Goal: Information Seeking & Learning: Check status

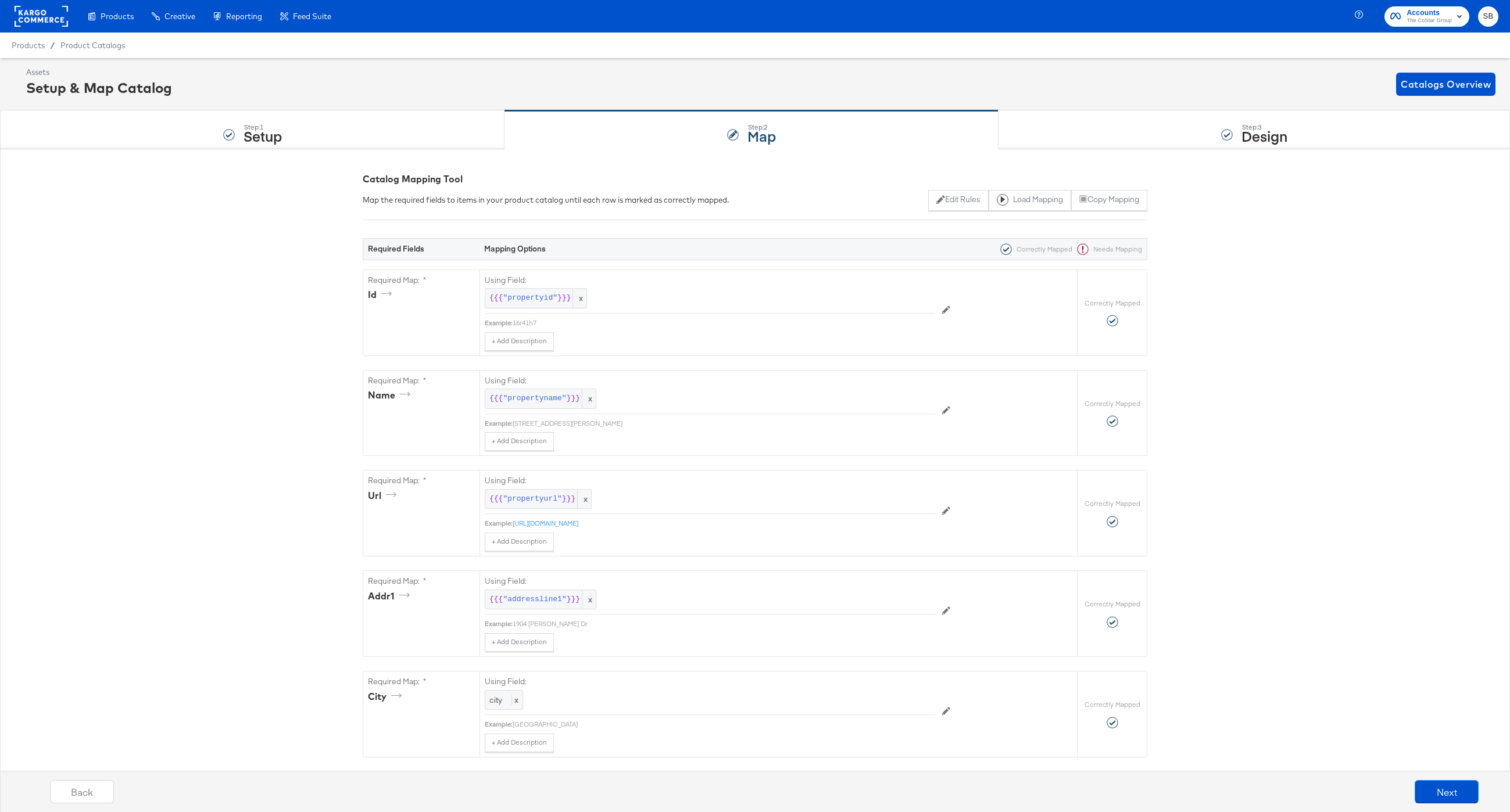
scroll to position [2202, 0]
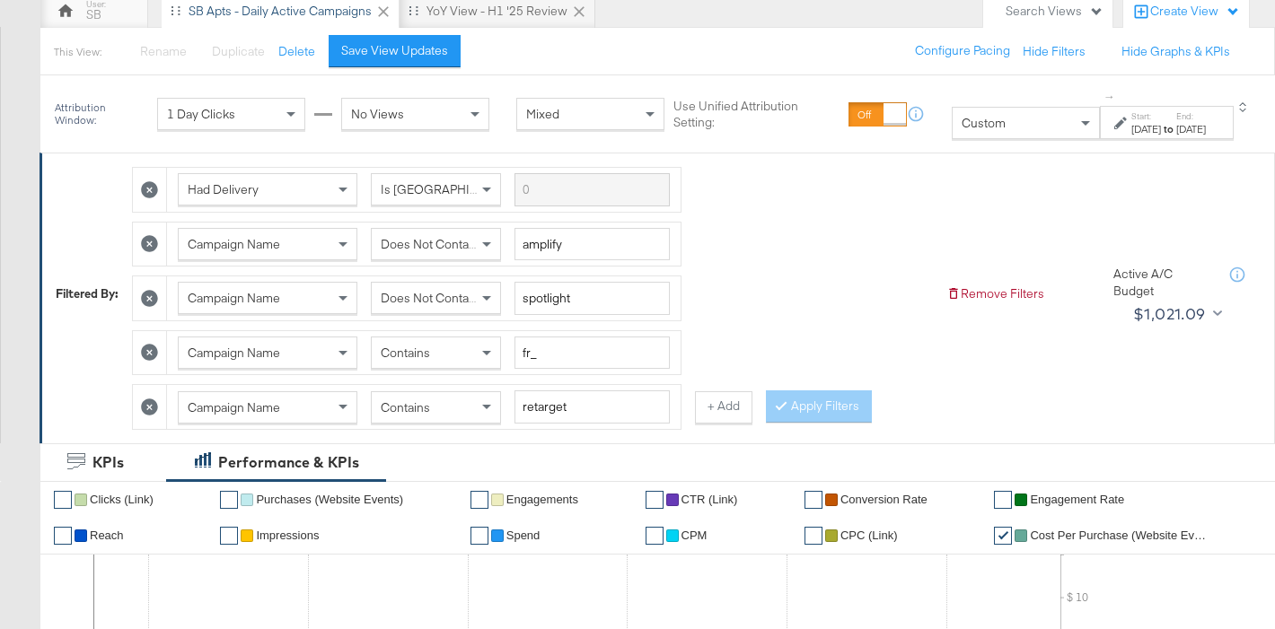
scroll to position [171, 0]
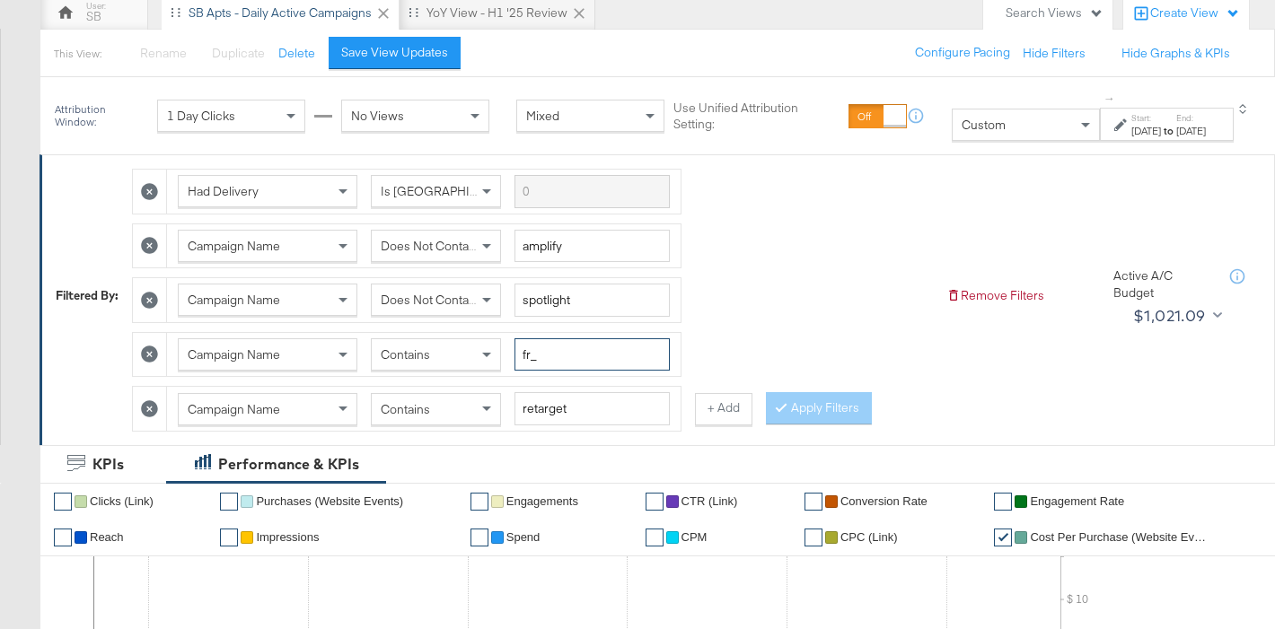
click at [530, 355] on input "fr_" at bounding box center [591, 354] width 155 height 33
type input "apts_"
click at [415, 417] on div "Contains" at bounding box center [436, 409] width 128 height 31
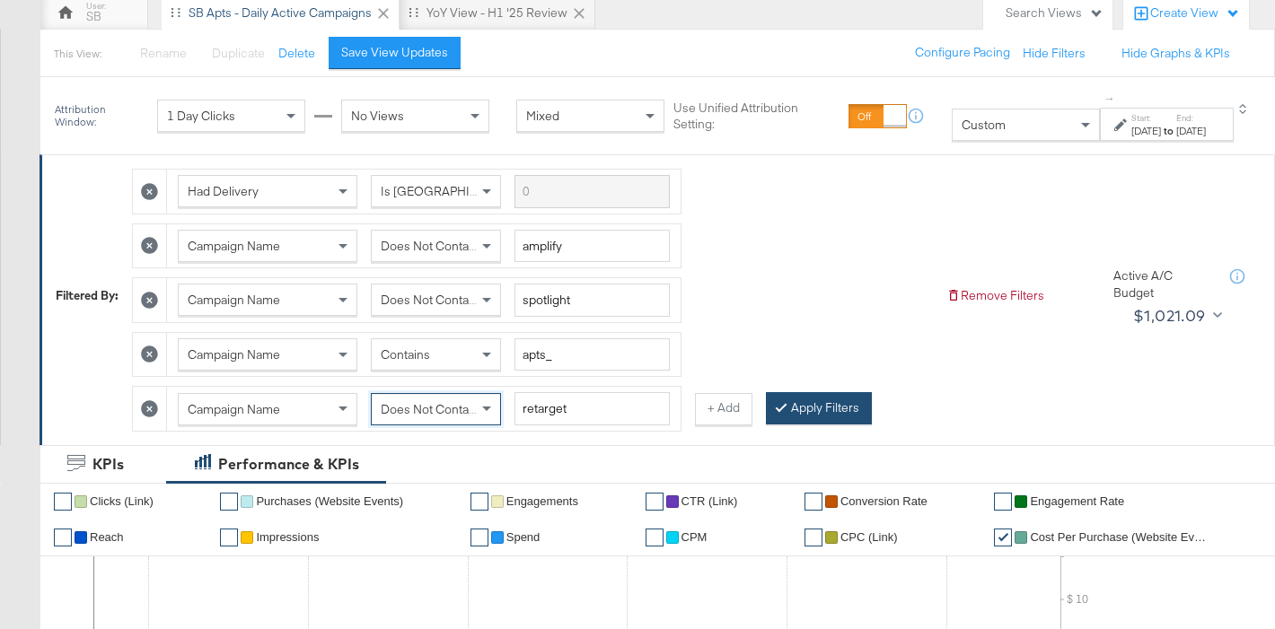
click at [819, 409] on button "Apply Filters" at bounding box center [819, 408] width 106 height 32
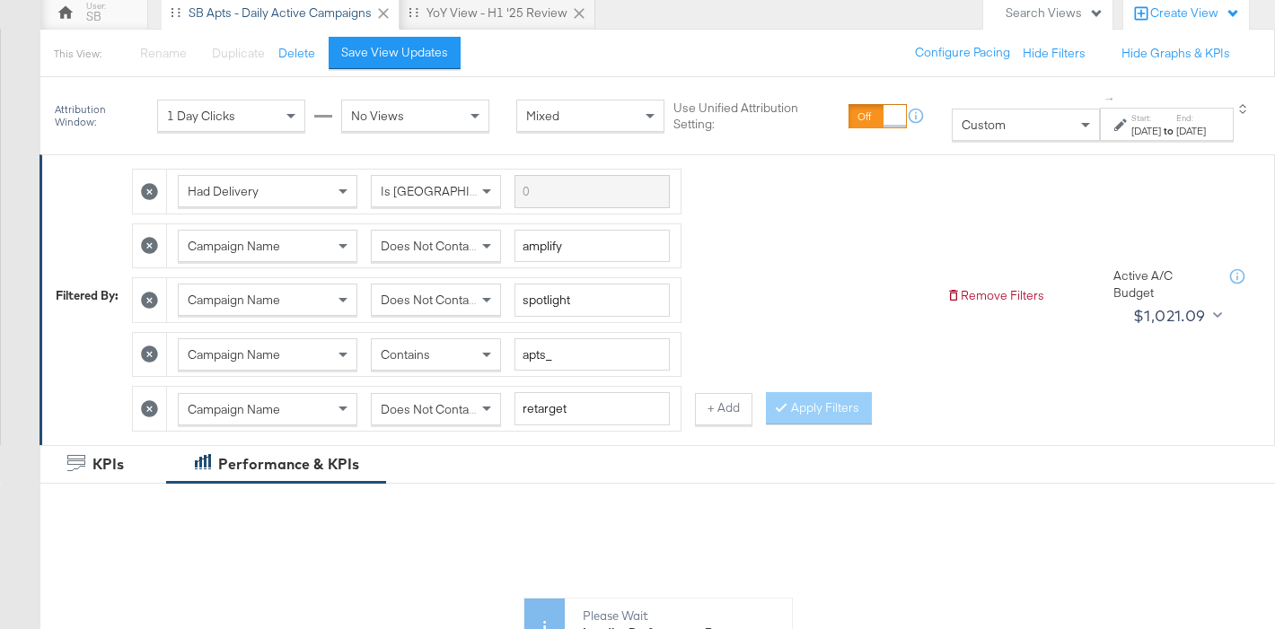
click at [1161, 124] on strong "to" at bounding box center [1168, 130] width 15 height 13
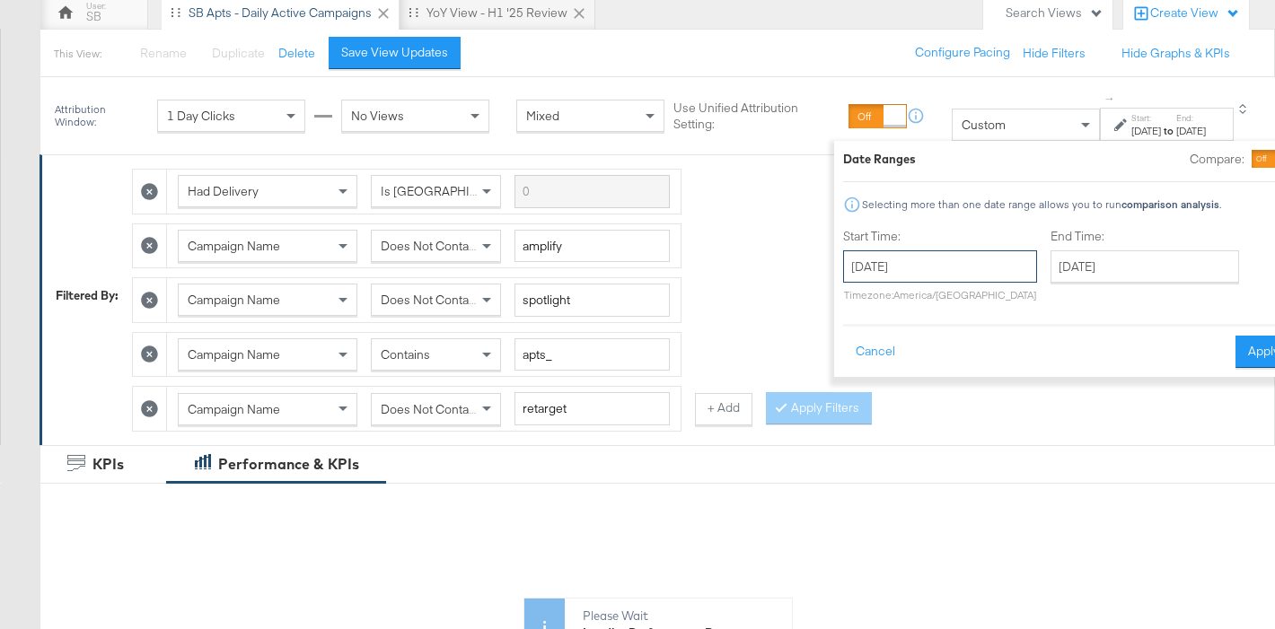
click at [843, 273] on input "July 1st 2025" at bounding box center [940, 266] width 194 height 32
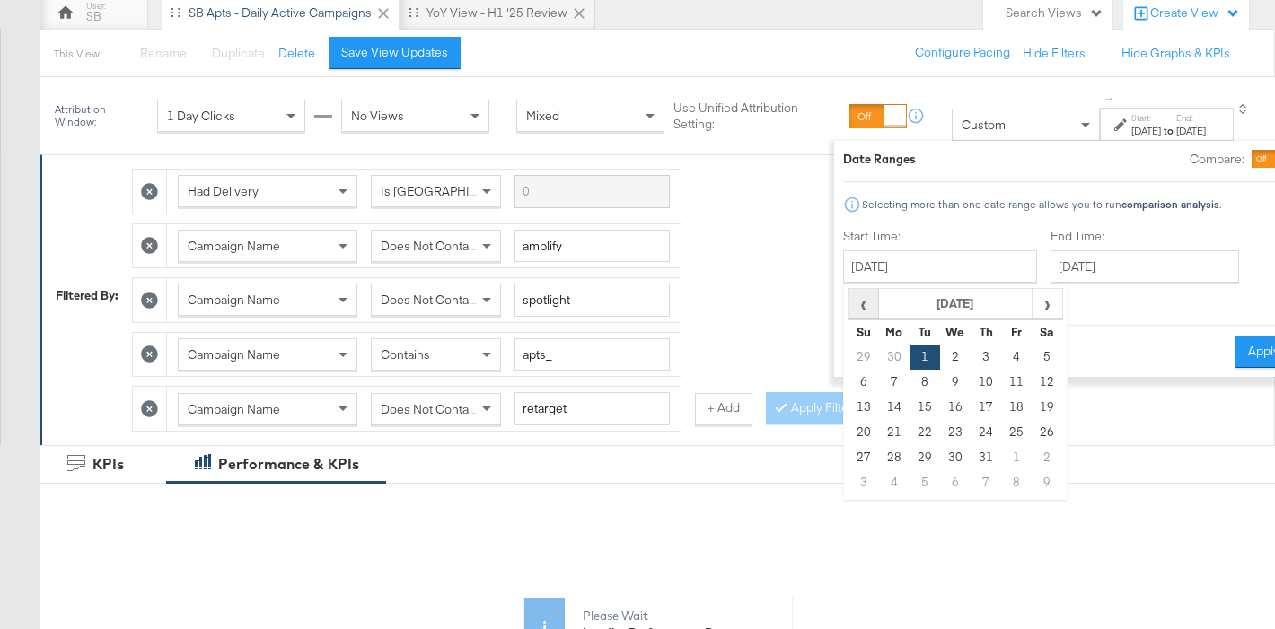
click at [849, 302] on span "‹" at bounding box center [863, 303] width 28 height 27
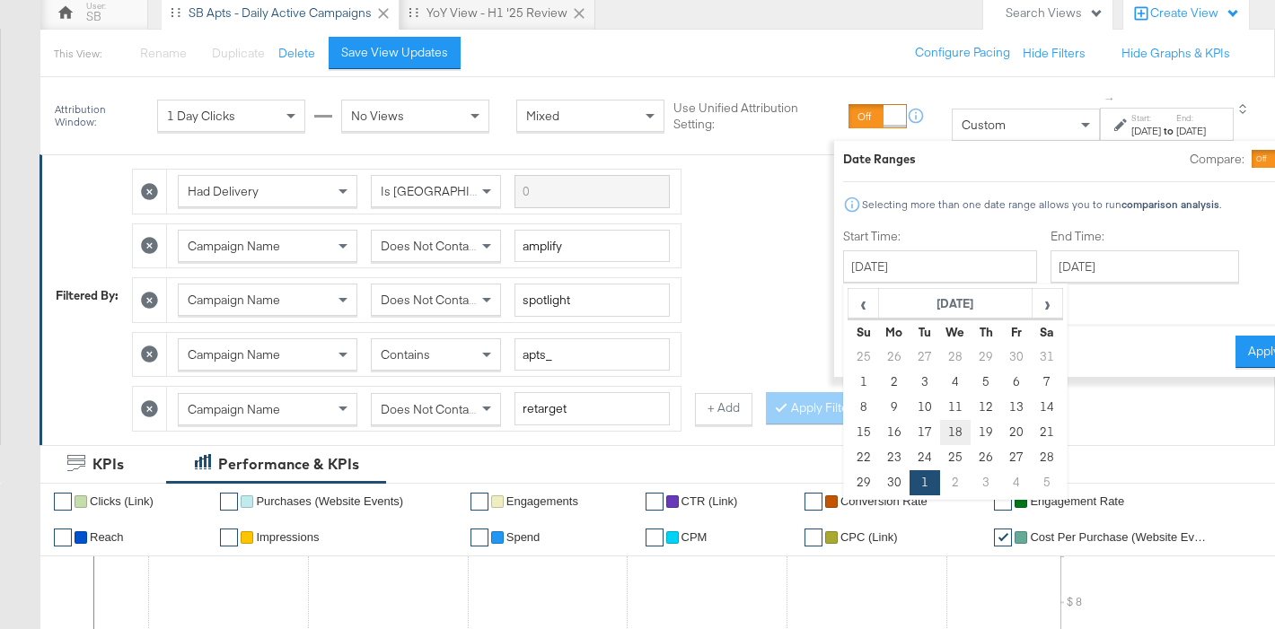
click at [940, 428] on td "18" at bounding box center [955, 432] width 31 height 25
type input "June 18th 2025"
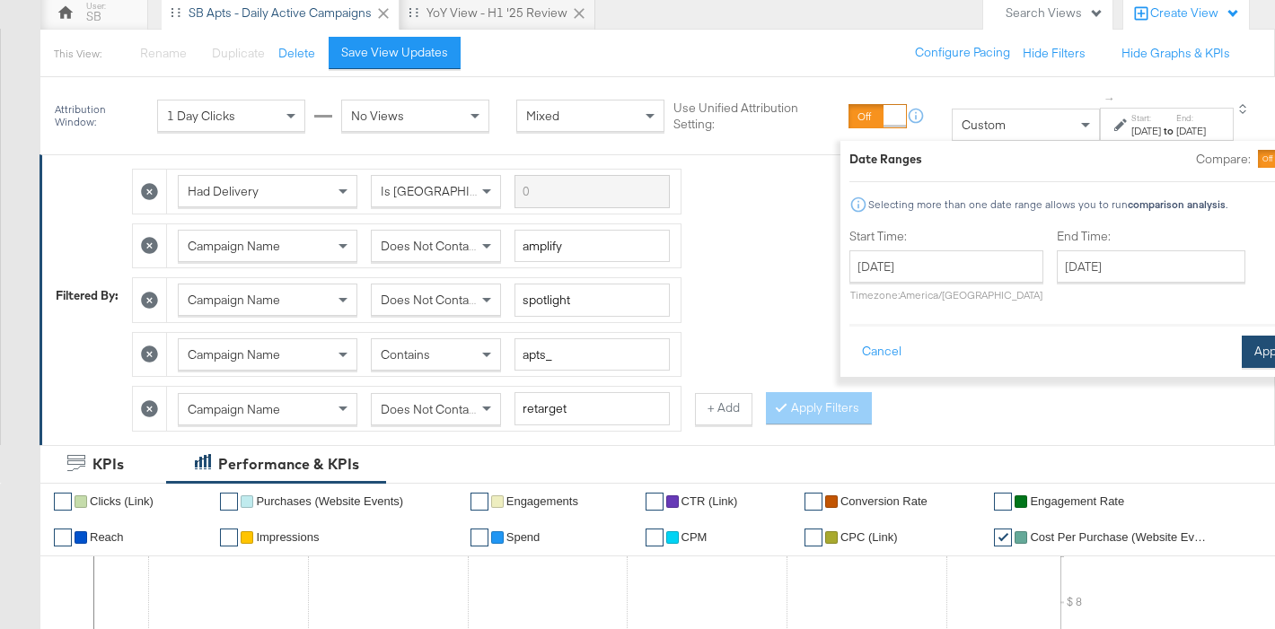
click at [1242, 353] on button "Apply" at bounding box center [1270, 352] width 57 height 32
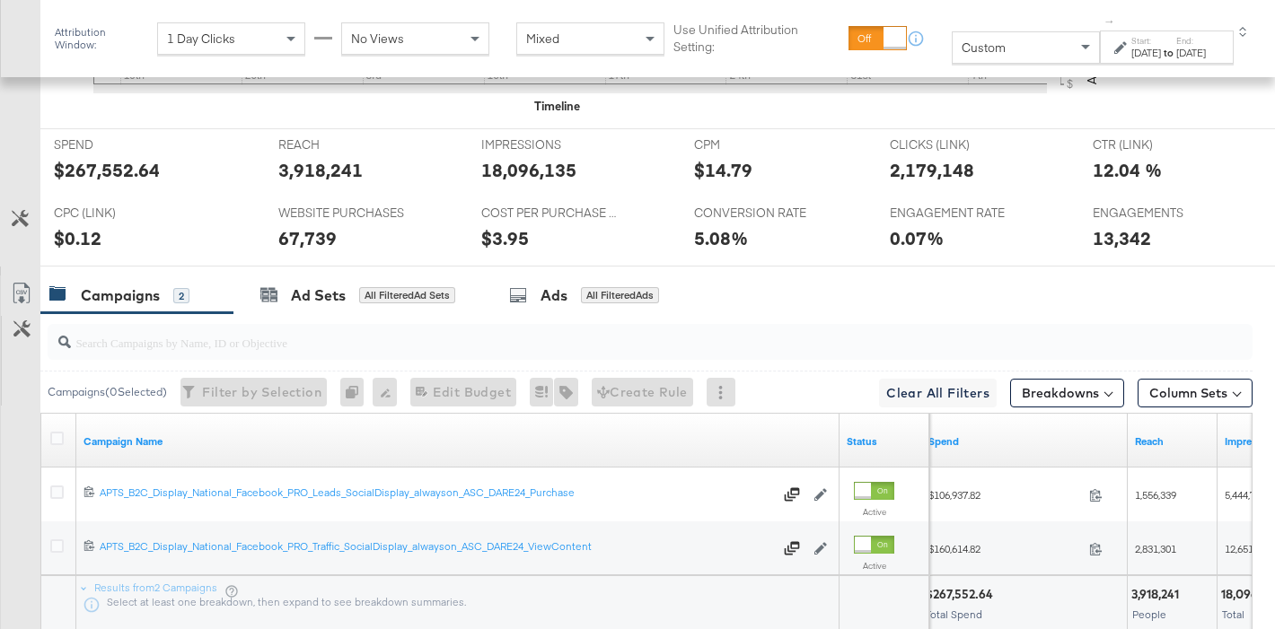
scroll to position [421, 0]
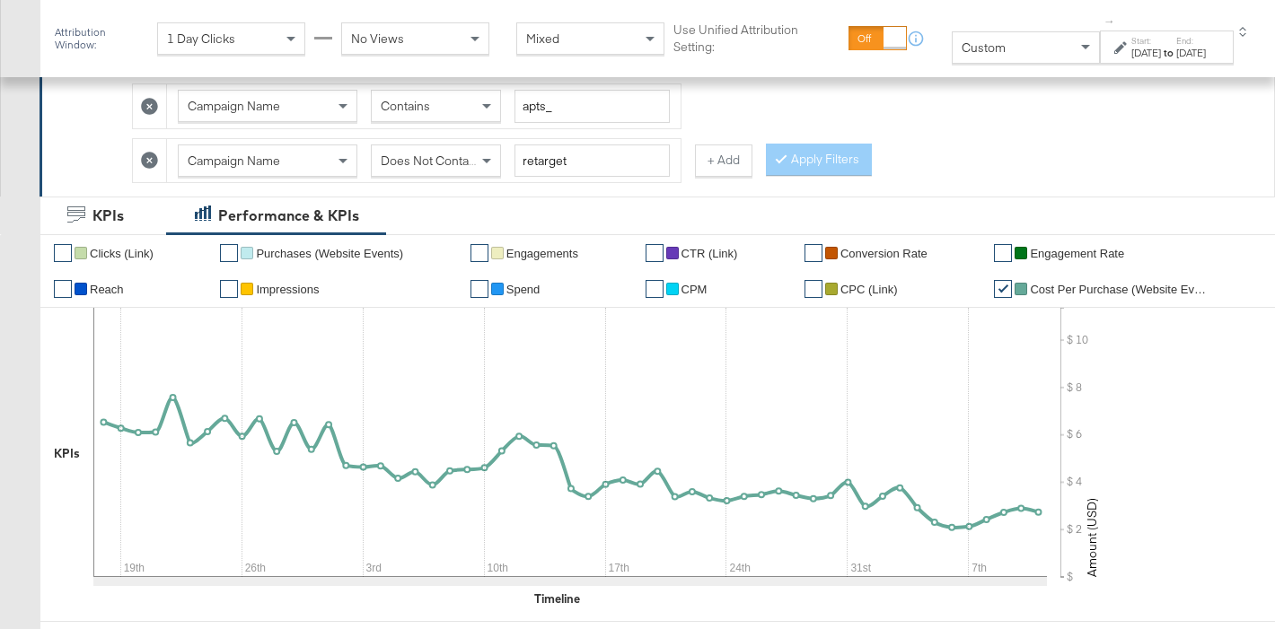
click at [715, 163] on button "+ Add" at bounding box center [723, 161] width 57 height 32
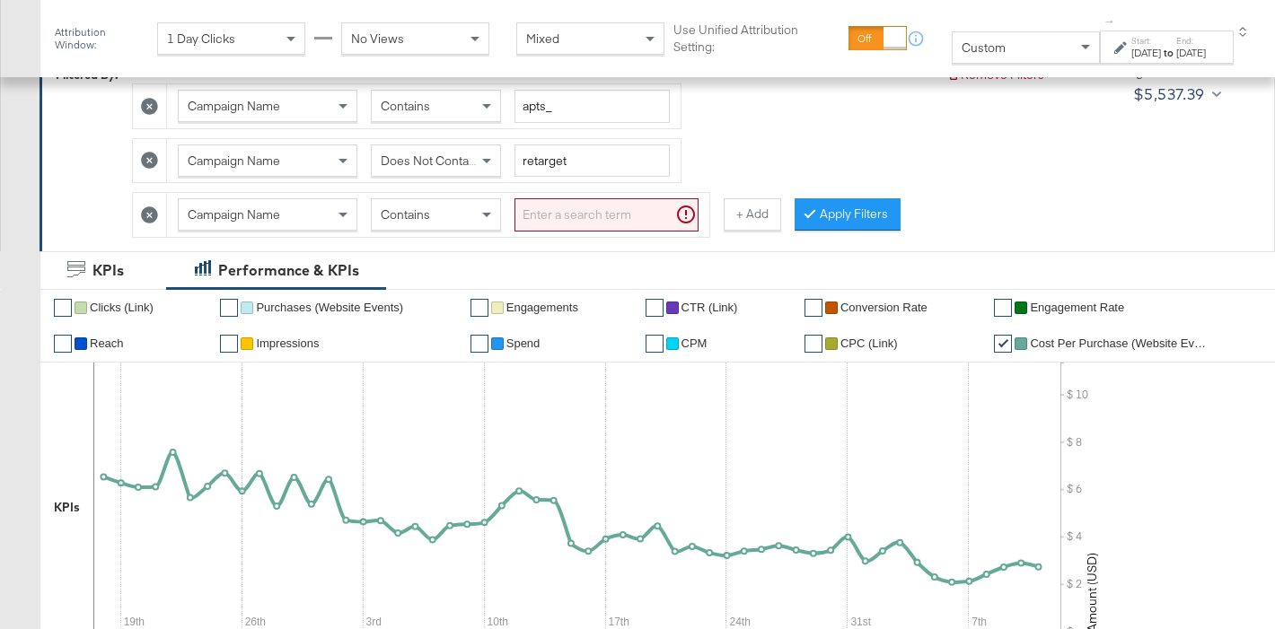
click at [402, 204] on div "Contains" at bounding box center [436, 214] width 128 height 31
click at [283, 230] on div "Campaign Name" at bounding box center [268, 214] width 180 height 32
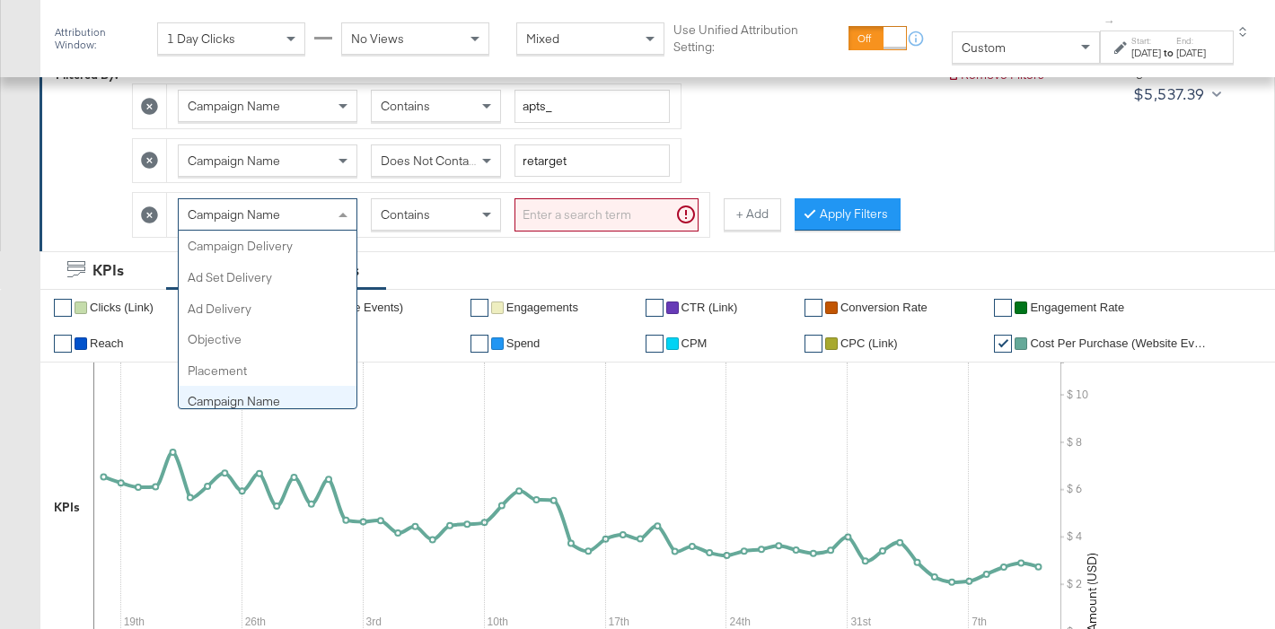
scroll to position [155, 0]
type input "ad"
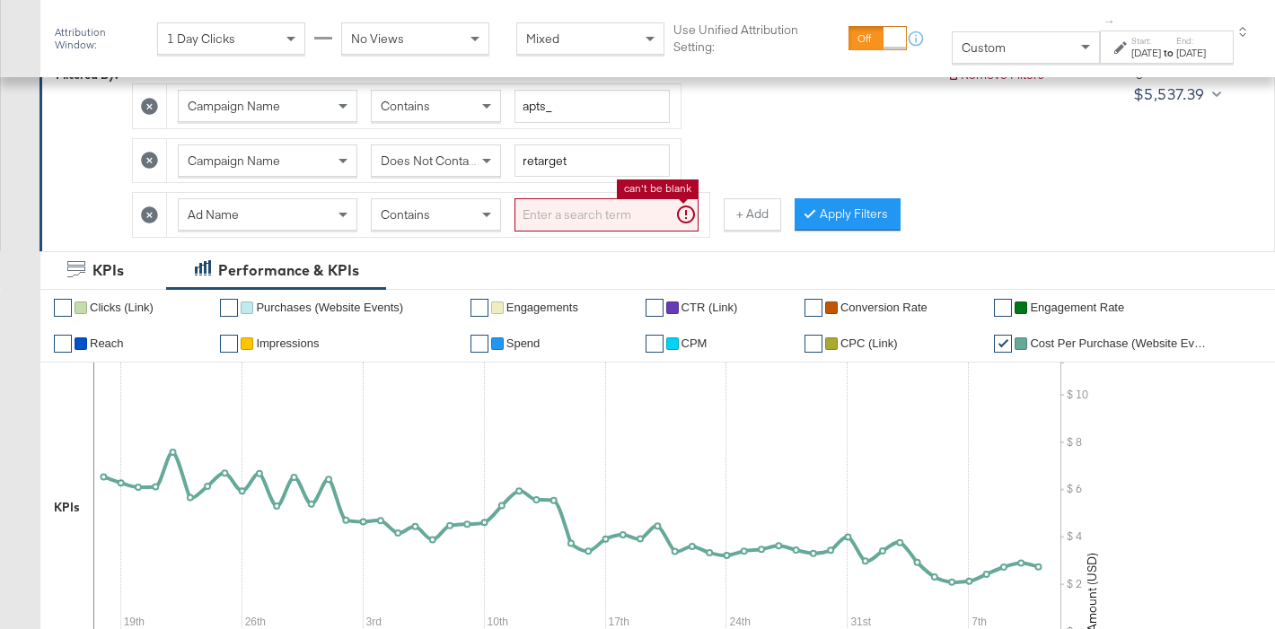
click at [605, 223] on input "search" at bounding box center [606, 214] width 184 height 33
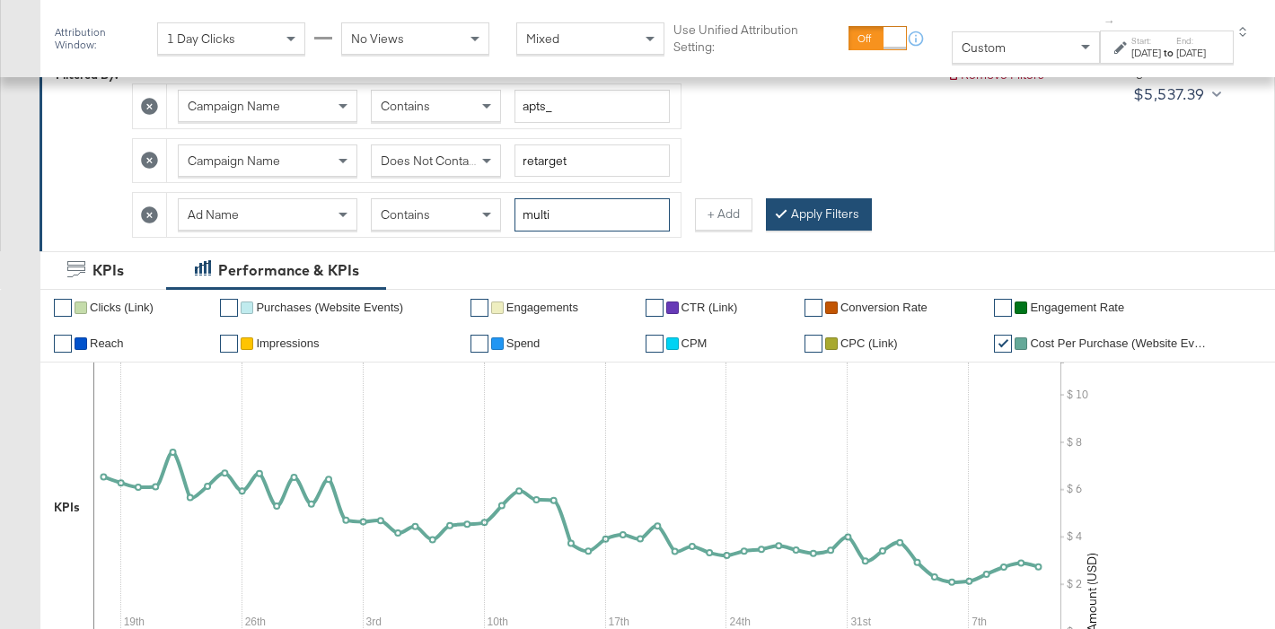
type input "multi"
click at [830, 205] on button "Apply Filters" at bounding box center [819, 214] width 106 height 32
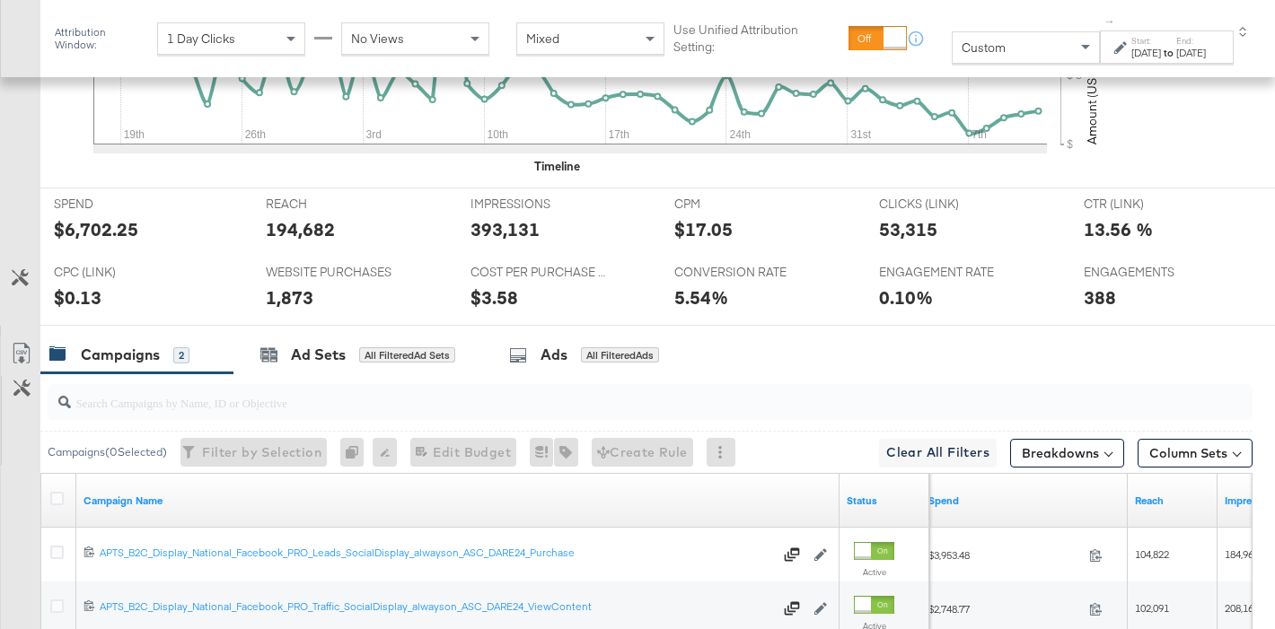
scroll to position [813, 0]
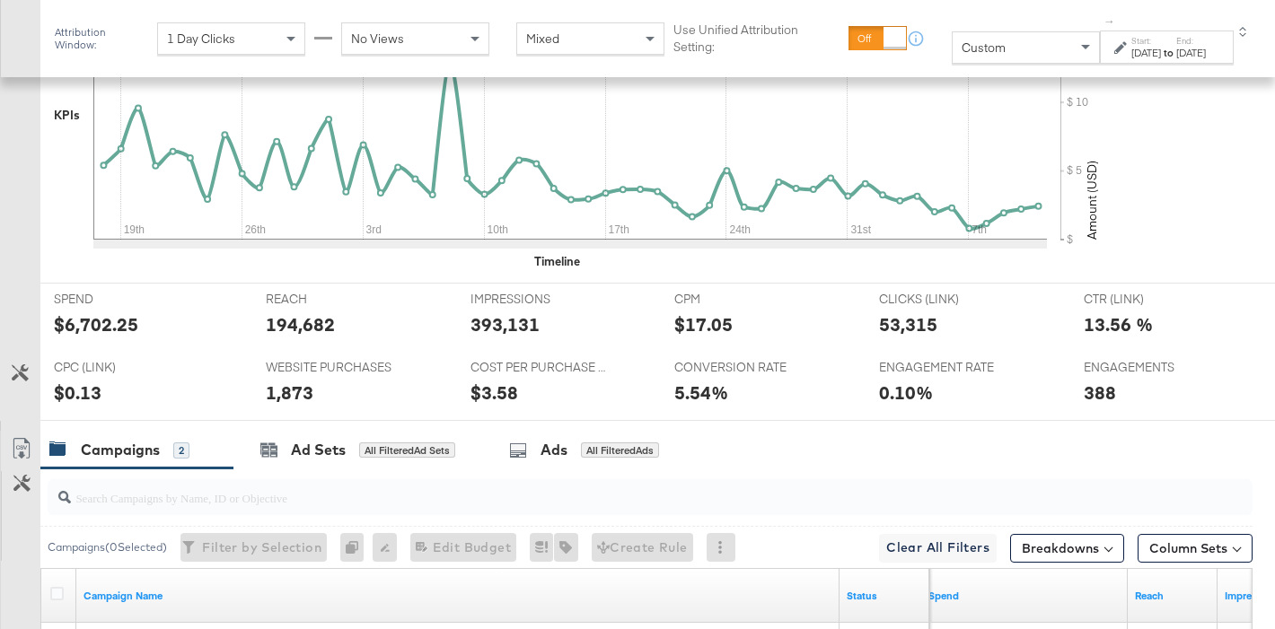
click at [110, 321] on div "$6,702.25" at bounding box center [96, 325] width 84 height 26
copy div "6,702.25"
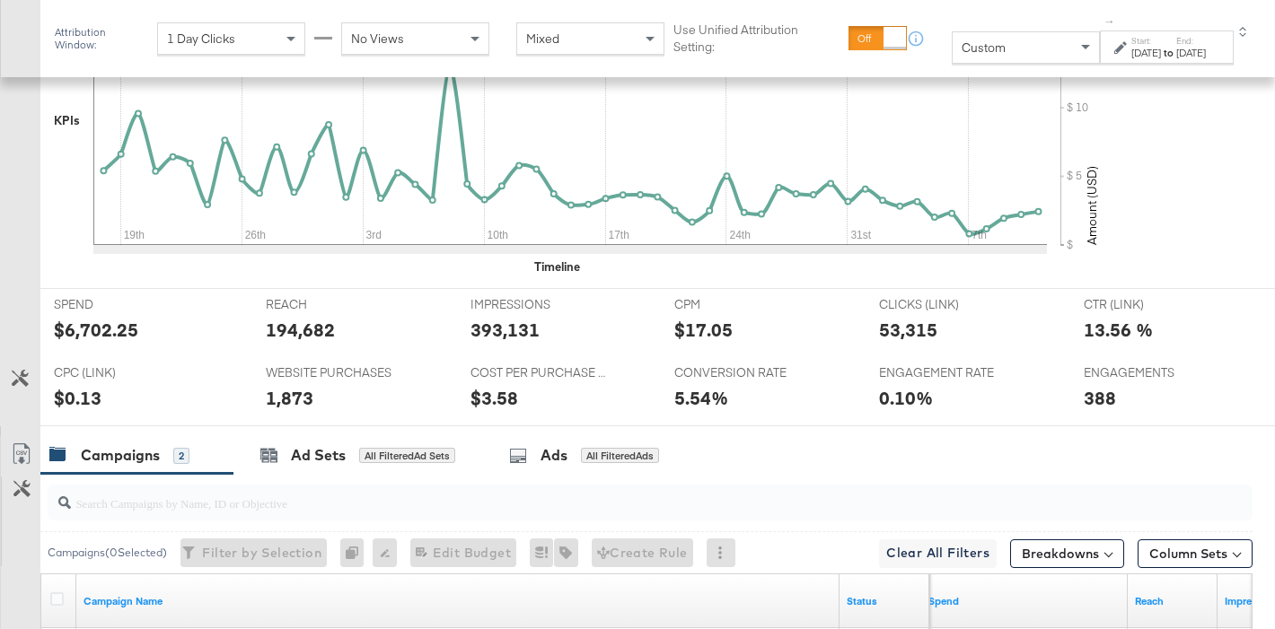
click at [294, 324] on div "194,682" at bounding box center [300, 330] width 69 height 26
copy div "194,682"
click at [505, 331] on div "393,131" at bounding box center [504, 330] width 69 height 26
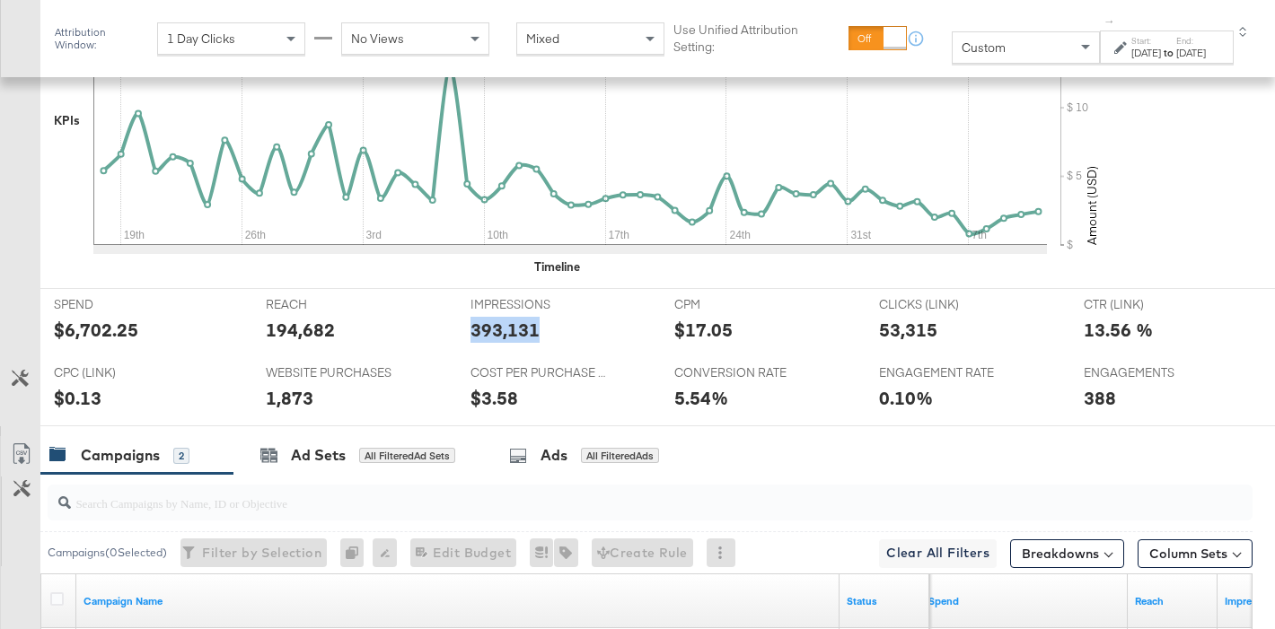
copy div "393,131"
click at [901, 321] on div "53,315" at bounding box center [908, 330] width 58 height 26
copy div "53,315"
click at [282, 398] on div "1,873" at bounding box center [290, 398] width 48 height 26
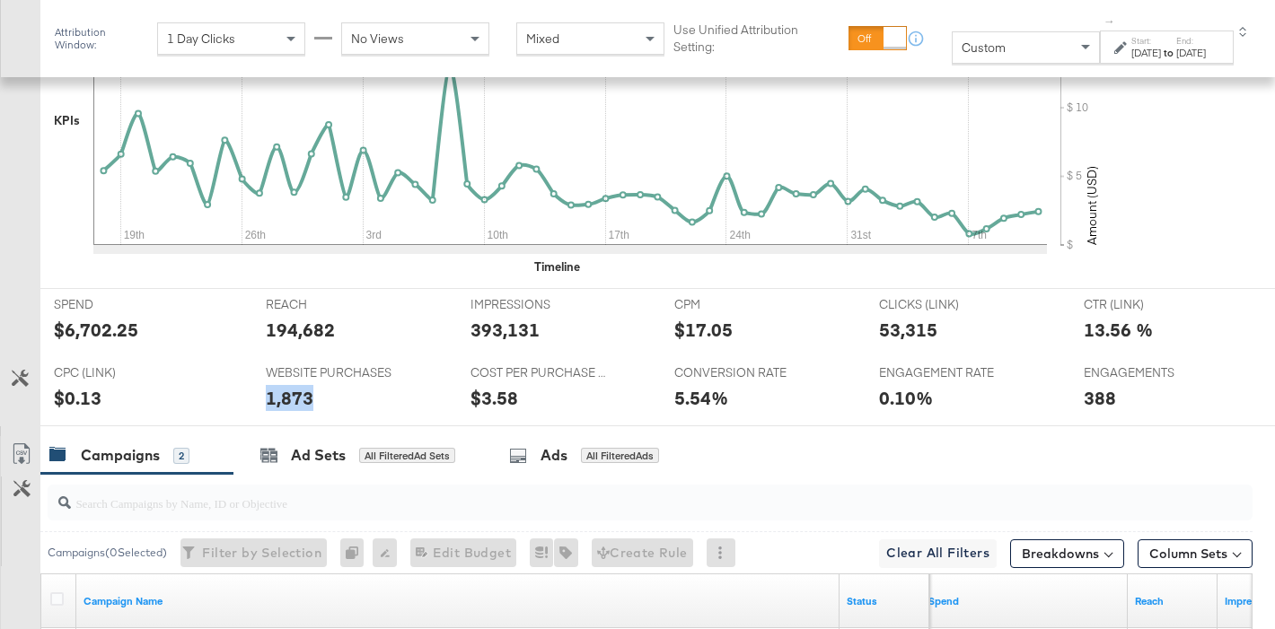
click at [282, 398] on div "1,873" at bounding box center [290, 398] width 48 height 26
copy div "1,873"
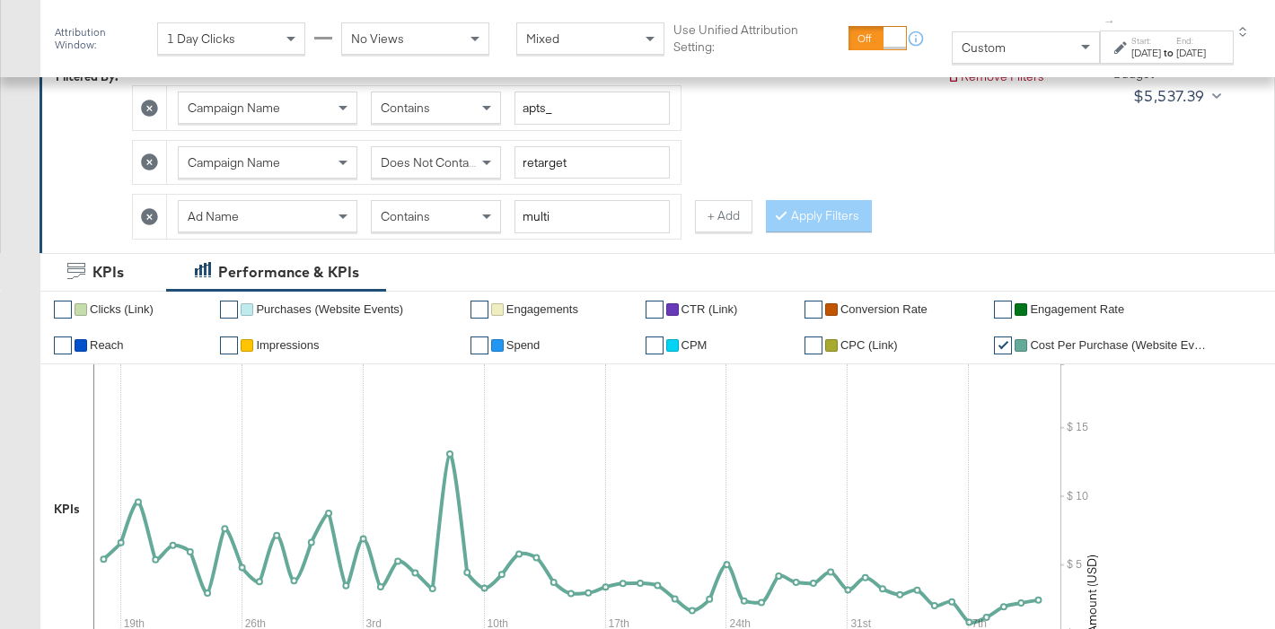
scroll to position [318, 0]
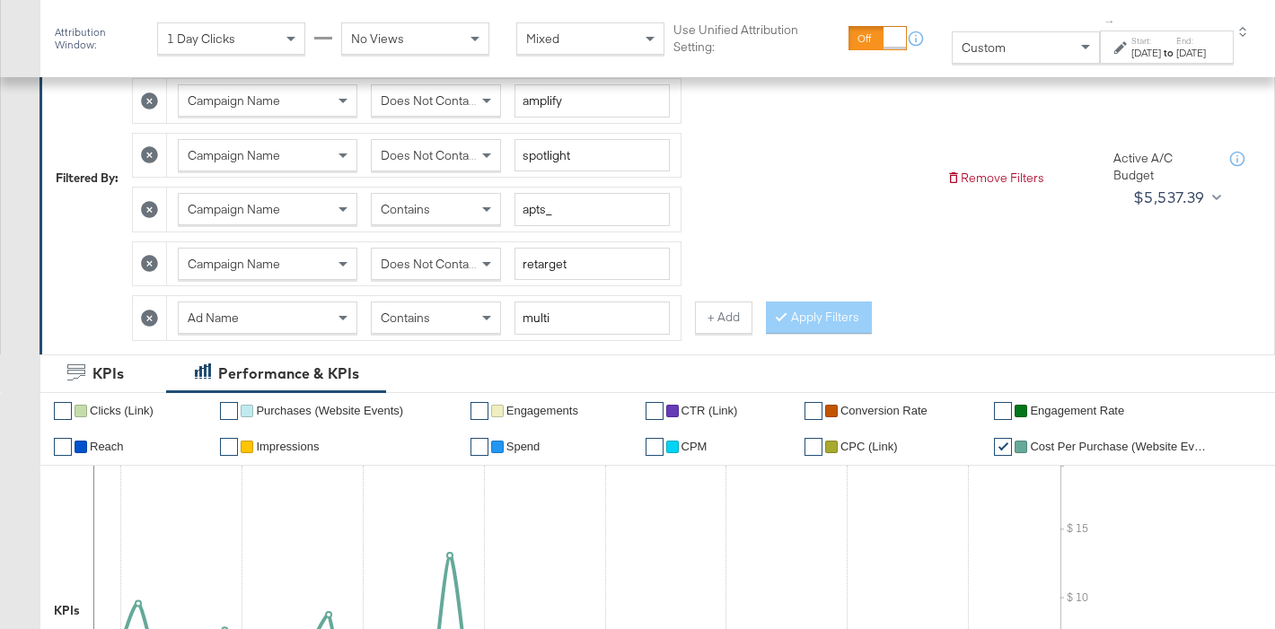
click at [152, 314] on icon at bounding box center [149, 318] width 17 height 17
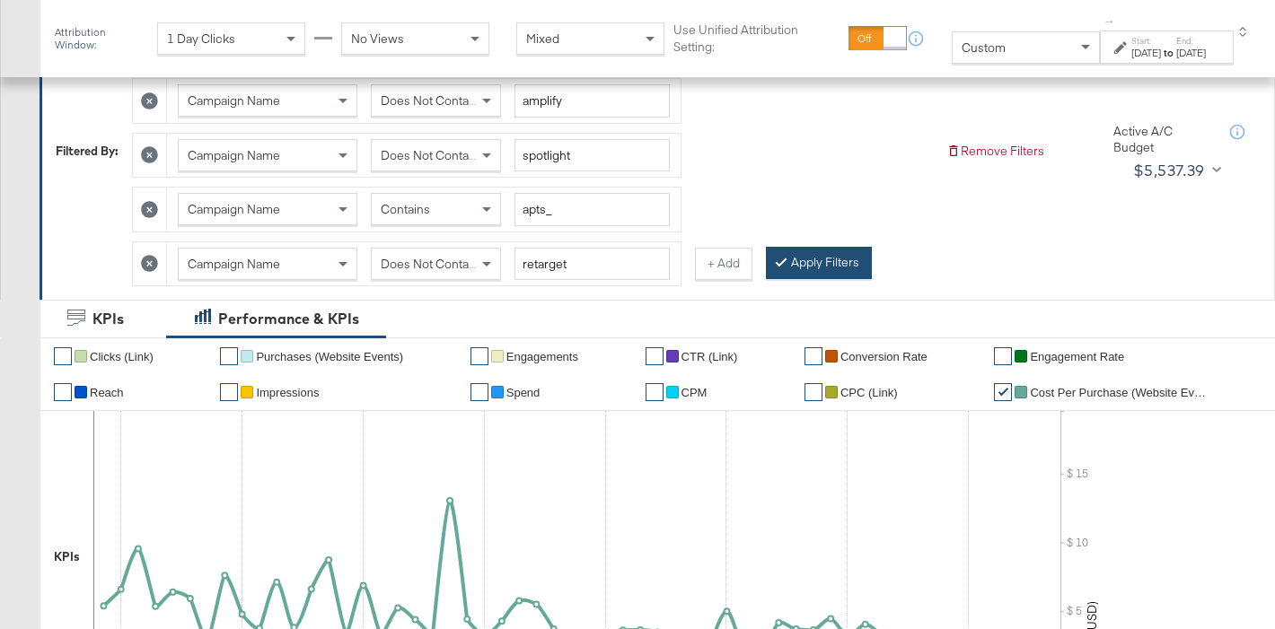
click at [817, 268] on button "Apply Filters" at bounding box center [819, 263] width 106 height 32
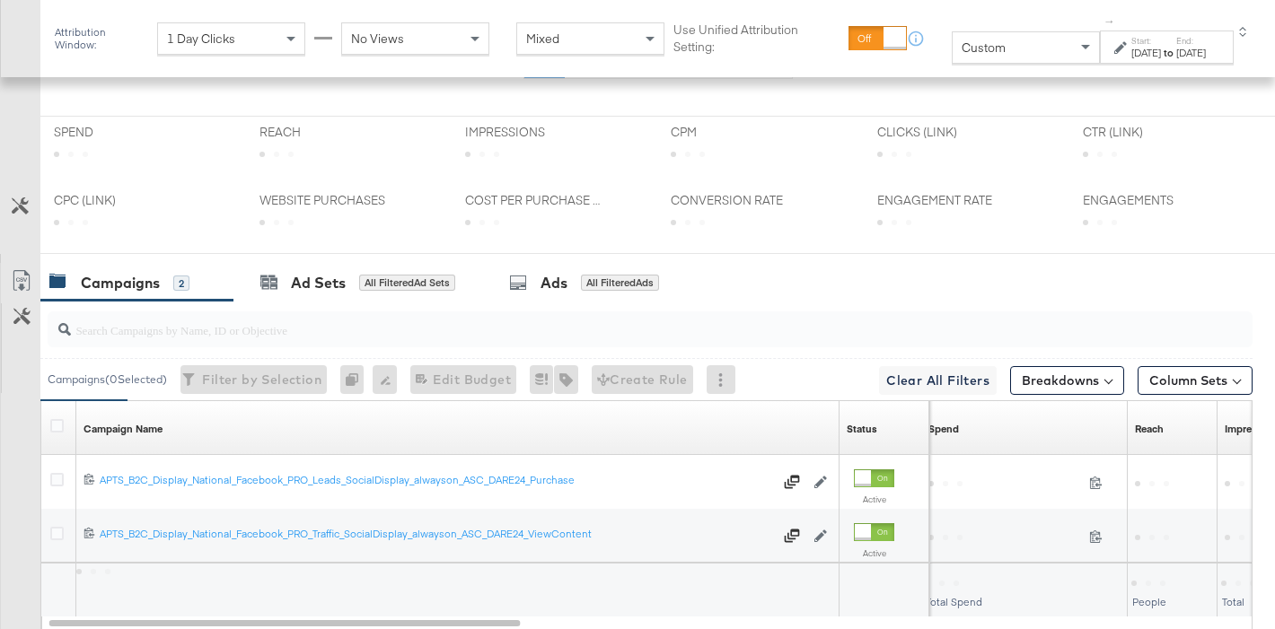
scroll to position [752, 0]
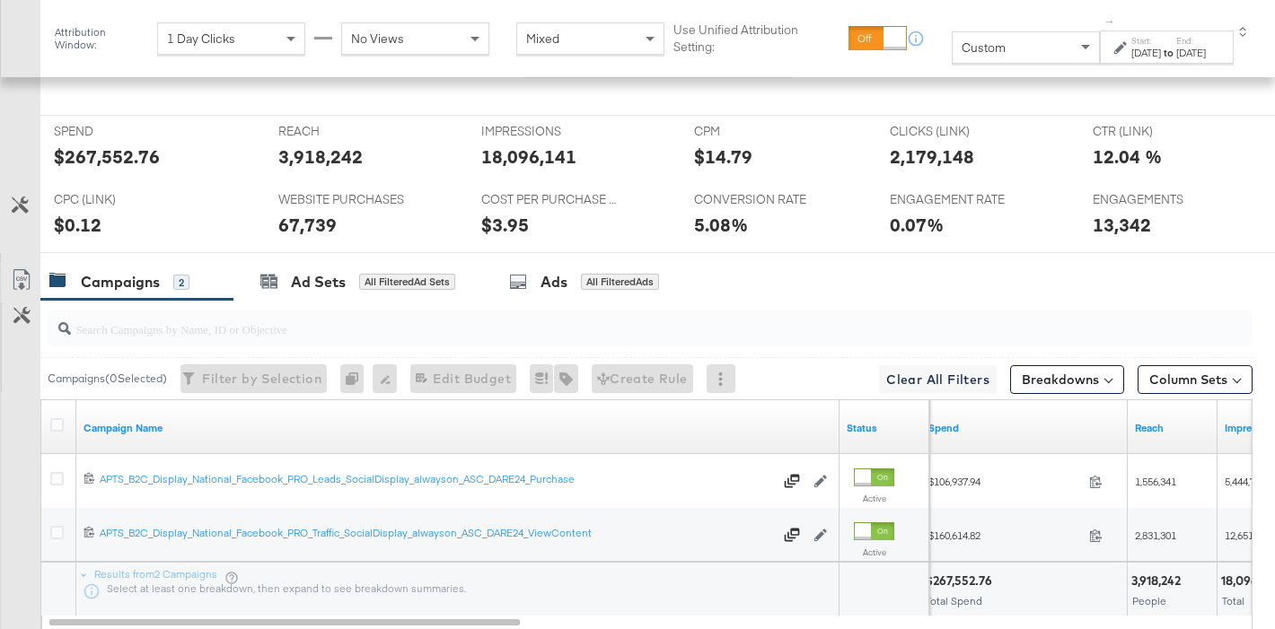
click at [92, 149] on div "KPIs Wed, Jun 18th '25 Cost Per Purchase (Website Events): $5.41 19th 26th 3rd …" at bounding box center [658, 125] width 1208 height 296
click at [91, 150] on div "KPIs Wed, Jun 18th '25 Cost Per Purchase (Website Events): $5.41 19th 26th 3rd …" at bounding box center [658, 125] width 1208 height 296
click at [91, 154] on div "$267,552.76" at bounding box center [107, 157] width 106 height 26
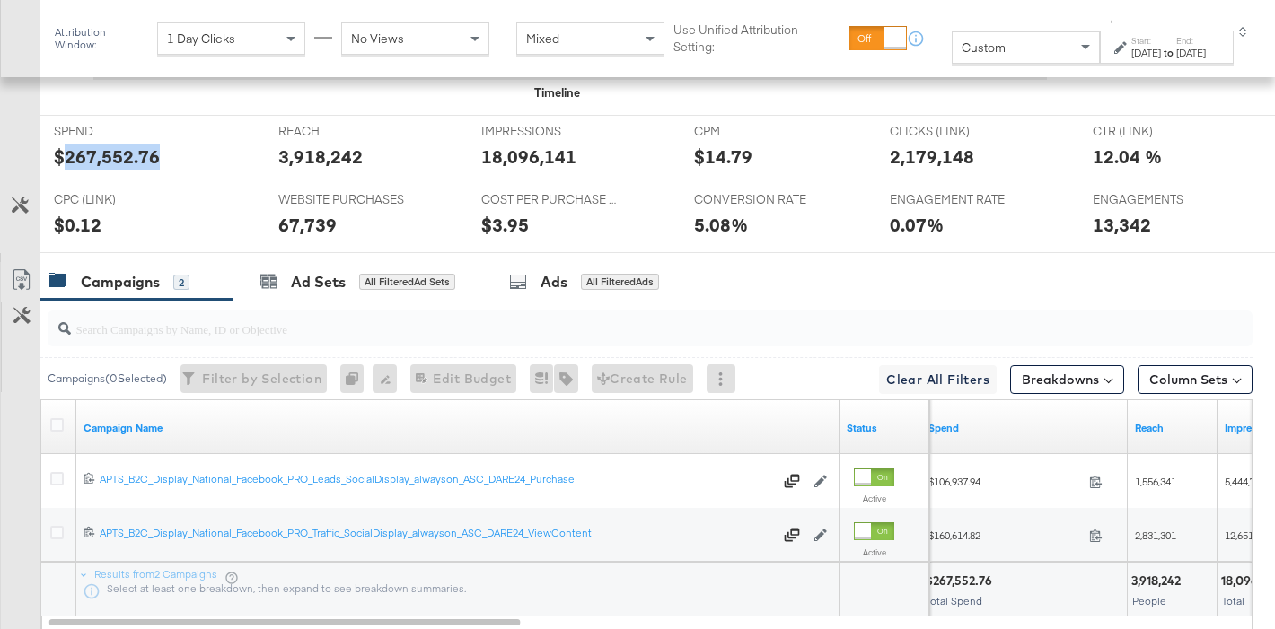
click at [91, 154] on div "$267,552.76" at bounding box center [107, 157] width 106 height 26
copy div "267,552.76"
click at [494, 226] on div "$3.95" at bounding box center [505, 225] width 48 height 26
click at [96, 224] on div "$0.12" at bounding box center [78, 225] width 48 height 26
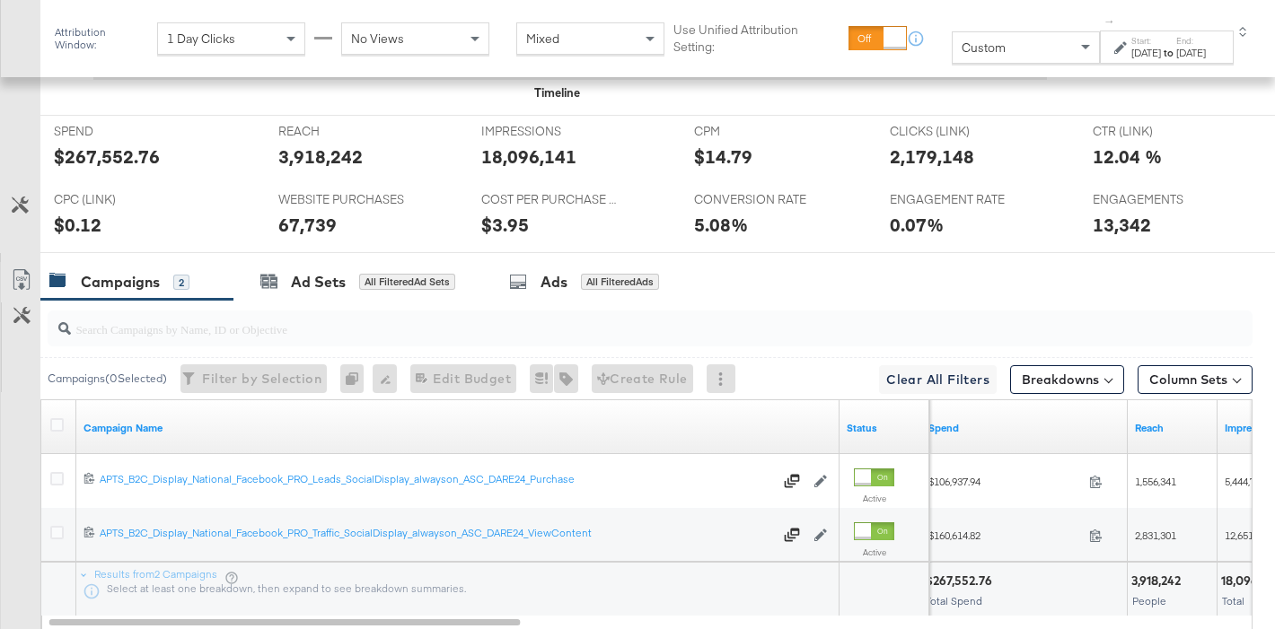
click at [96, 224] on div "$0.12" at bounding box center [78, 225] width 48 height 26
click at [62, 228] on div "$0.12" at bounding box center [78, 225] width 48 height 26
copy div "0.12"
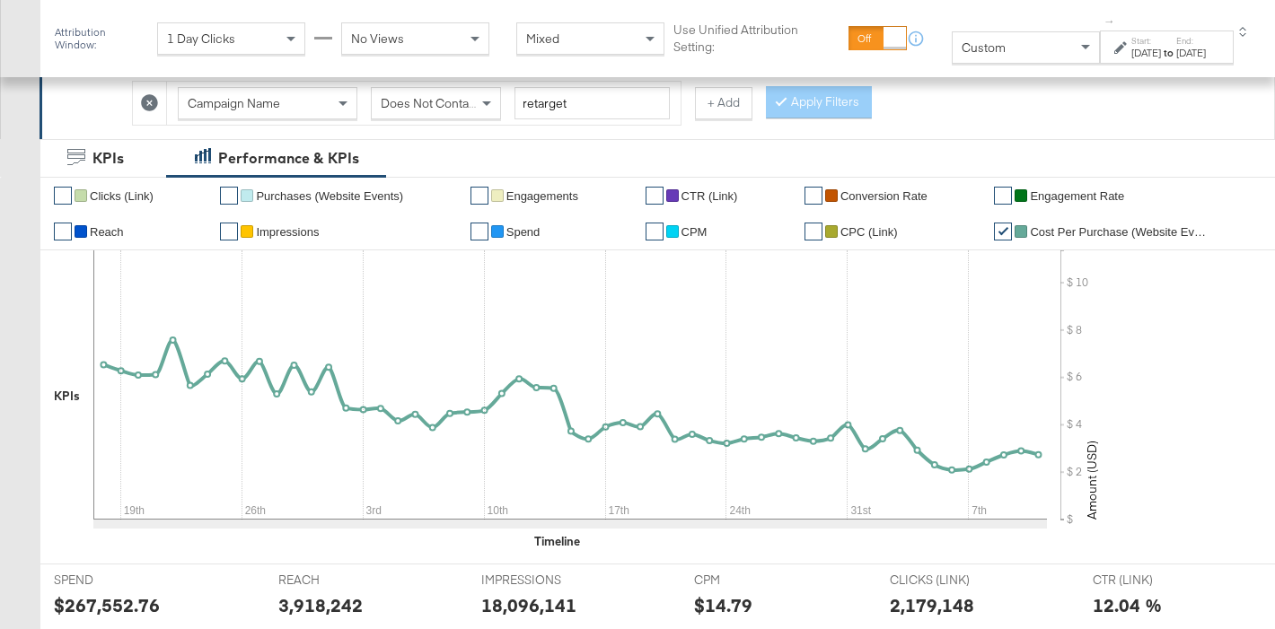
scroll to position [478, 0]
click at [695, 103] on button "+ Add" at bounding box center [723, 104] width 57 height 32
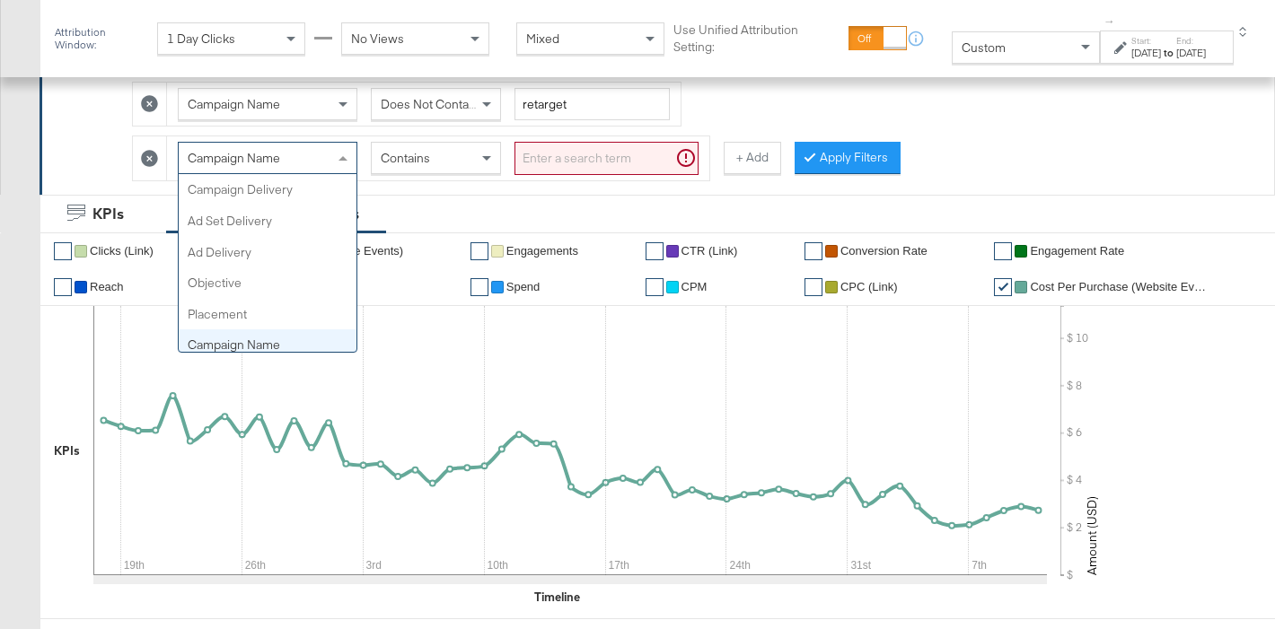
click at [280, 161] on span "Campaign Name" at bounding box center [234, 158] width 92 height 16
type input "ad"
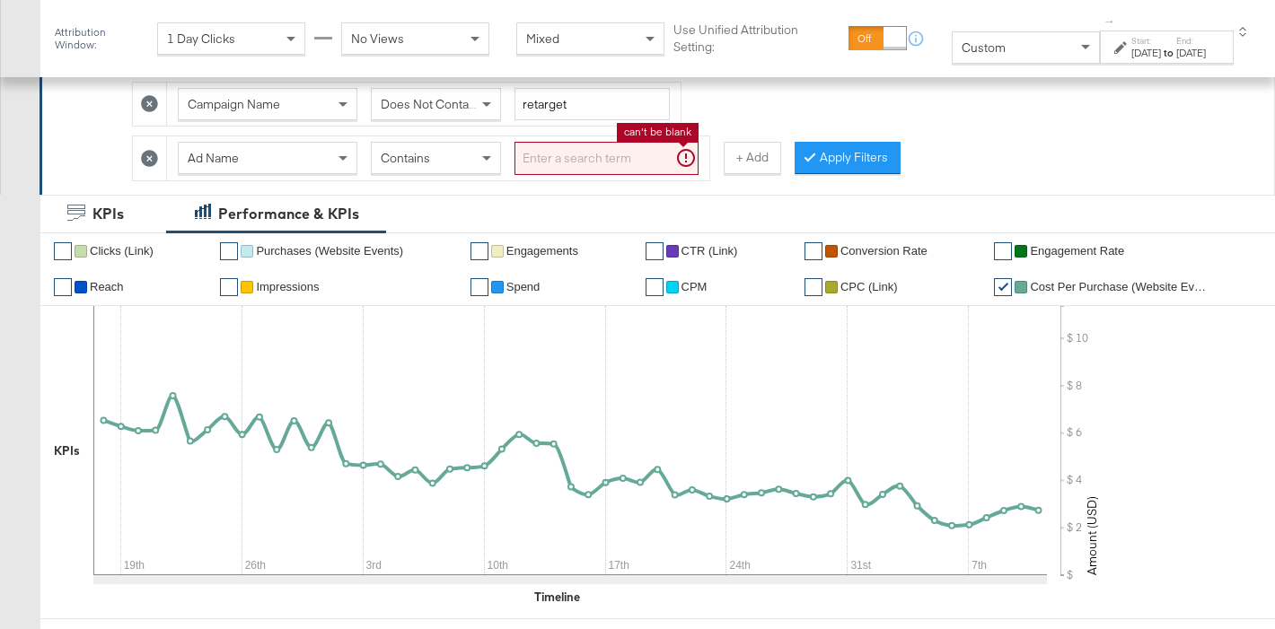
click at [596, 169] on input "search" at bounding box center [606, 158] width 184 height 33
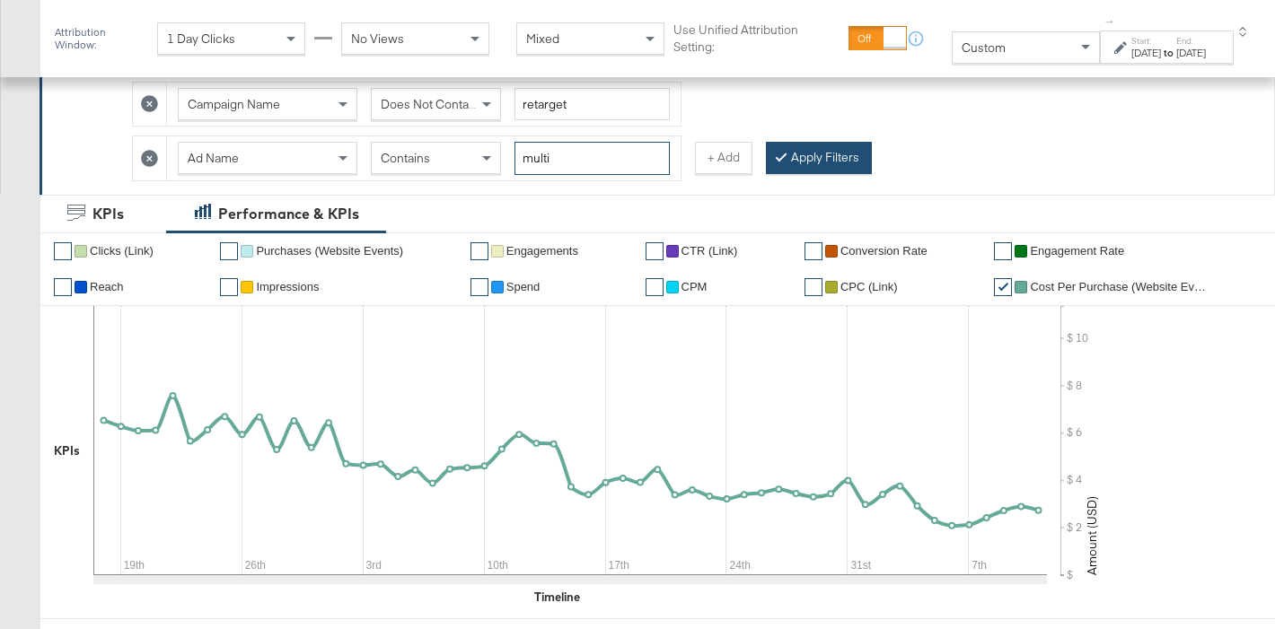
type input "multi"
click at [789, 161] on button "Apply Filters" at bounding box center [819, 158] width 106 height 32
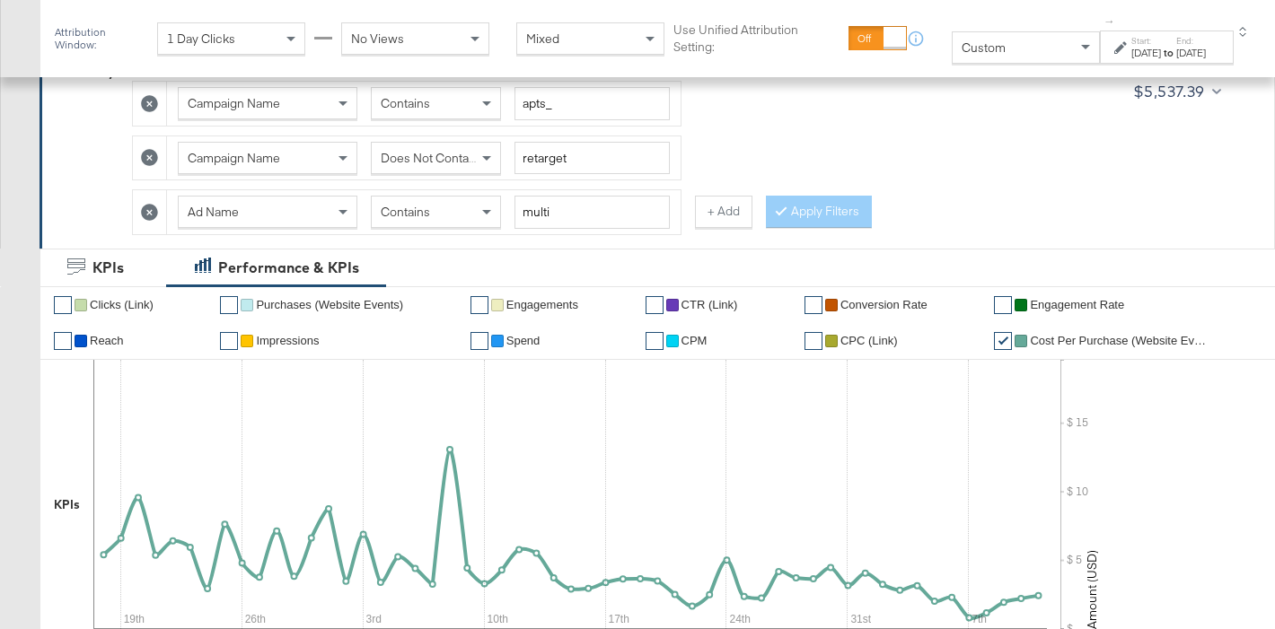
scroll to position [417, 0]
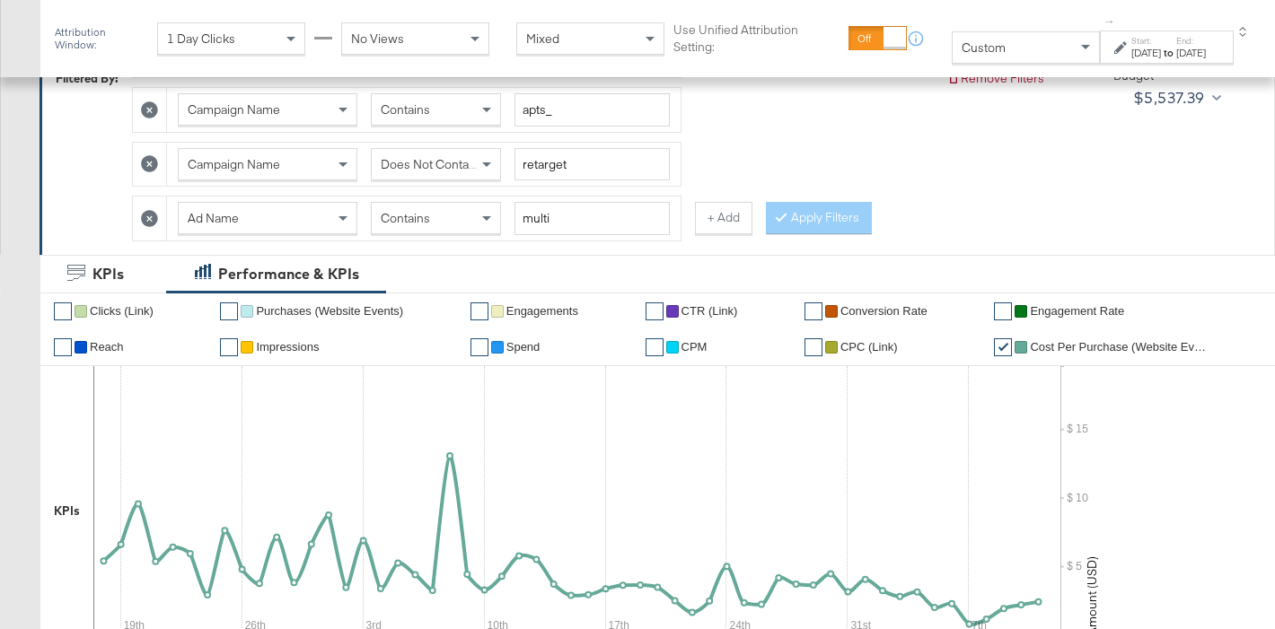
click at [429, 169] on span "Does Not Contain" at bounding box center [430, 164] width 98 height 16
drag, startPoint x: 434, startPoint y: 197, endPoint x: 759, endPoint y: 203, distance: 325.1
click at [820, 209] on button "Apply Filters" at bounding box center [819, 218] width 106 height 32
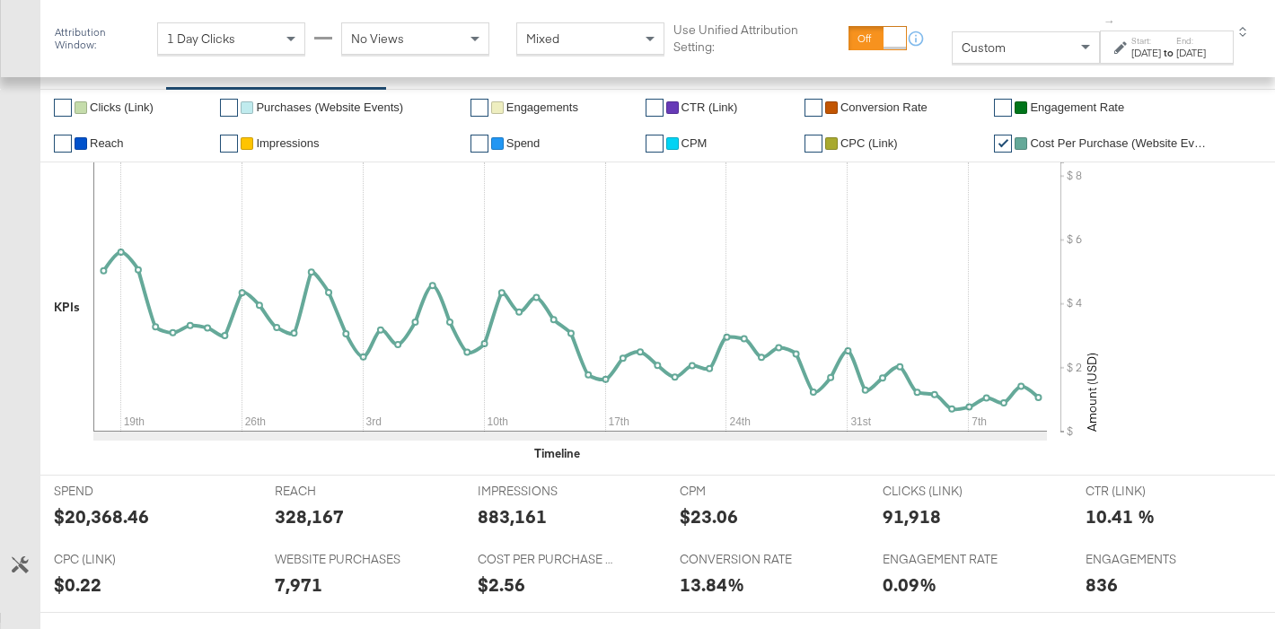
scroll to position [656, 0]
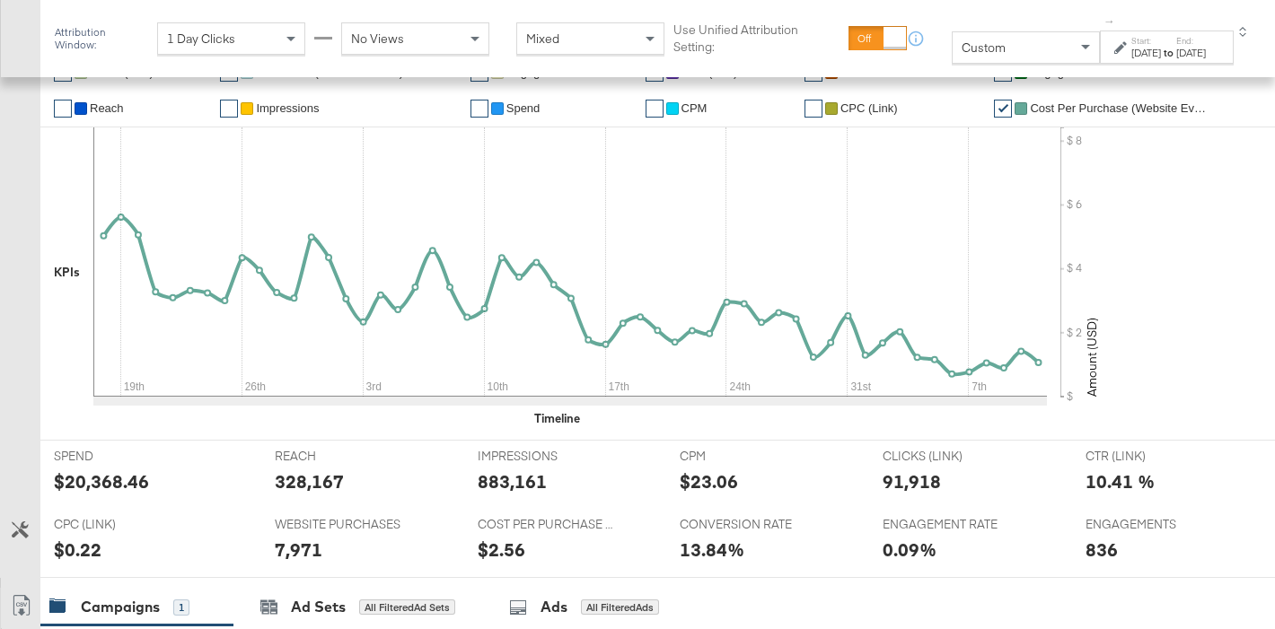
click at [87, 479] on div "$20,368.46" at bounding box center [101, 482] width 95 height 26
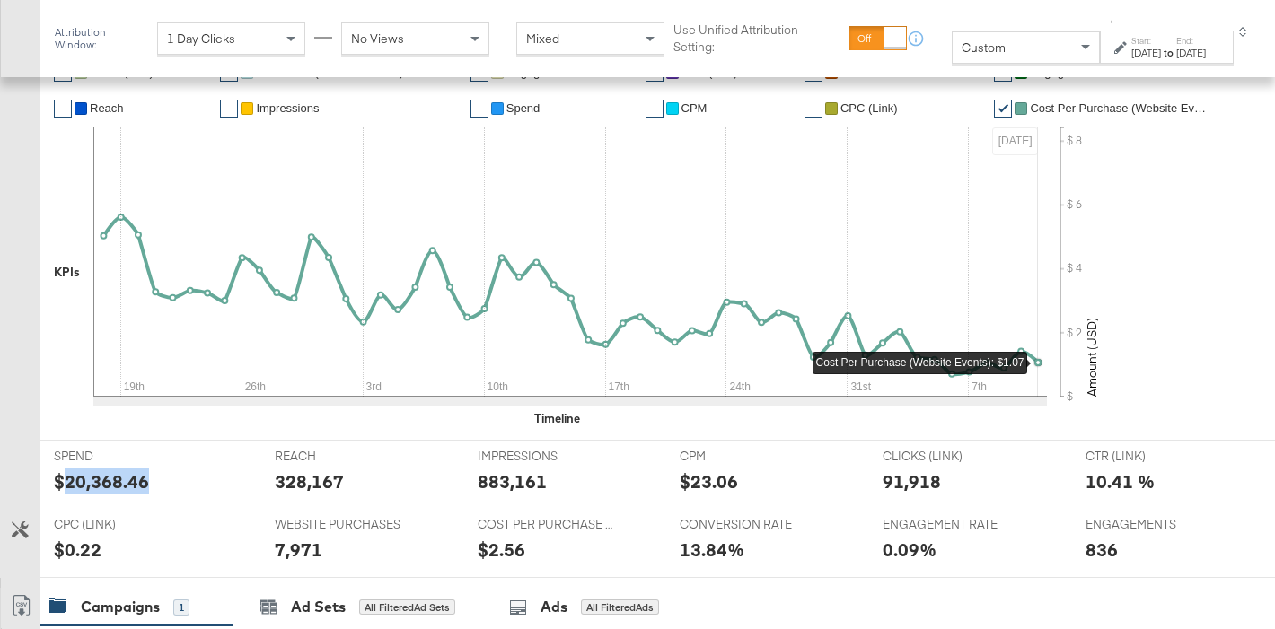
copy div "20,368.46"
click at [277, 481] on div "328,167" at bounding box center [309, 482] width 69 height 26
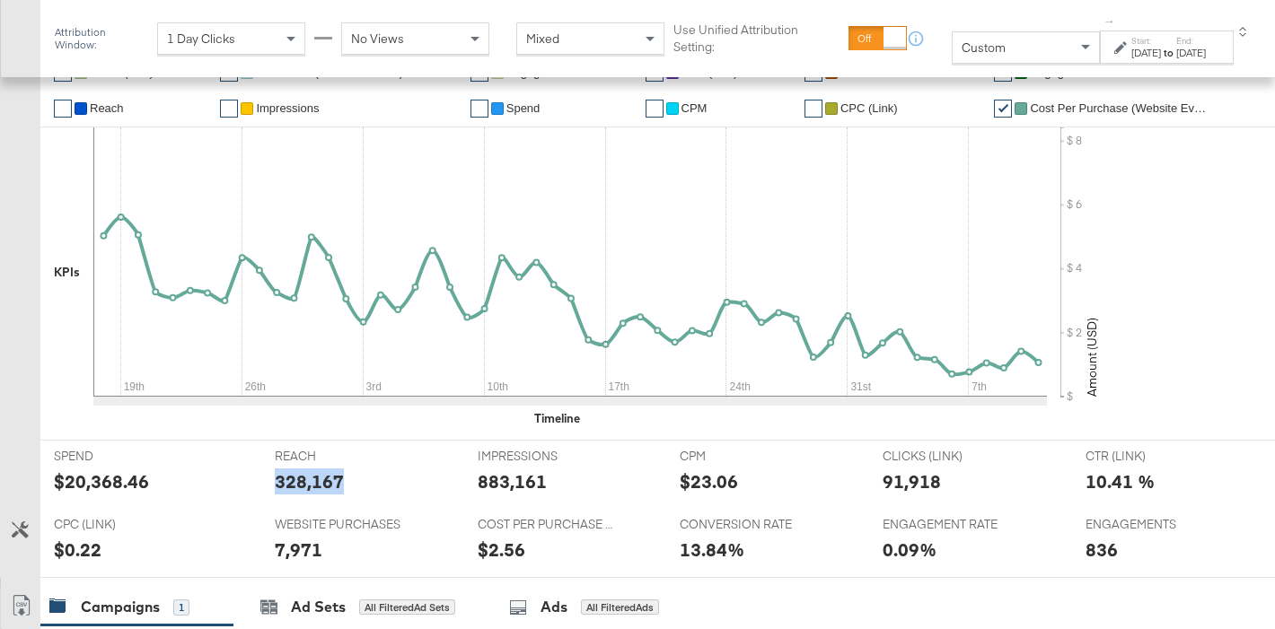
click at [277, 481] on div "328,167" at bounding box center [309, 482] width 69 height 26
copy div "328,167"
click at [490, 488] on div "883,161" at bounding box center [512, 482] width 69 height 26
copy div "883,161"
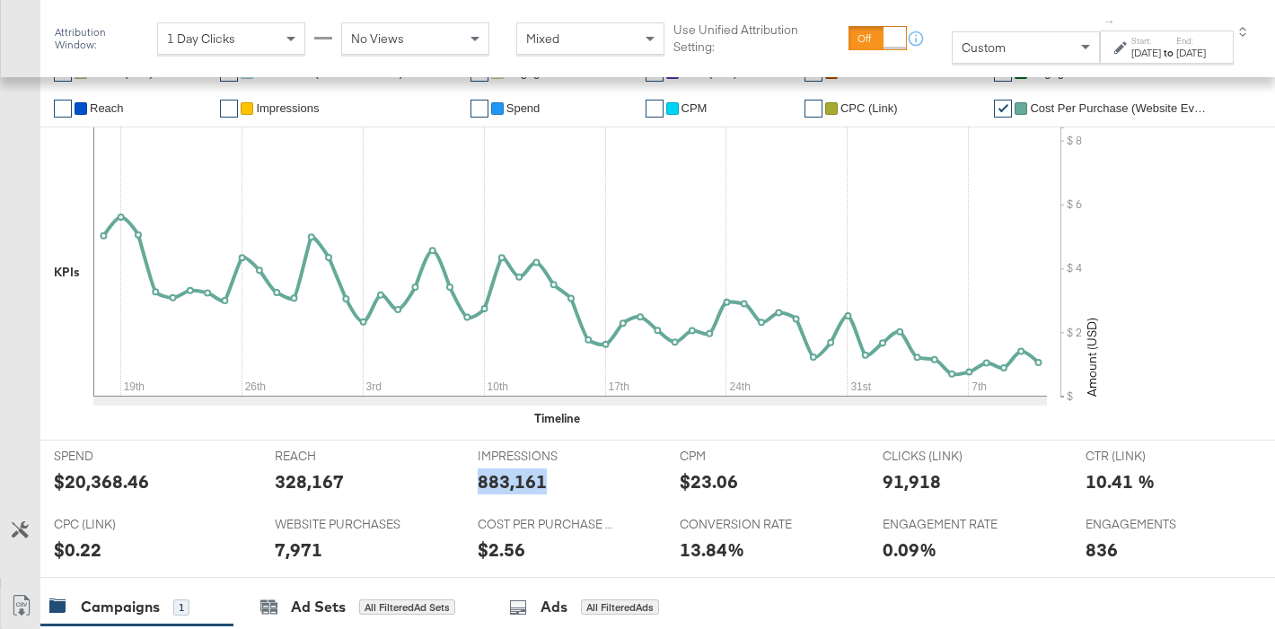
click at [886, 482] on div "91,918" at bounding box center [912, 482] width 58 height 26
click at [307, 537] on div "7,971" at bounding box center [299, 550] width 48 height 26
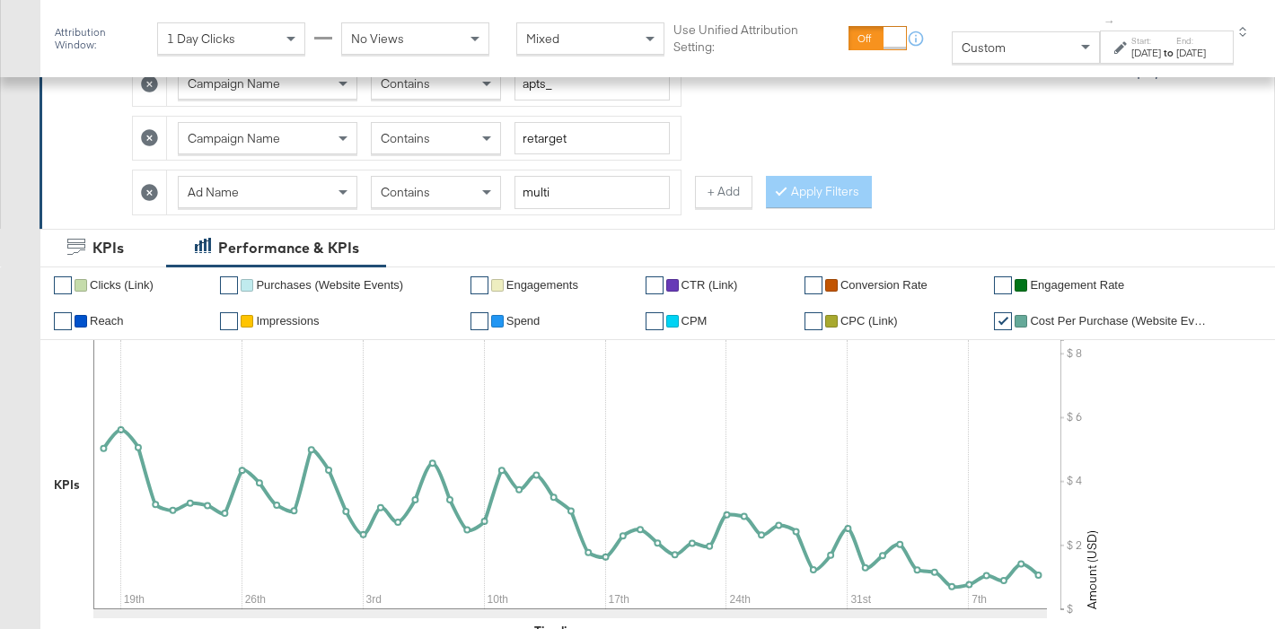
scroll to position [370, 0]
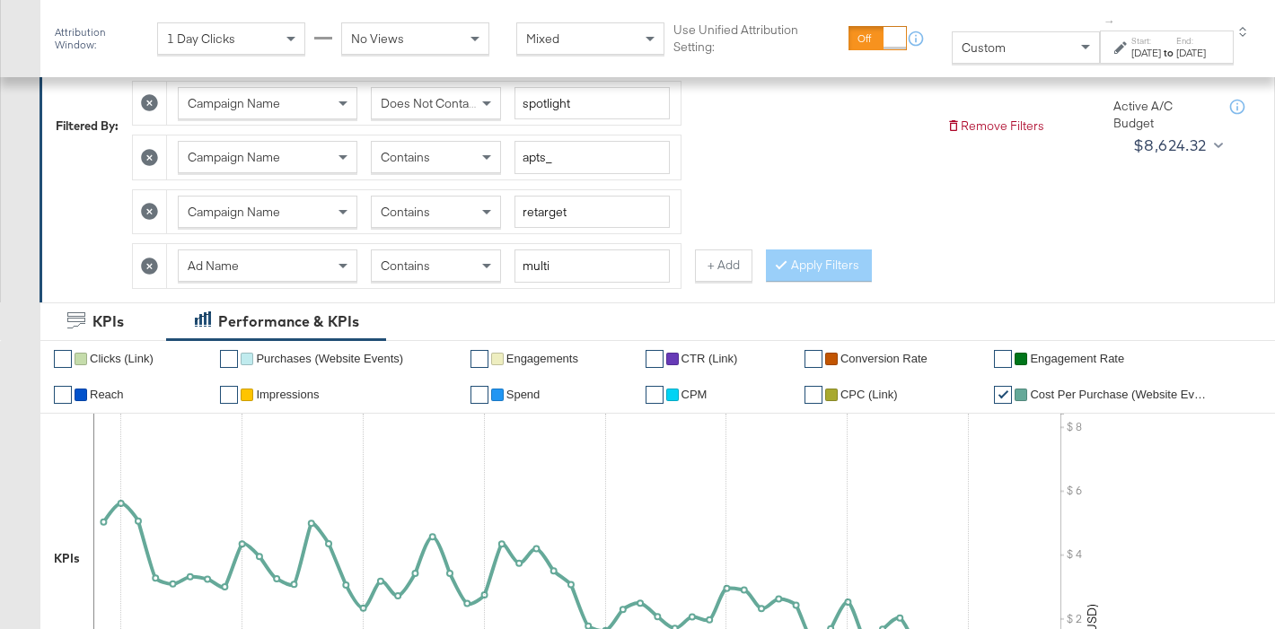
click at [150, 264] on icon at bounding box center [149, 266] width 17 height 17
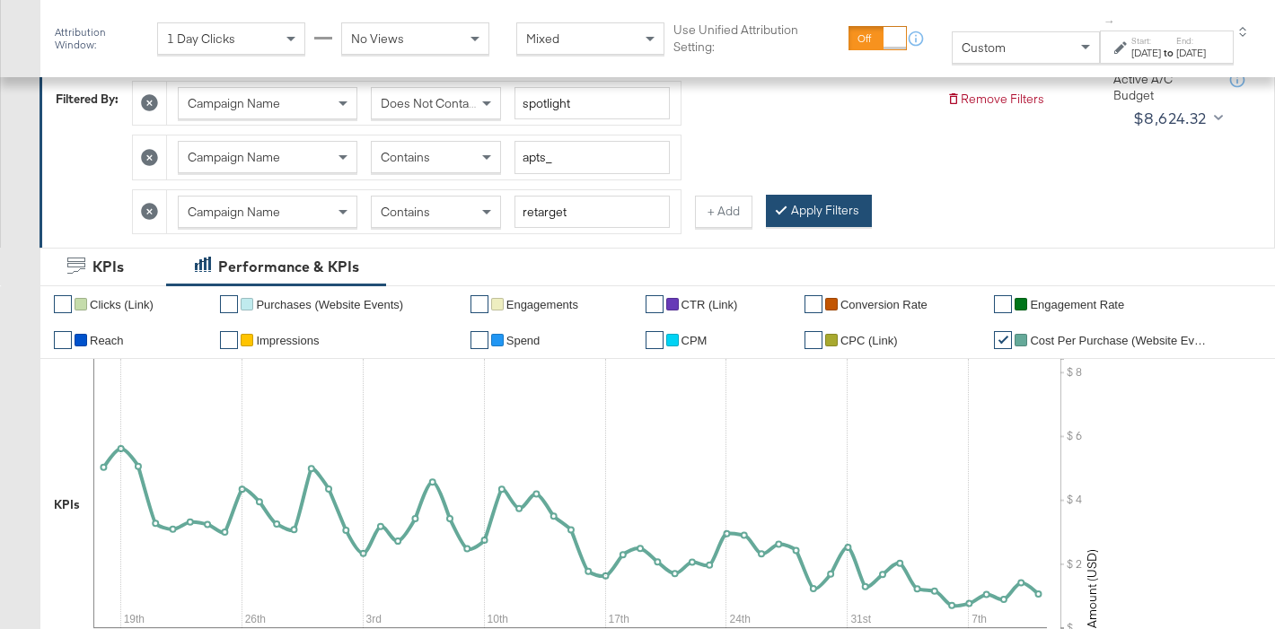
click at [778, 215] on div at bounding box center [784, 210] width 13 height 17
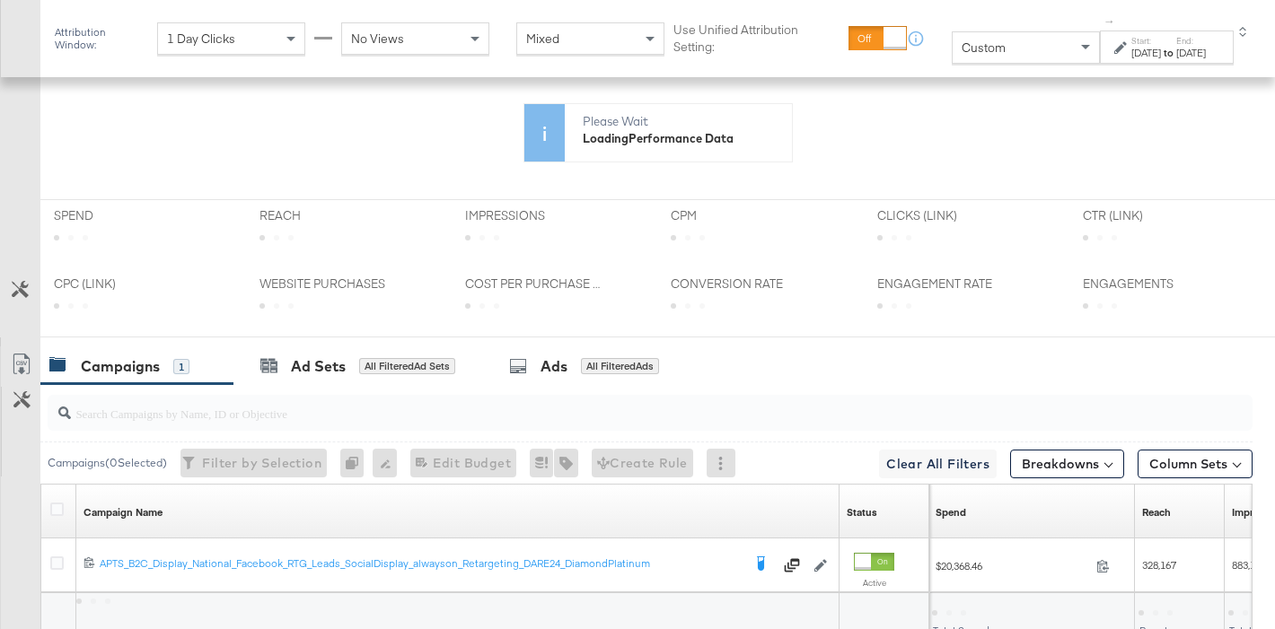
scroll to position [671, 0]
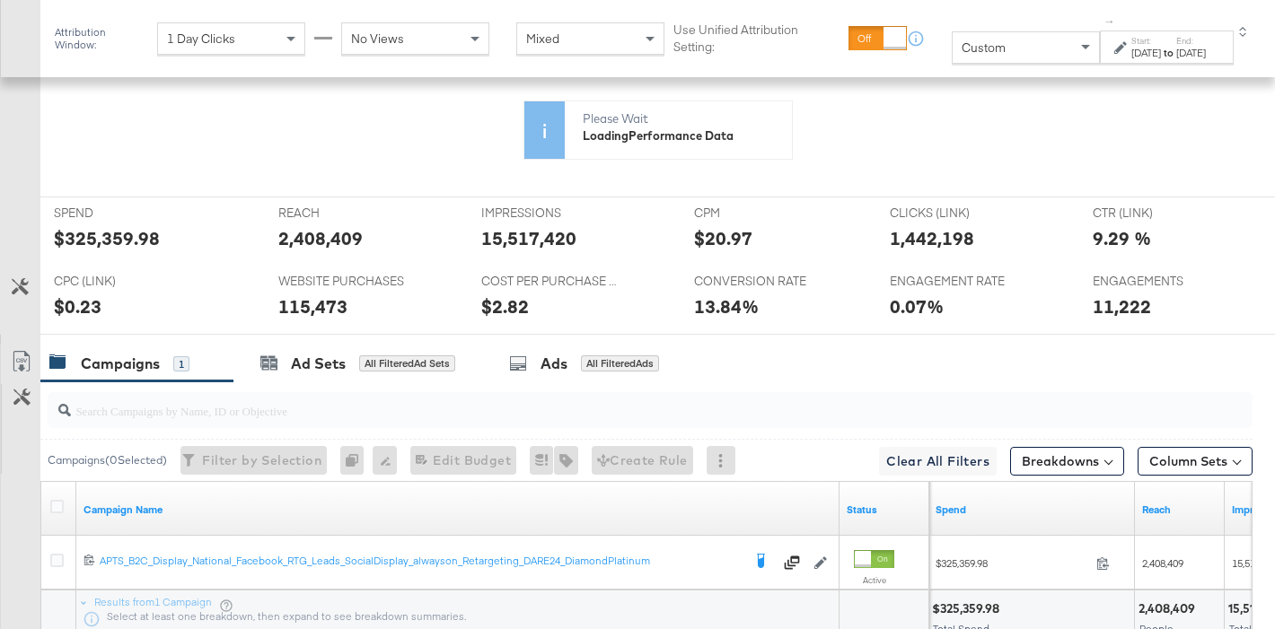
click at [113, 248] on icon at bounding box center [569, 192] width 953 height 269
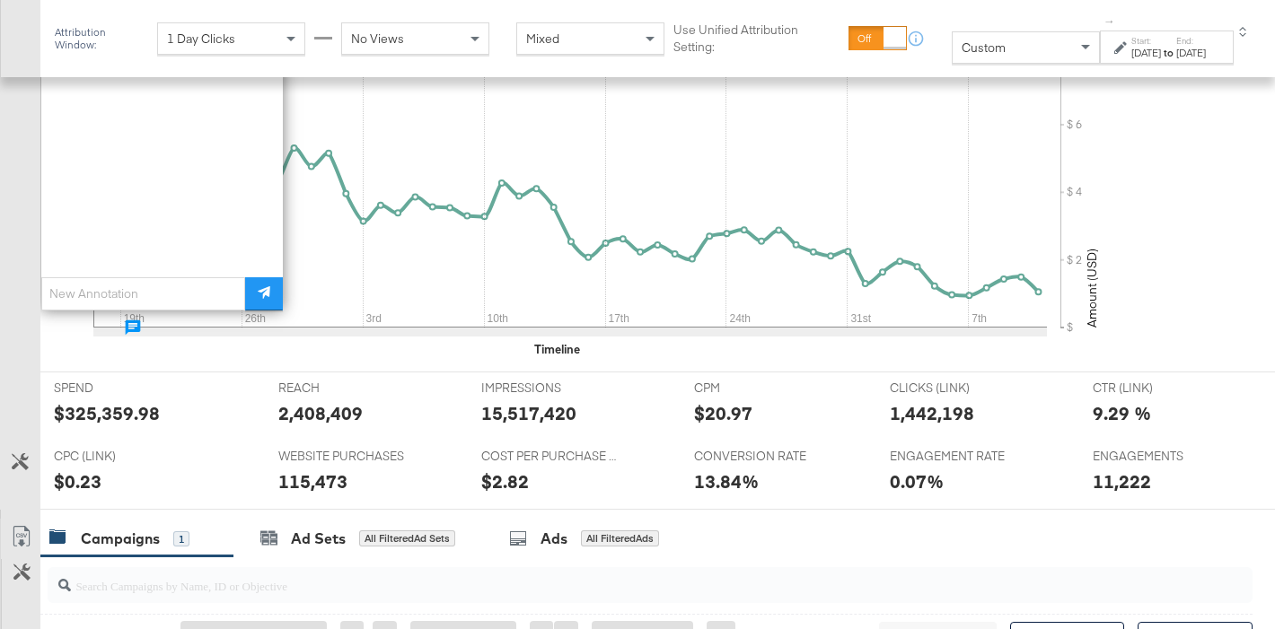
scroll to position [846, 0]
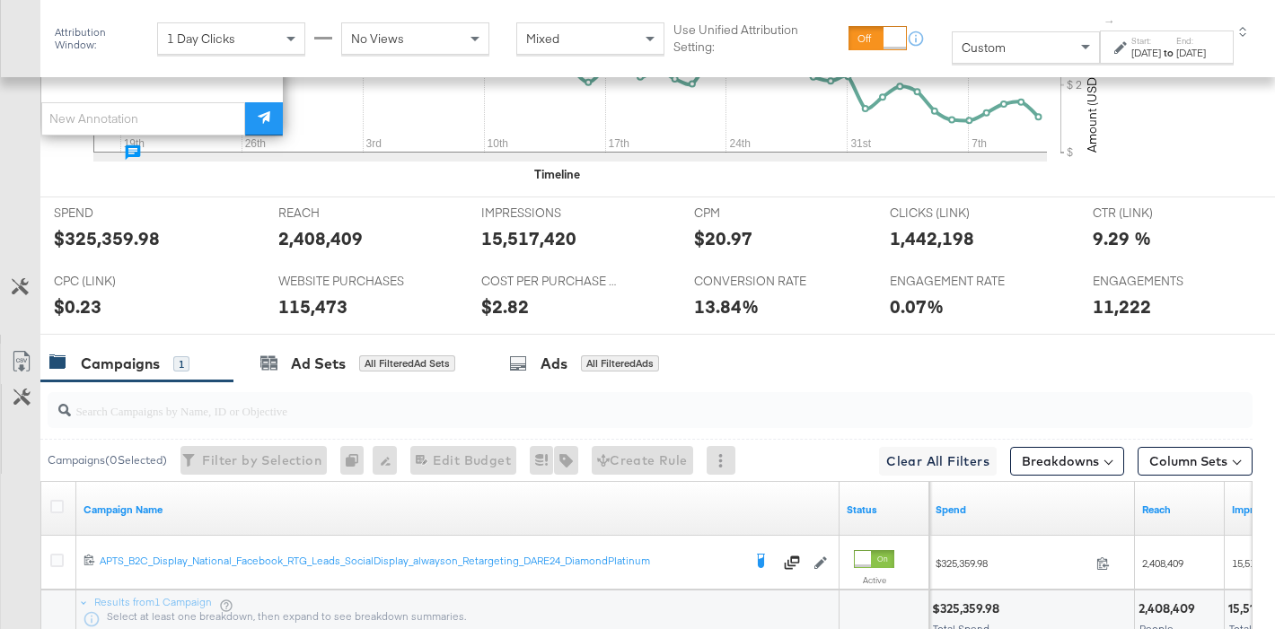
click at [97, 245] on div "$325,359.98" at bounding box center [107, 238] width 106 height 26
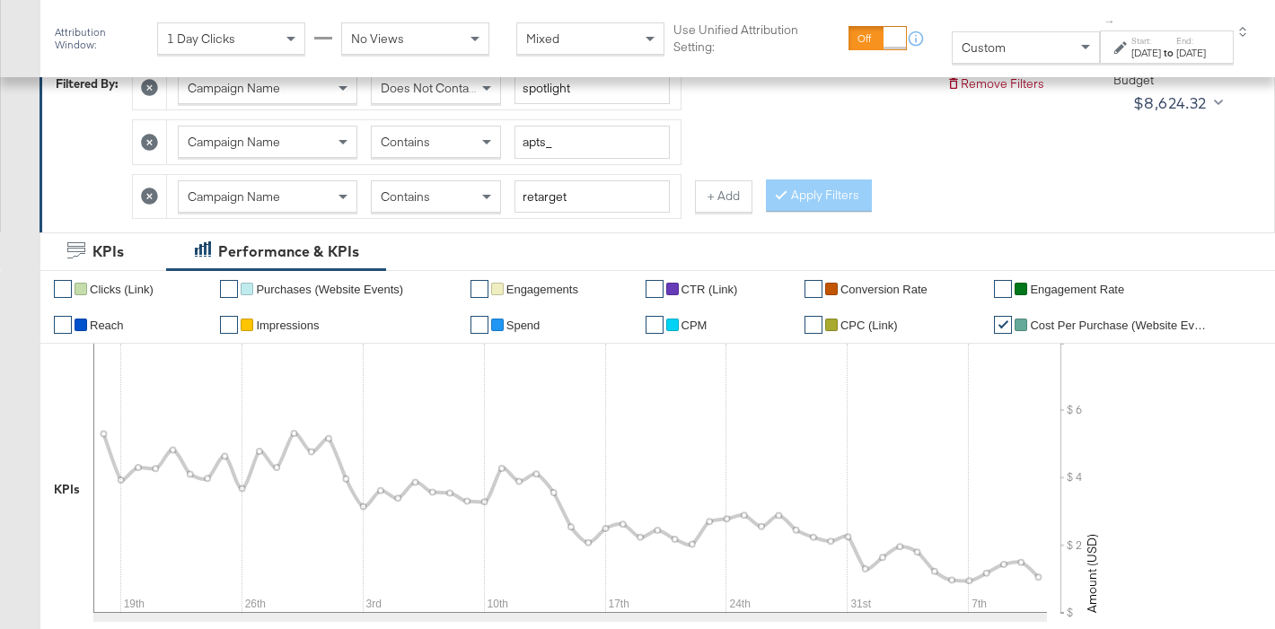
scroll to position [340, 0]
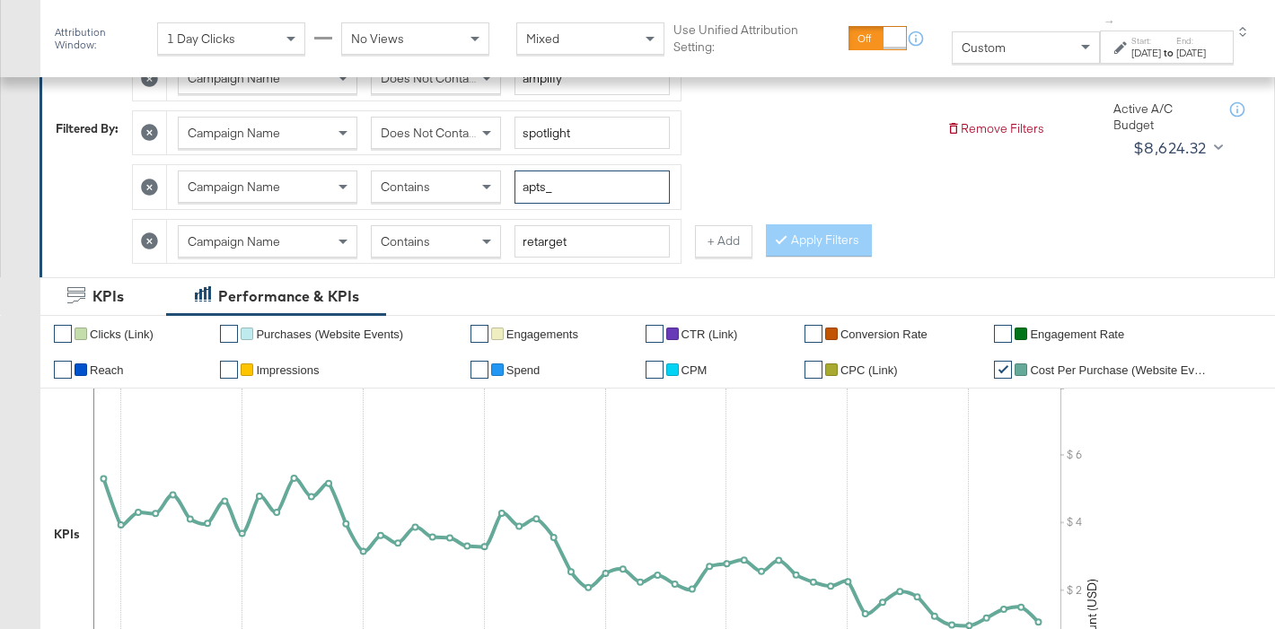
drag, startPoint x: 546, startPoint y: 187, endPoint x: 505, endPoint y: 188, distance: 40.4
click at [505, 188] on div "Campaign Name Contains apts_" at bounding box center [424, 187] width 492 height 33
type input "fr_"
click at [833, 240] on button "Apply Filters" at bounding box center [819, 240] width 106 height 32
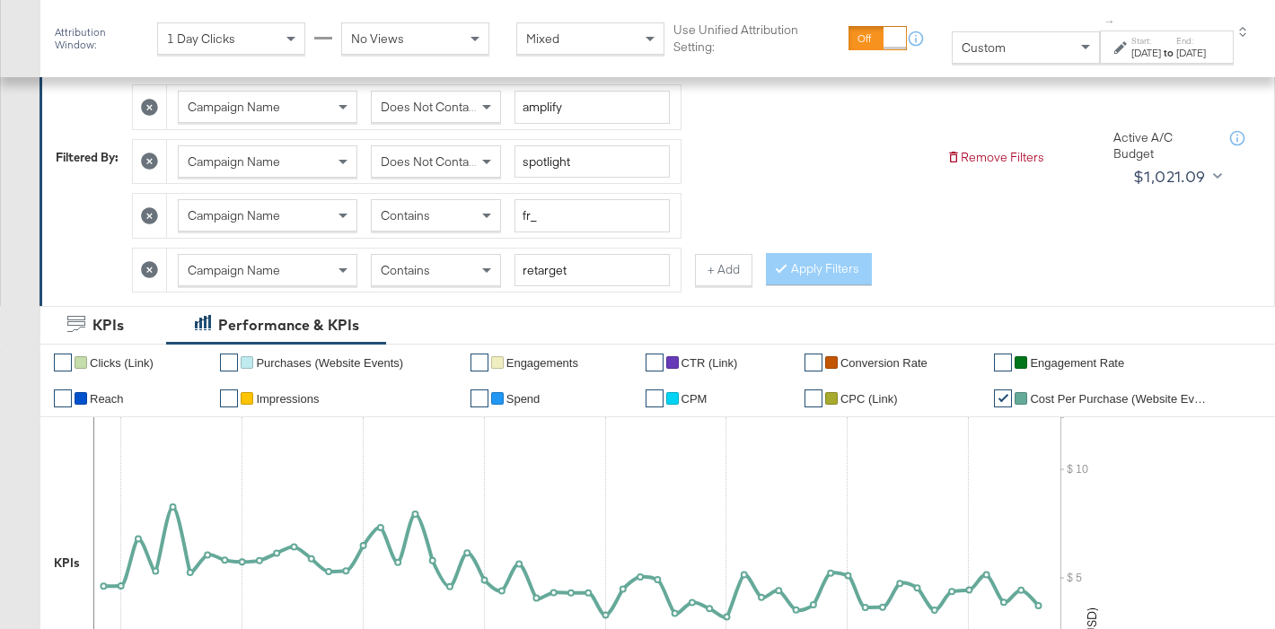
scroll to position [309, 0]
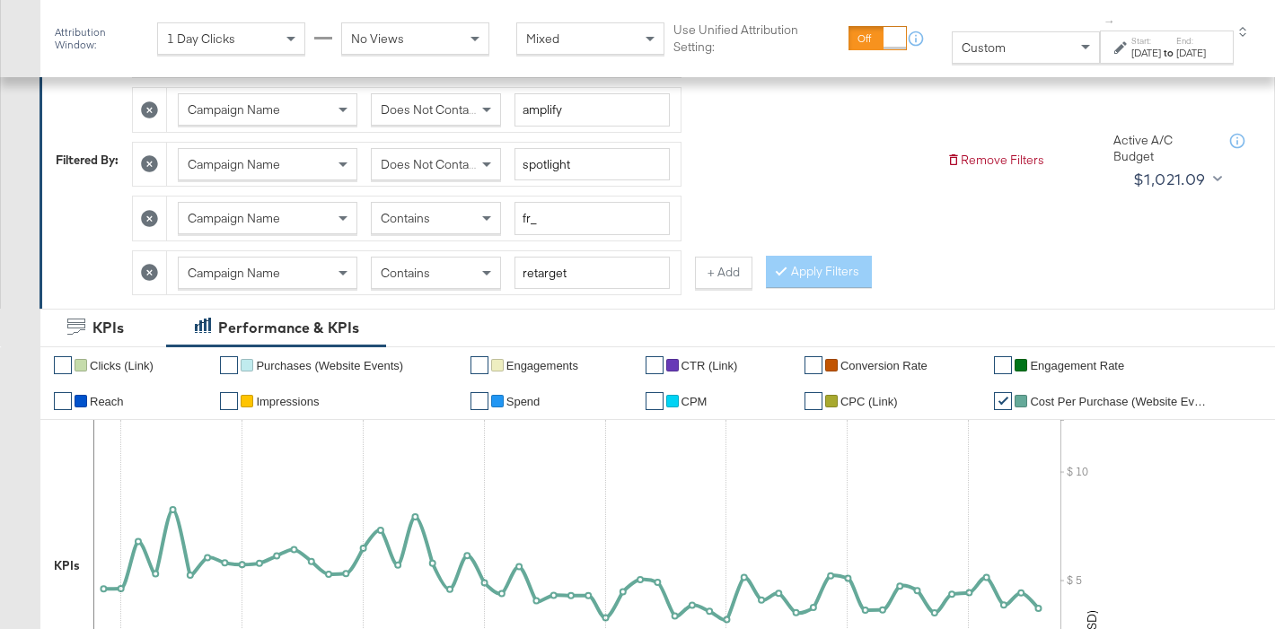
click at [681, 279] on div "Campaign Name Contains retarget + Add" at bounding box center [442, 273] width 620 height 46
click at [698, 277] on button "+ Add" at bounding box center [723, 273] width 57 height 32
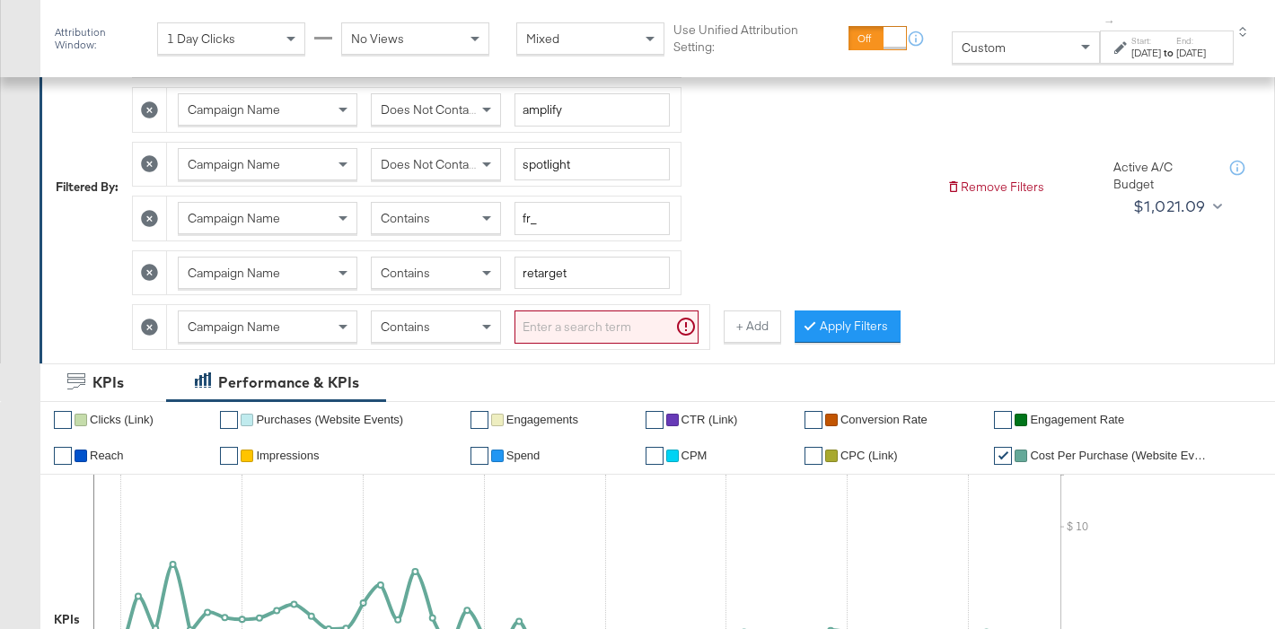
click at [256, 319] on span "Campaign Name" at bounding box center [234, 327] width 92 height 16
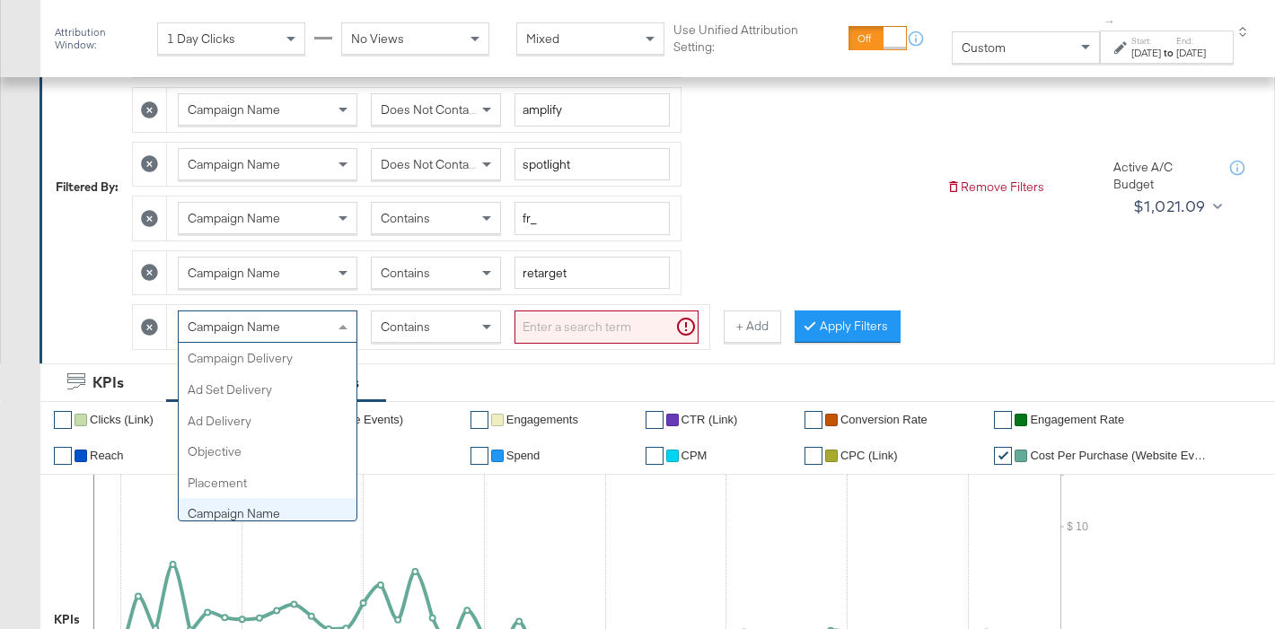
scroll to position [155, 0]
type input "ad"
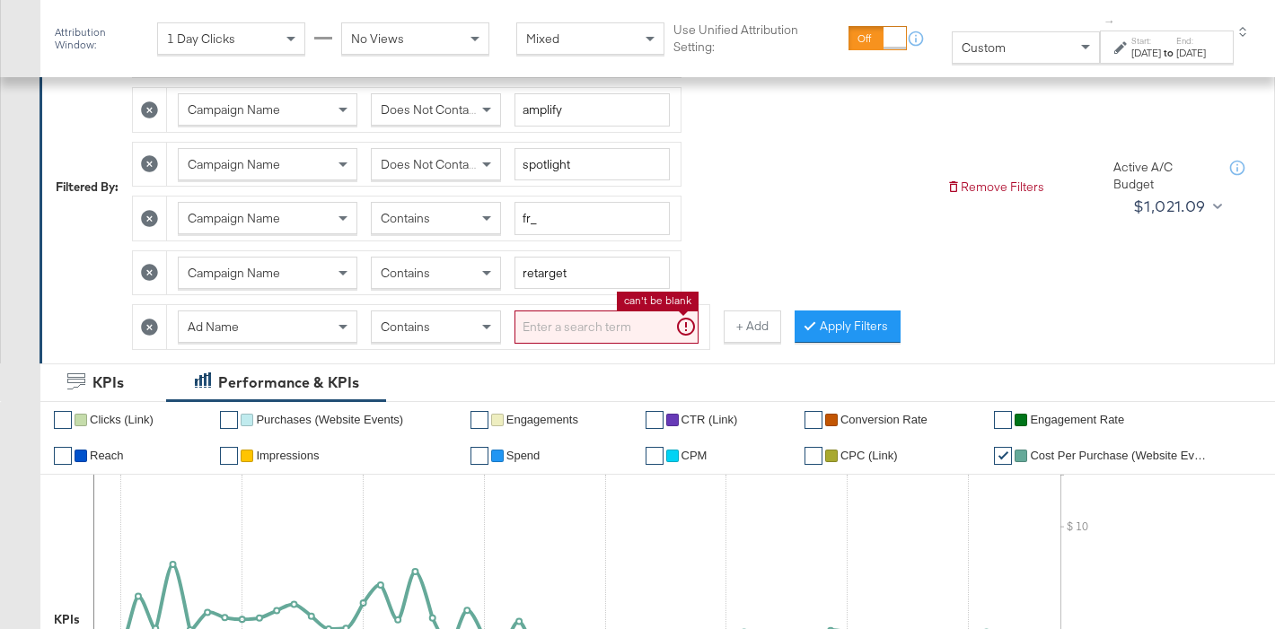
click at [638, 333] on input "search" at bounding box center [606, 327] width 184 height 33
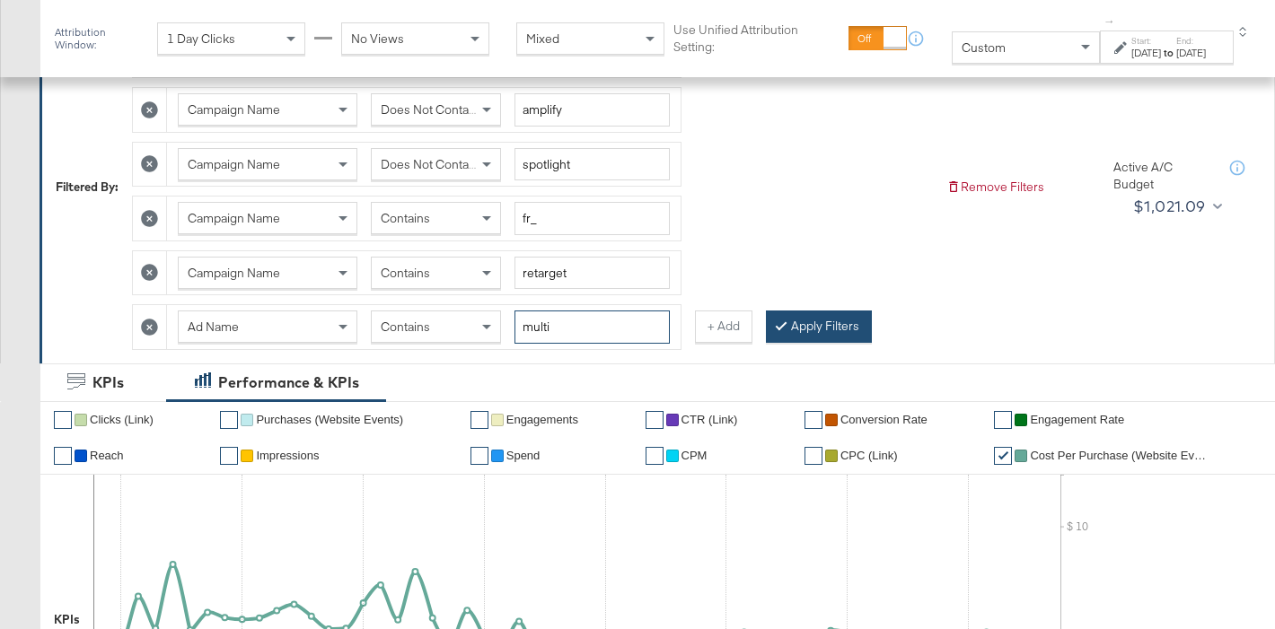
type input "multi"
drag, startPoint x: 778, startPoint y: 339, endPoint x: 329, endPoint y: 17, distance: 552.6
click at [778, 340] on button "Apply Filters" at bounding box center [819, 327] width 106 height 32
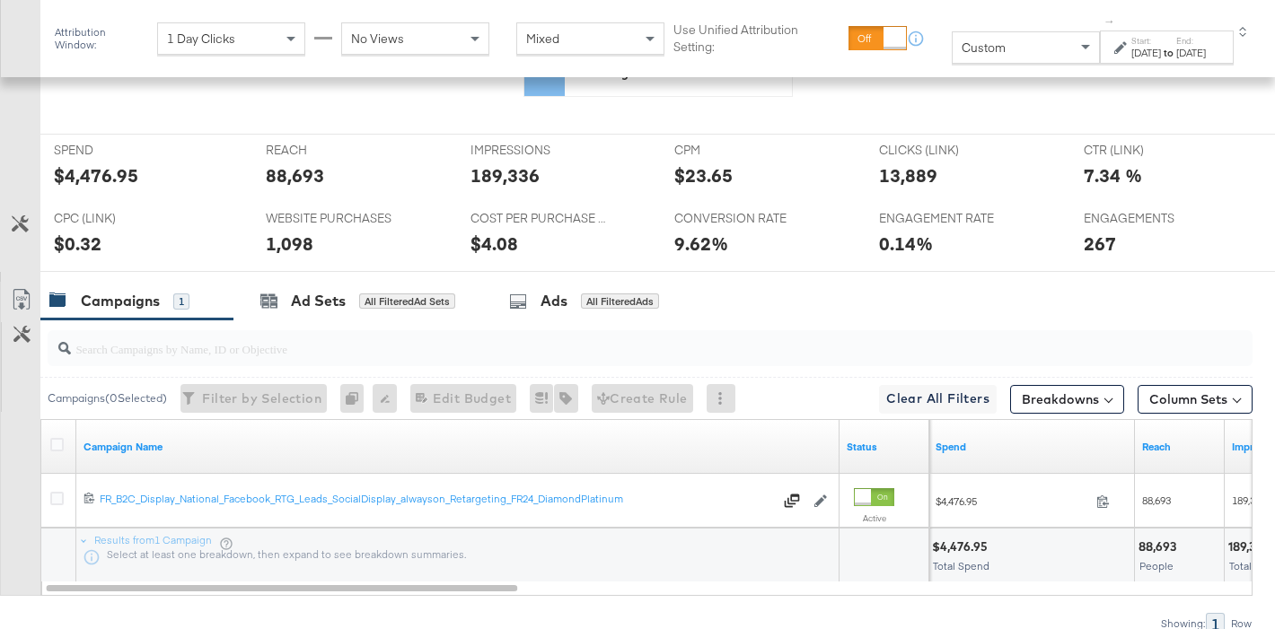
scroll to position [786, 0]
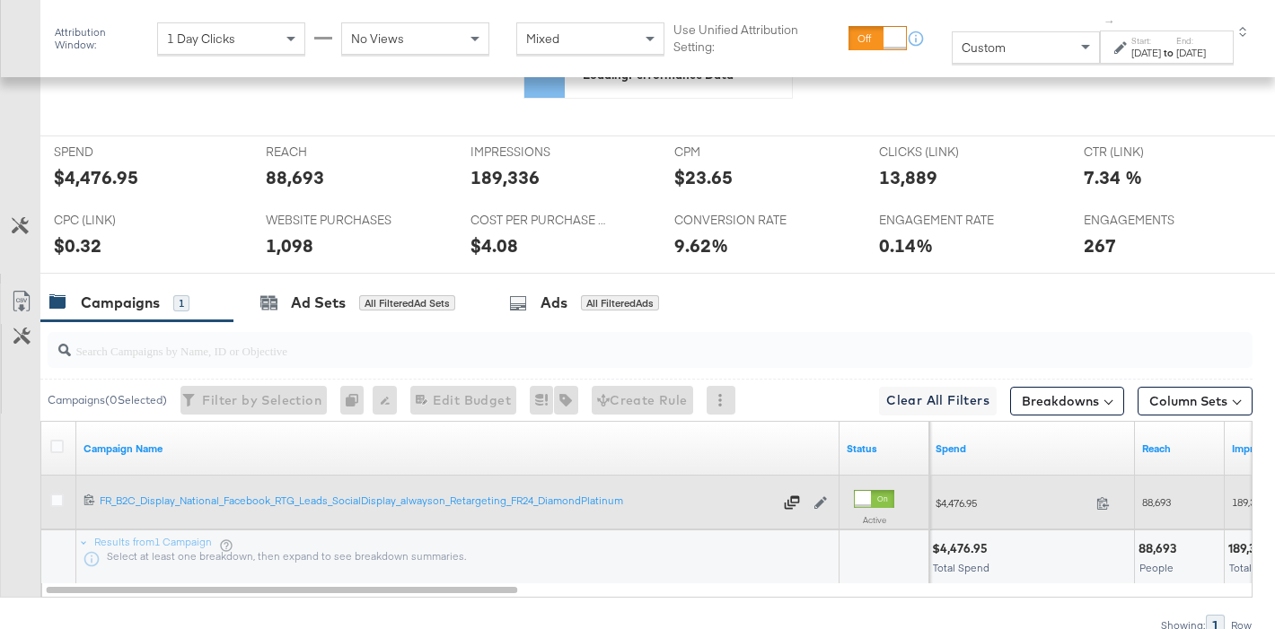
click at [954, 498] on span "$4,476.95" at bounding box center [1013, 502] width 154 height 13
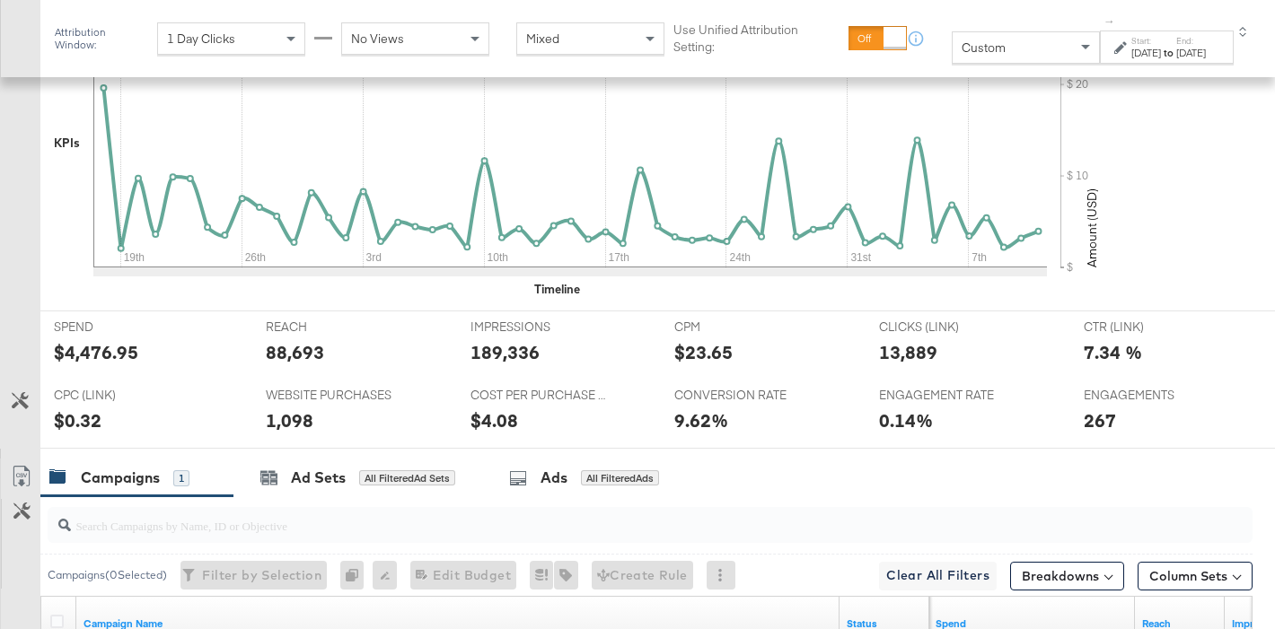
scroll to position [961, 0]
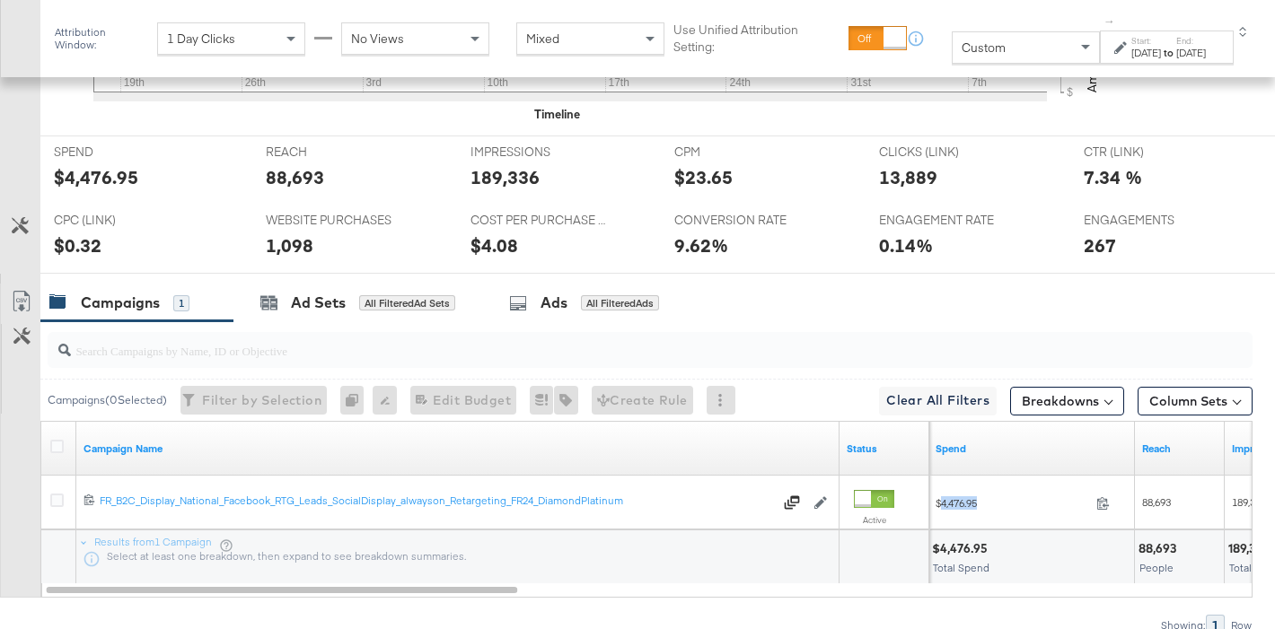
click at [291, 173] on div "88,693" at bounding box center [295, 177] width 58 height 26
click at [518, 178] on div "189,336" at bounding box center [504, 177] width 69 height 26
click at [903, 176] on div "13,889" at bounding box center [908, 177] width 58 height 26
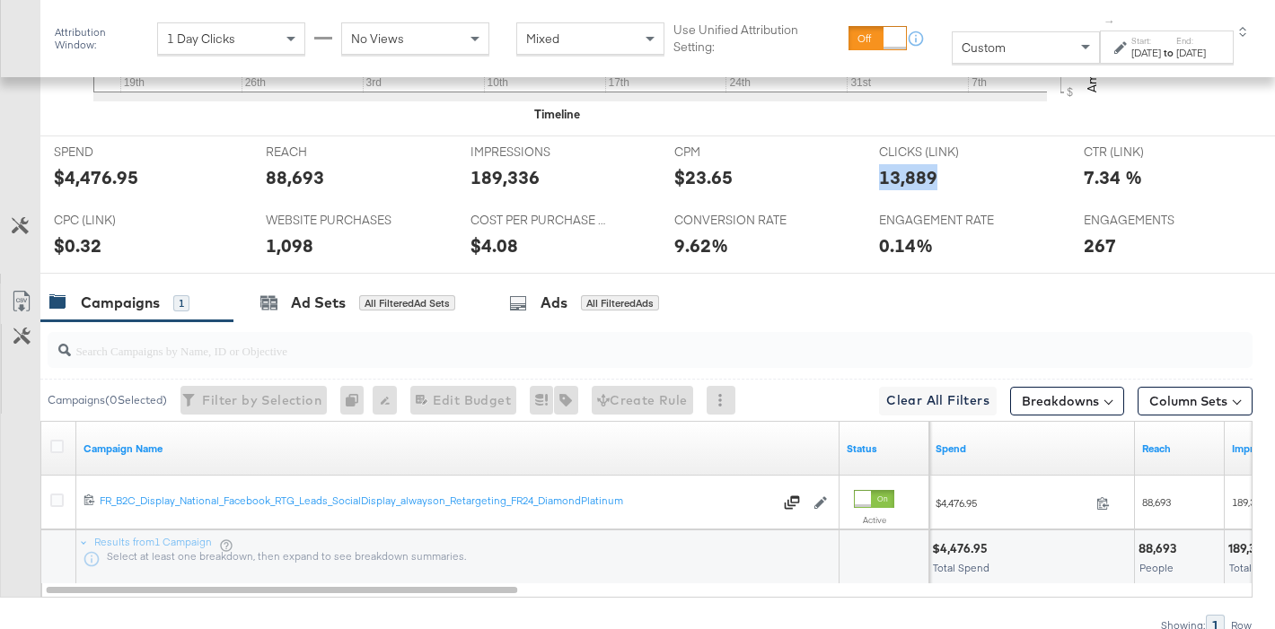
click at [903, 176] on div "13,889" at bounding box center [908, 177] width 58 height 26
click at [267, 251] on div "1,098" at bounding box center [290, 246] width 48 height 26
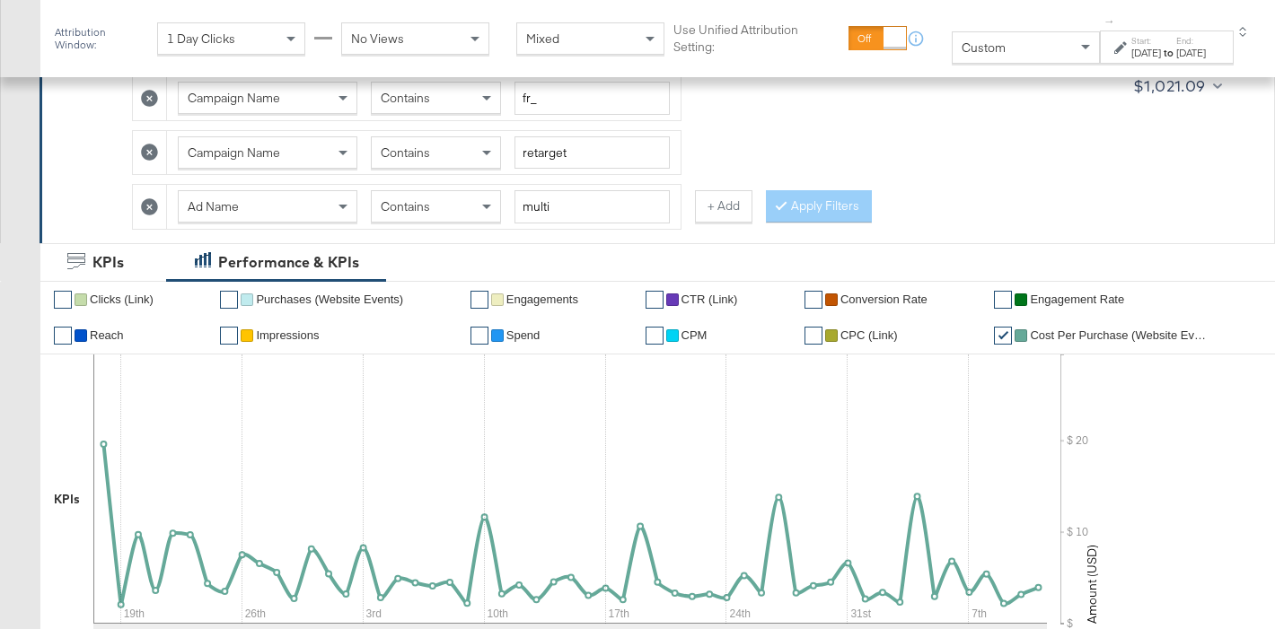
scroll to position [385, 0]
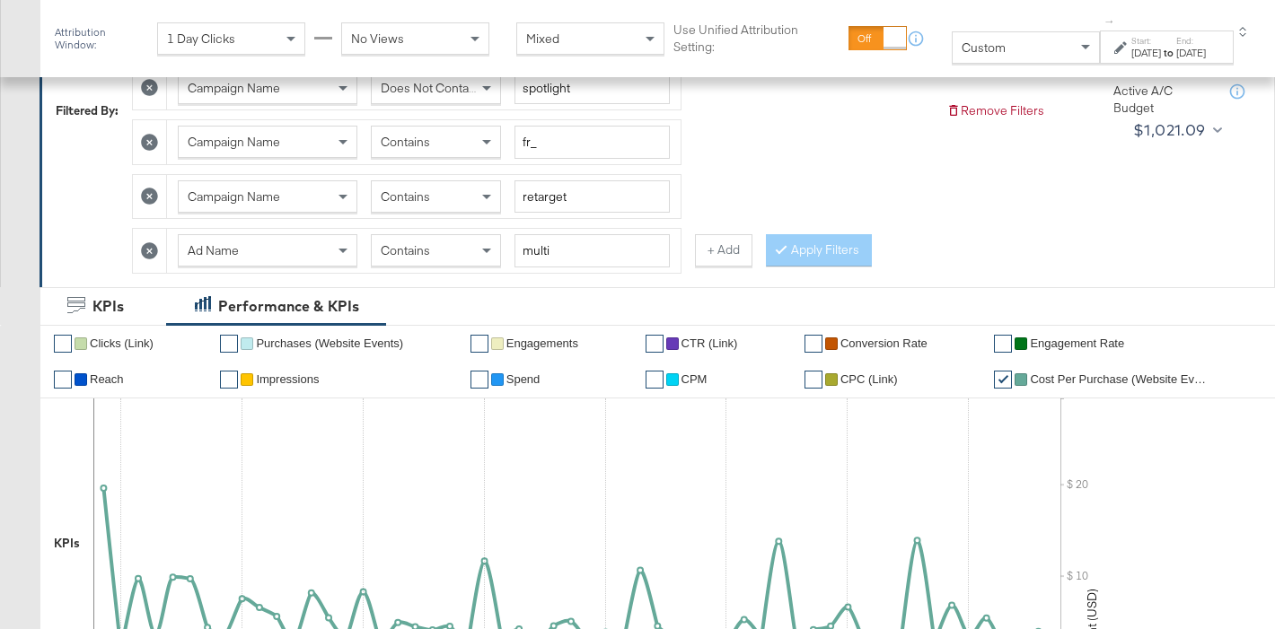
click at [148, 250] on icon at bounding box center [149, 250] width 17 height 17
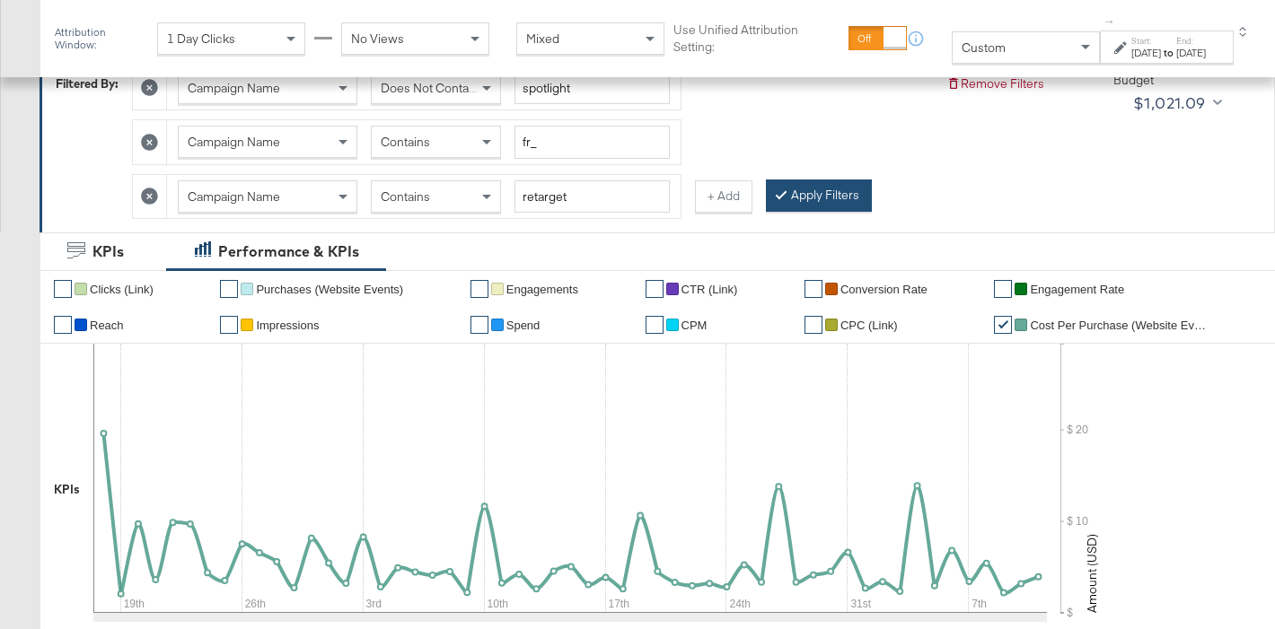
click at [801, 193] on button "Apply Filters" at bounding box center [819, 196] width 106 height 32
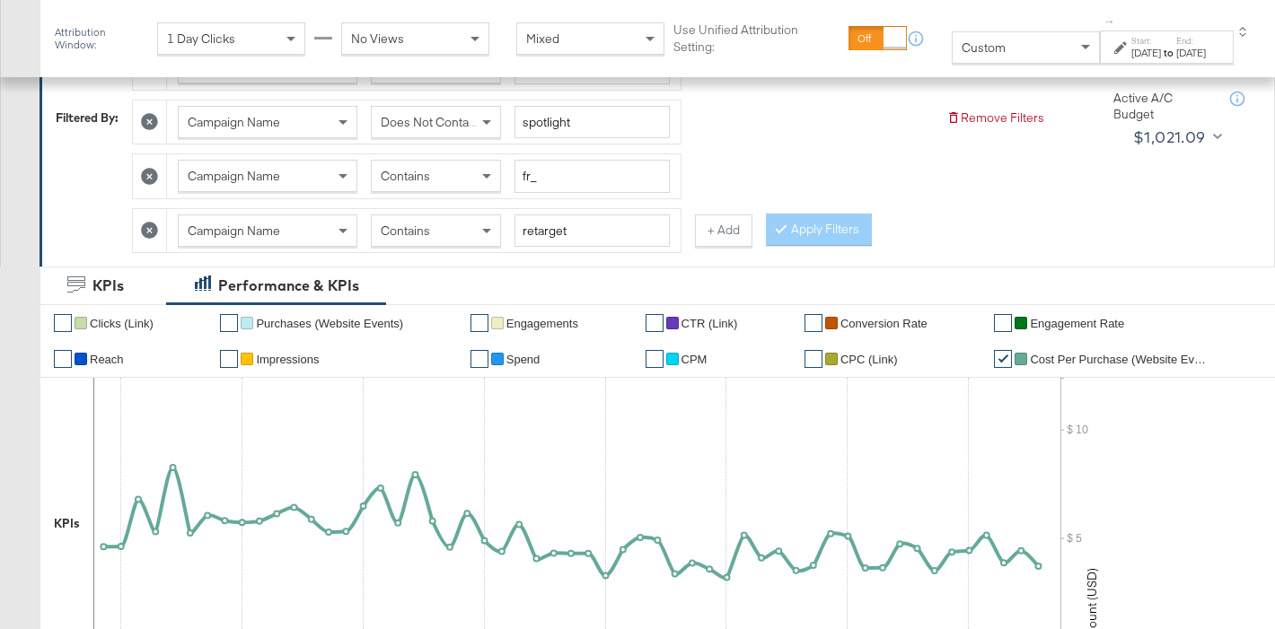
scroll to position [325, 0]
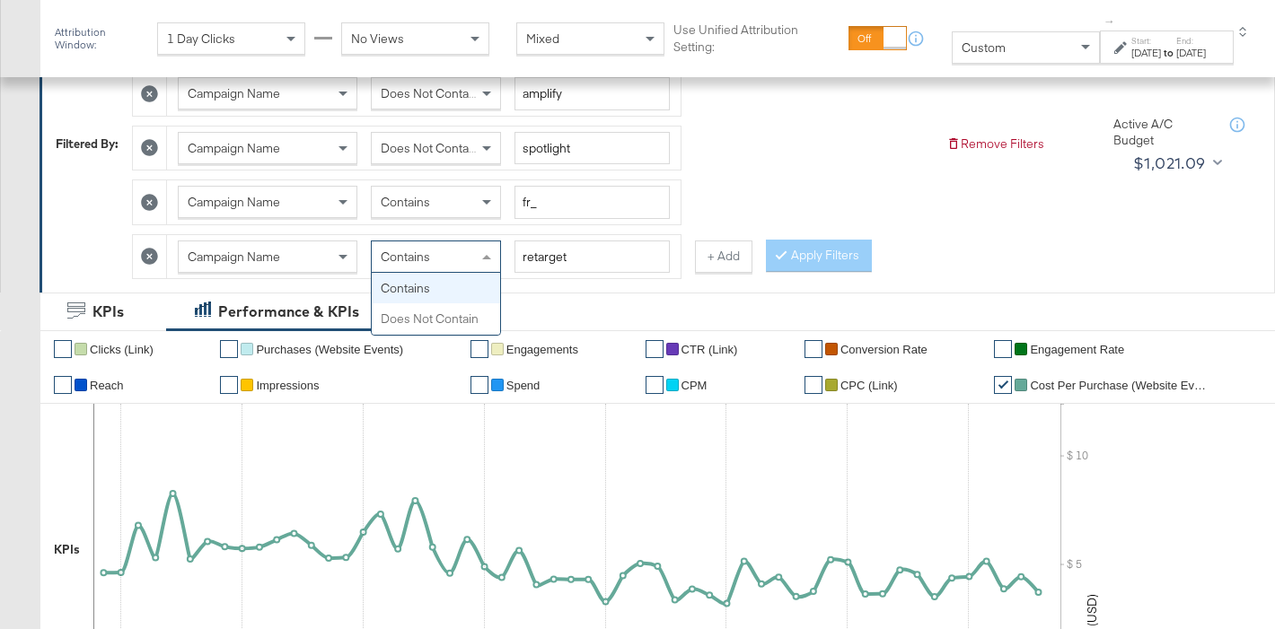
click at [436, 250] on div "Contains" at bounding box center [436, 257] width 128 height 31
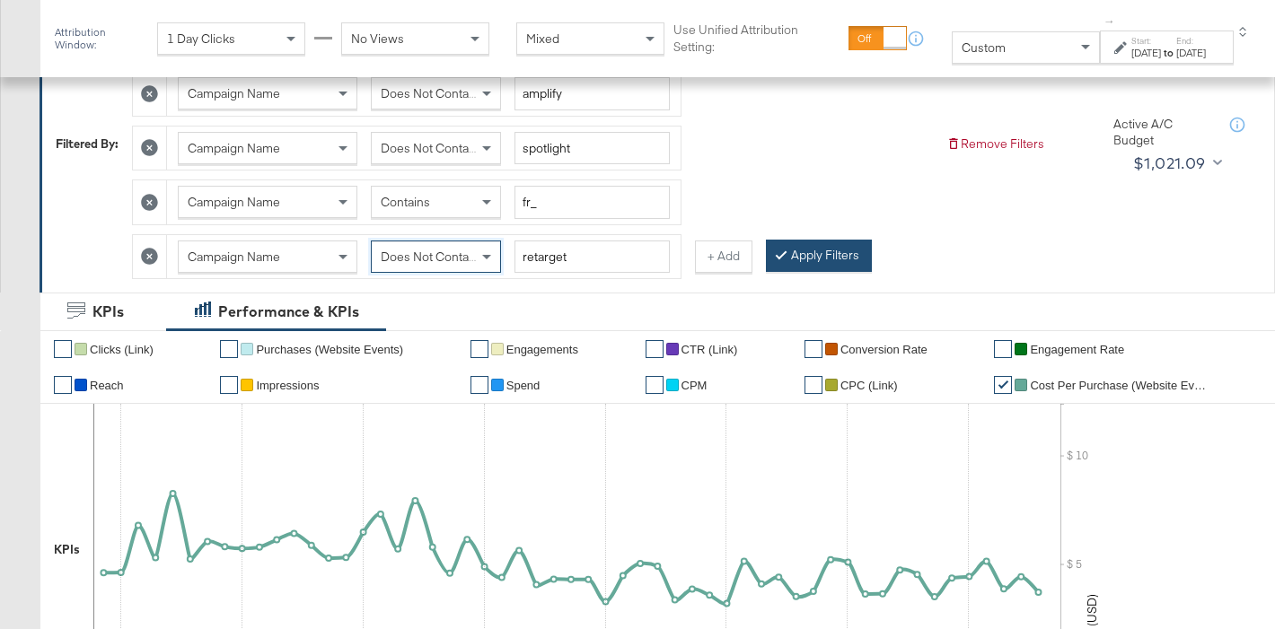
click at [829, 261] on button "Apply Filters" at bounding box center [819, 256] width 106 height 32
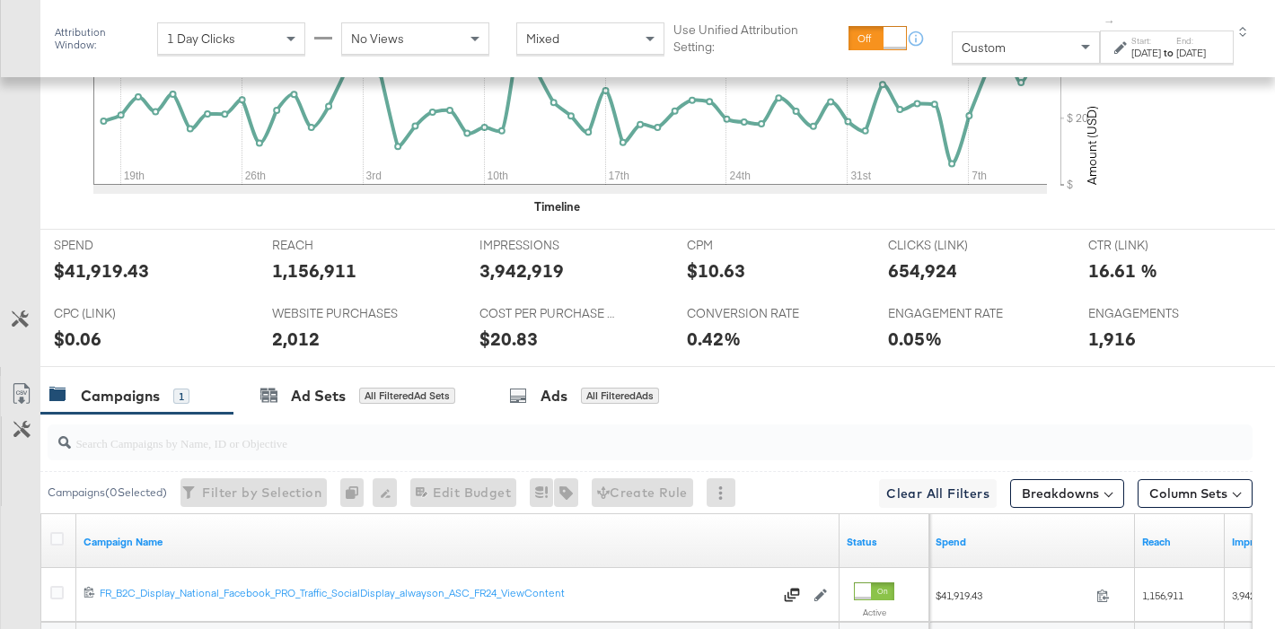
scroll to position [878, 0]
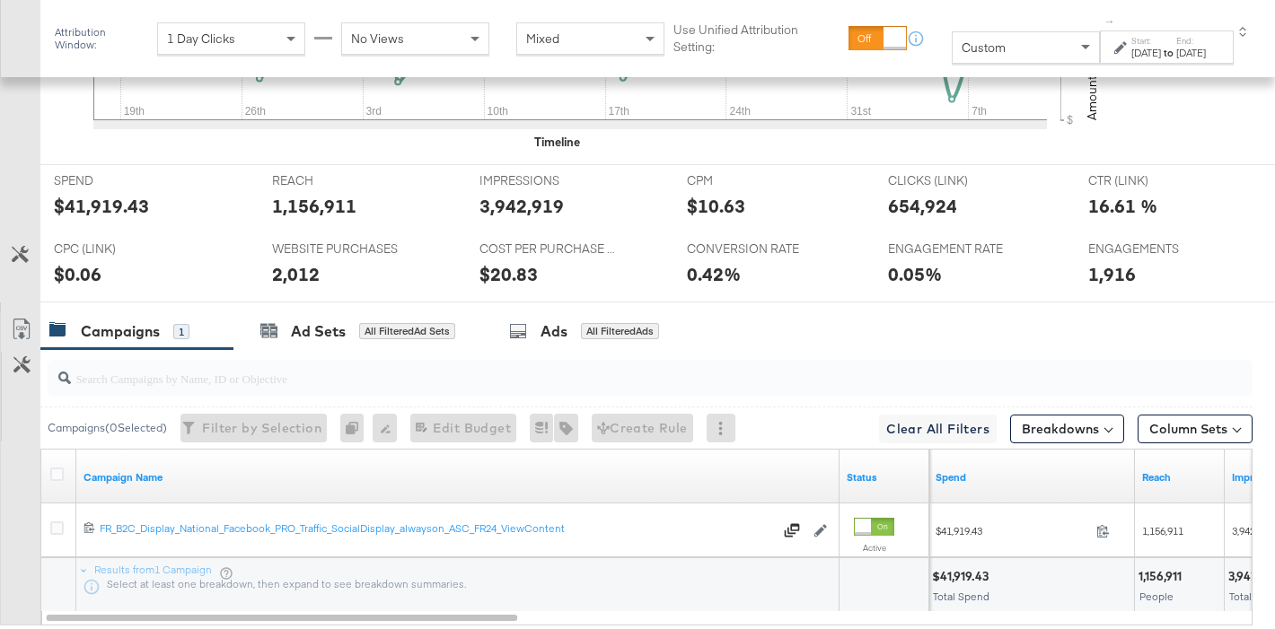
click at [92, 206] on div "$41,919.43" at bounding box center [101, 206] width 95 height 26
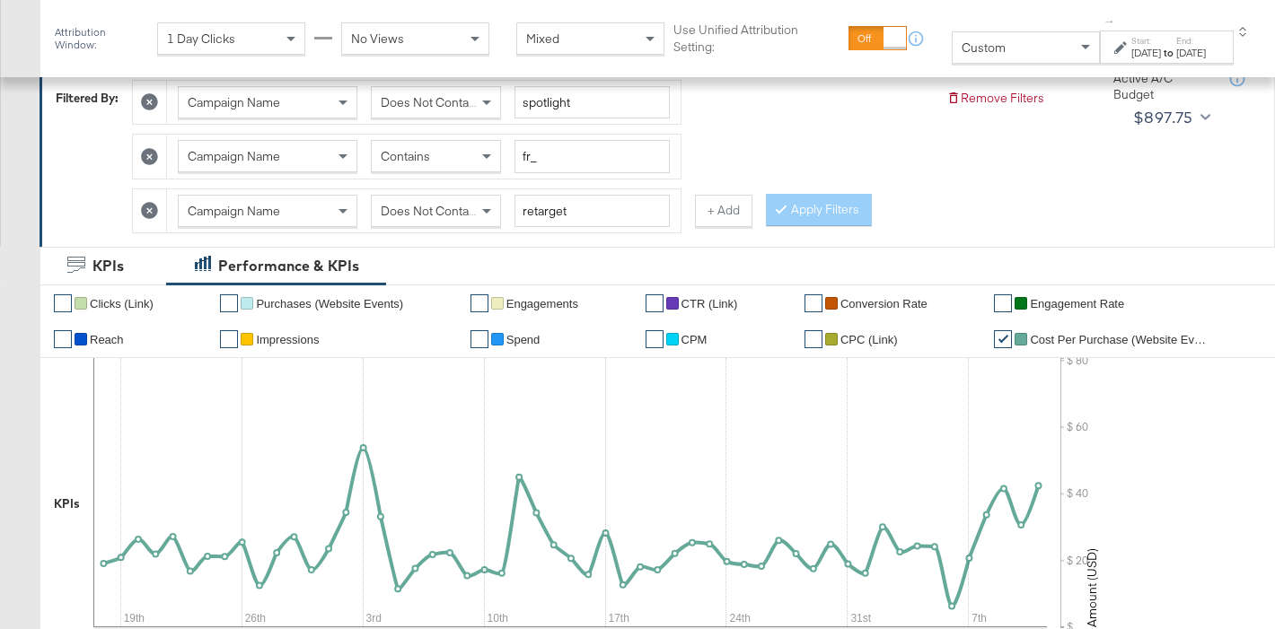
scroll to position [374, 0]
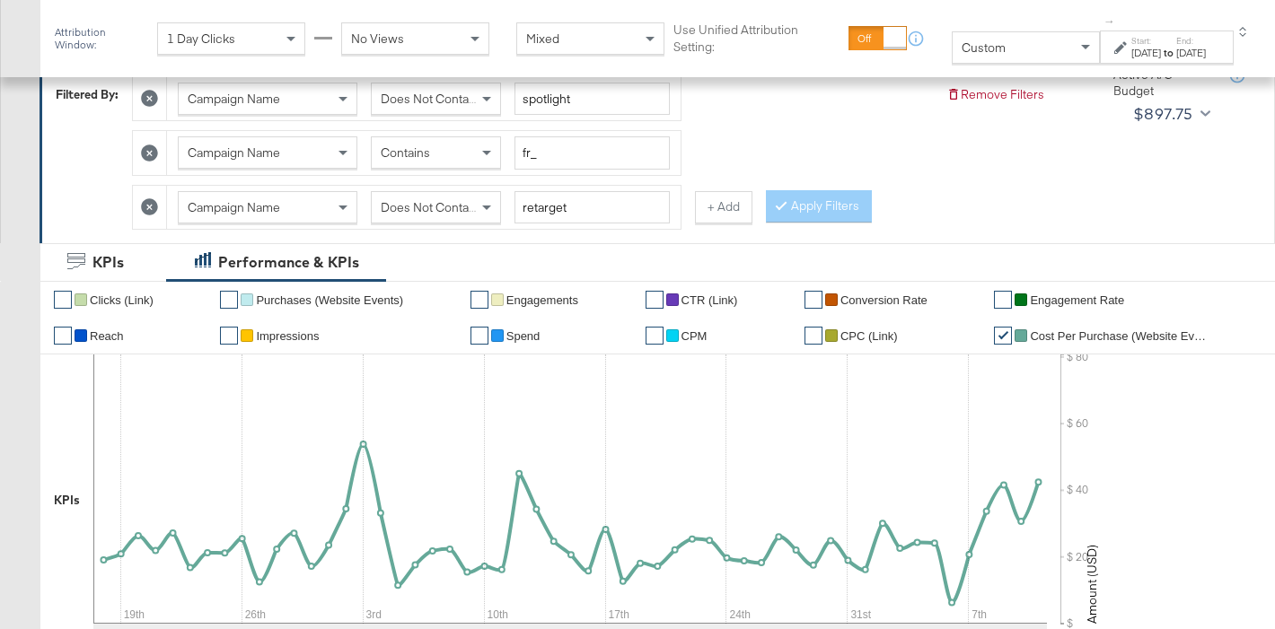
click at [1131, 38] on label "Start:" at bounding box center [1146, 41] width 30 height 12
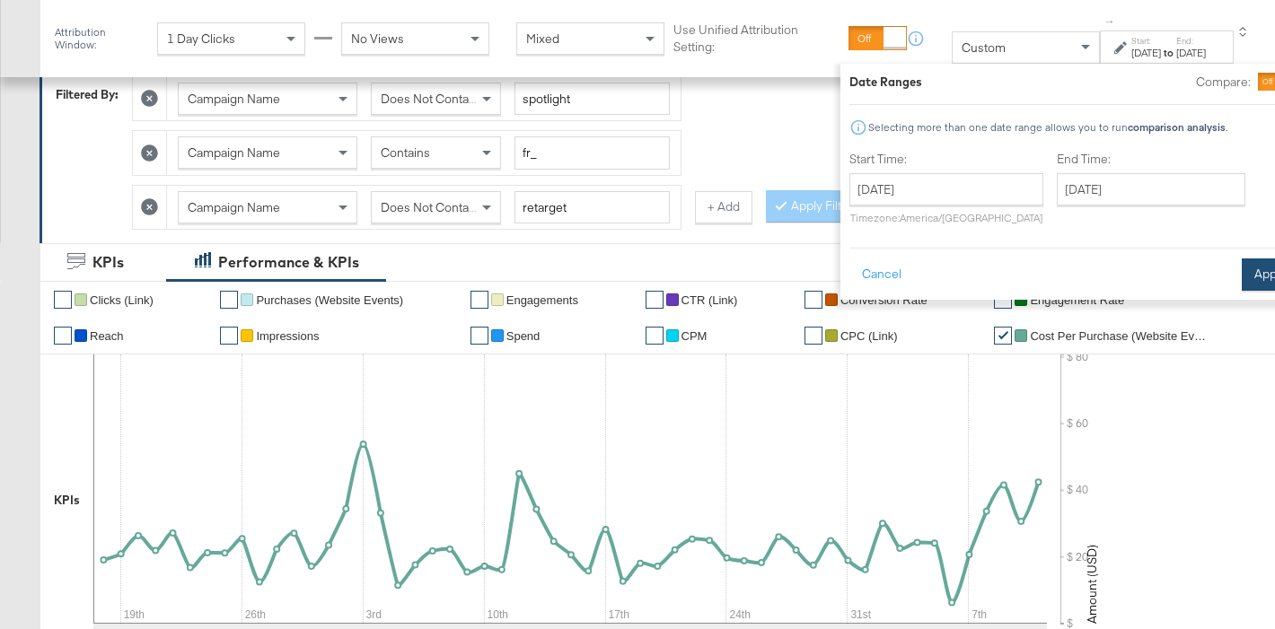
click at [1242, 277] on button "Apply" at bounding box center [1270, 275] width 57 height 32
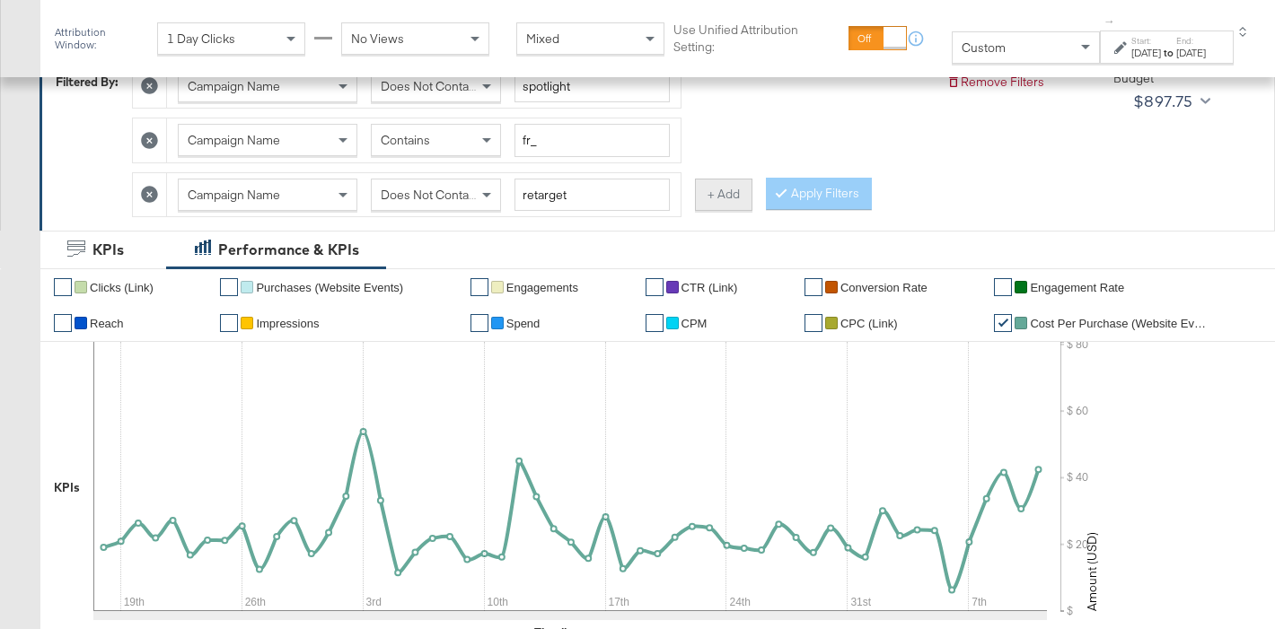
scroll to position [388, 0]
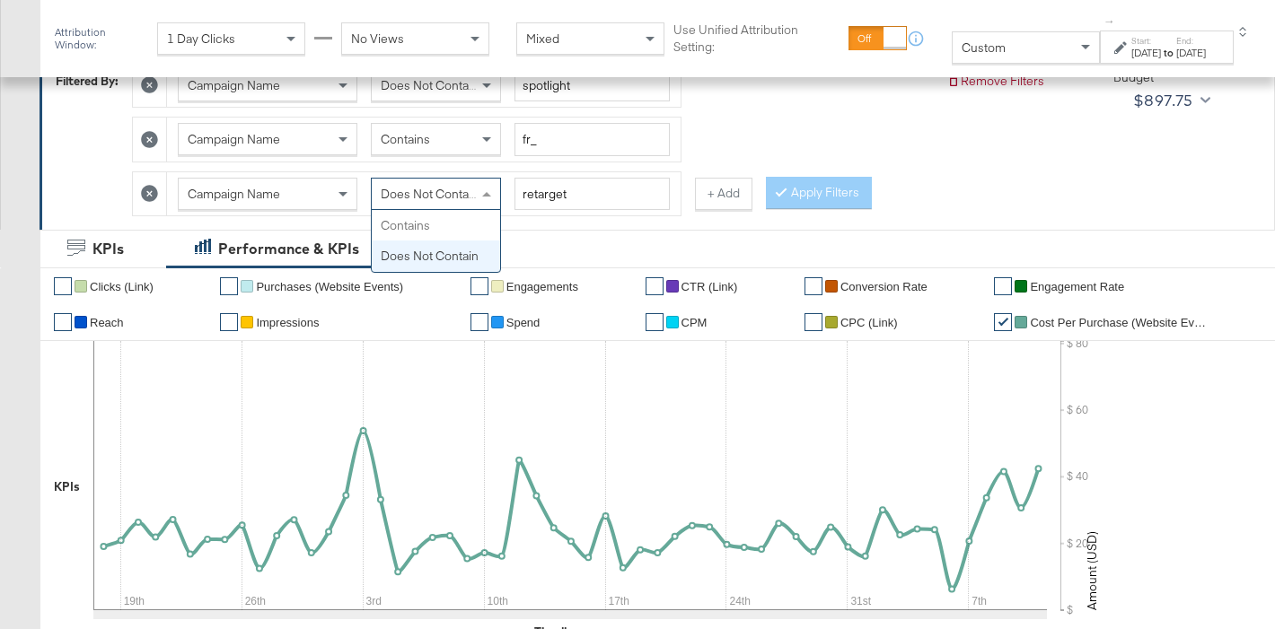
click at [440, 195] on span "Does Not Contain" at bounding box center [430, 194] width 98 height 16
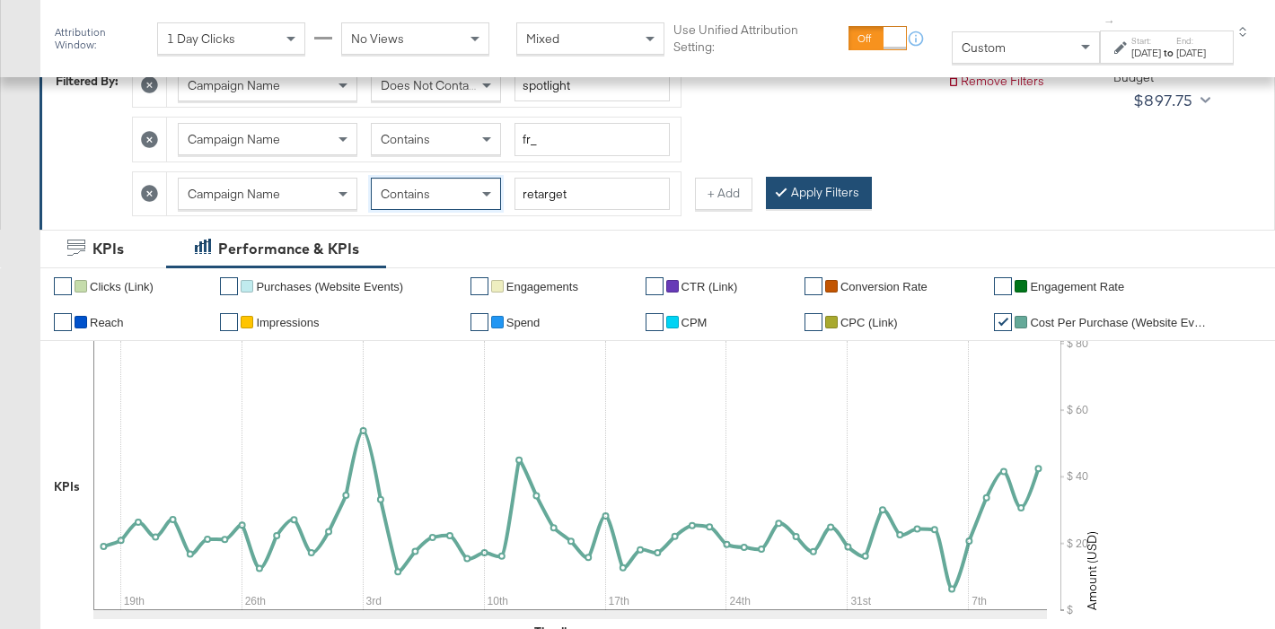
click at [819, 199] on button "Apply Filters" at bounding box center [819, 193] width 106 height 32
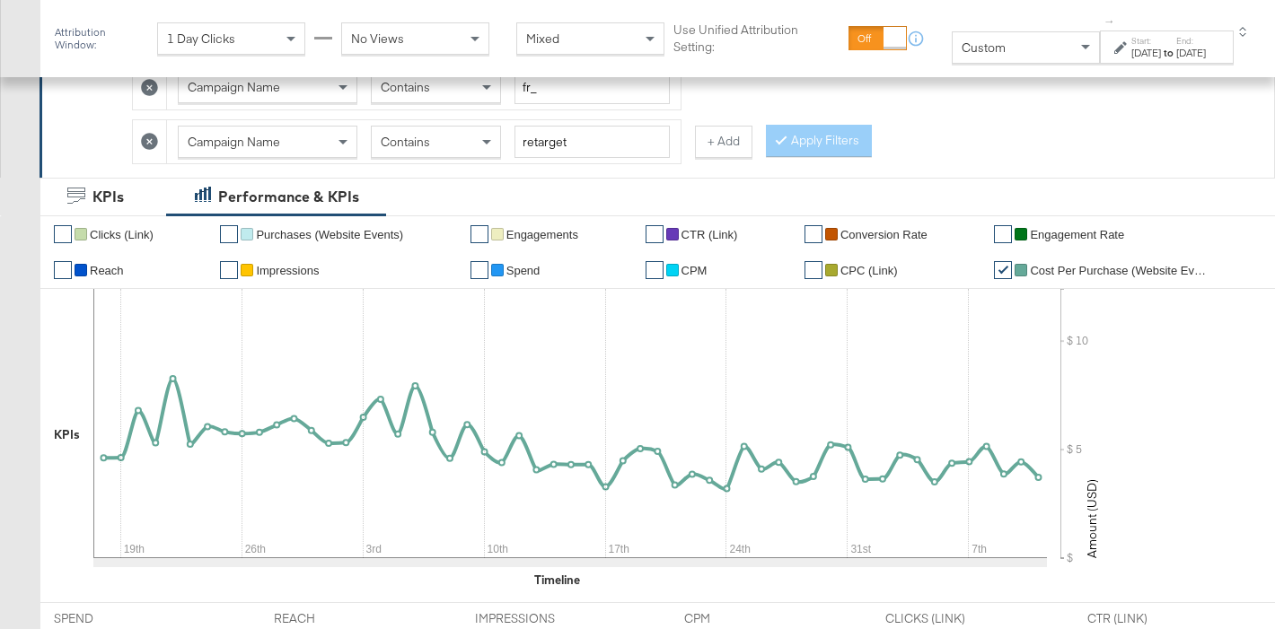
scroll to position [375, 0]
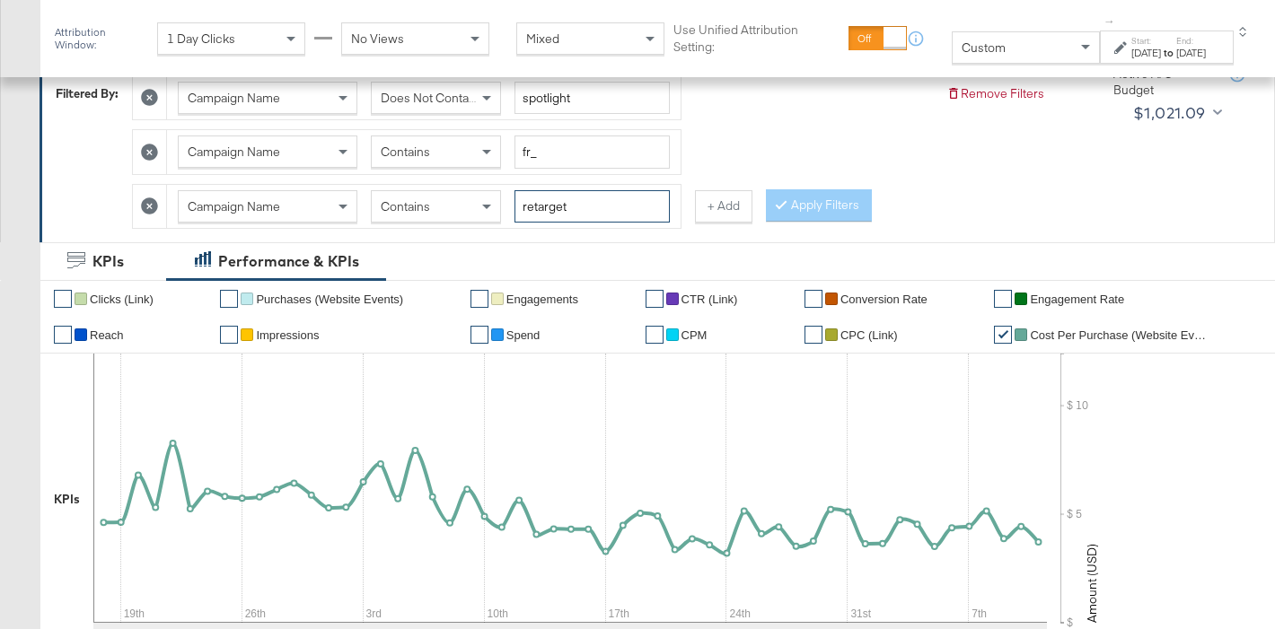
drag, startPoint x: 522, startPoint y: 206, endPoint x: 562, endPoint y: 225, distance: 45.0
click at [523, 207] on input "retarget" at bounding box center [591, 206] width 155 height 33
drag, startPoint x: 463, startPoint y: 206, endPoint x: 452, endPoint y: 217, distance: 15.9
click at [462, 207] on div "Contains" at bounding box center [436, 206] width 128 height 31
click at [795, 203] on button "Apply Filters" at bounding box center [819, 205] width 106 height 32
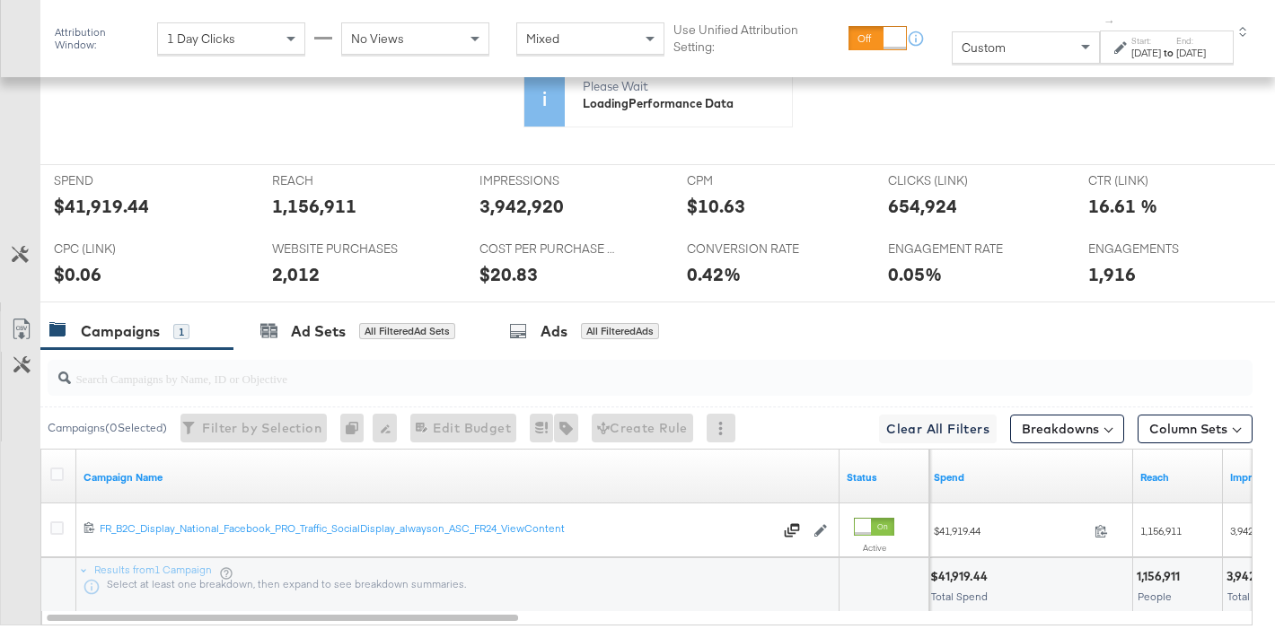
scroll to position [878, 0]
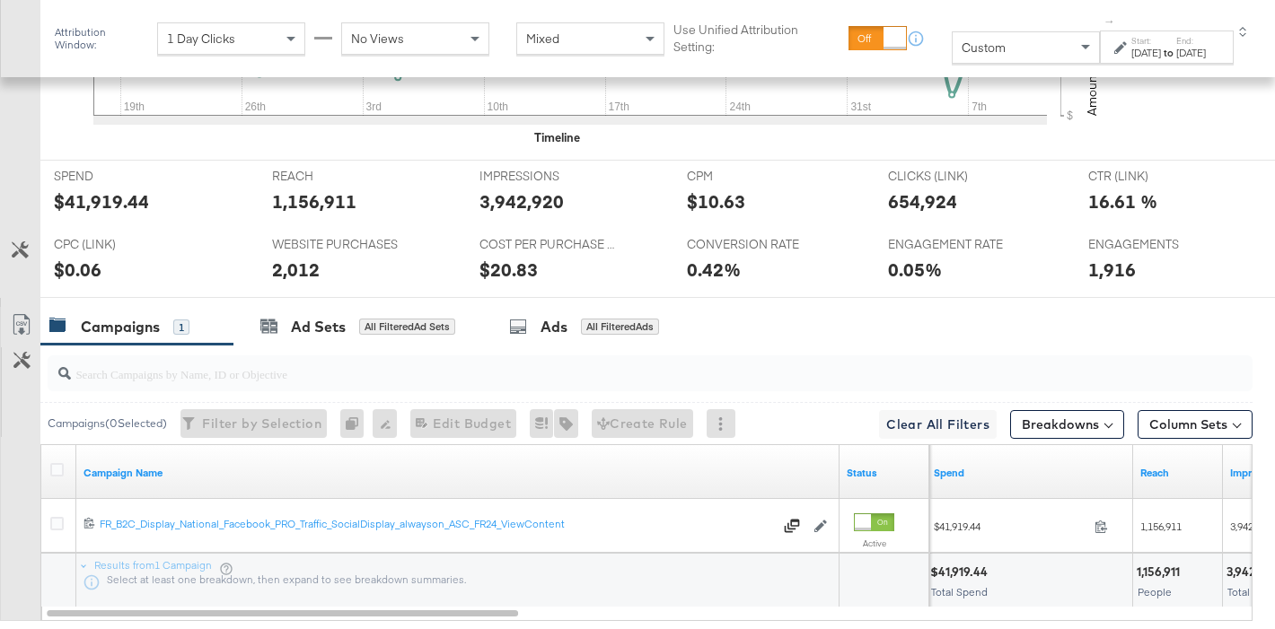
click at [311, 198] on div "1,156,911" at bounding box center [314, 202] width 84 height 26
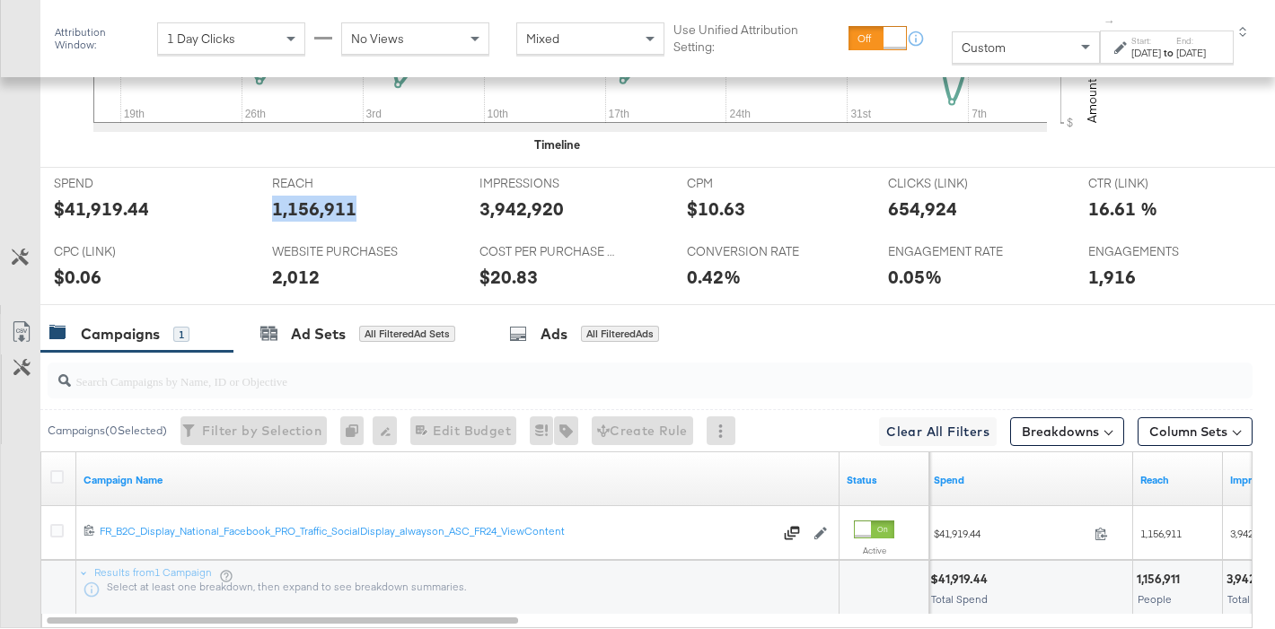
click at [531, 213] on div "3,942,920" at bounding box center [521, 209] width 84 height 26
click at [897, 216] on div "654,924" at bounding box center [922, 208] width 69 height 26
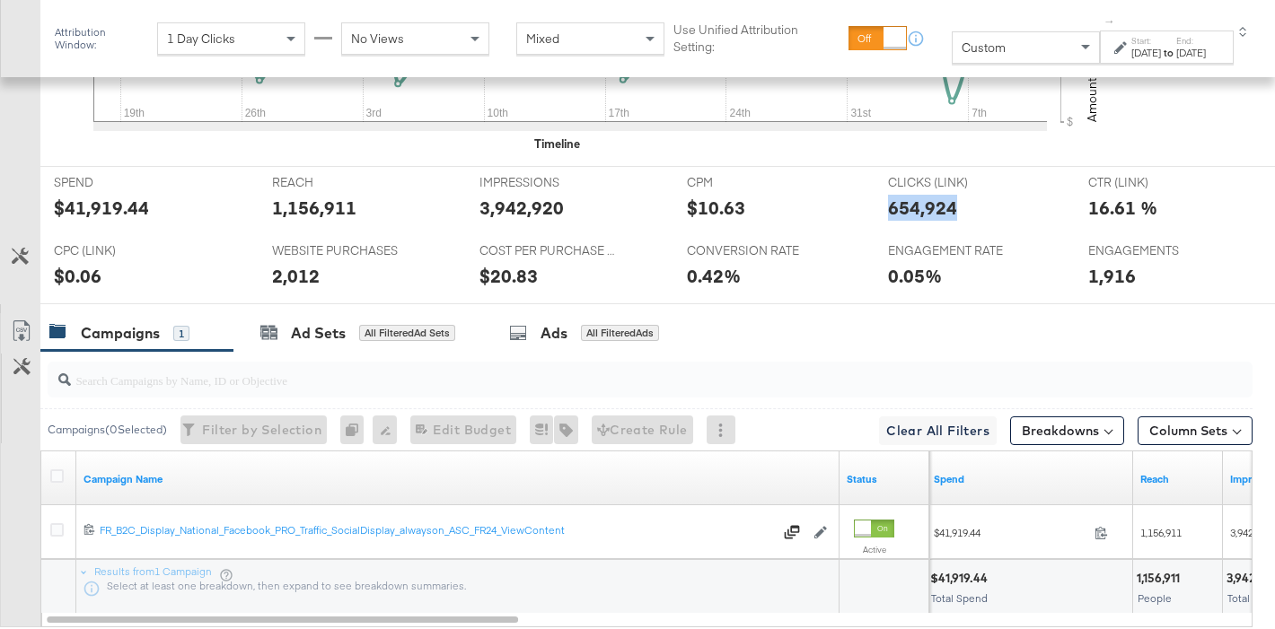
click at [277, 277] on div "2,012" at bounding box center [296, 276] width 48 height 26
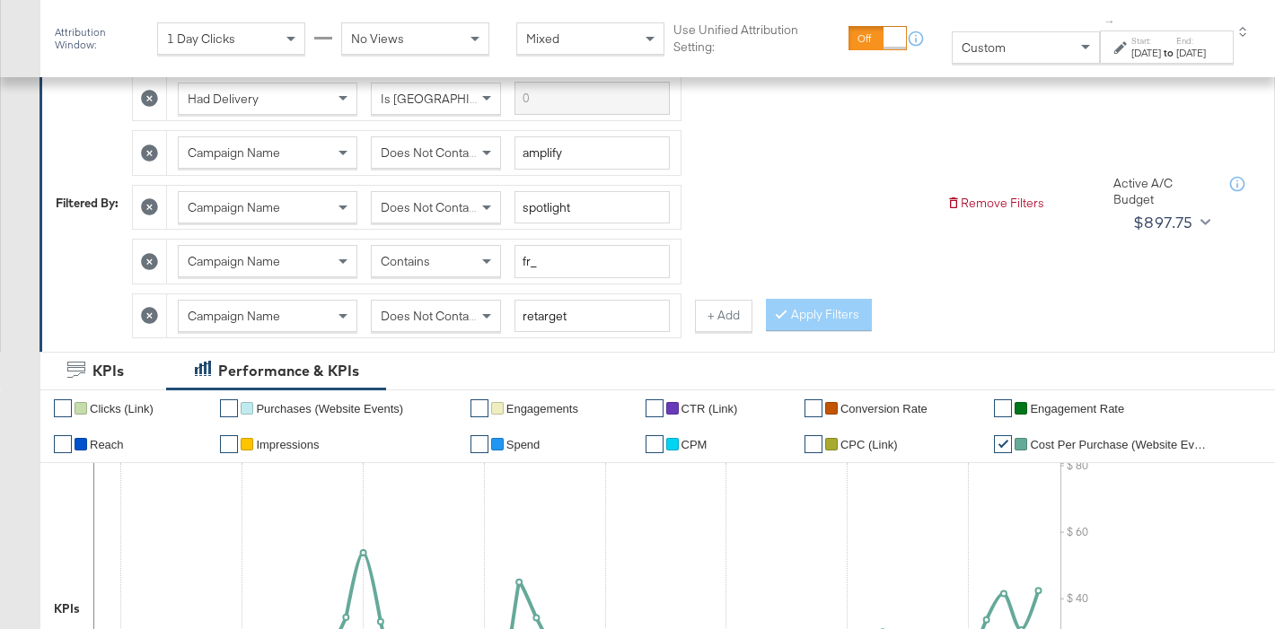
scroll to position [262, 0]
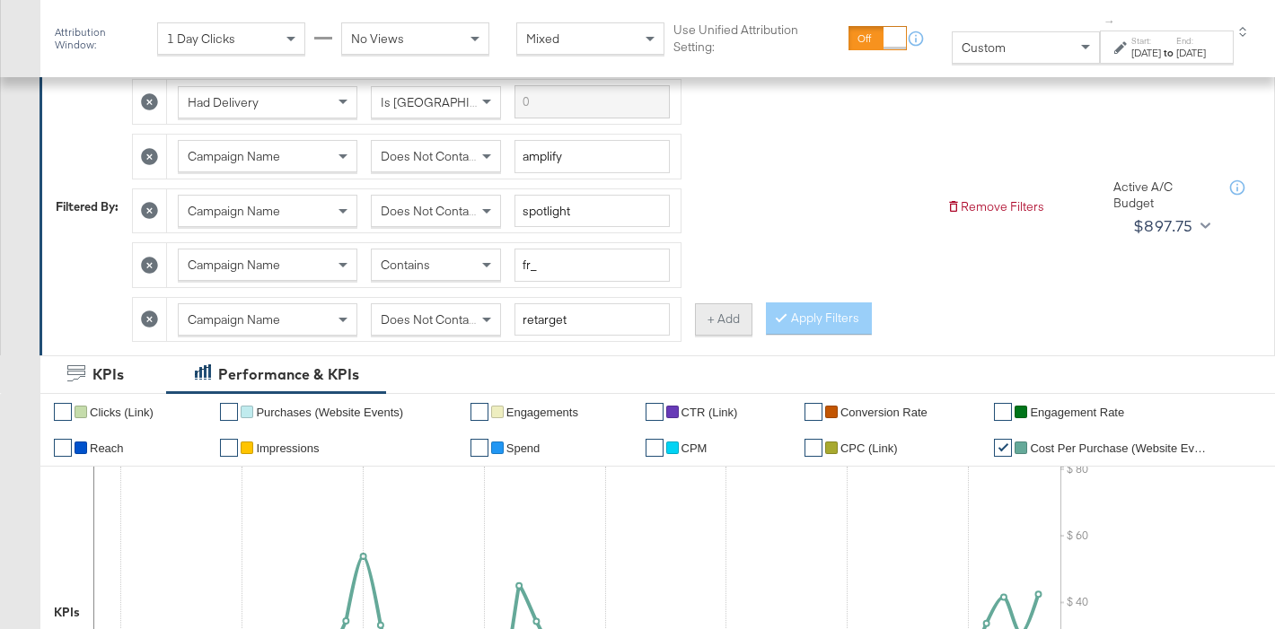
click at [725, 321] on button "+ Add" at bounding box center [723, 319] width 57 height 32
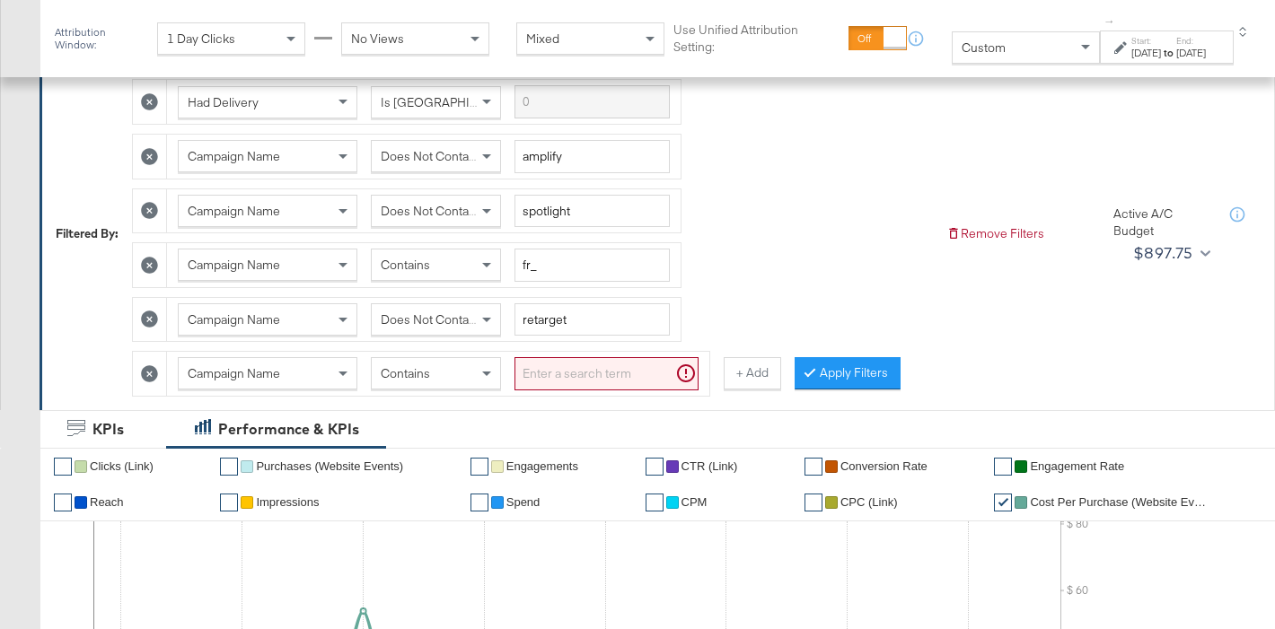
click at [594, 380] on input "search" at bounding box center [606, 373] width 184 height 33
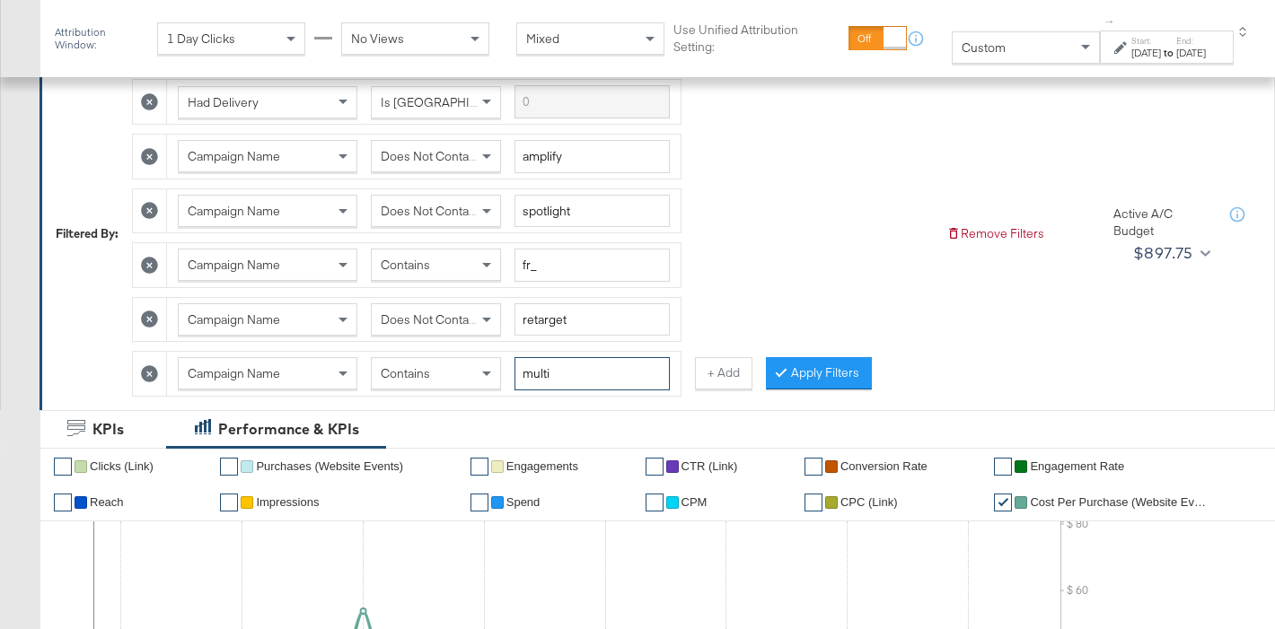
type input "multi"
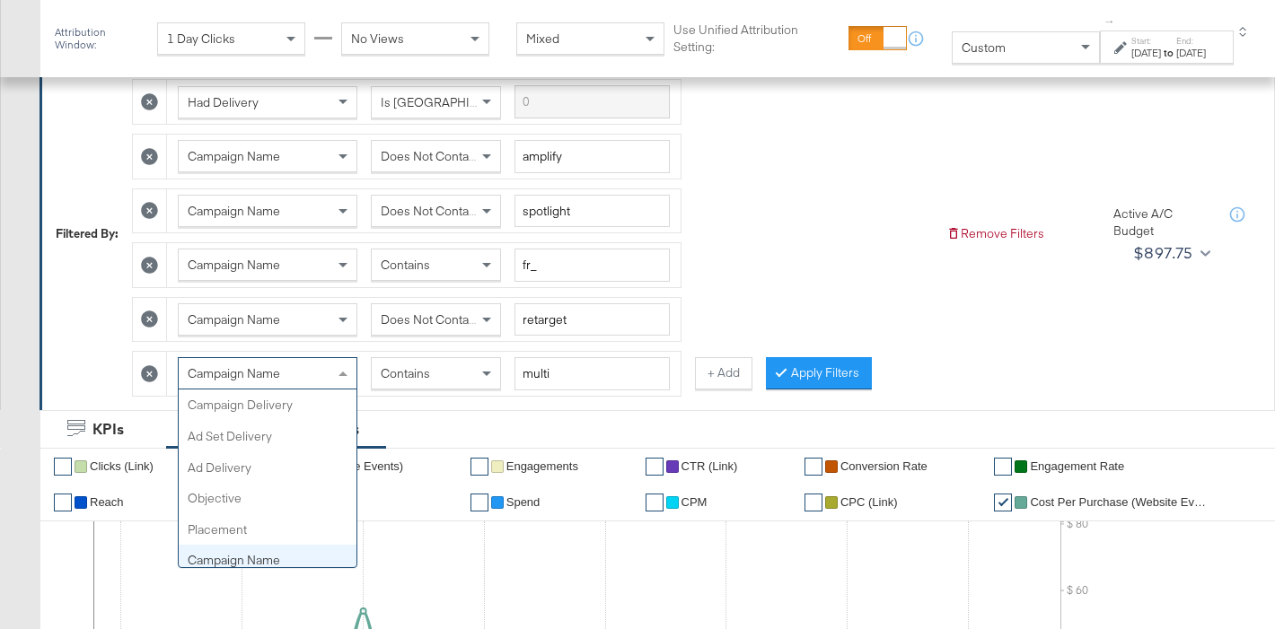
click at [279, 373] on span "Campaign Name" at bounding box center [234, 373] width 92 height 16
type input "ad"
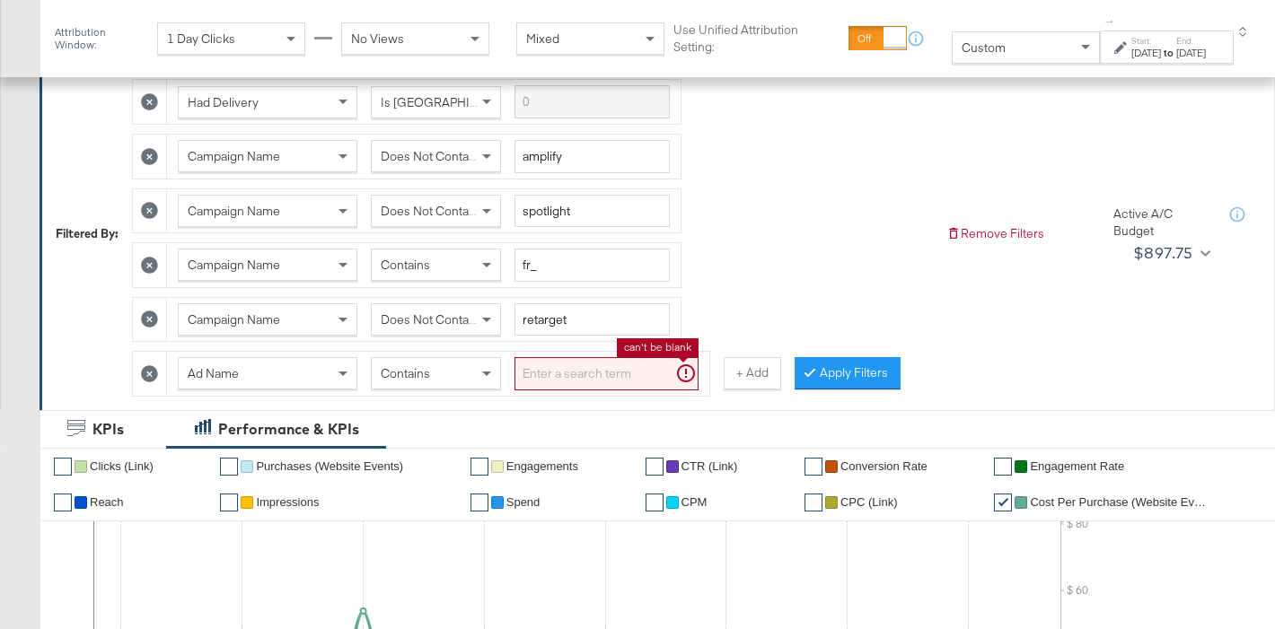
click at [563, 372] on input "search" at bounding box center [606, 373] width 184 height 33
type input "u"
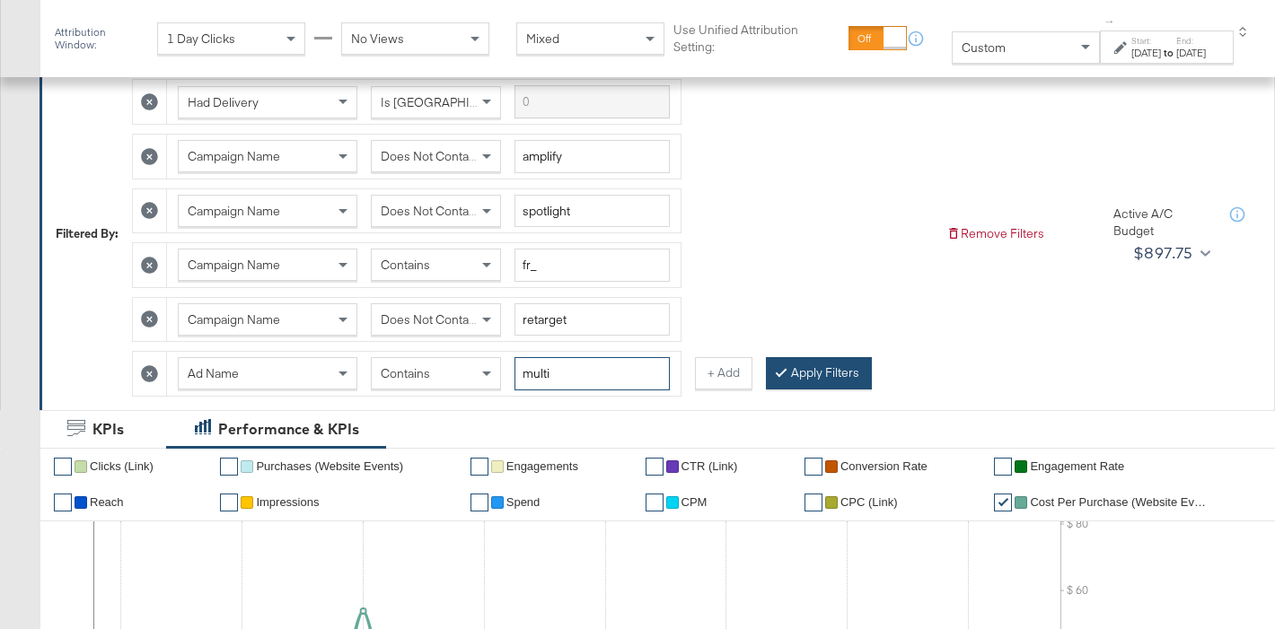
type input "multi"
click at [800, 382] on button "Apply Filters" at bounding box center [819, 373] width 106 height 32
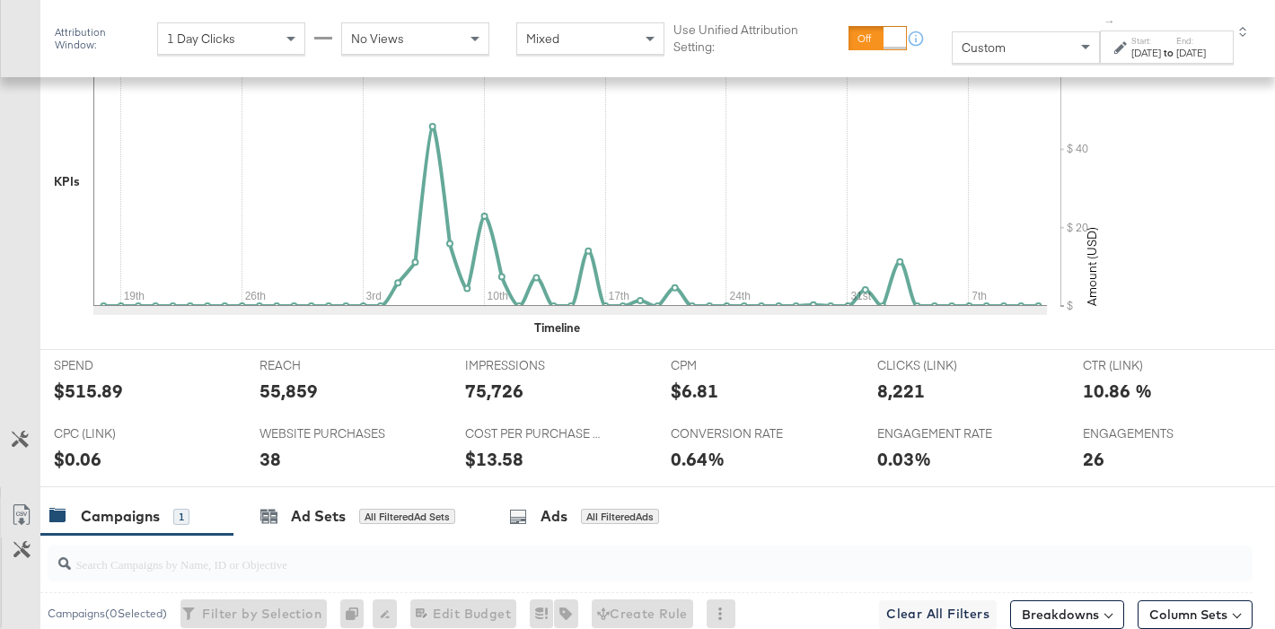
scroll to position [922, 0]
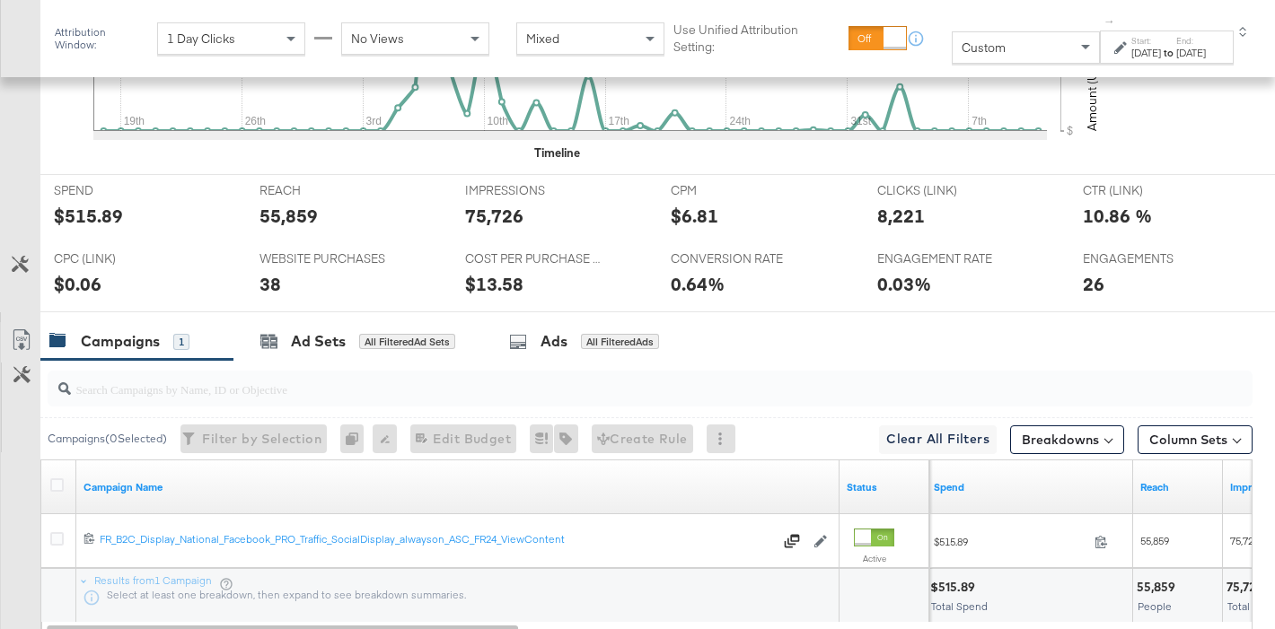
click at [92, 211] on div "$515.89" at bounding box center [88, 216] width 69 height 26
click at [285, 215] on div "55,859" at bounding box center [288, 216] width 58 height 26
click at [500, 221] on div "75,726" at bounding box center [494, 216] width 58 height 26
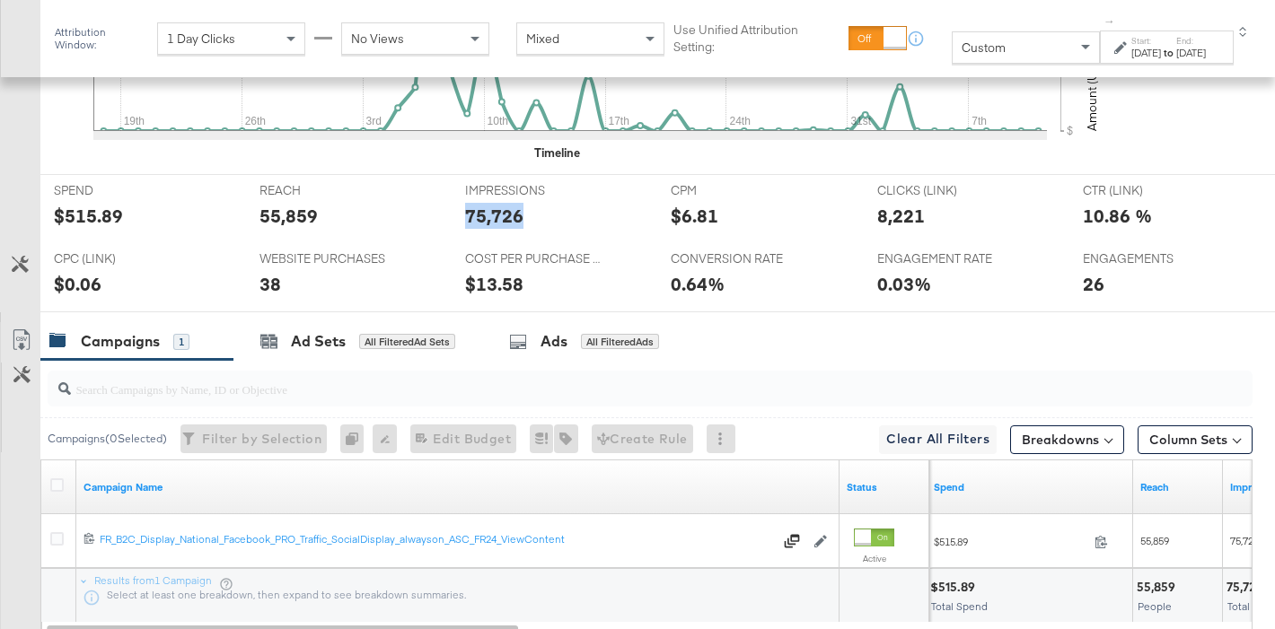
click at [500, 221] on div "75,726" at bounding box center [494, 216] width 58 height 26
click at [912, 215] on div "8,221" at bounding box center [901, 216] width 48 height 26
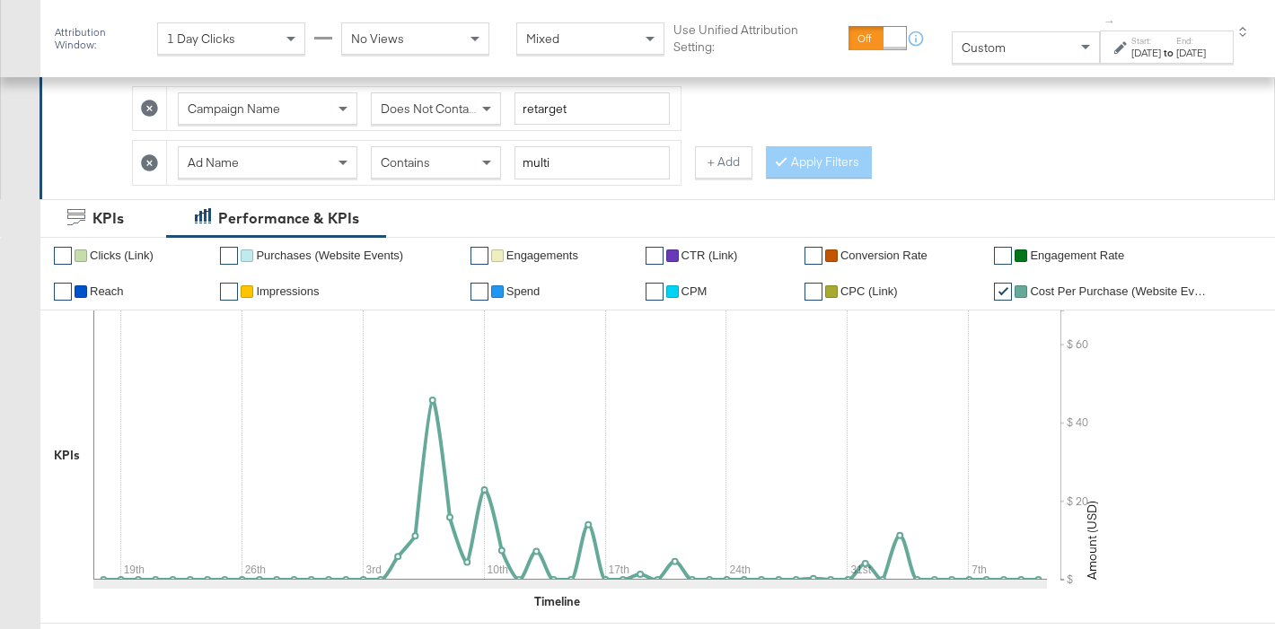
scroll to position [378, 0]
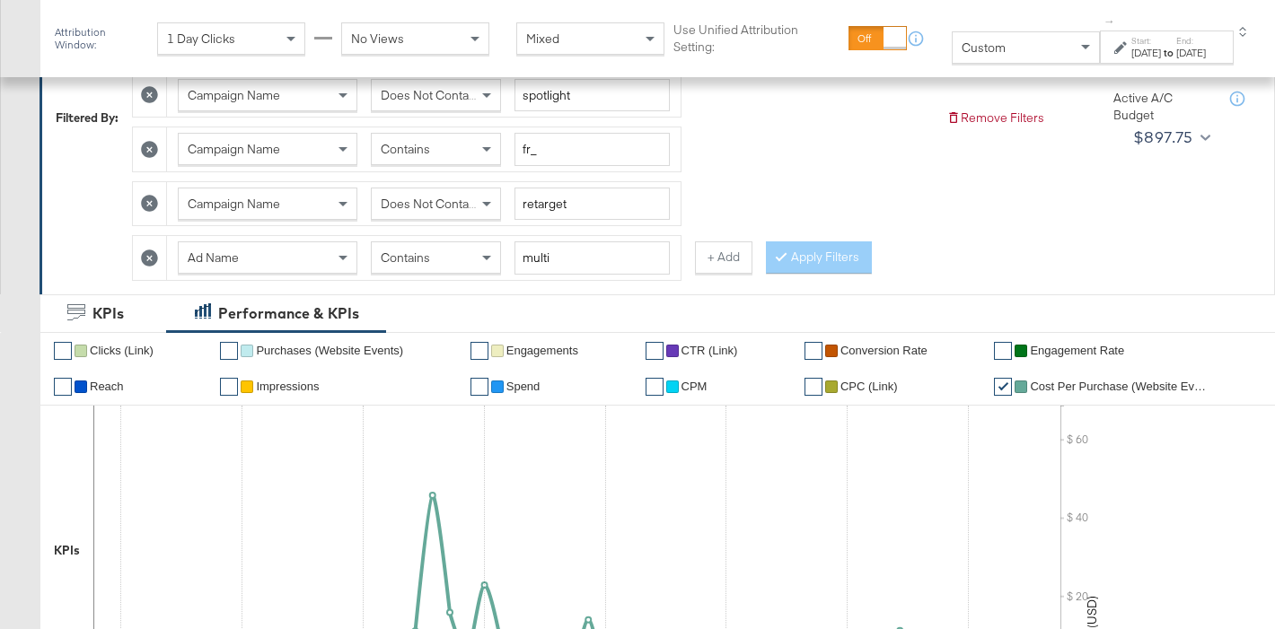
click at [450, 205] on span "Does Not Contain" at bounding box center [430, 204] width 98 height 16
click at [854, 179] on div "Had Delivery Is Greater Than Campaign Name Does Not Contain amplify Campaign Na…" at bounding box center [532, 117] width 800 height 326
drag, startPoint x: 532, startPoint y: 149, endPoint x: 504, endPoint y: 148, distance: 28.7
click at [504, 148] on div "Campaign Name Contains fr_" at bounding box center [424, 149] width 492 height 33
type input "af_"
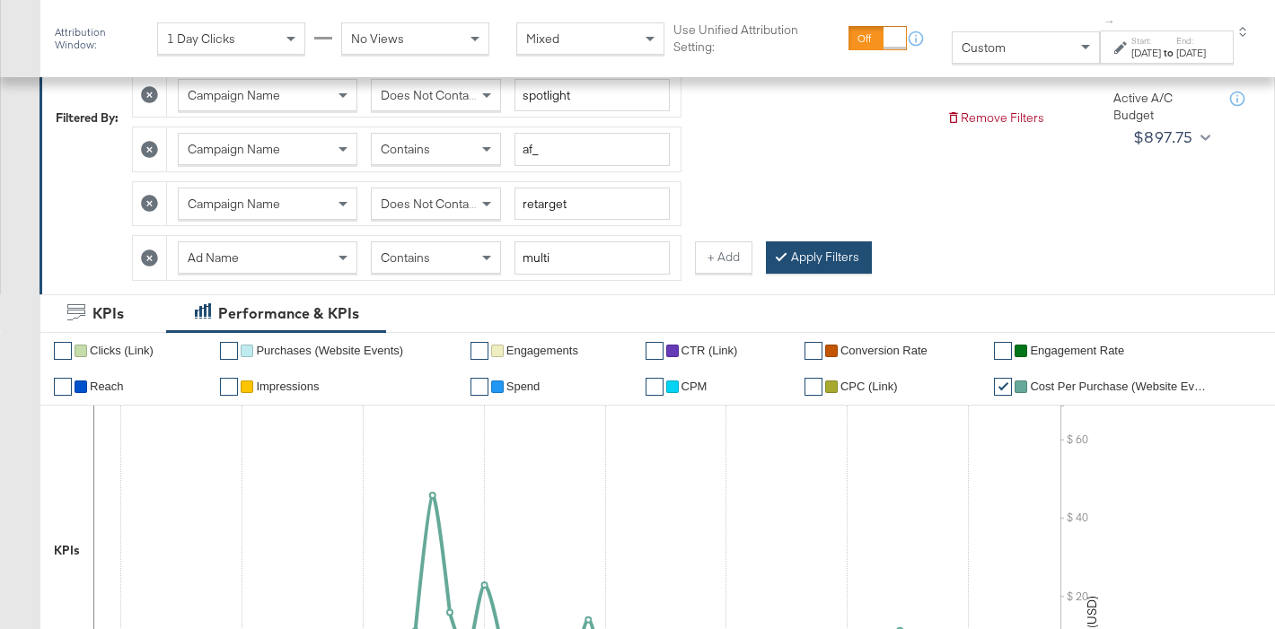
click at [832, 258] on button "Apply Filters" at bounding box center [819, 258] width 106 height 32
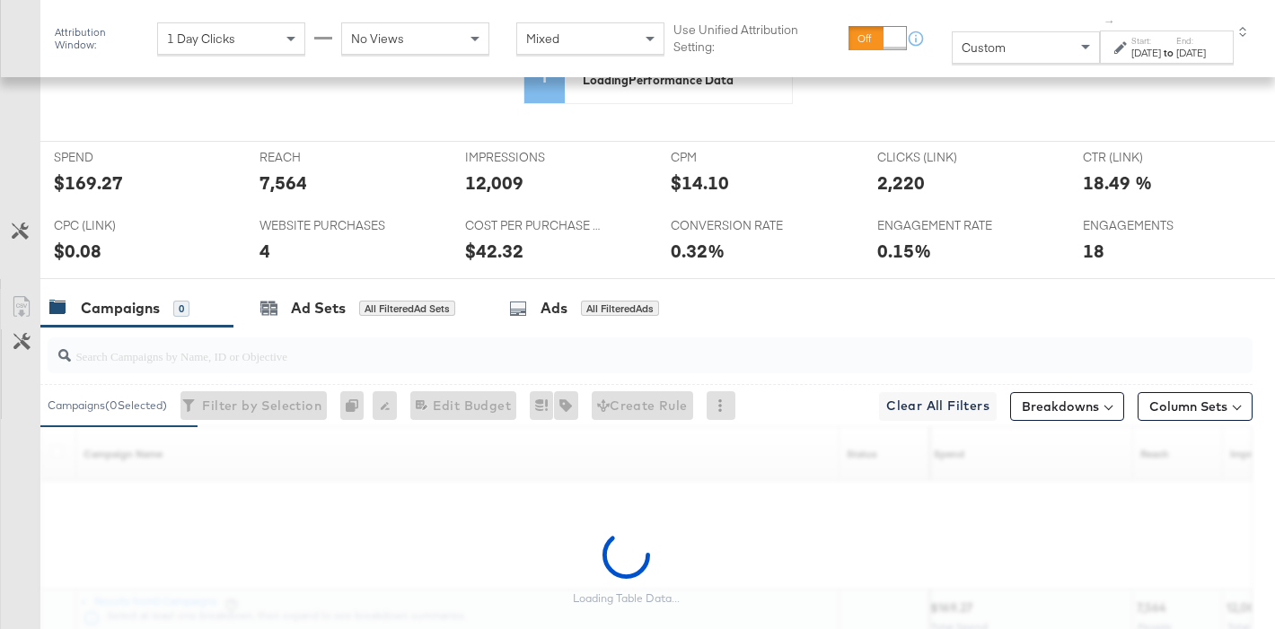
scroll to position [779, 0]
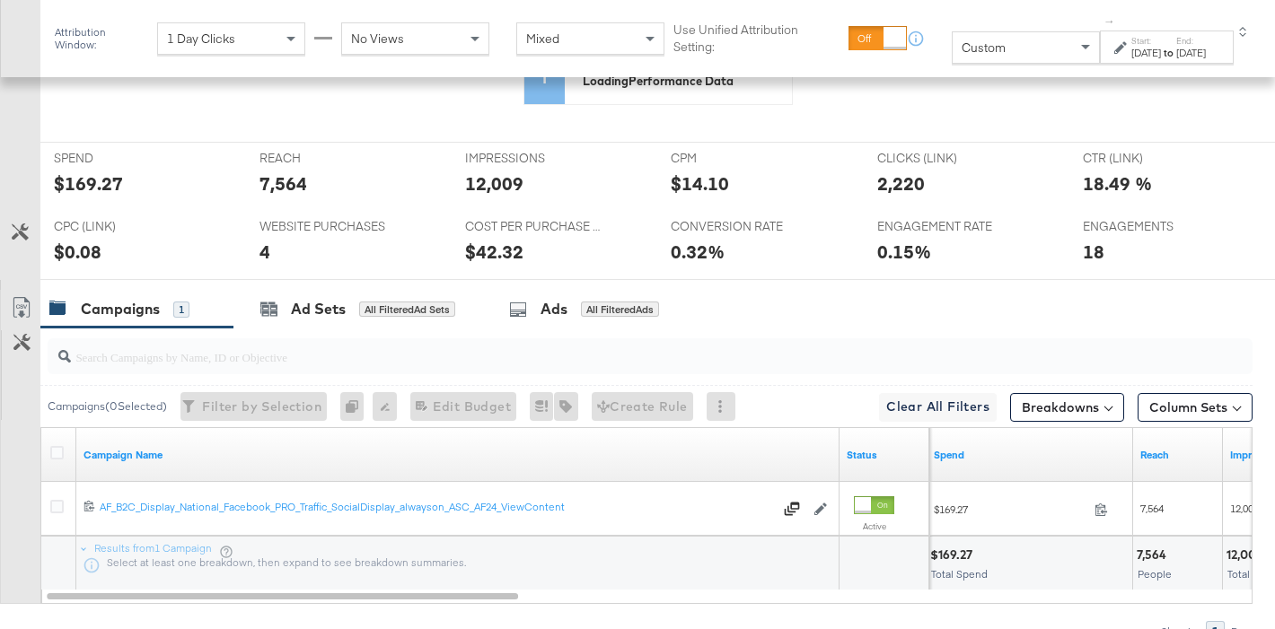
click at [83, 183] on div "KPIs Wed, Jun 18th '25 Cost Per Purchase (Website Events): $0.00 19th 26th 3rd …" at bounding box center [658, 152] width 1208 height 296
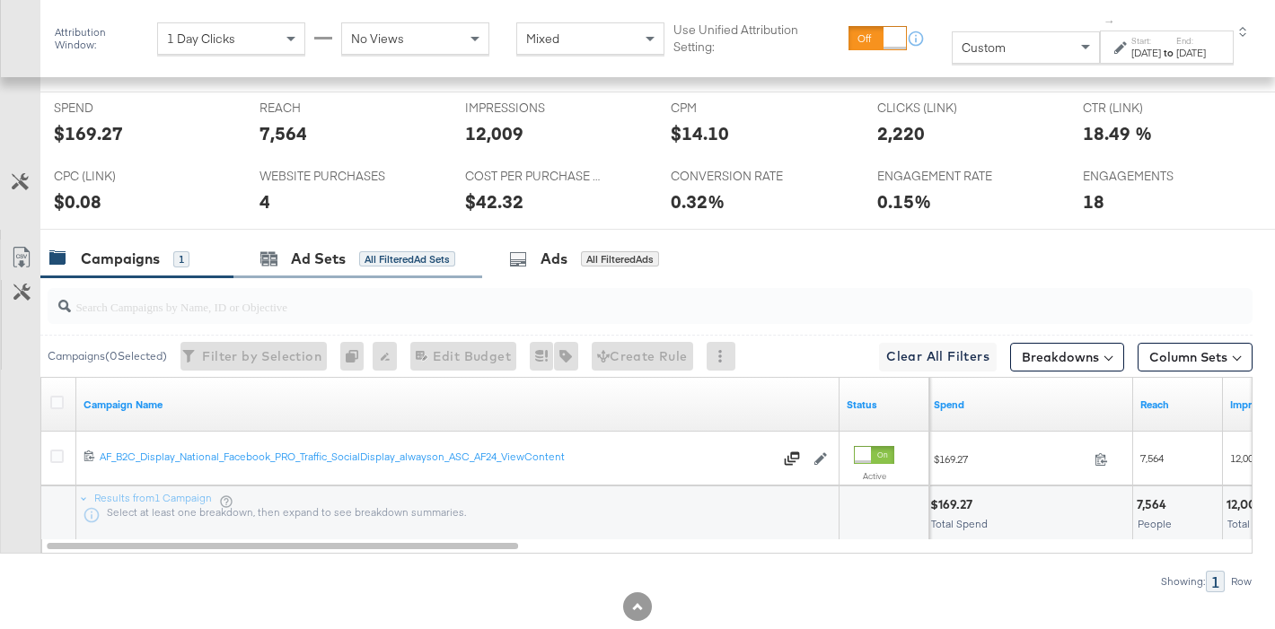
scroll to position [1006, 0]
click at [85, 132] on div "$169.27" at bounding box center [88, 132] width 69 height 26
click at [293, 137] on div "7,564" at bounding box center [283, 133] width 48 height 26
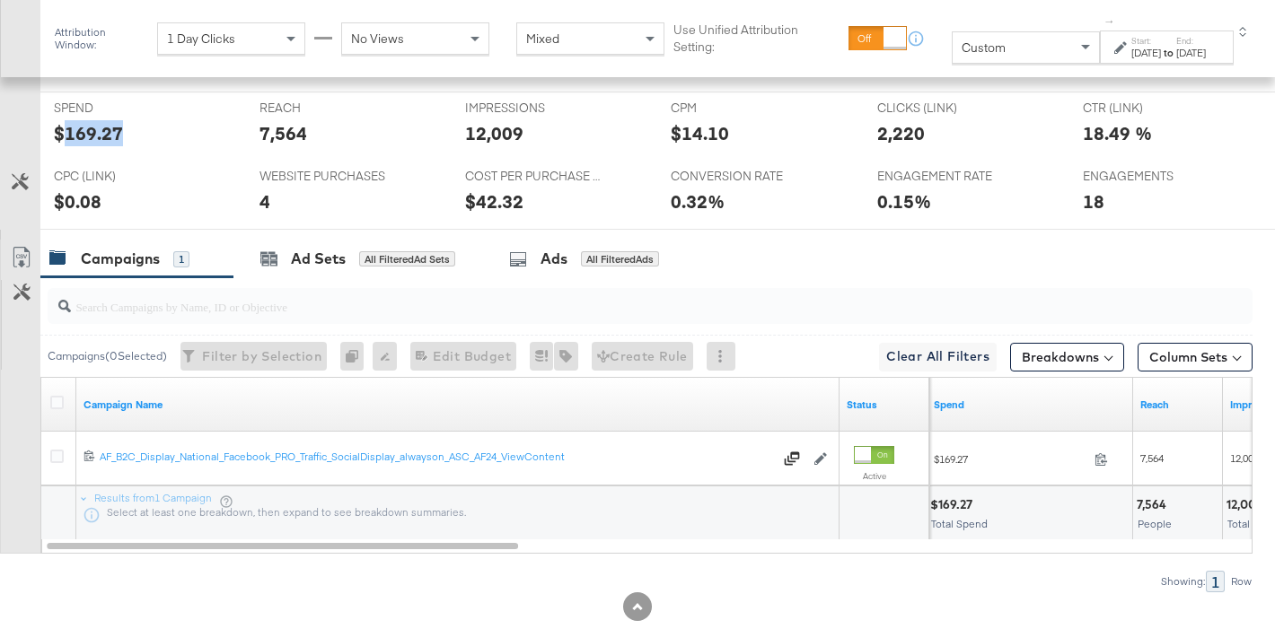
scroll to position [1006, 0]
click at [293, 137] on div "7,564" at bounding box center [283, 132] width 48 height 26
click at [482, 127] on div "12,009" at bounding box center [494, 132] width 58 height 26
click at [896, 138] on div "2,220" at bounding box center [901, 132] width 48 height 26
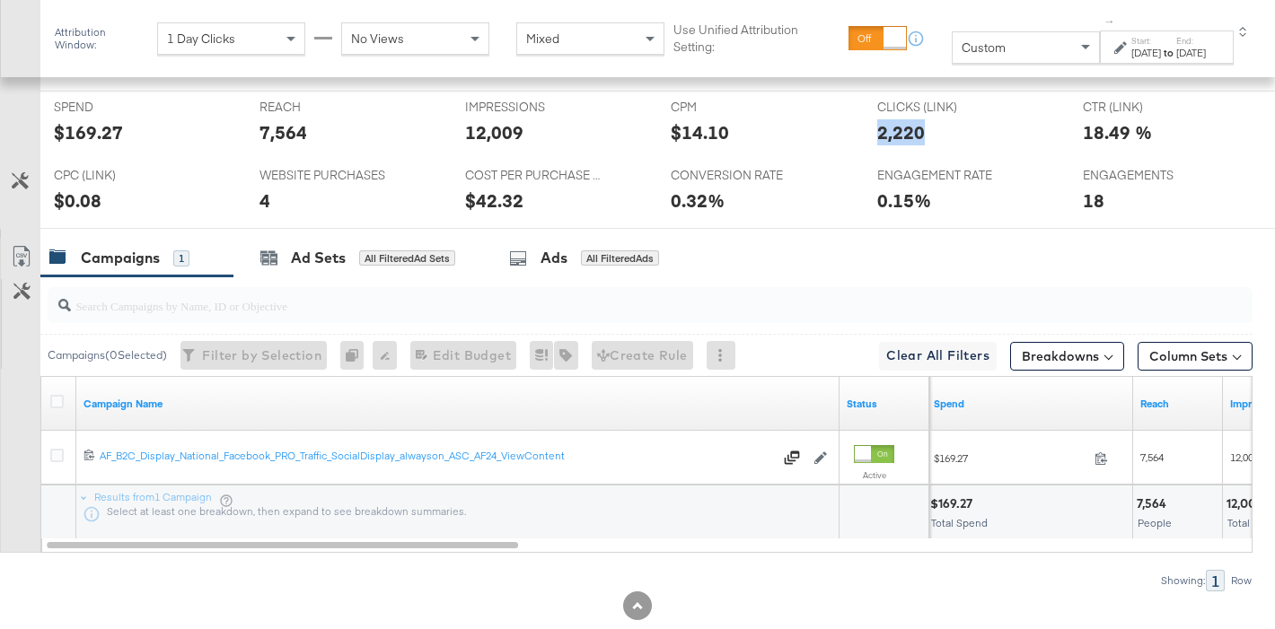
click at [896, 138] on div "2,220" at bounding box center [901, 132] width 48 height 26
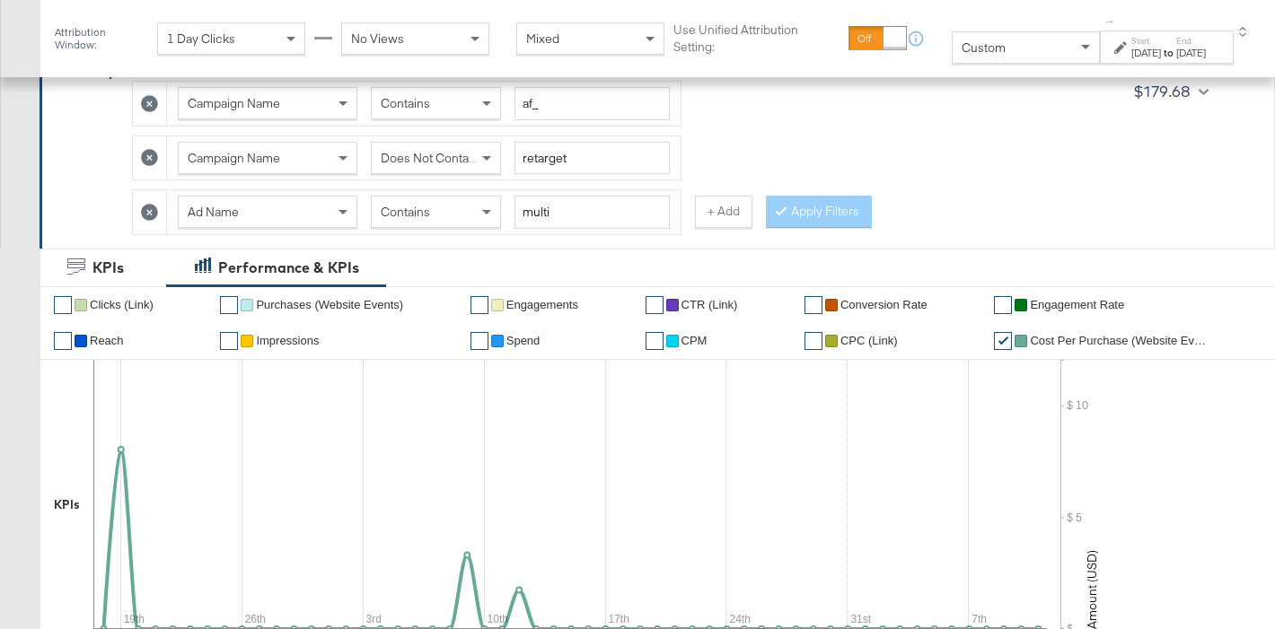
scroll to position [423, 0]
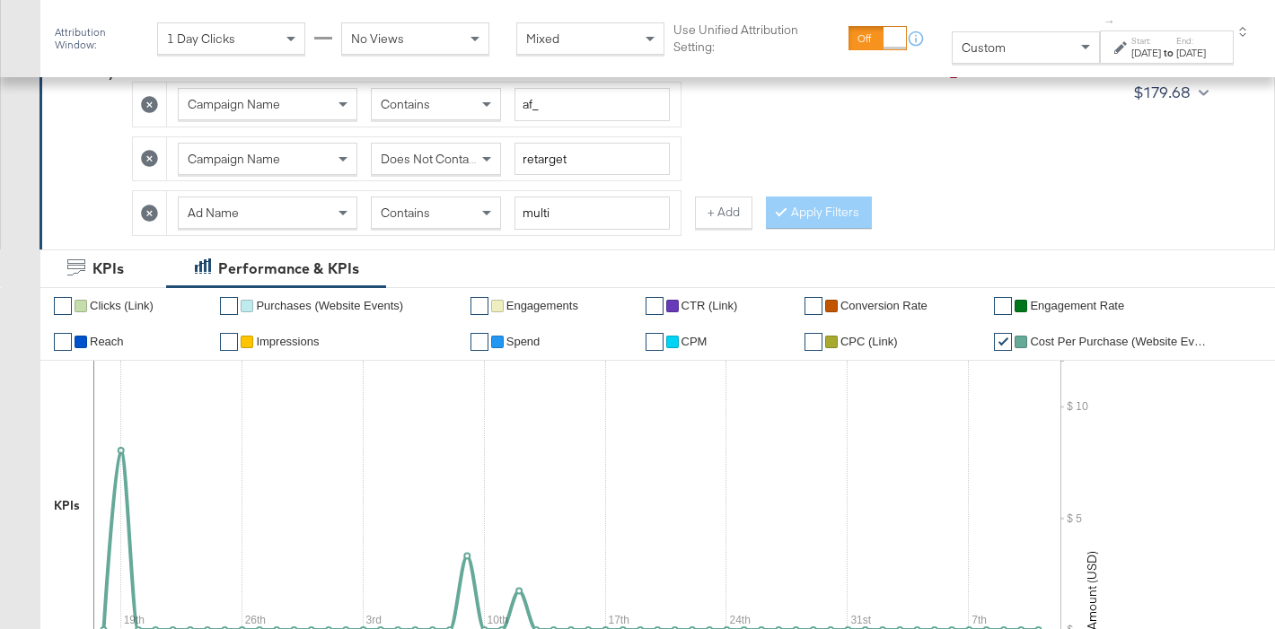
click at [154, 217] on icon at bounding box center [149, 213] width 17 height 17
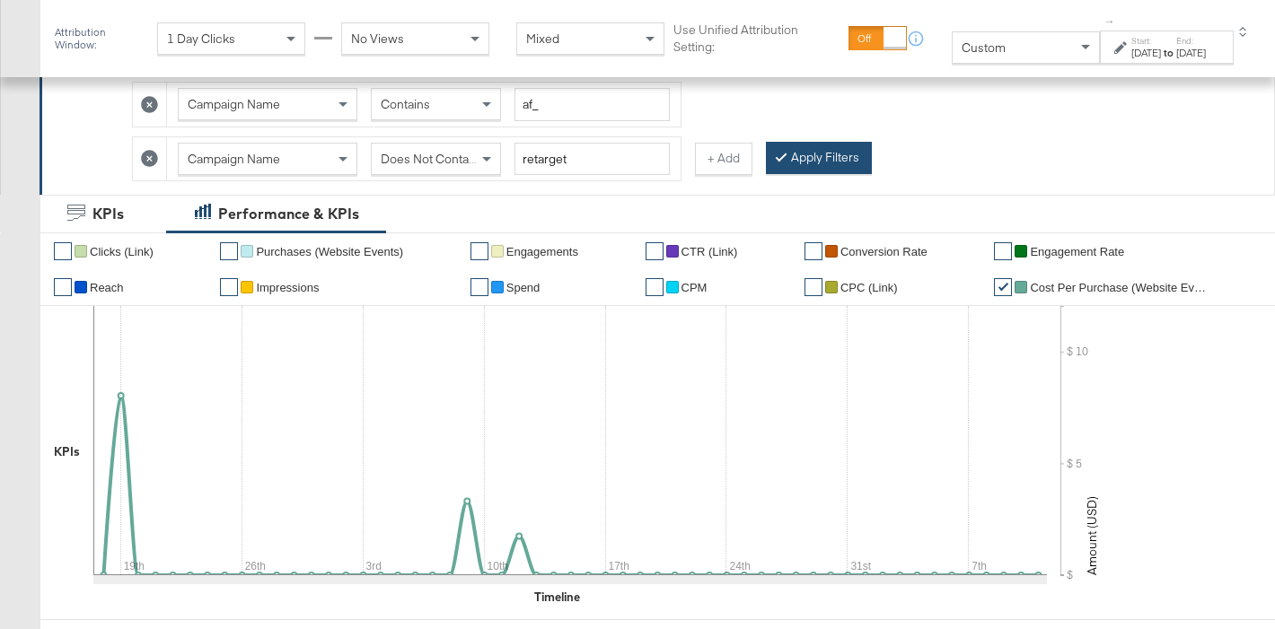
click at [820, 147] on button "Apply Filters" at bounding box center [819, 158] width 106 height 32
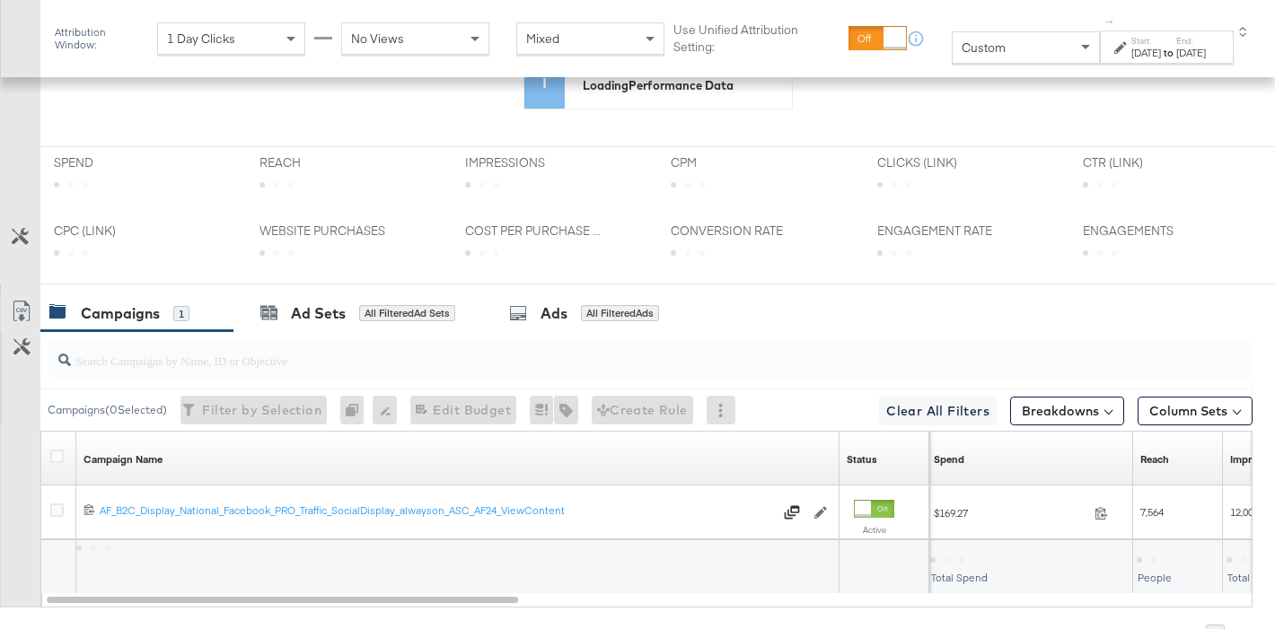
scroll to position [732, 0]
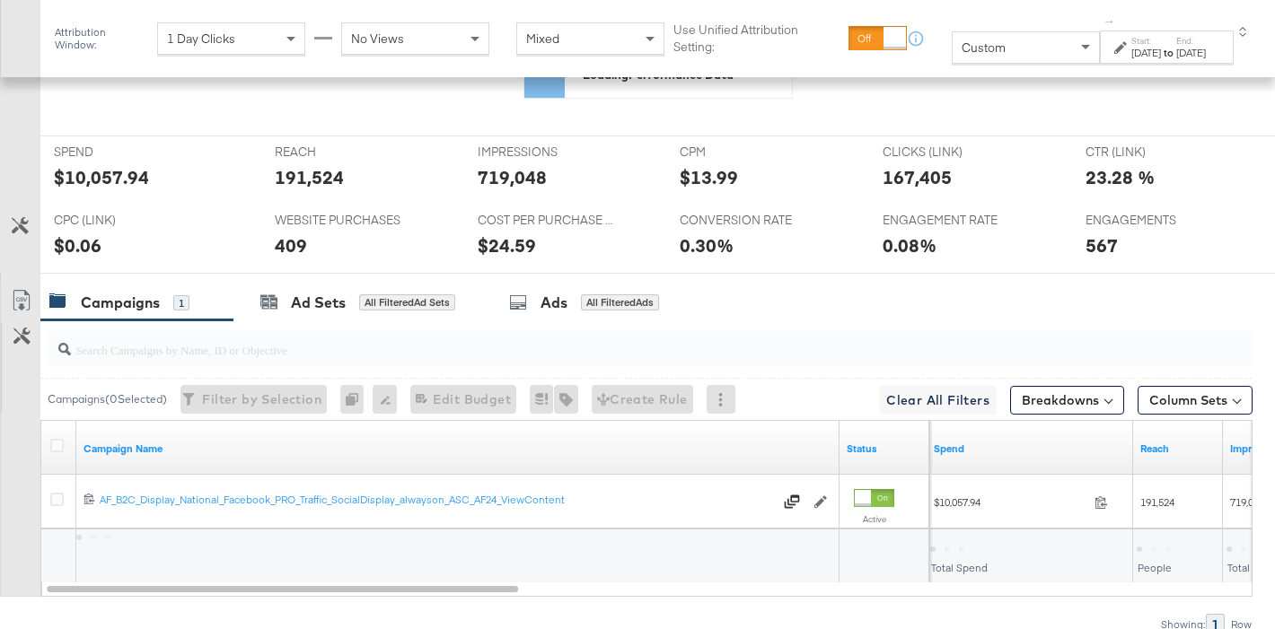
click at [73, 180] on div "KPIs" at bounding box center [67, 145] width 26 height 296
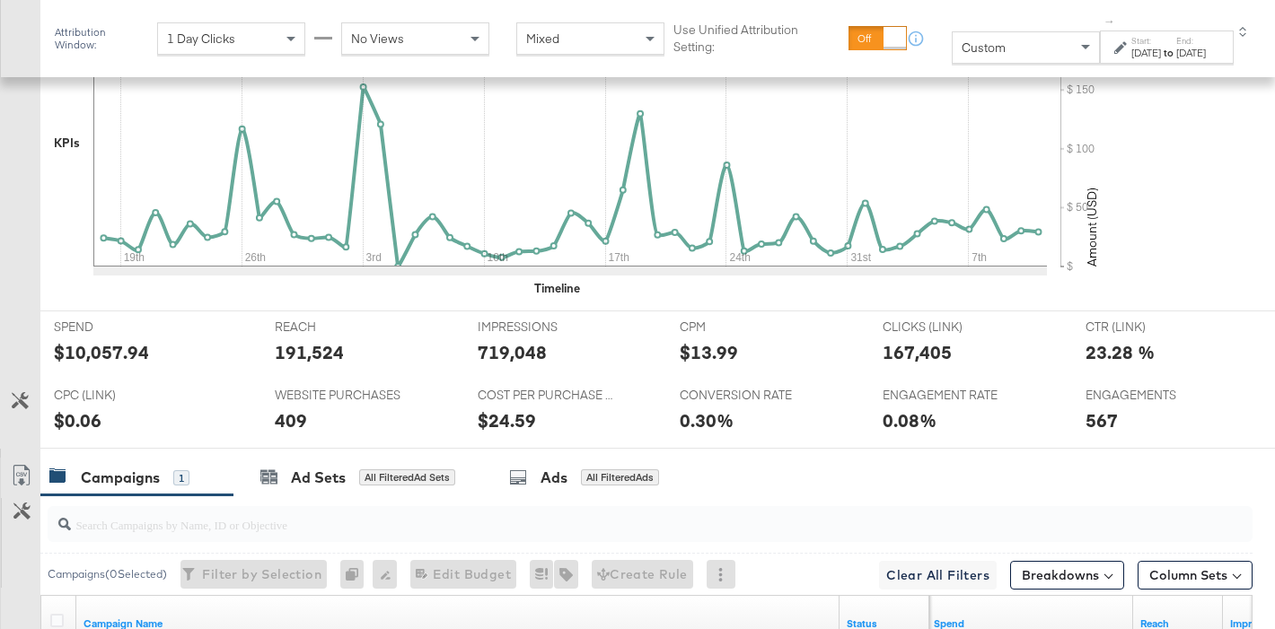
scroll to position [907, 0]
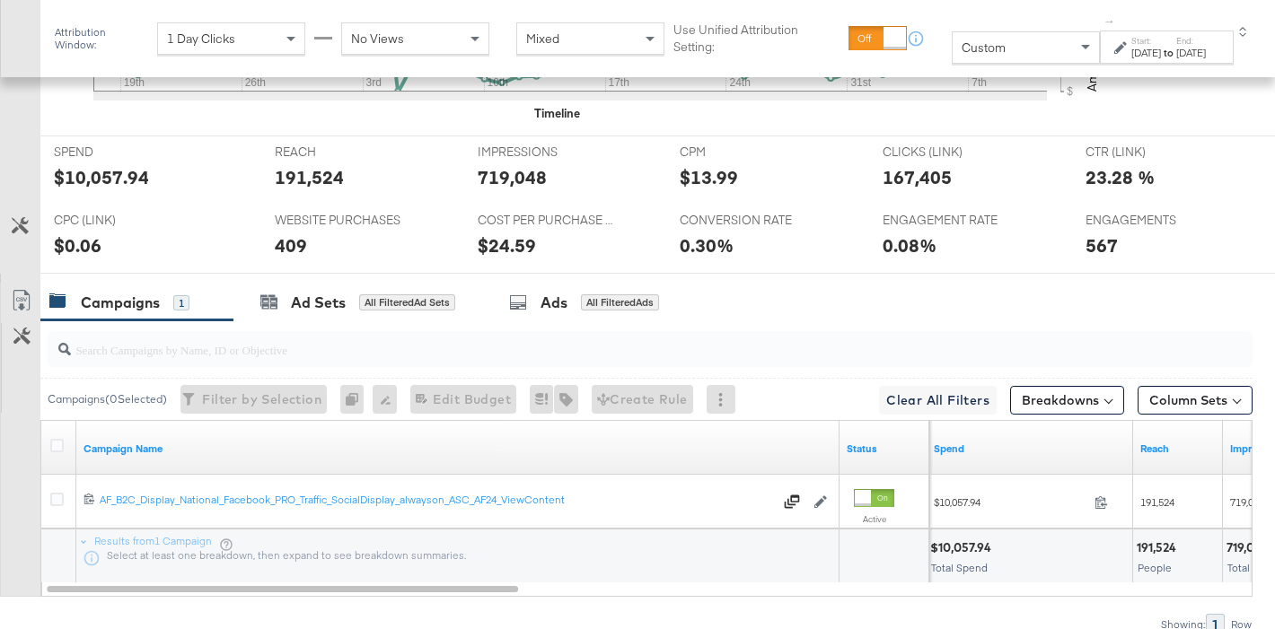
click at [87, 179] on div "$10,057.94" at bounding box center [101, 177] width 95 height 26
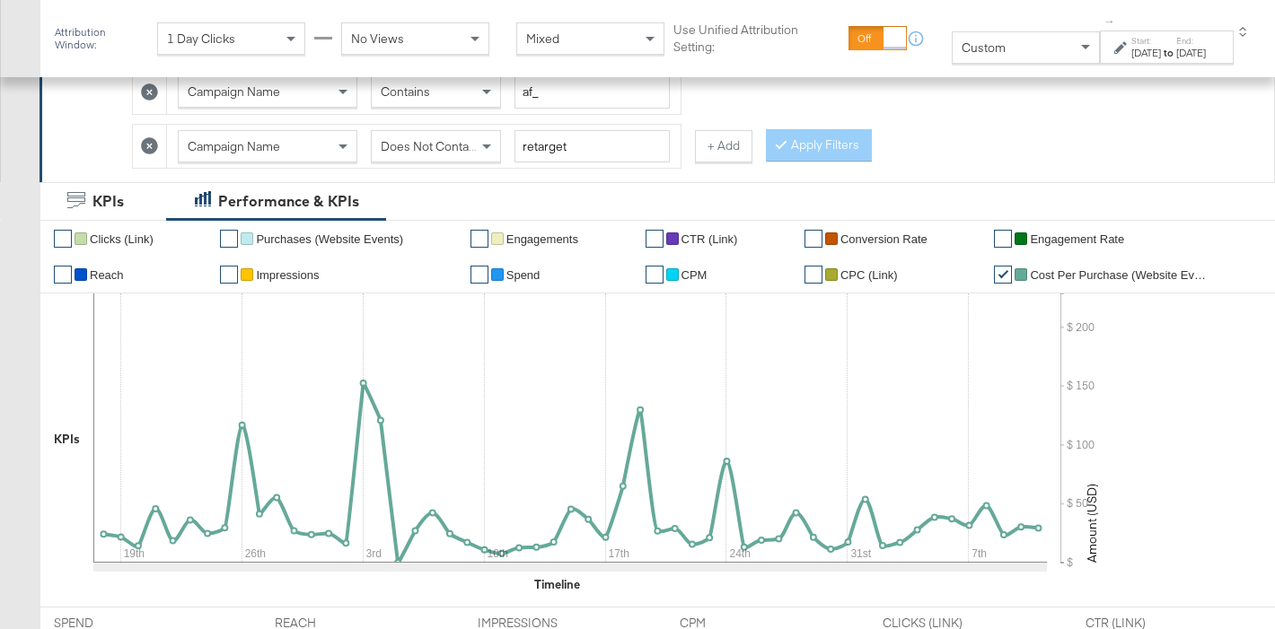
scroll to position [434, 0]
click at [445, 164] on div "Campaign Name Does Not Contain retarget" at bounding box center [424, 148] width 492 height 33
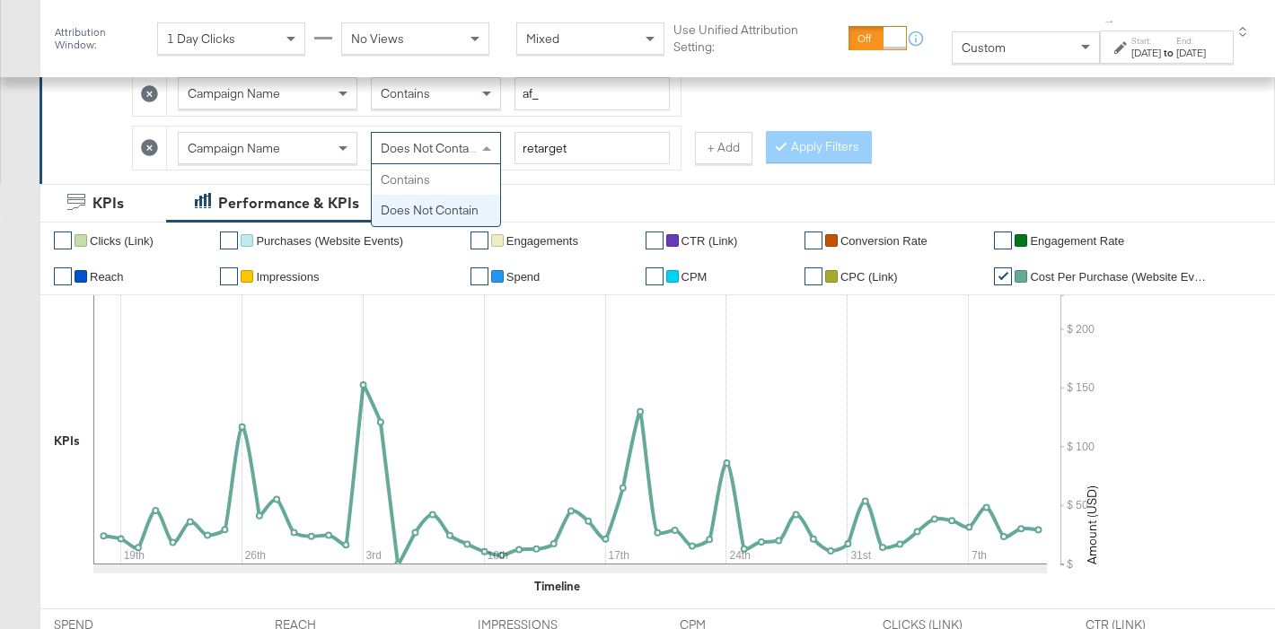
click at [435, 153] on span "Does Not Contain" at bounding box center [430, 148] width 98 height 16
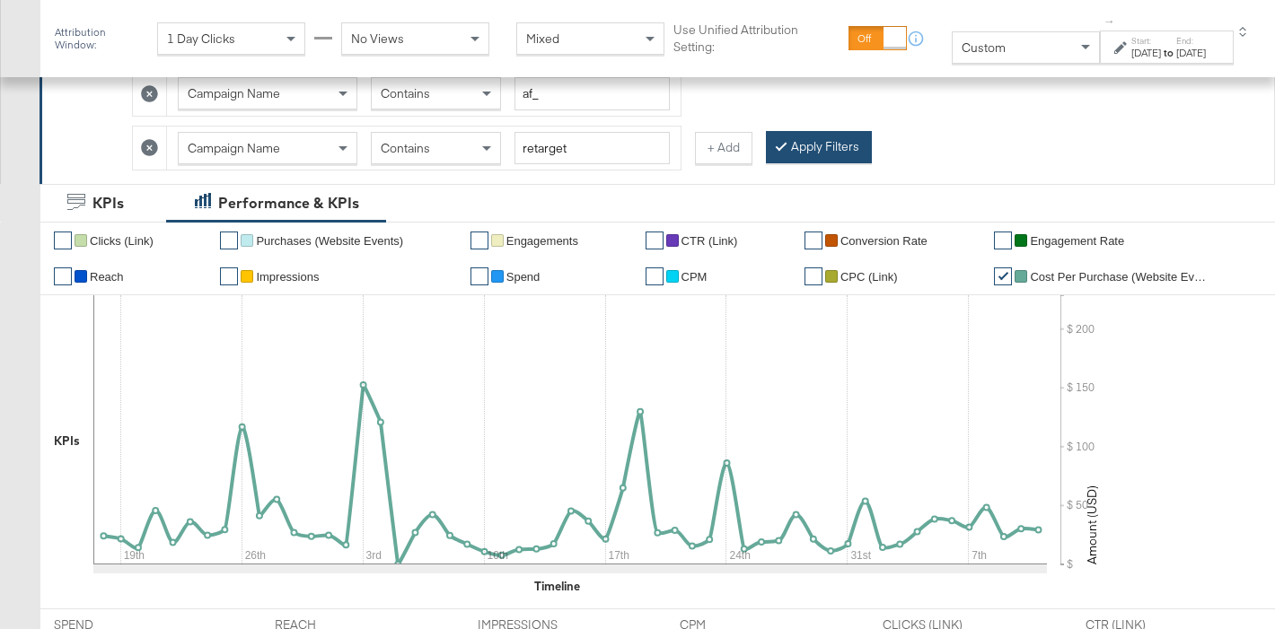
click at [782, 148] on div at bounding box center [784, 146] width 13 height 17
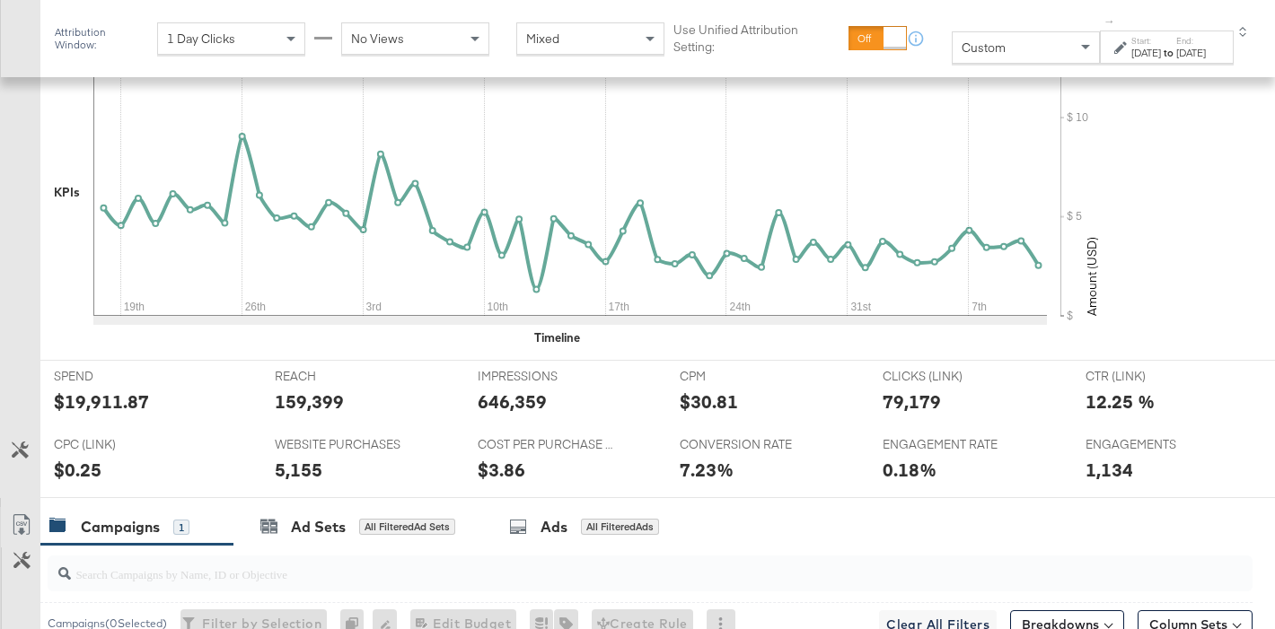
scroll to position [857, 0]
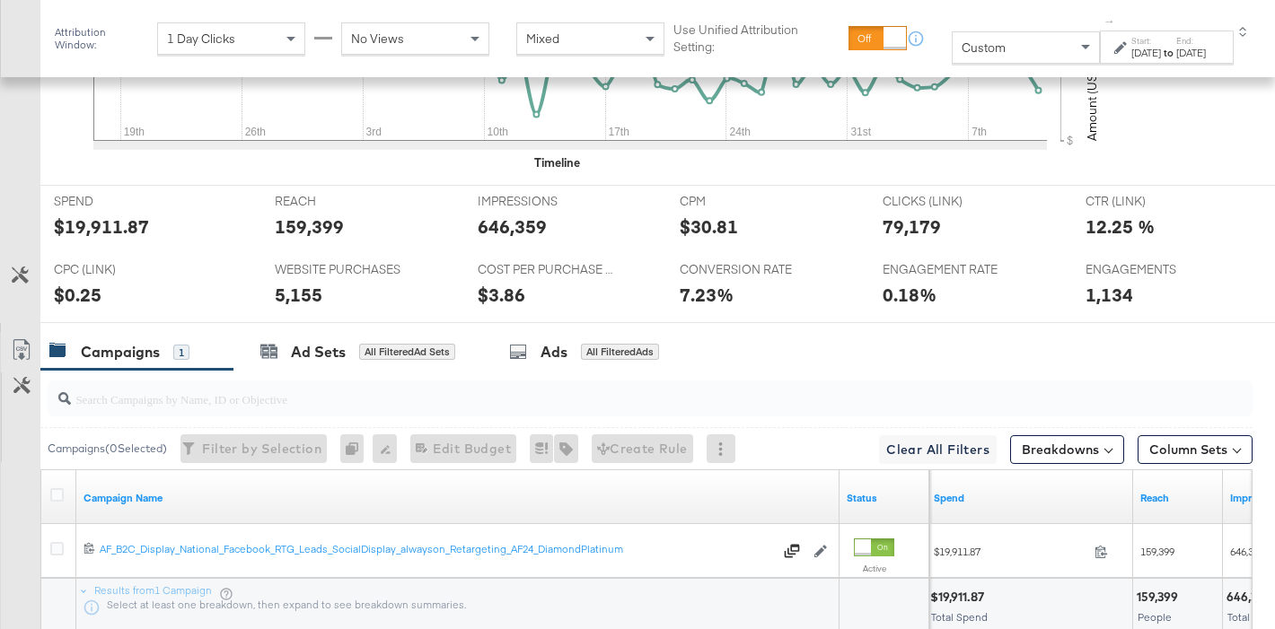
click at [92, 229] on div "$19,911.87" at bounding box center [101, 227] width 95 height 26
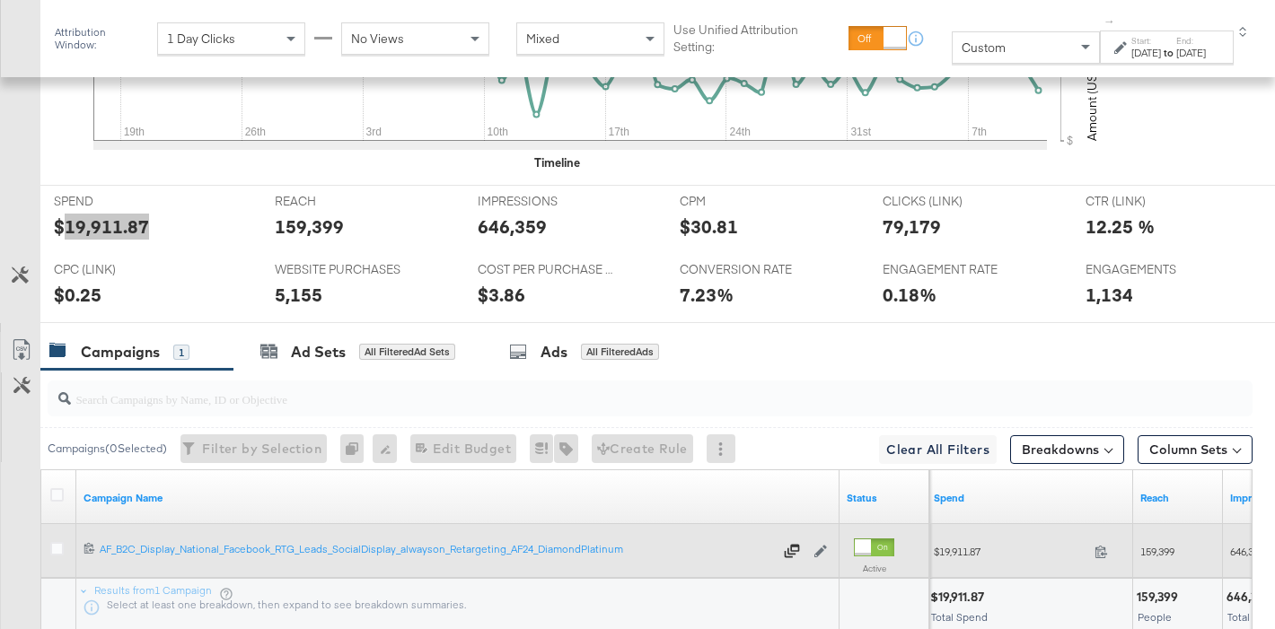
scroll to position [425, 0]
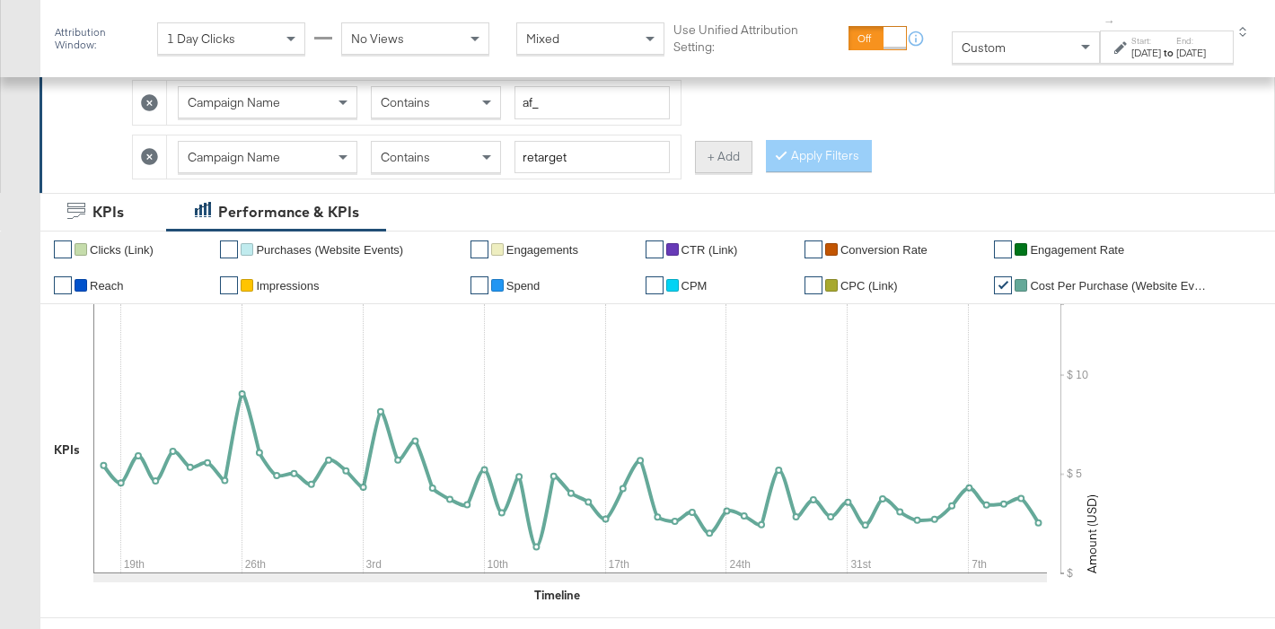
click at [722, 169] on button "+ Add" at bounding box center [723, 157] width 57 height 32
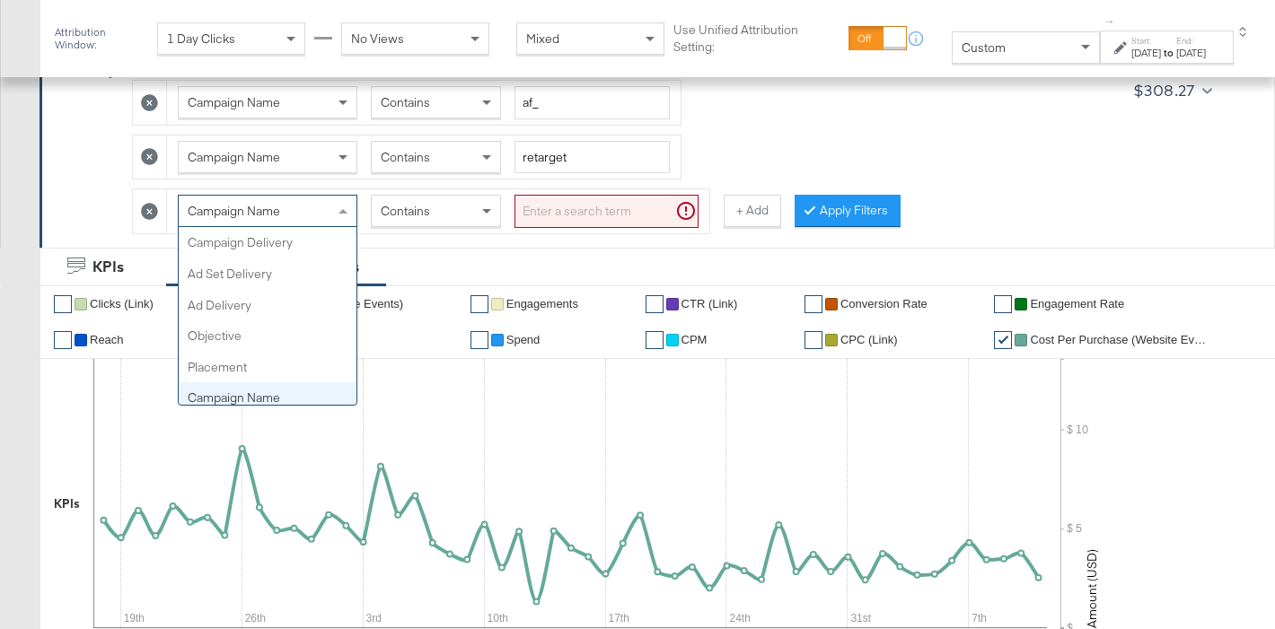
click at [246, 211] on span "Campaign Name" at bounding box center [234, 211] width 92 height 16
type input "ad"
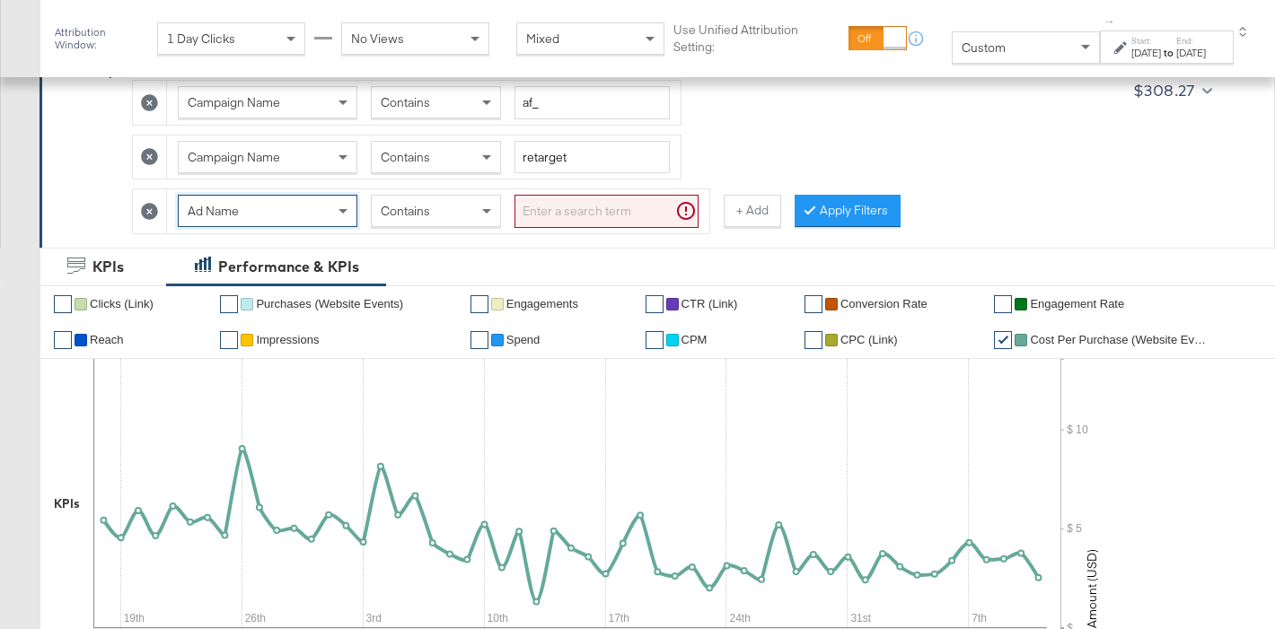
drag, startPoint x: 721, startPoint y: 224, endPoint x: 597, endPoint y: 211, distance: 124.5
click at [716, 224] on div "Ad Name Contains + Add" at bounding box center [456, 212] width 649 height 46
click at [595, 210] on input "search" at bounding box center [606, 211] width 184 height 33
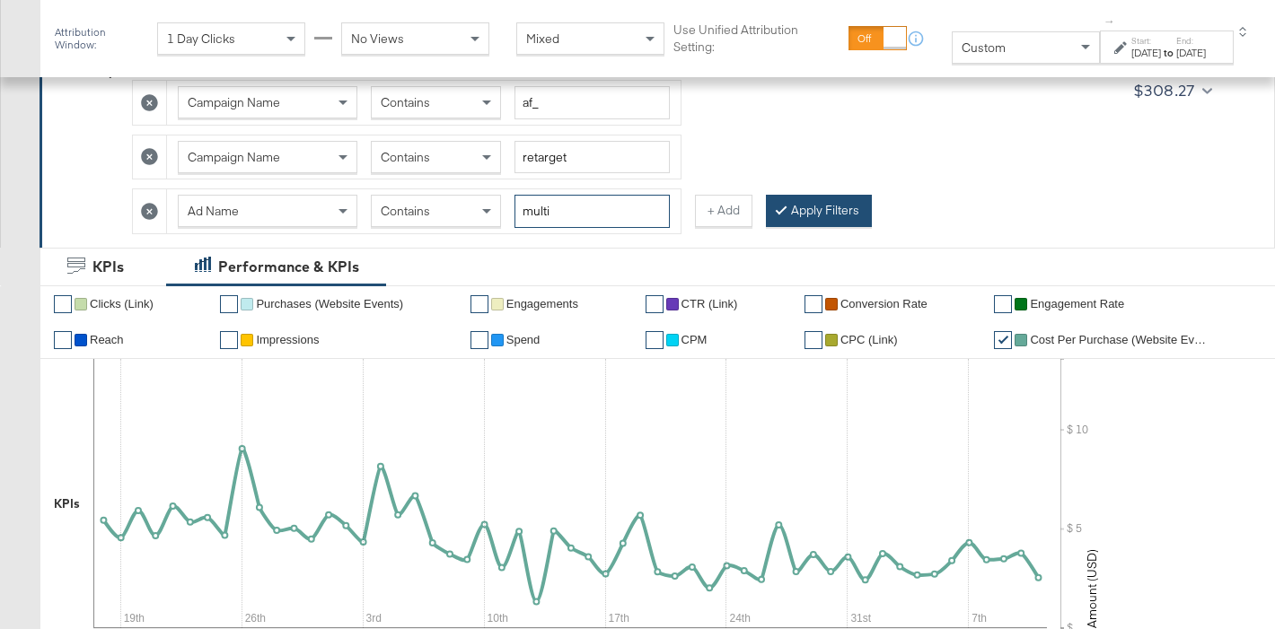
type input "multi"
click at [784, 215] on div at bounding box center [784, 210] width 13 height 17
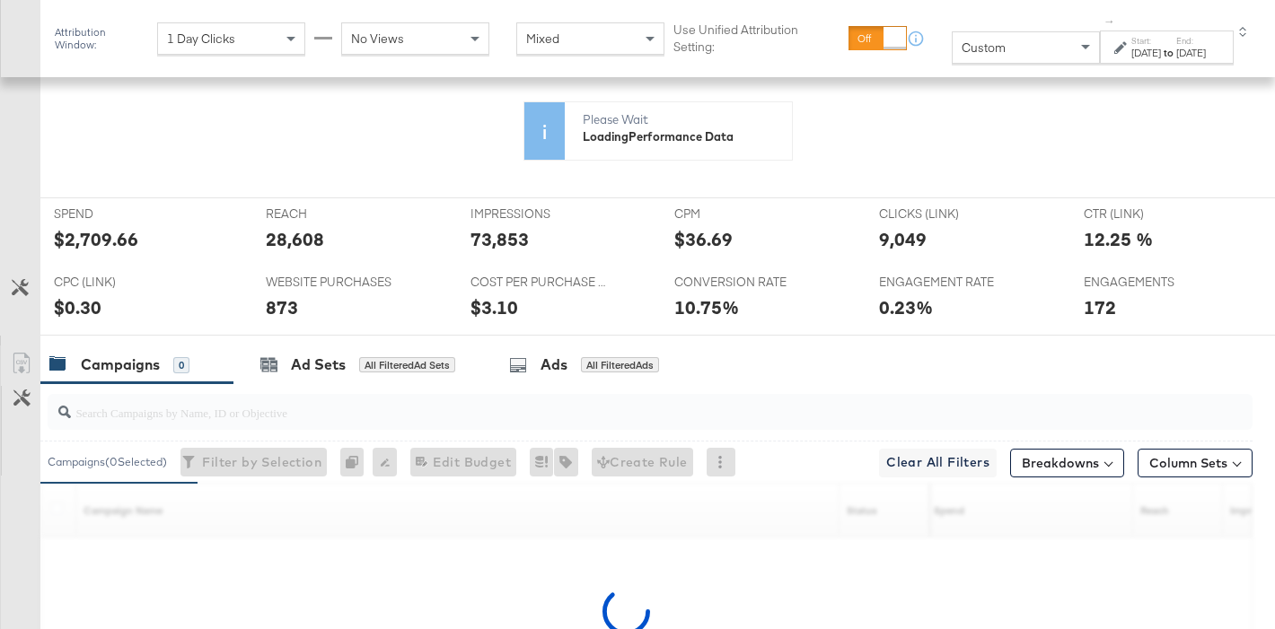
scroll to position [725, 0]
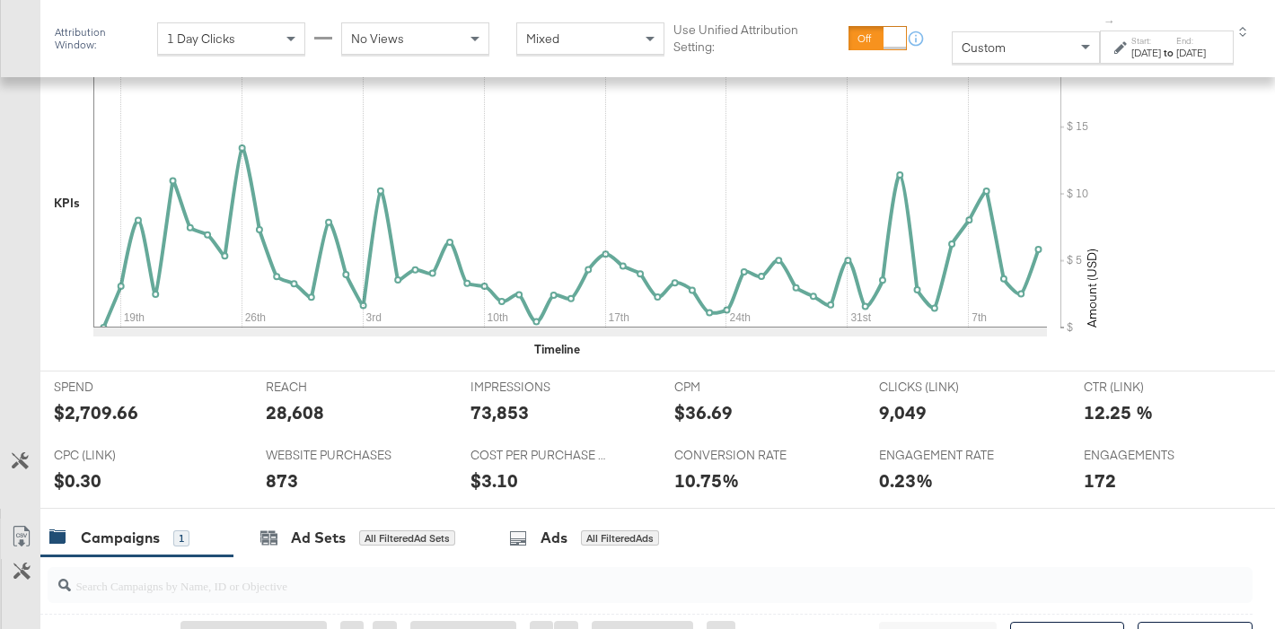
click at [85, 400] on div "$2,709.66" at bounding box center [96, 413] width 84 height 26
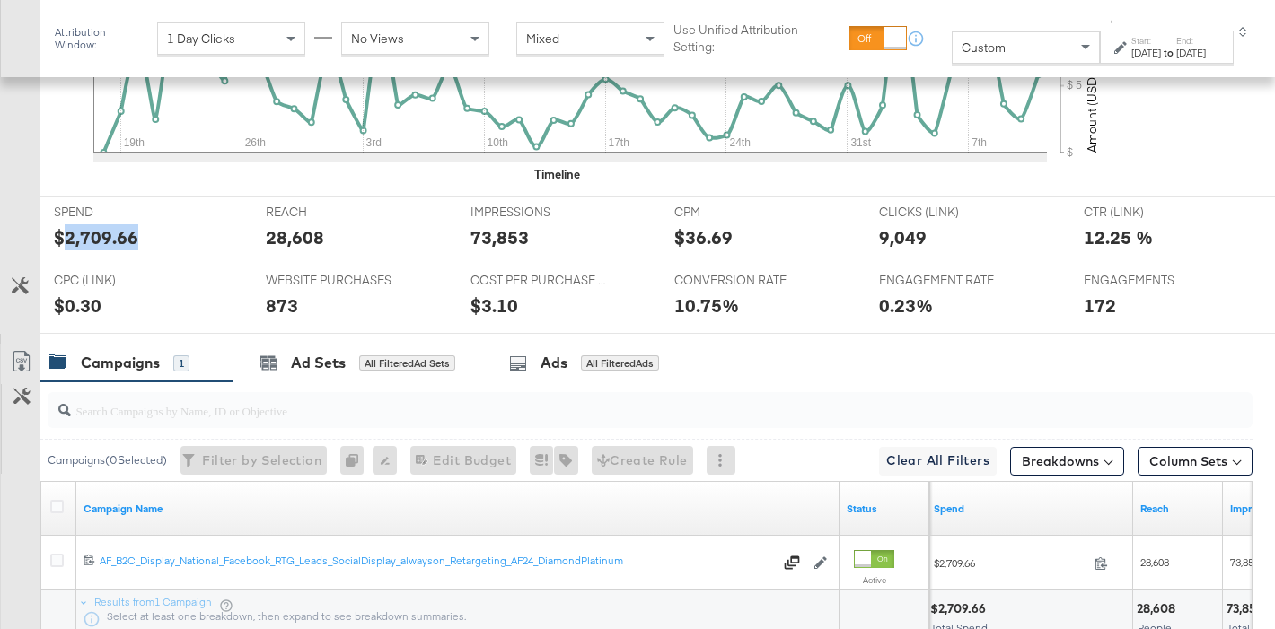
click at [85, 240] on div "$2,709.66" at bounding box center [96, 237] width 84 height 26
click at [279, 238] on div "28,608" at bounding box center [295, 237] width 58 height 26
click at [494, 240] on div "73,853" at bounding box center [499, 237] width 58 height 26
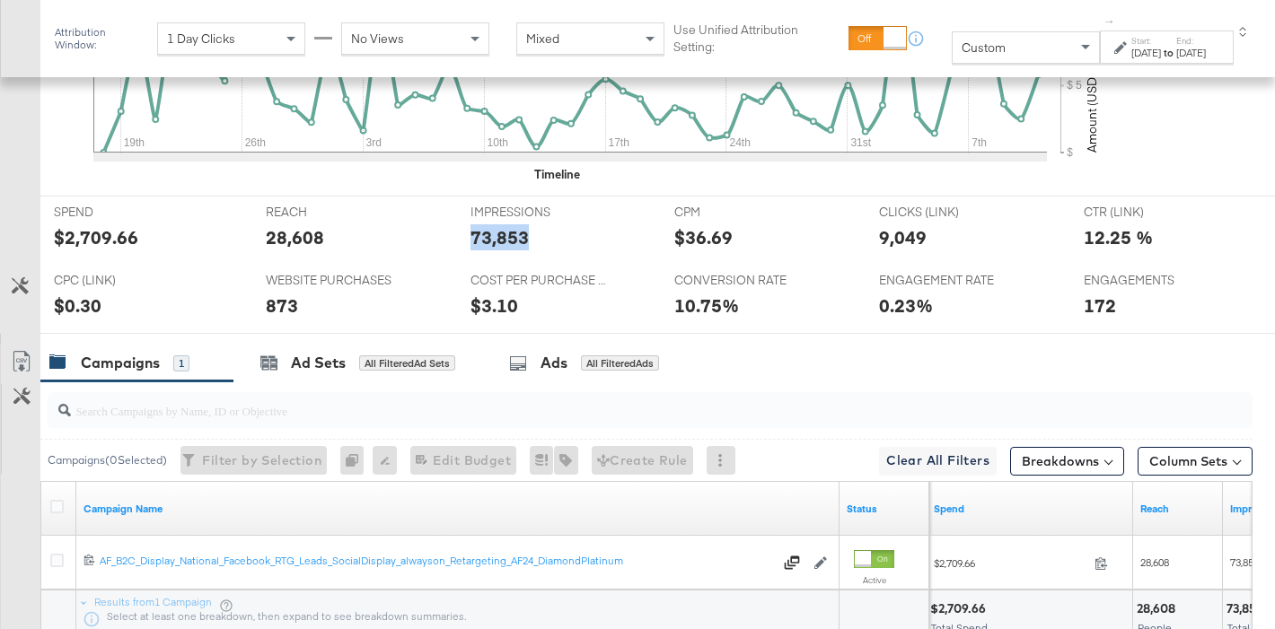
click at [906, 234] on div "9,049" at bounding box center [903, 237] width 48 height 26
click at [271, 294] on div "873" at bounding box center [282, 306] width 32 height 26
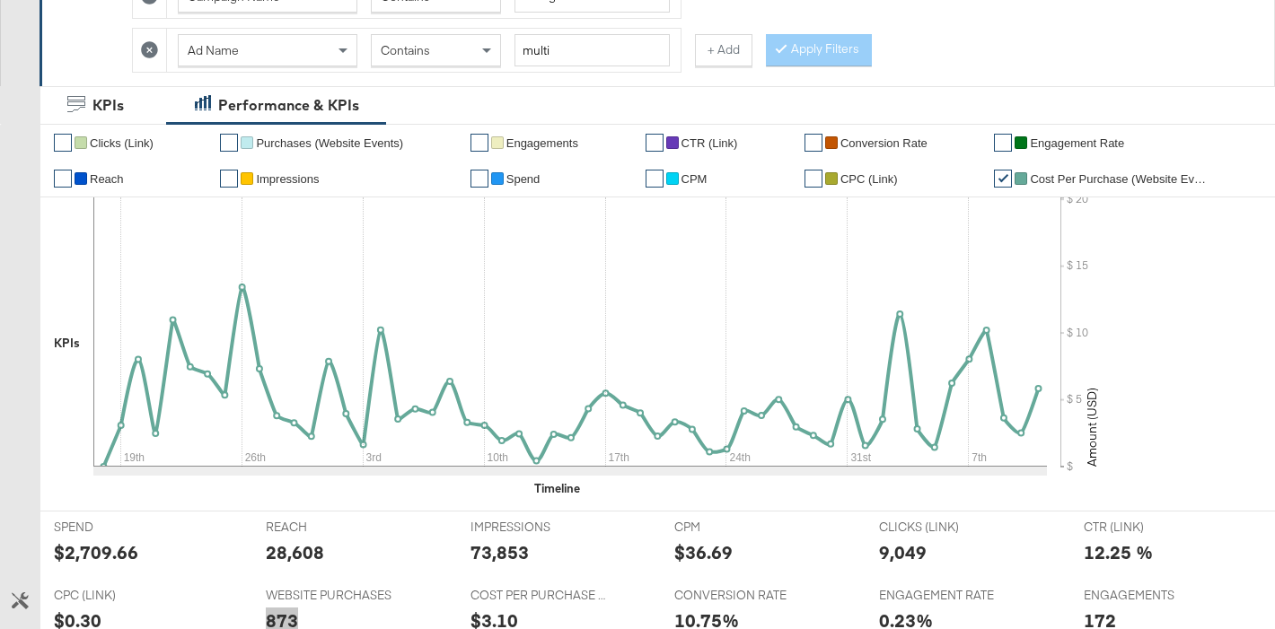
scroll to position [139, 0]
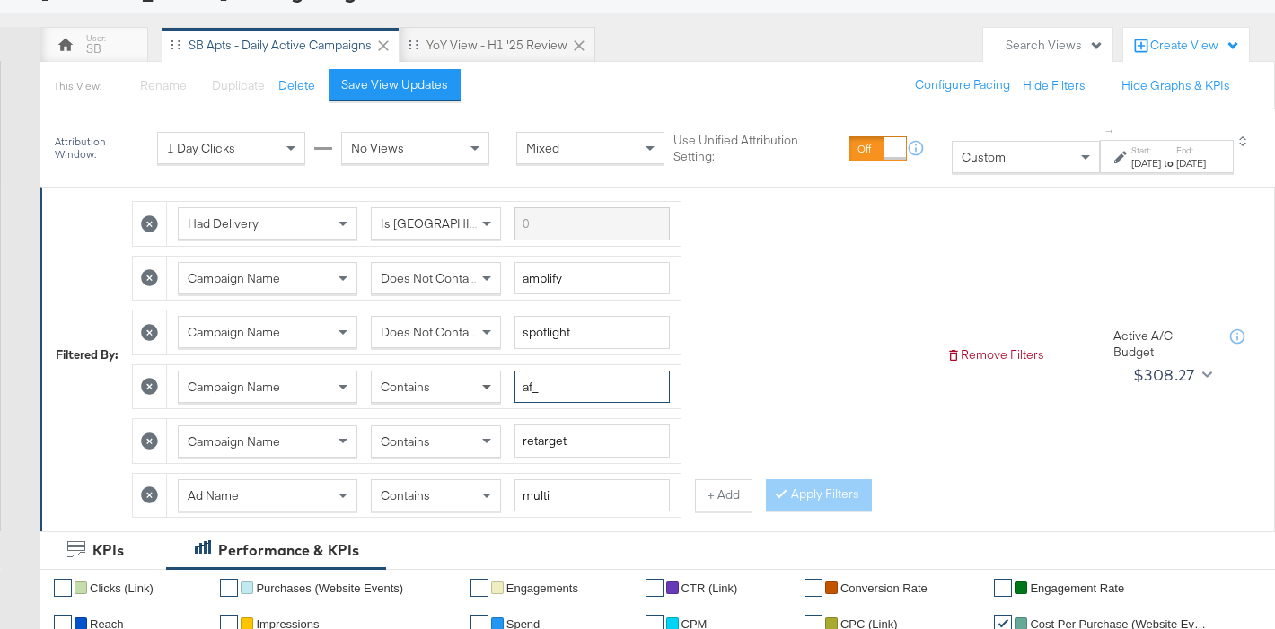
drag, startPoint x: 535, startPoint y: 388, endPoint x: 488, endPoint y: 382, distance: 47.9
click at [488, 382] on div "Campaign Name Contains af_" at bounding box center [424, 387] width 492 height 33
type input "ahl_"
click at [417, 445] on span "Contains" at bounding box center [405, 442] width 49 height 16
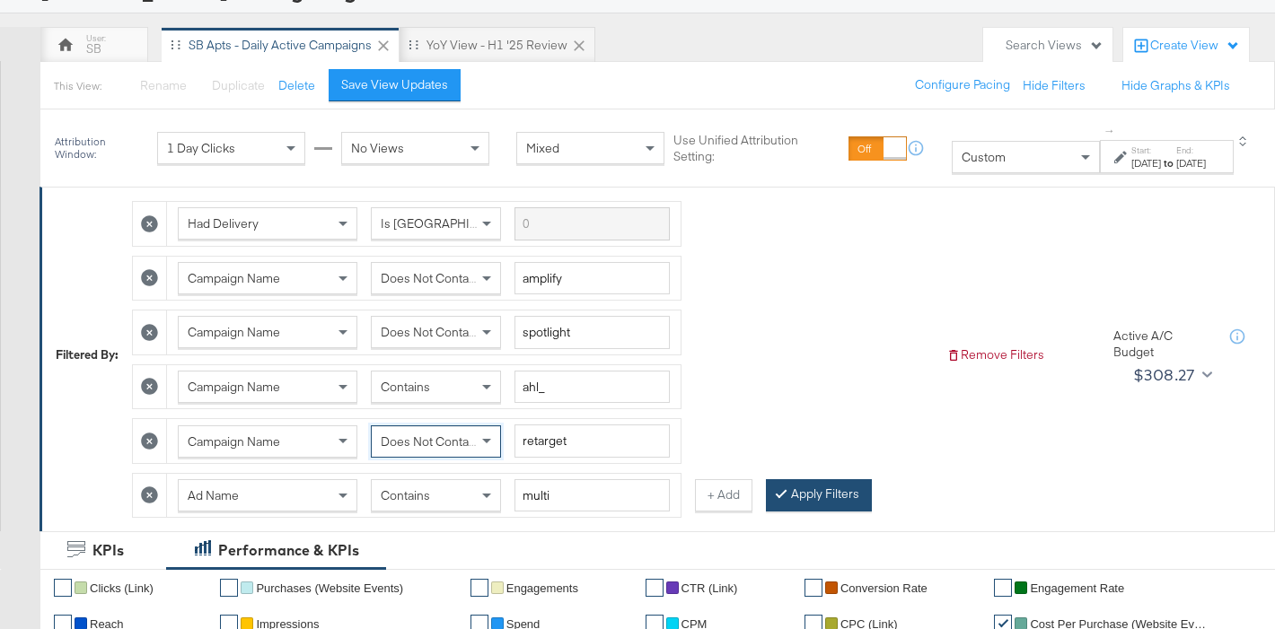
click at [778, 498] on icon at bounding box center [780, 493] width 5 height 11
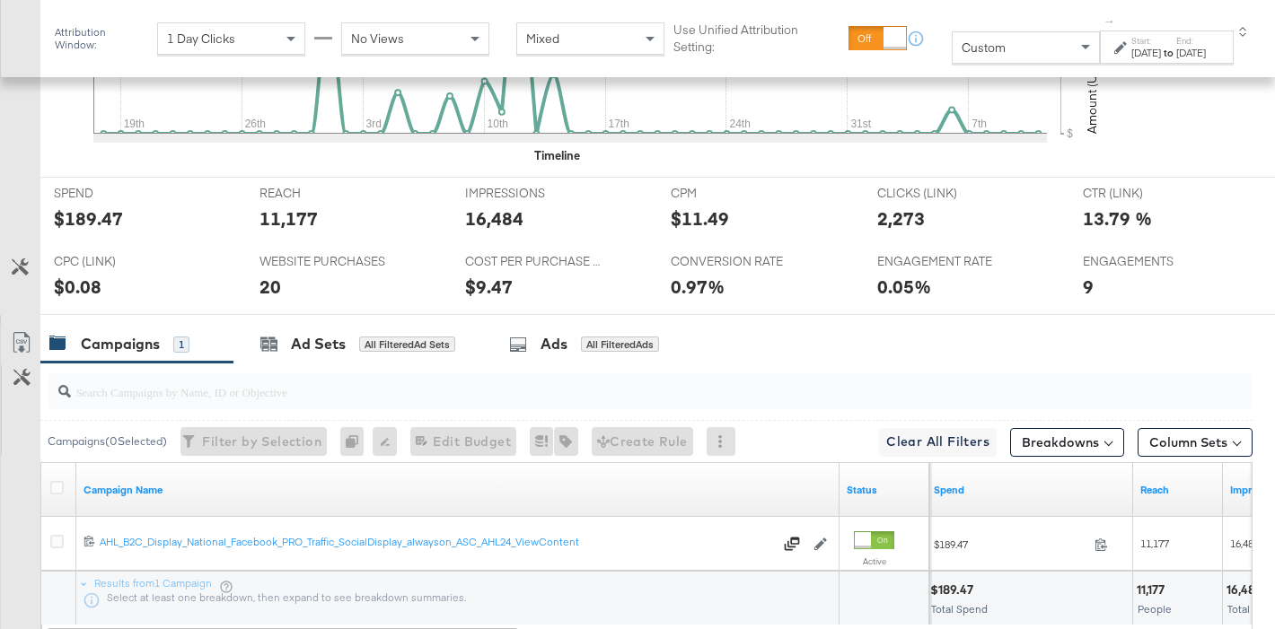
scroll to position [1047, 0]
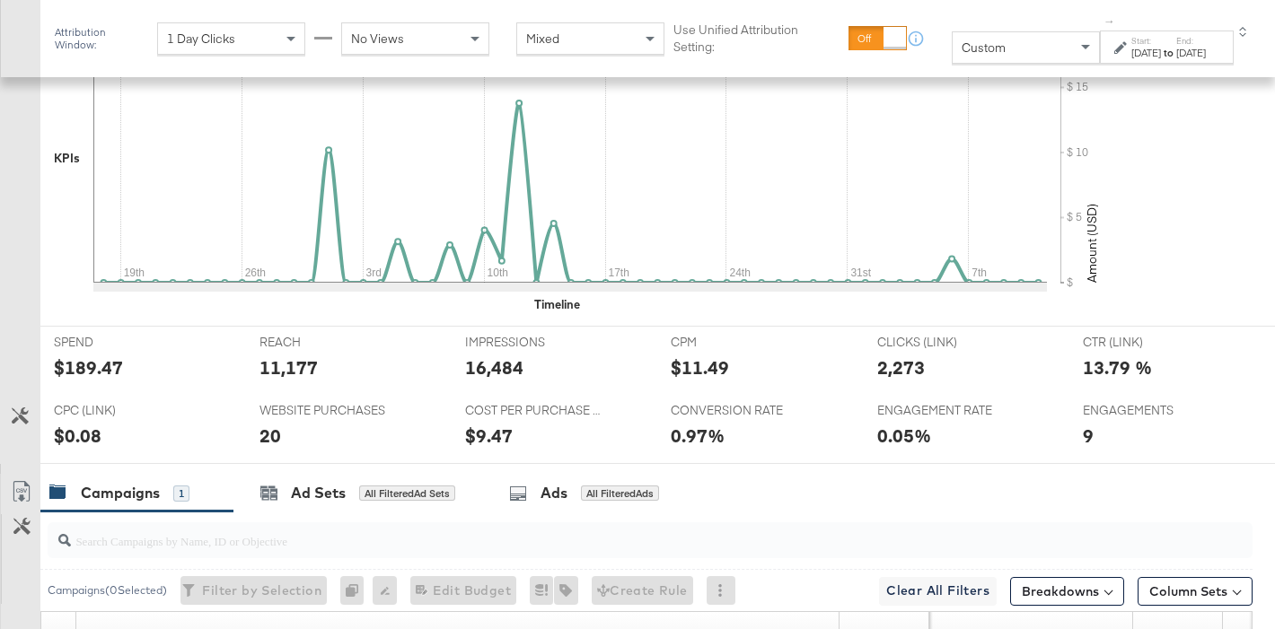
click at [104, 370] on div "$189.47" at bounding box center [88, 368] width 69 height 26
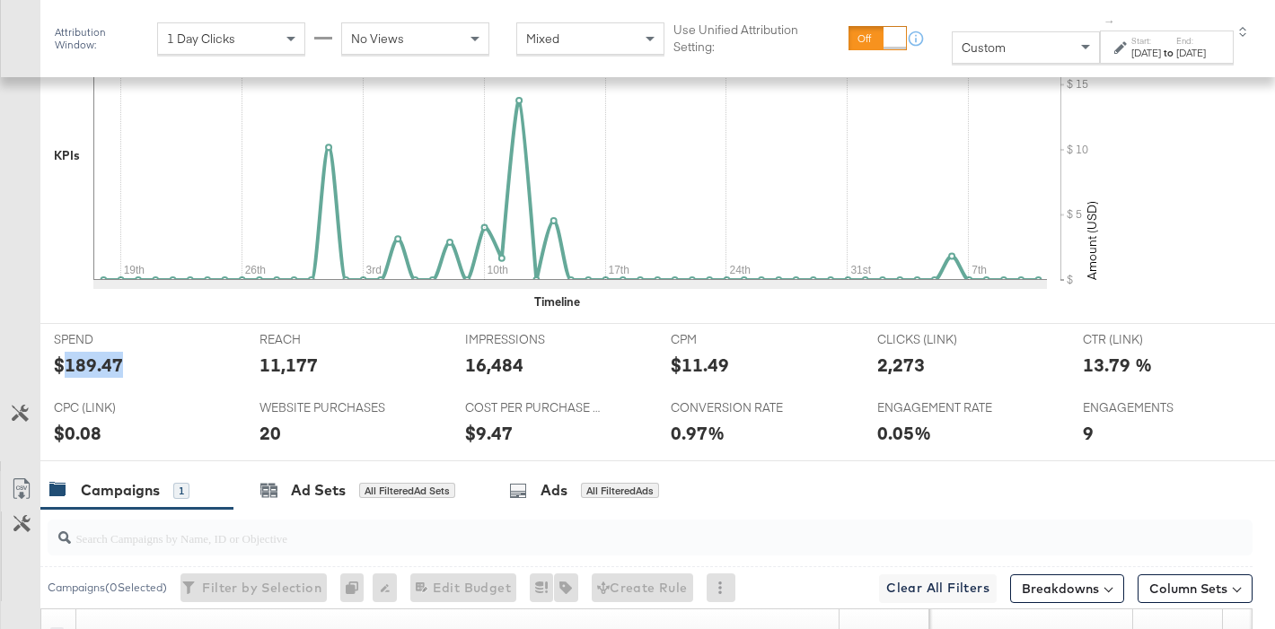
drag, startPoint x: 104, startPoint y: 370, endPoint x: 189, endPoint y: 353, distance: 87.0
click at [105, 370] on div "$189.47" at bounding box center [88, 365] width 69 height 26
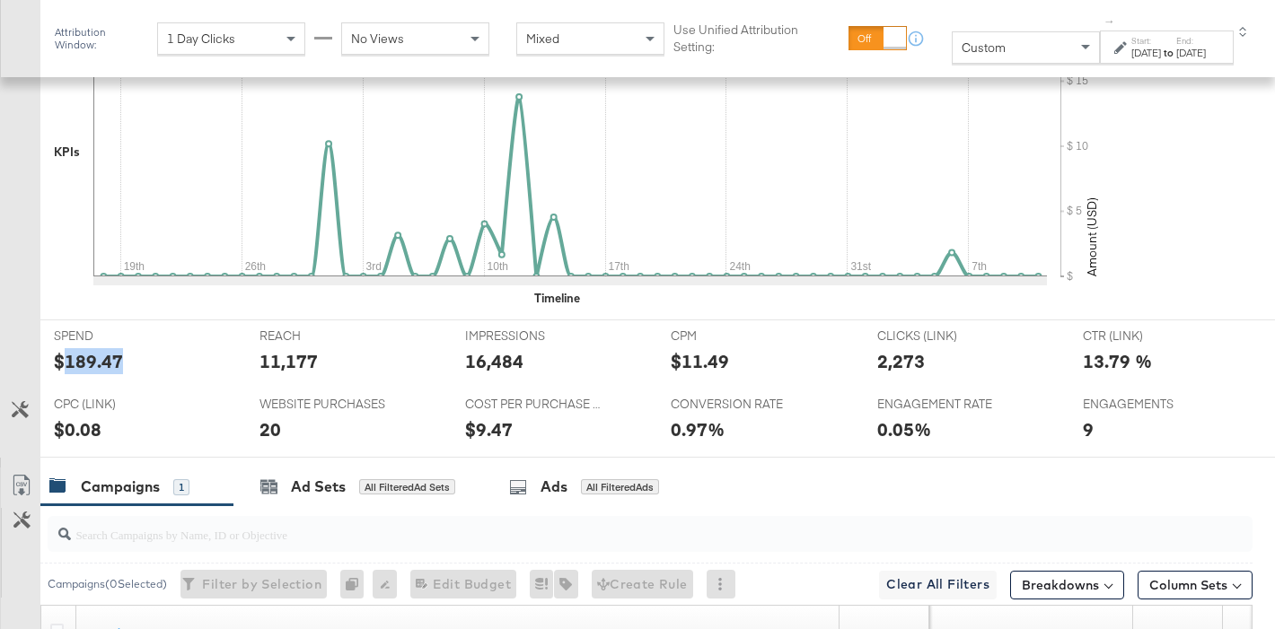
click at [300, 365] on div "11,177" at bounding box center [288, 361] width 58 height 26
click at [484, 365] on div "16,484" at bounding box center [494, 361] width 58 height 26
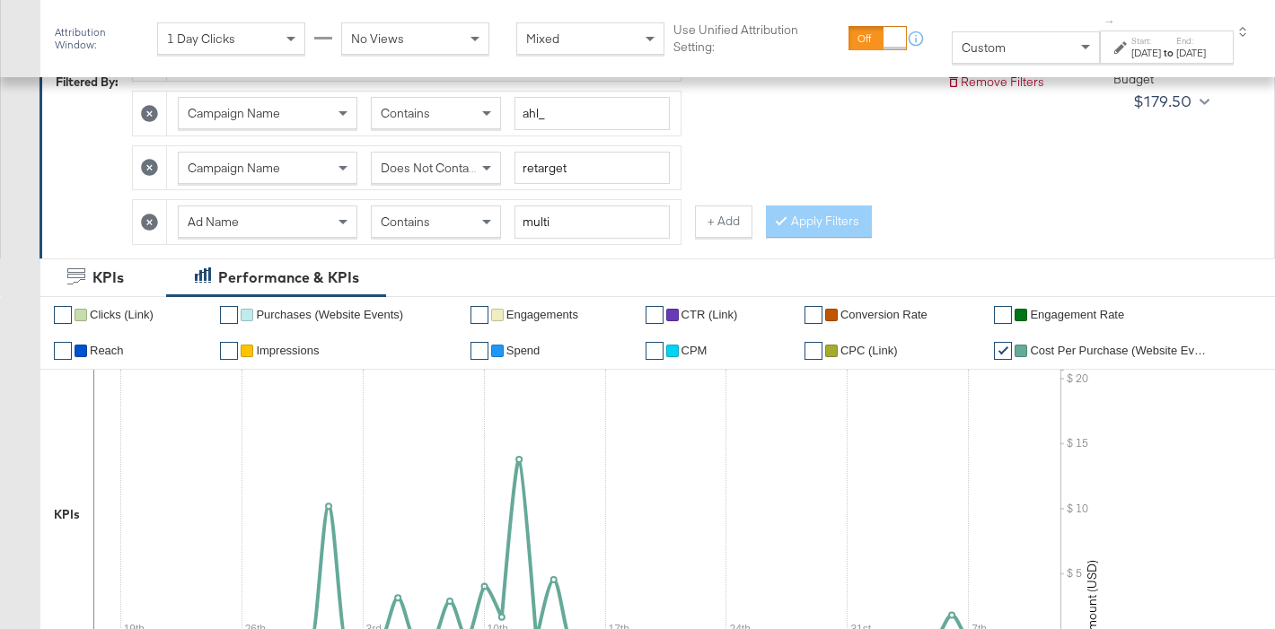
scroll to position [391, 0]
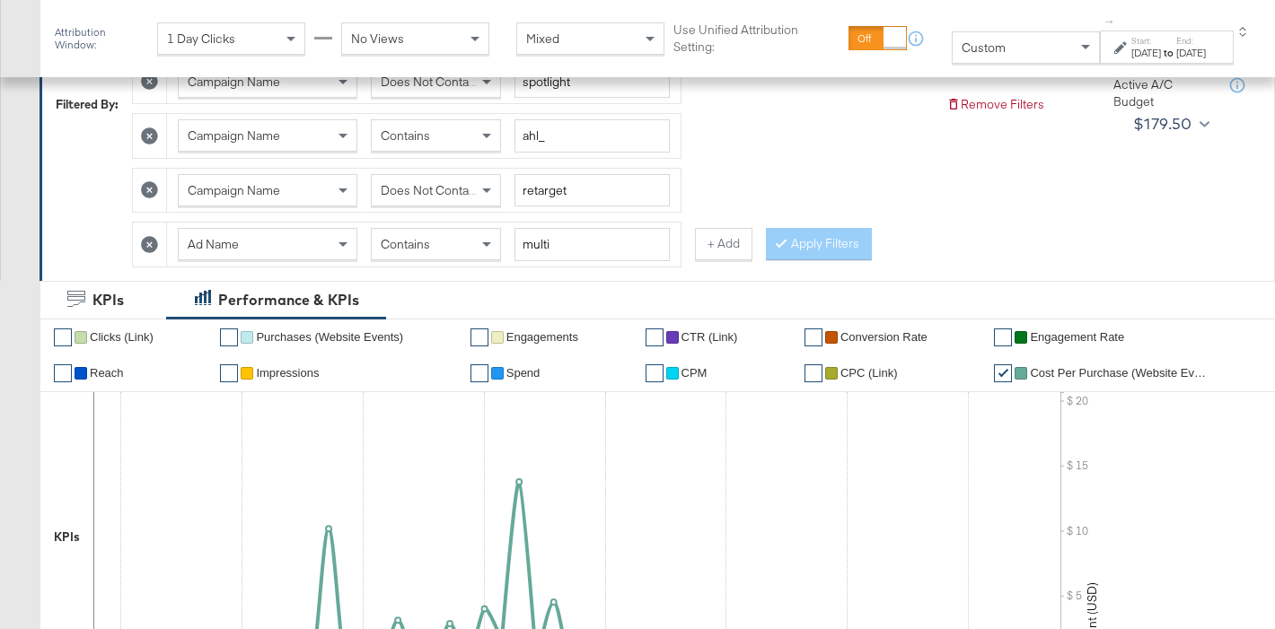
click at [452, 243] on div "Contains" at bounding box center [436, 244] width 128 height 31
click at [161, 242] on div at bounding box center [150, 245] width 34 height 44
click at [147, 245] on icon at bounding box center [149, 244] width 17 height 17
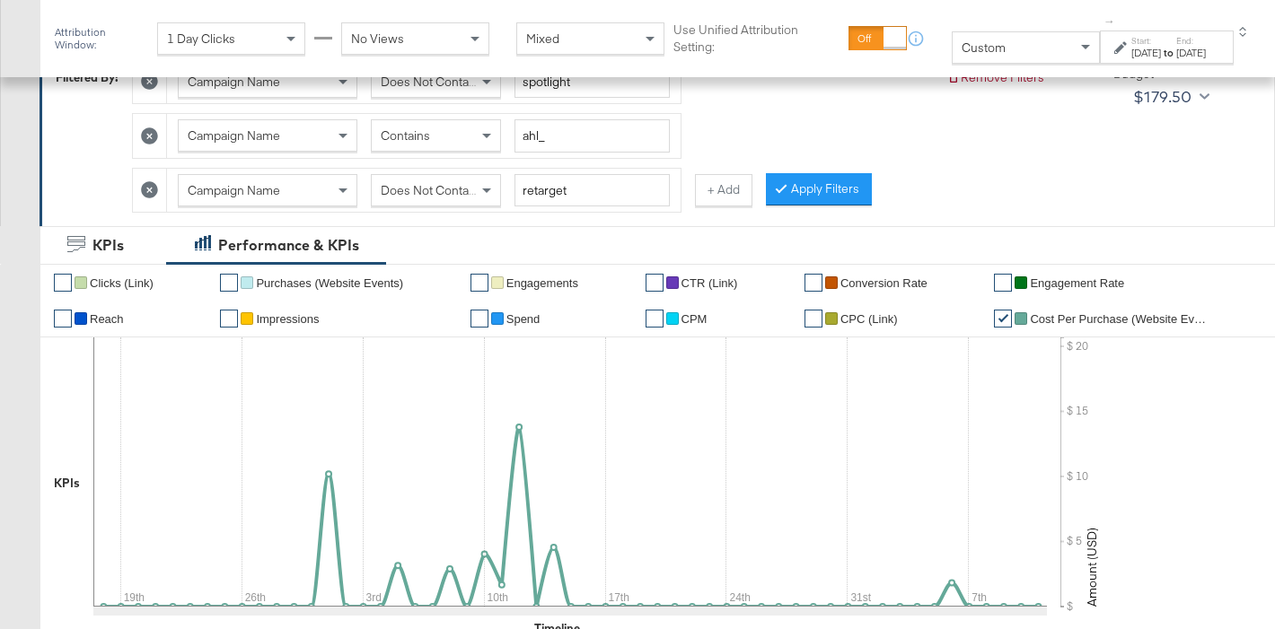
click at [766, 196] on div "Apply Filters" at bounding box center [819, 189] width 106 height 32
click at [798, 178] on button "Apply Filters" at bounding box center [819, 189] width 106 height 32
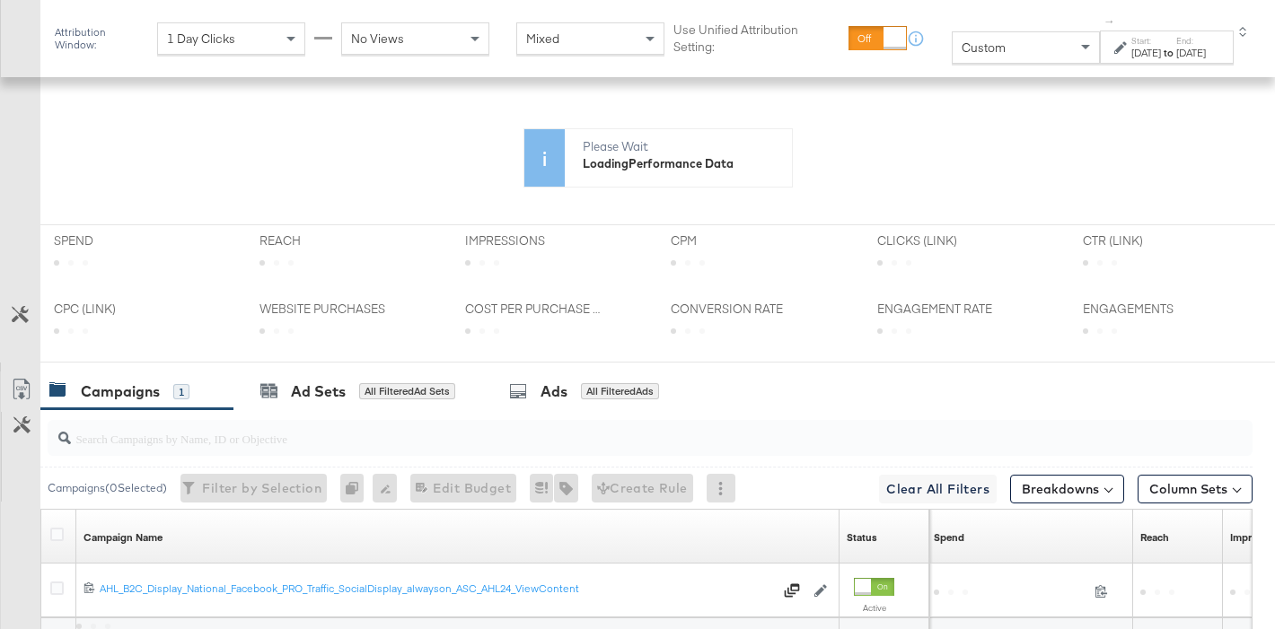
scroll to position [753, 0]
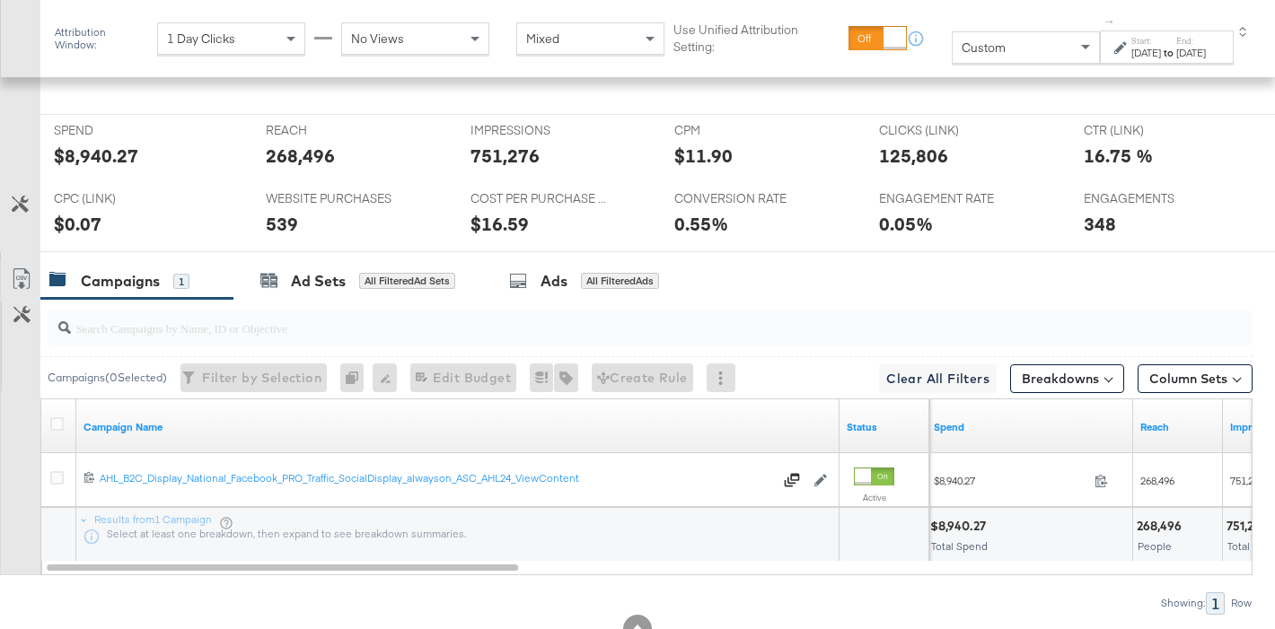
click at [75, 156] on div "KPIs" at bounding box center [67, 124] width 26 height 296
click at [104, 161] on div "$8,940.27" at bounding box center [96, 156] width 84 height 26
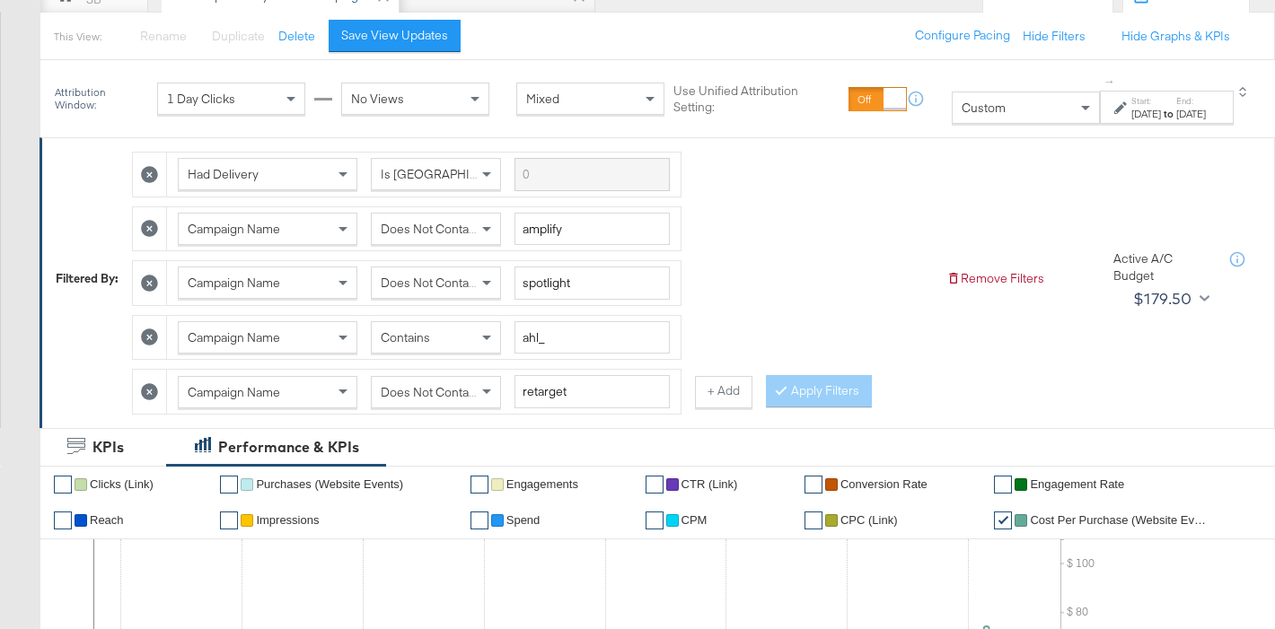
scroll to position [187, 0]
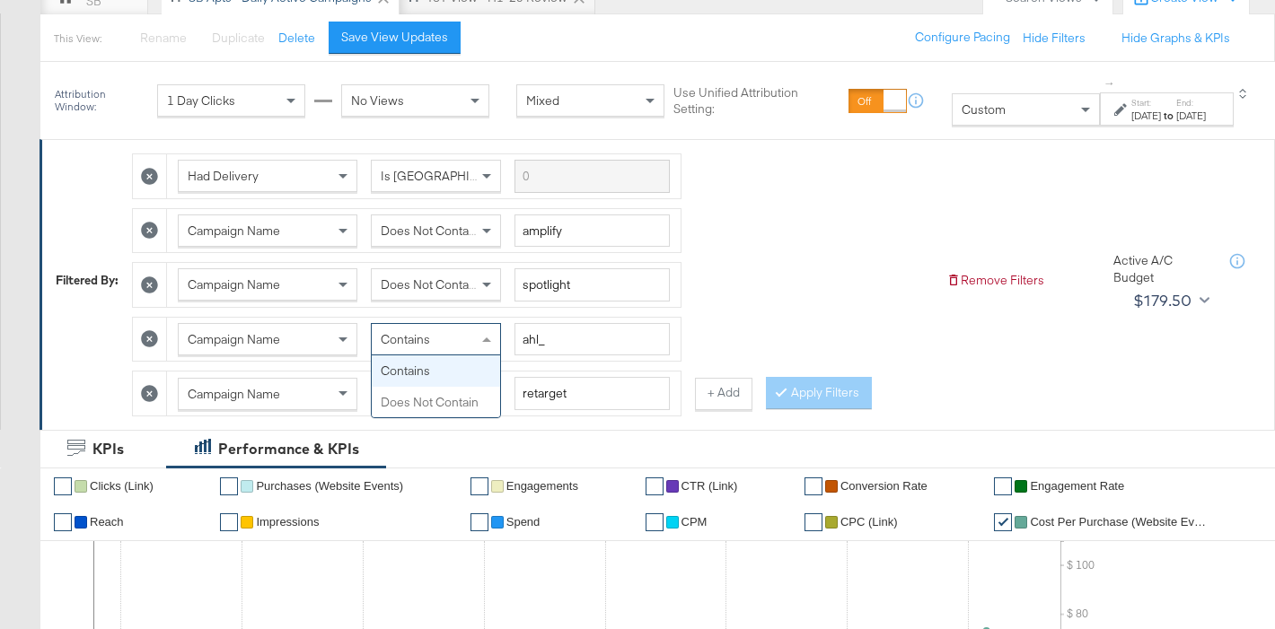
click at [401, 338] on span "Contains" at bounding box center [405, 339] width 49 height 16
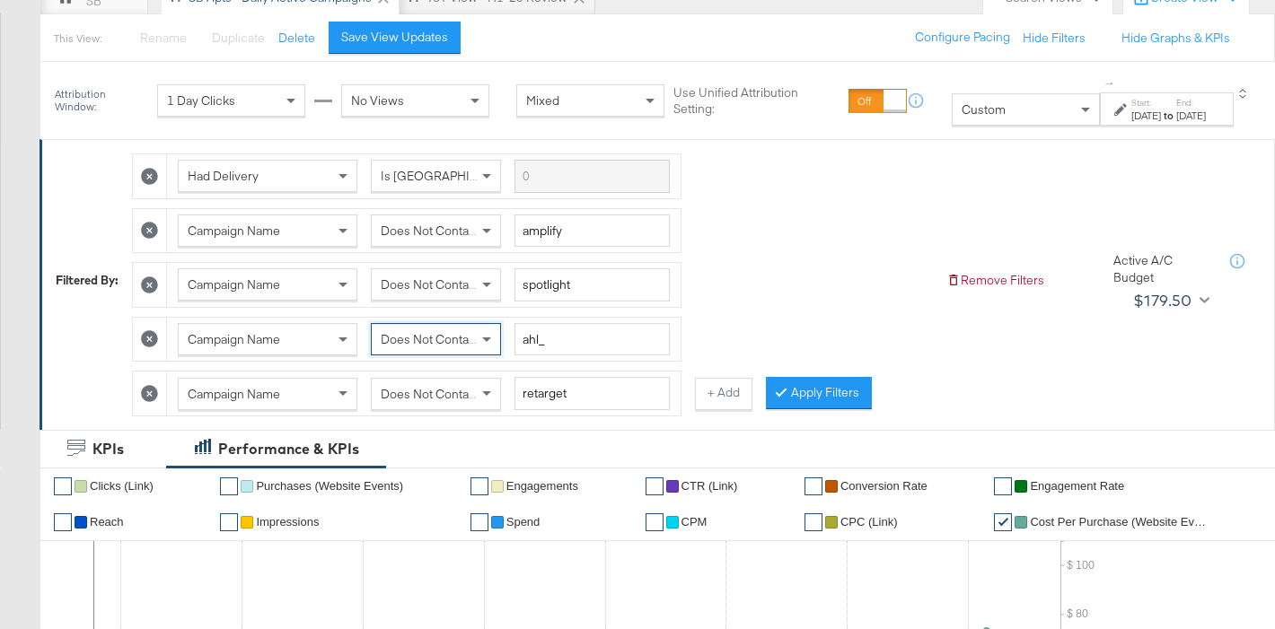
click at [436, 352] on div "Does Not Contain" at bounding box center [436, 339] width 128 height 31
click at [444, 392] on span "Does Not Contain" at bounding box center [430, 394] width 98 height 16
click at [843, 390] on button "Apply Filters" at bounding box center [819, 393] width 106 height 32
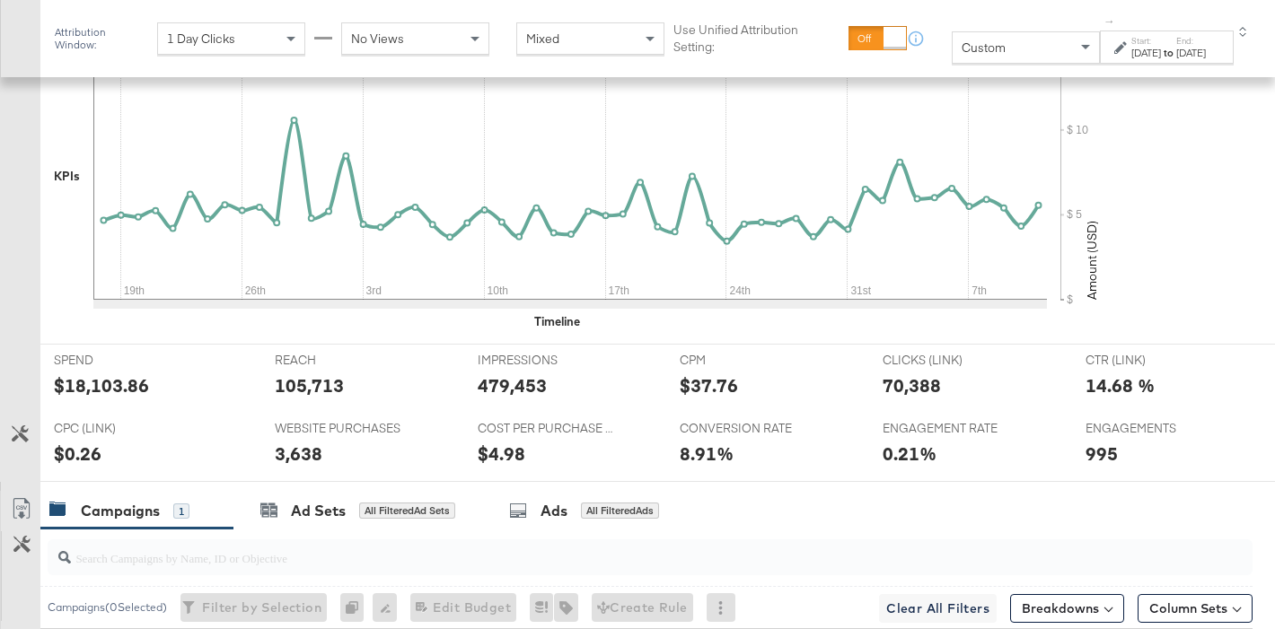
scroll to position [874, 0]
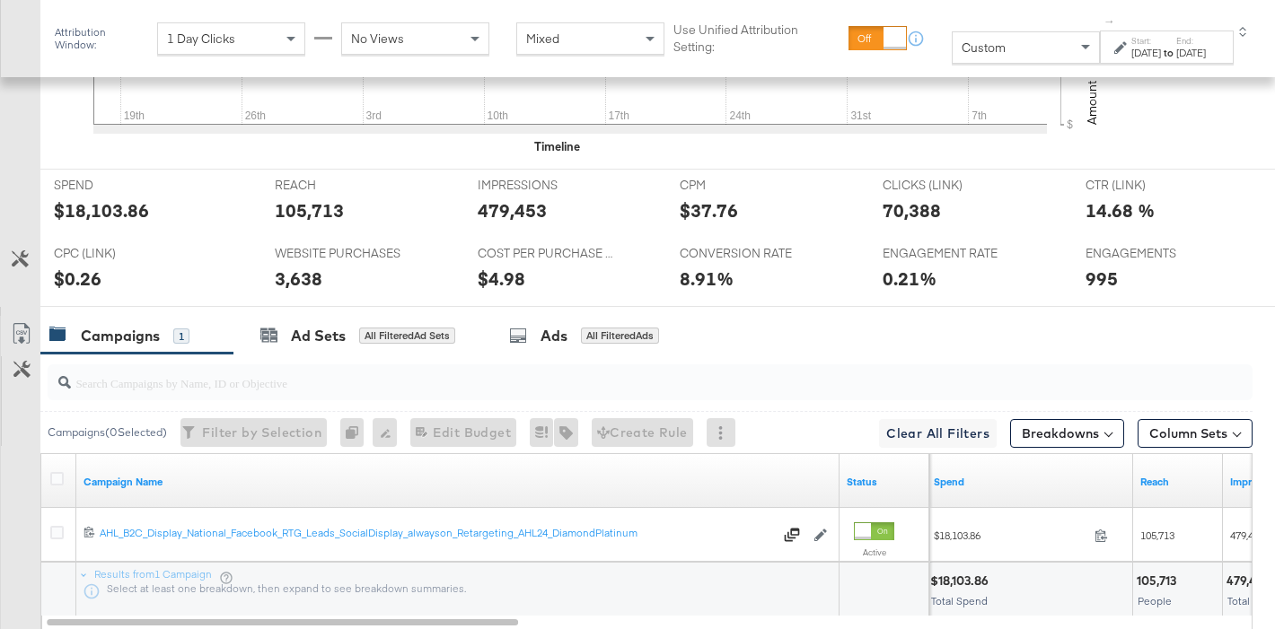
click at [95, 217] on div "$18,103.86" at bounding box center [101, 211] width 95 height 26
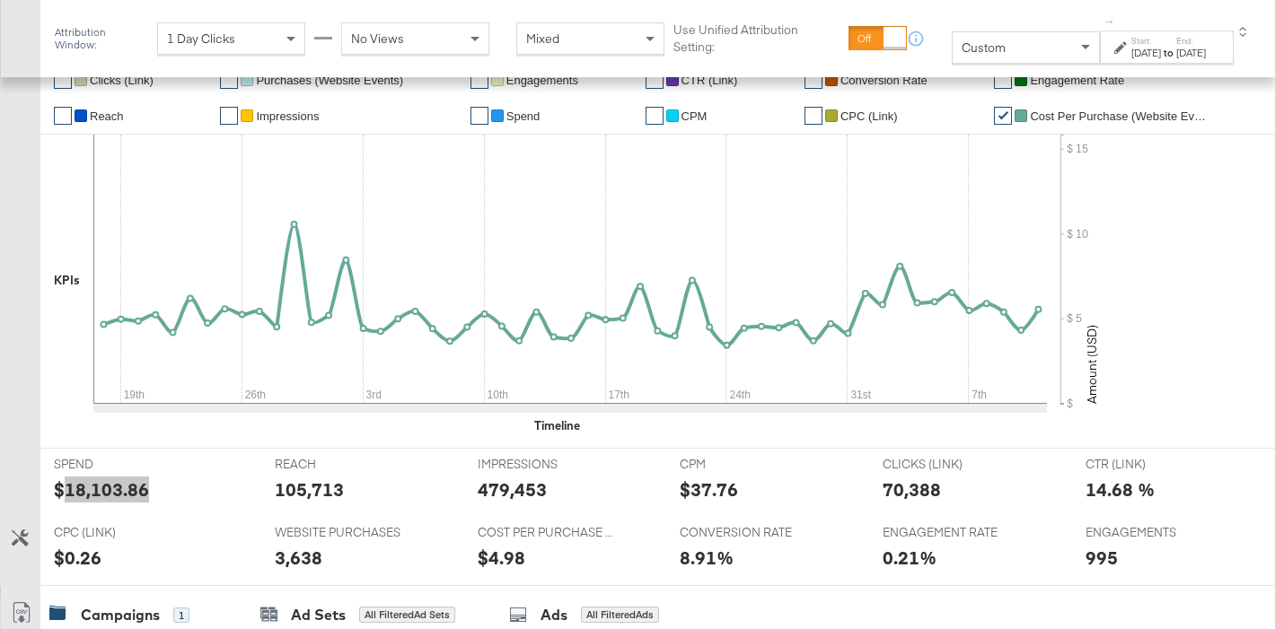
scroll to position [280, 0]
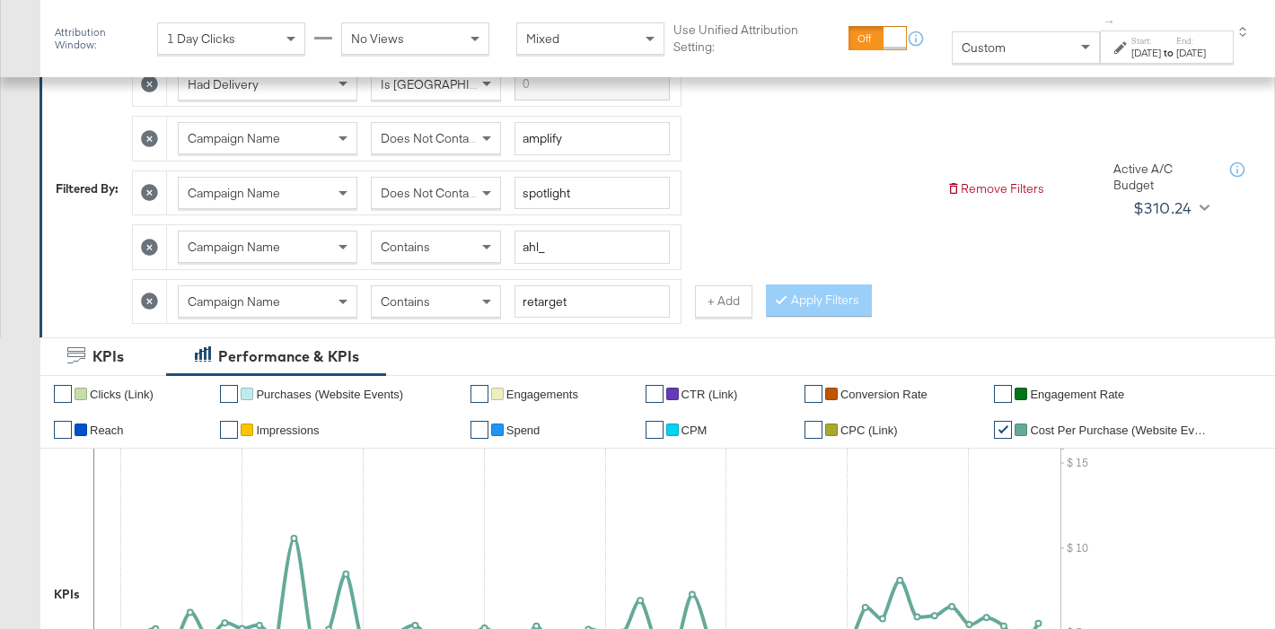
click at [707, 305] on button "+ Add" at bounding box center [723, 302] width 57 height 32
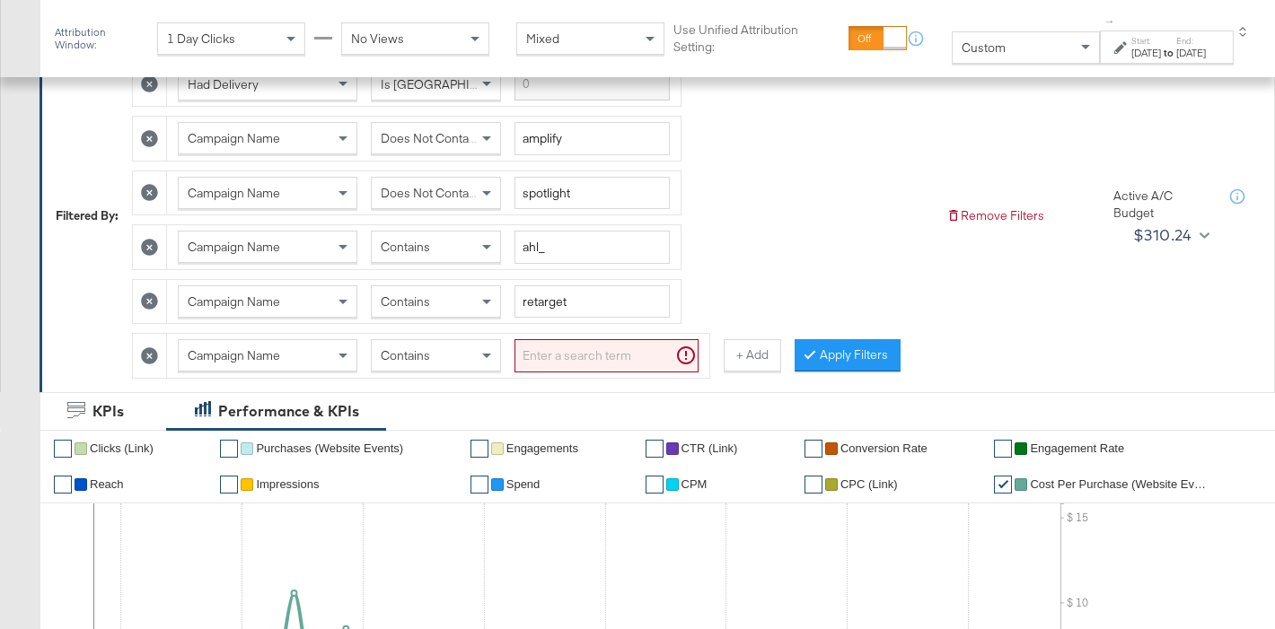
click at [251, 350] on span "Campaign Name" at bounding box center [234, 355] width 92 height 16
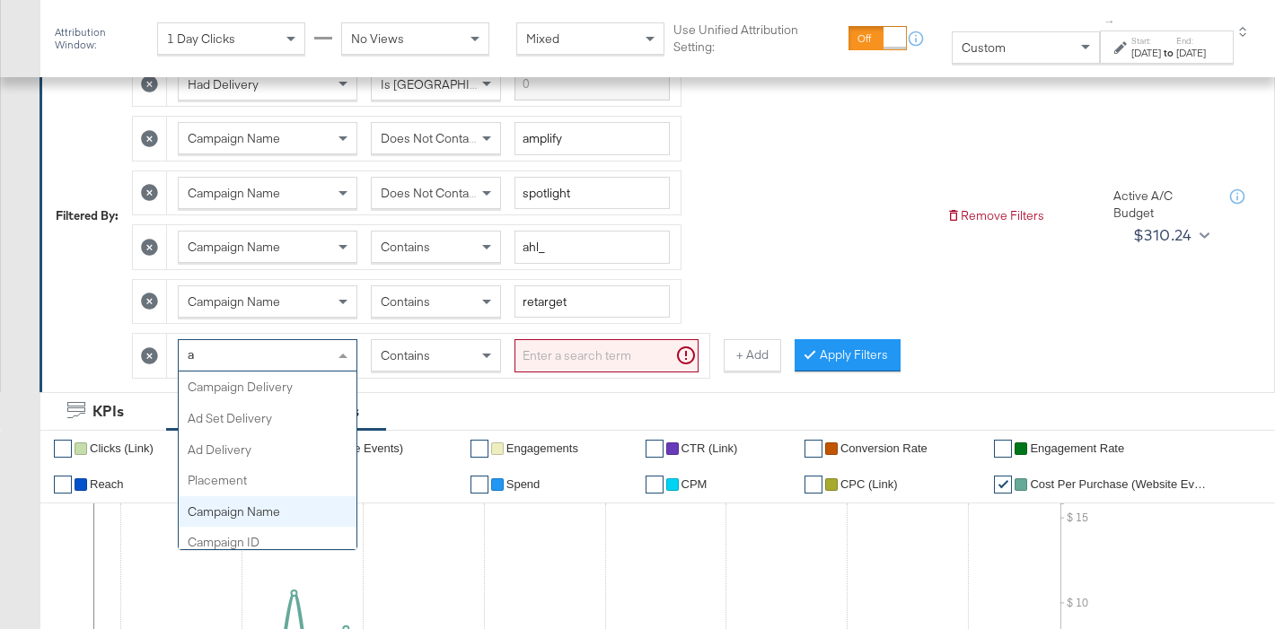
type input "ad"
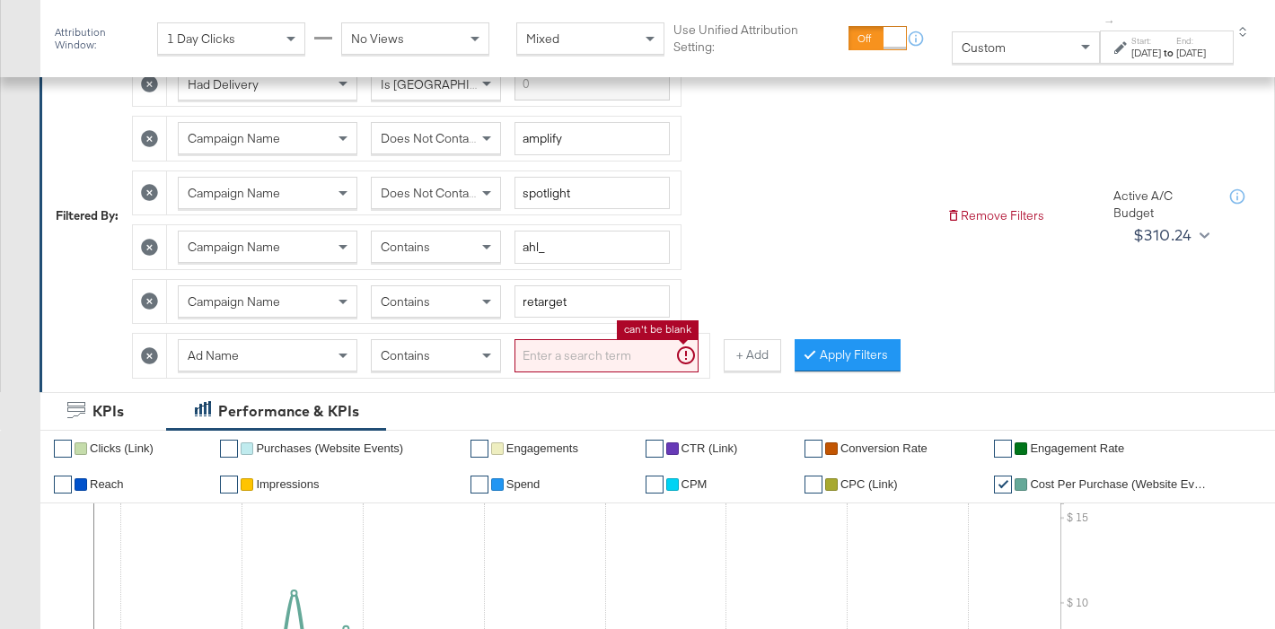
click at [542, 358] on input "search" at bounding box center [606, 355] width 184 height 33
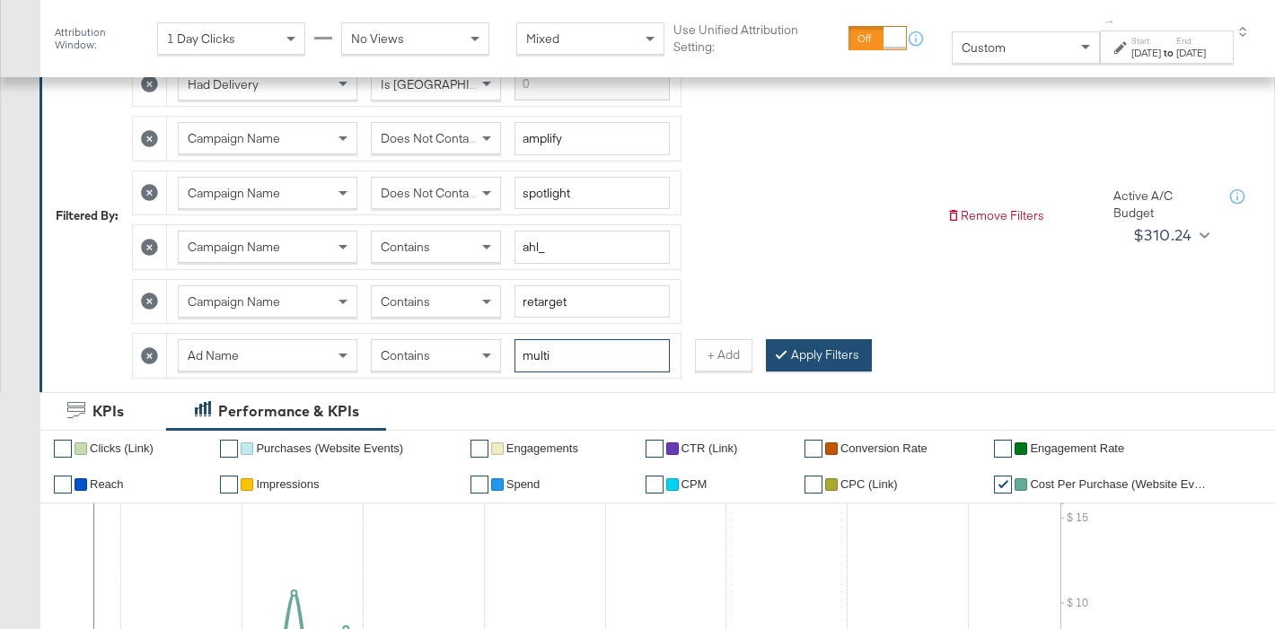
type input "multi"
click at [814, 353] on button "Apply Filters" at bounding box center [819, 355] width 106 height 32
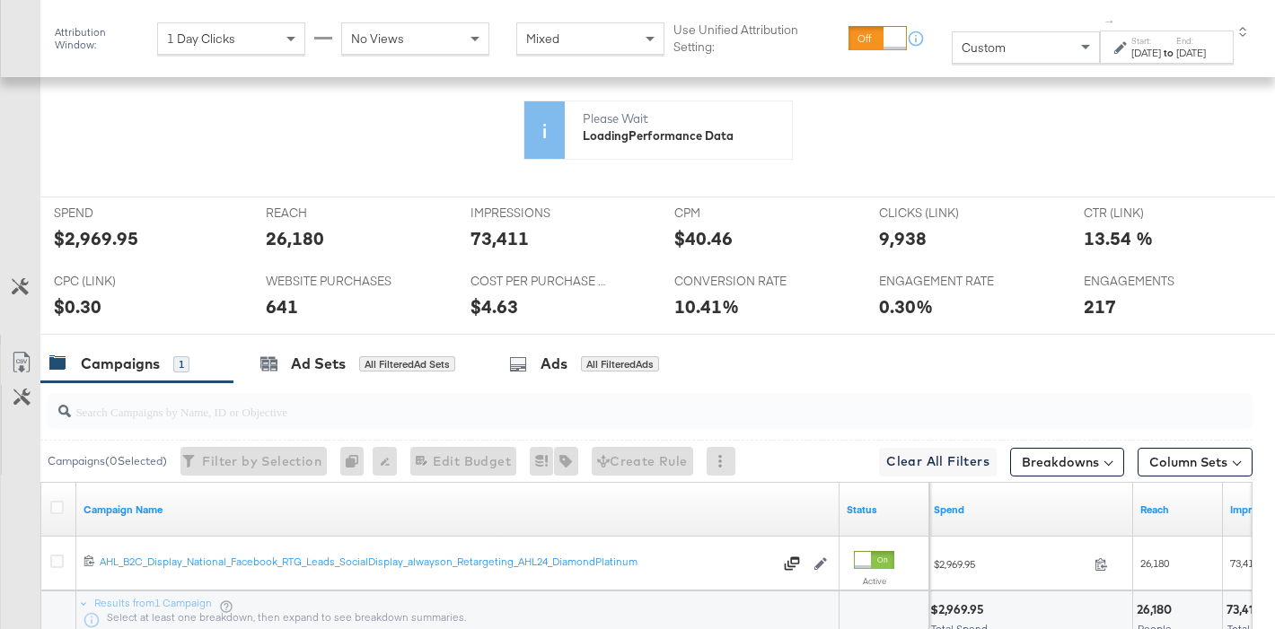
scroll to position [682, 0]
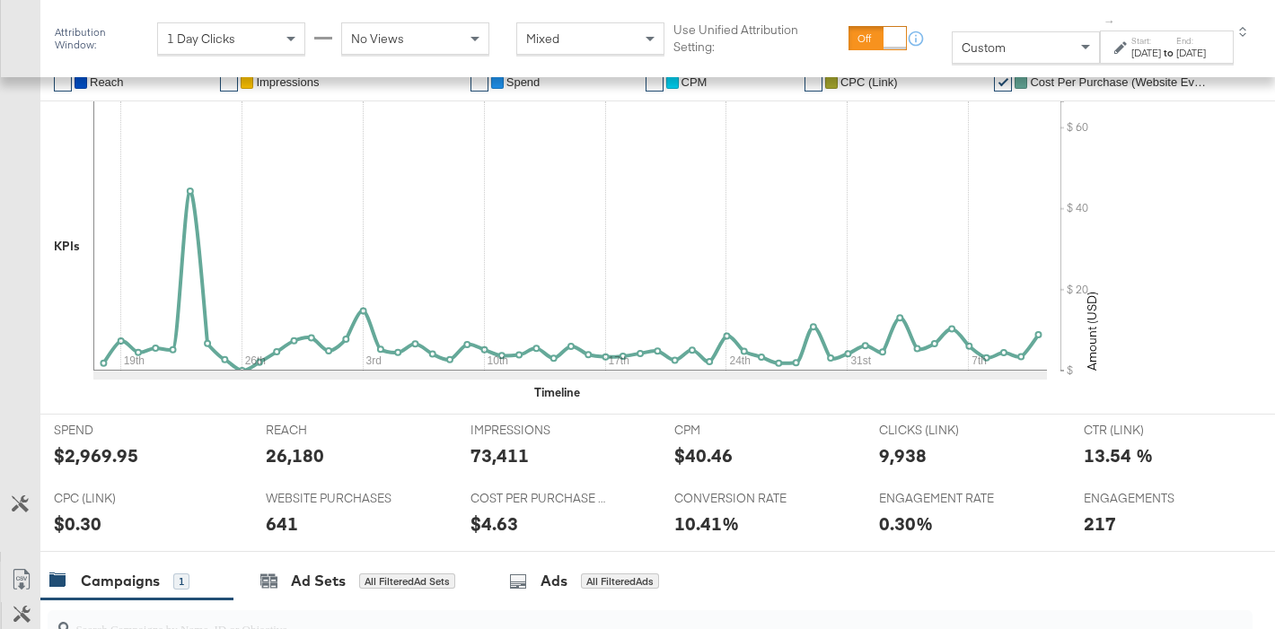
click at [83, 448] on div "$2,969.95" at bounding box center [96, 456] width 84 height 26
click at [294, 455] on div "26,180" at bounding box center [295, 456] width 58 height 26
click at [512, 455] on div "73,411" at bounding box center [499, 456] width 58 height 26
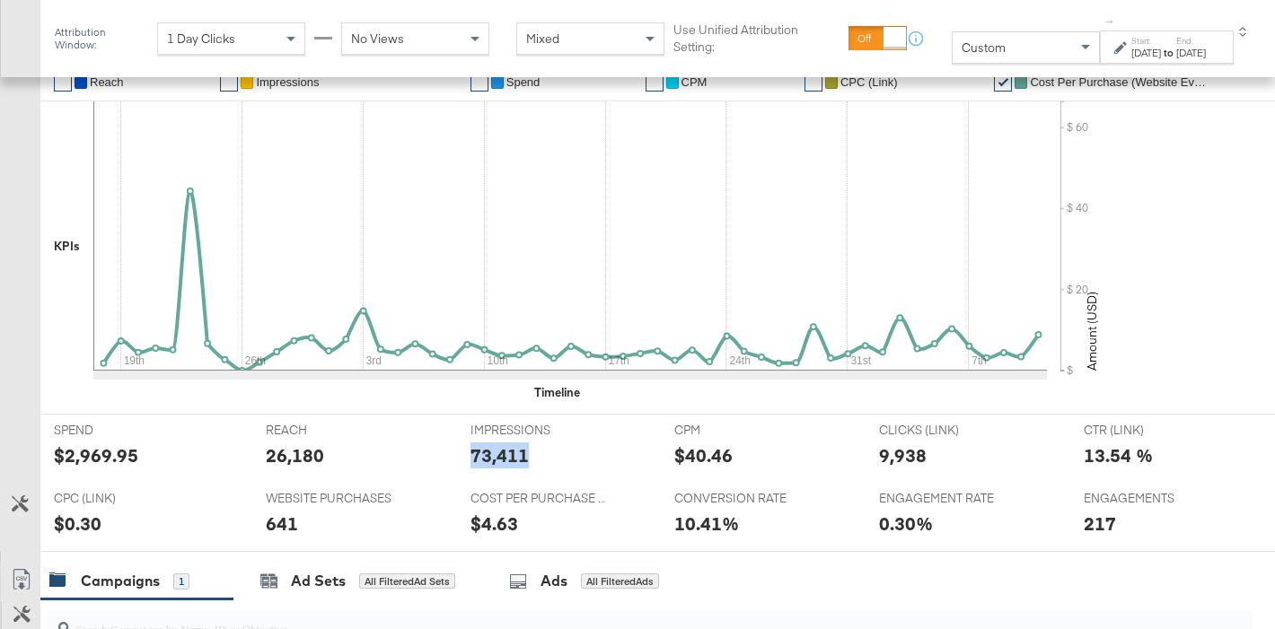
click at [512, 455] on div "73,411" at bounding box center [499, 456] width 58 height 26
click at [893, 459] on div "9,938" at bounding box center [903, 456] width 48 height 26
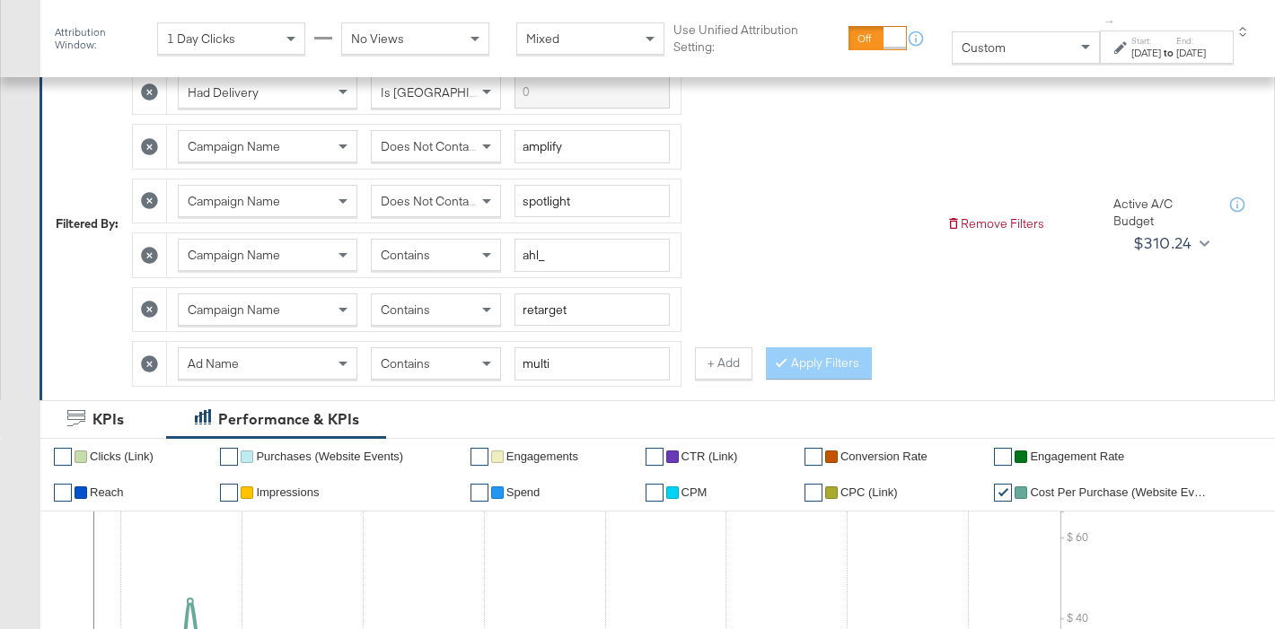
scroll to position [271, 0]
click at [146, 365] on icon at bounding box center [149, 364] width 17 height 17
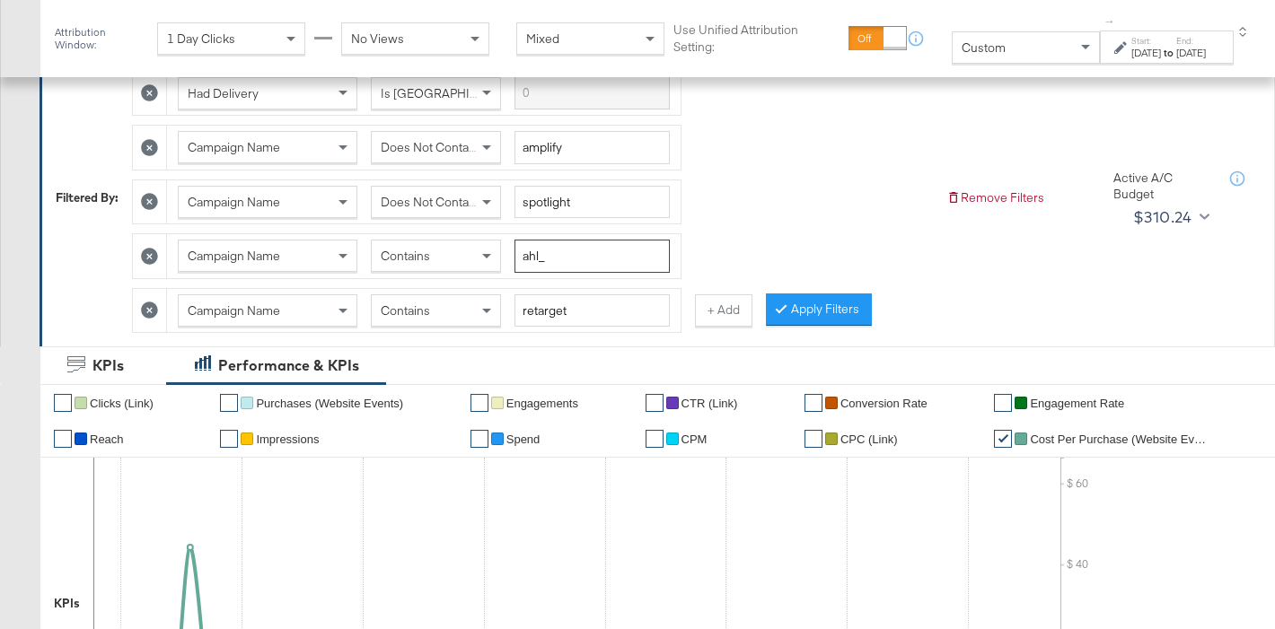
drag, startPoint x: 540, startPoint y: 258, endPoint x: 503, endPoint y: 260, distance: 37.8
click at [505, 260] on div "Campaign Name Contains ahl_" at bounding box center [424, 256] width 492 height 33
type input "apts_"
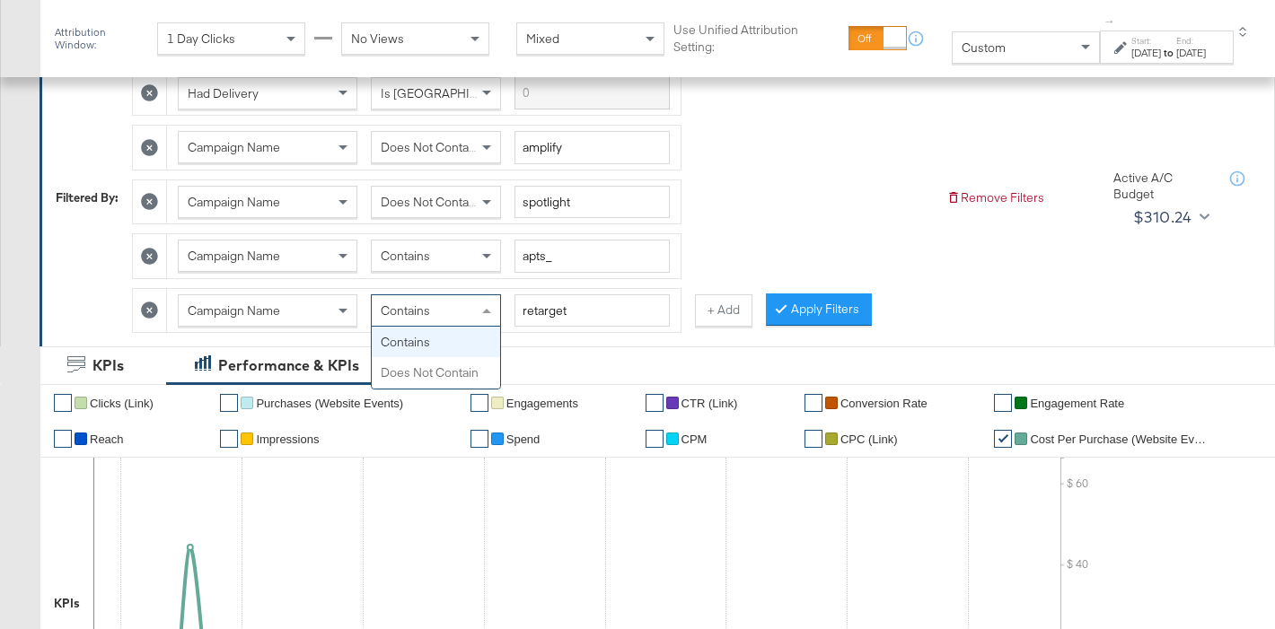
drag, startPoint x: 455, startPoint y: 310, endPoint x: 417, endPoint y: 366, distance: 68.5
click at [452, 312] on div "Contains" at bounding box center [436, 310] width 128 height 31
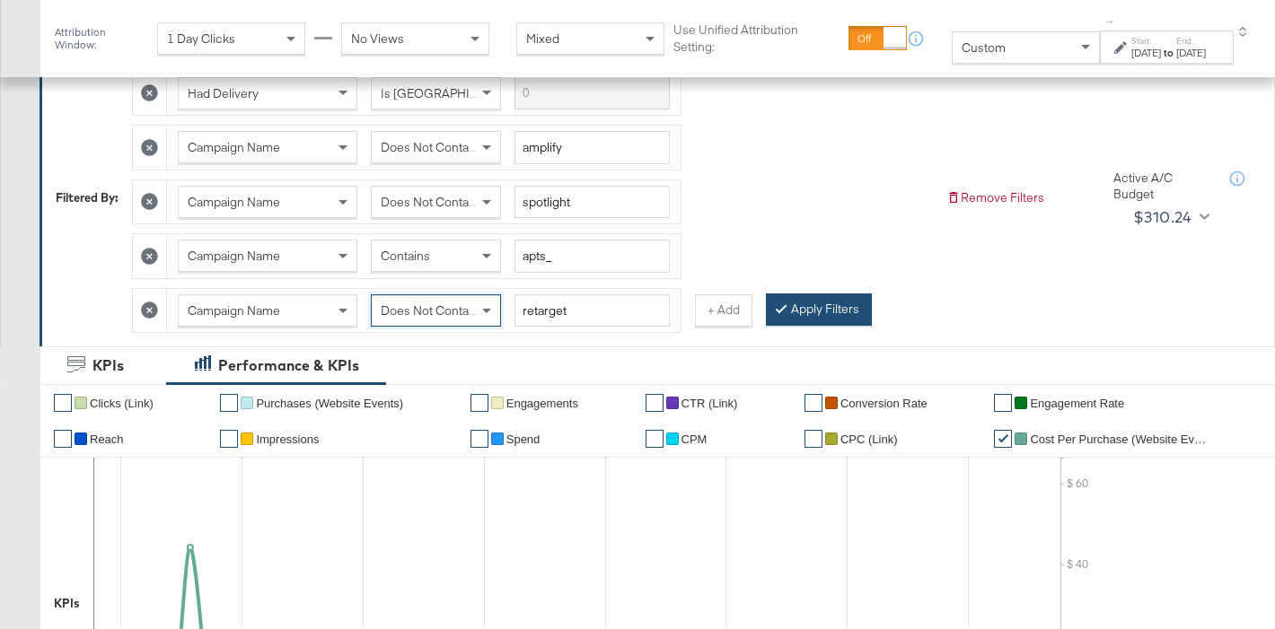
click at [844, 321] on button "Apply Filters" at bounding box center [819, 310] width 106 height 32
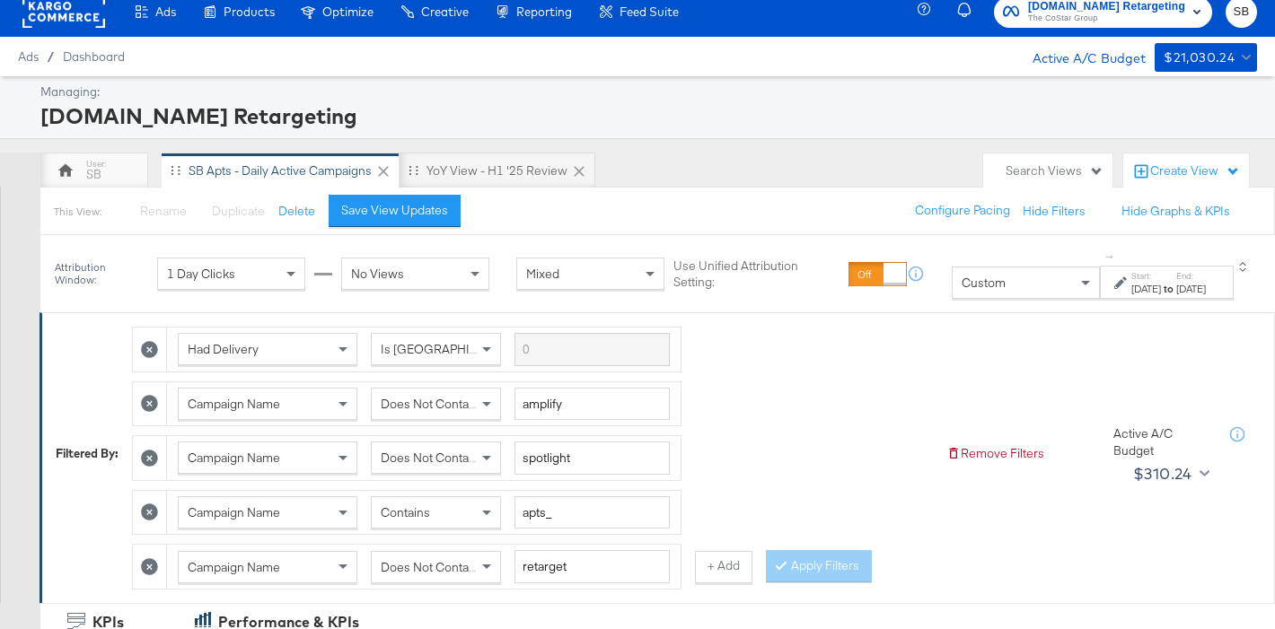
scroll to position [0, 0]
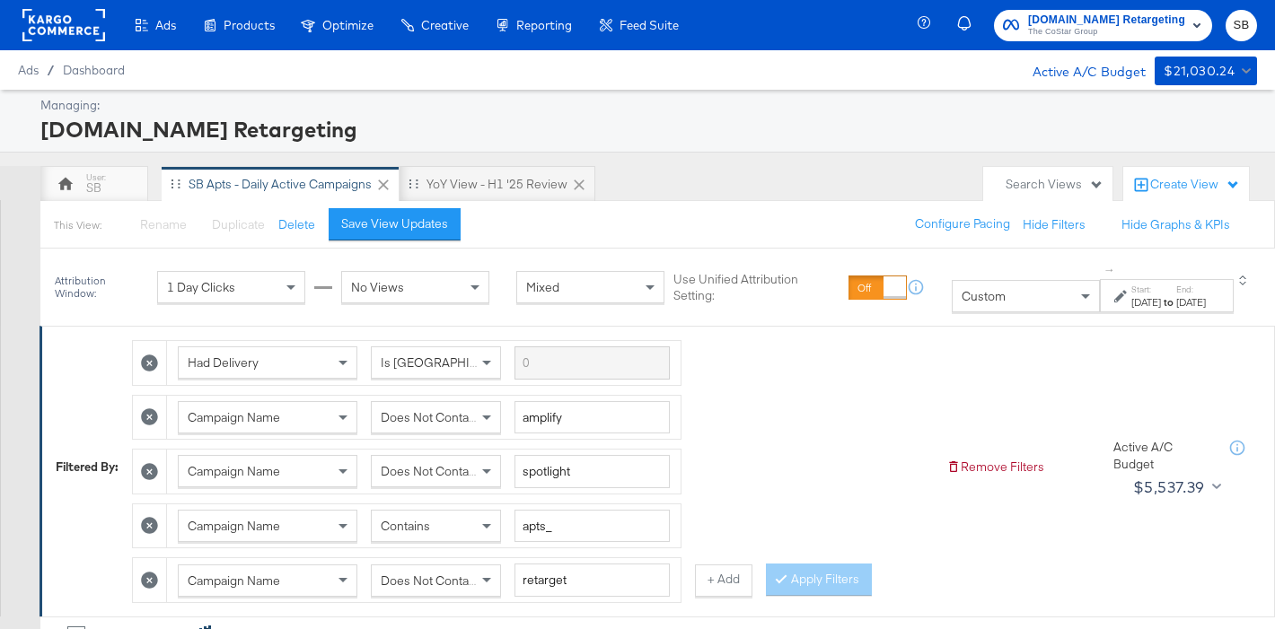
click at [1131, 295] on div "Jun 18th 2025" at bounding box center [1146, 302] width 30 height 14
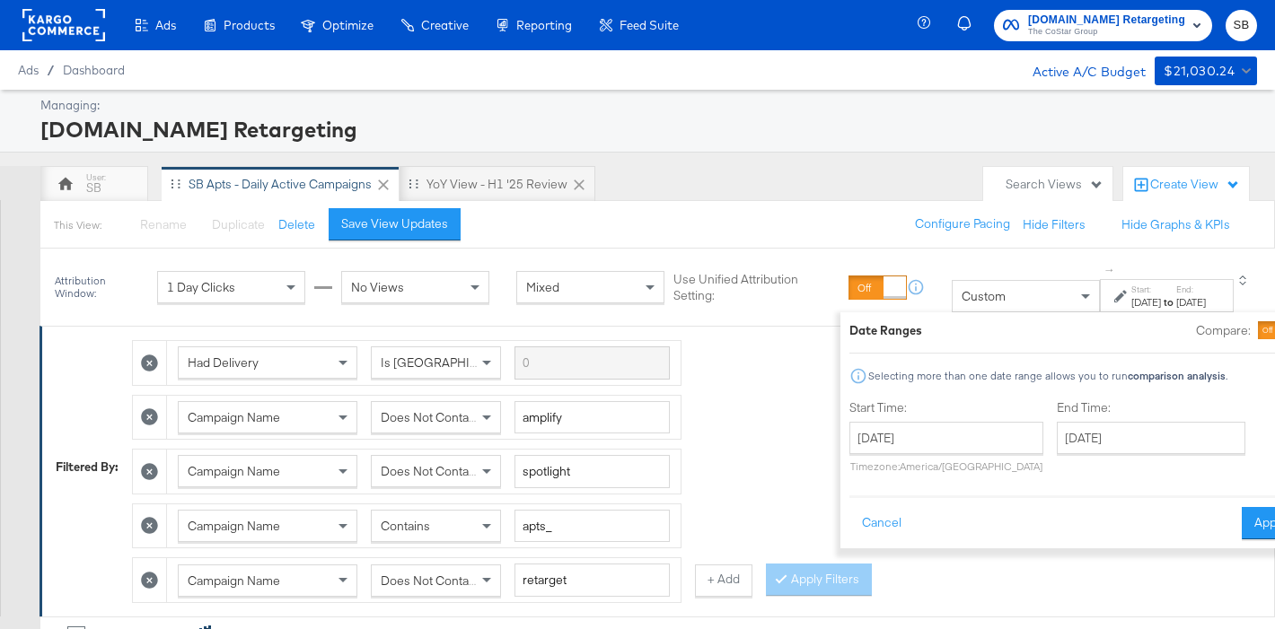
scroll to position [168, 0]
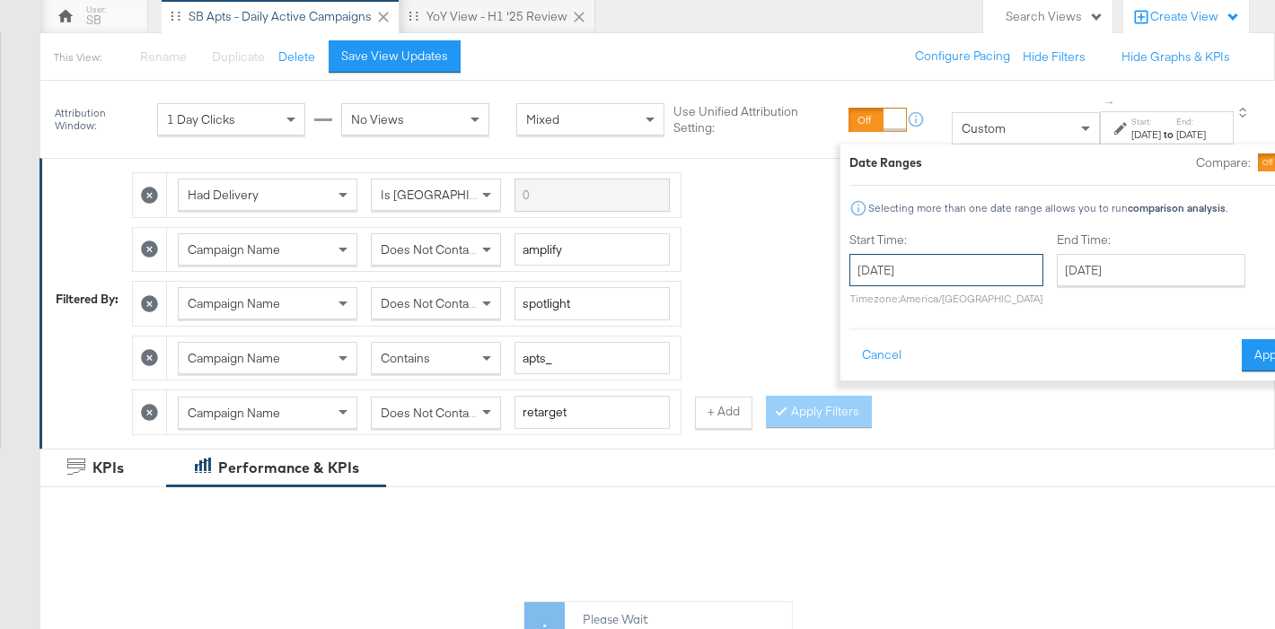
click at [883, 282] on input "June 18th 2025" at bounding box center [946, 270] width 194 height 32
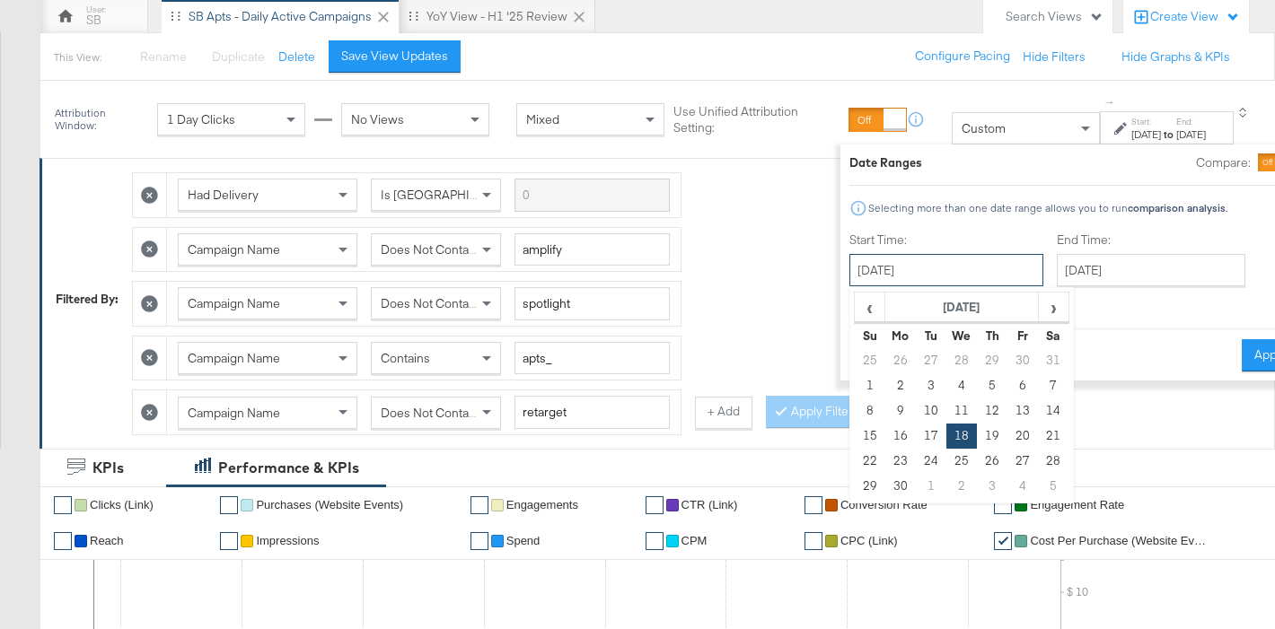
click at [883, 283] on input "June 18th 2025" at bounding box center [946, 270] width 194 height 32
click at [1274, 154] on div at bounding box center [1289, 162] width 16 height 16
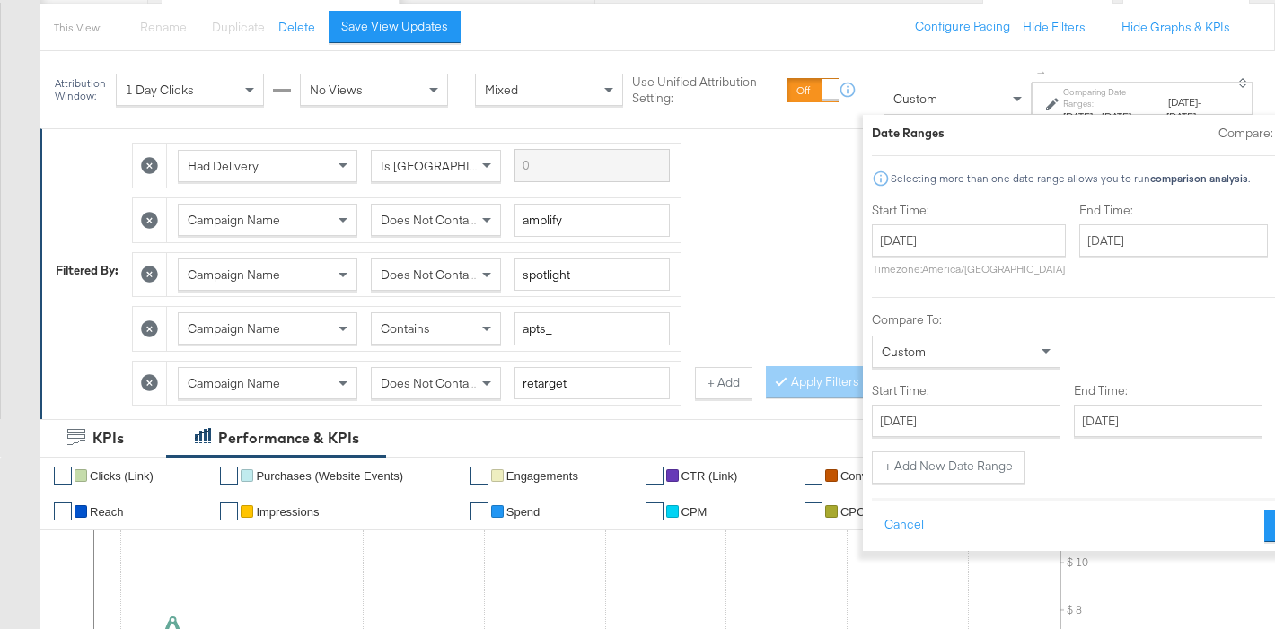
scroll to position [199, 0]
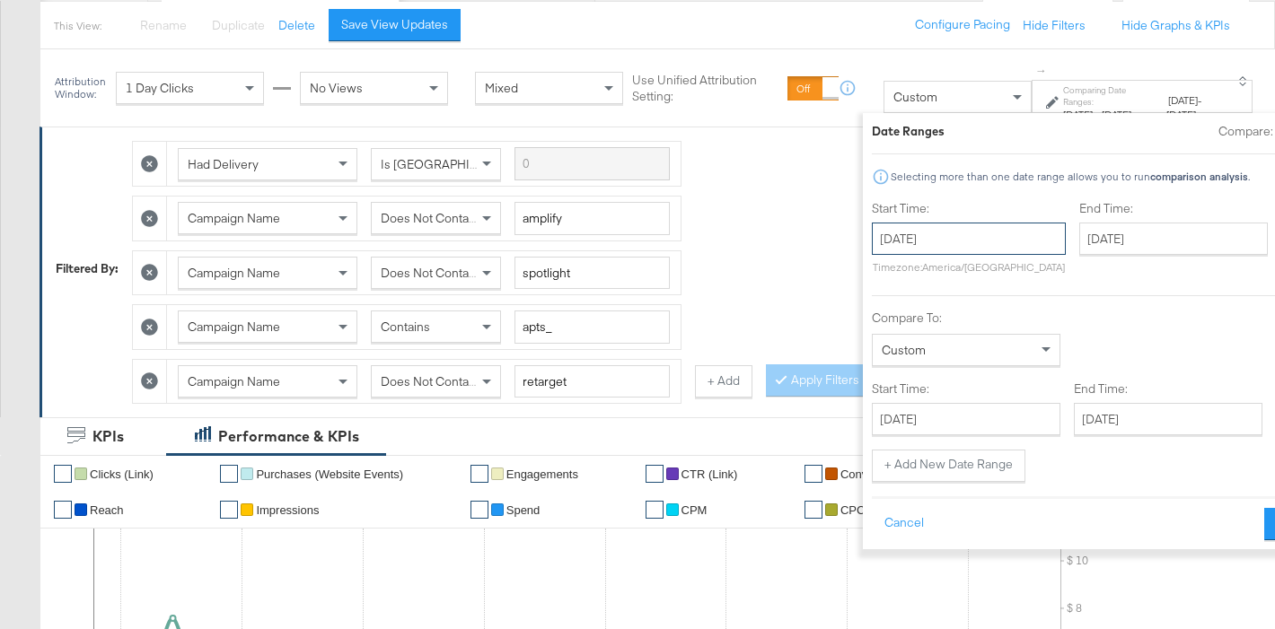
click at [874, 234] on input "June 18th 2025" at bounding box center [969, 239] width 194 height 32
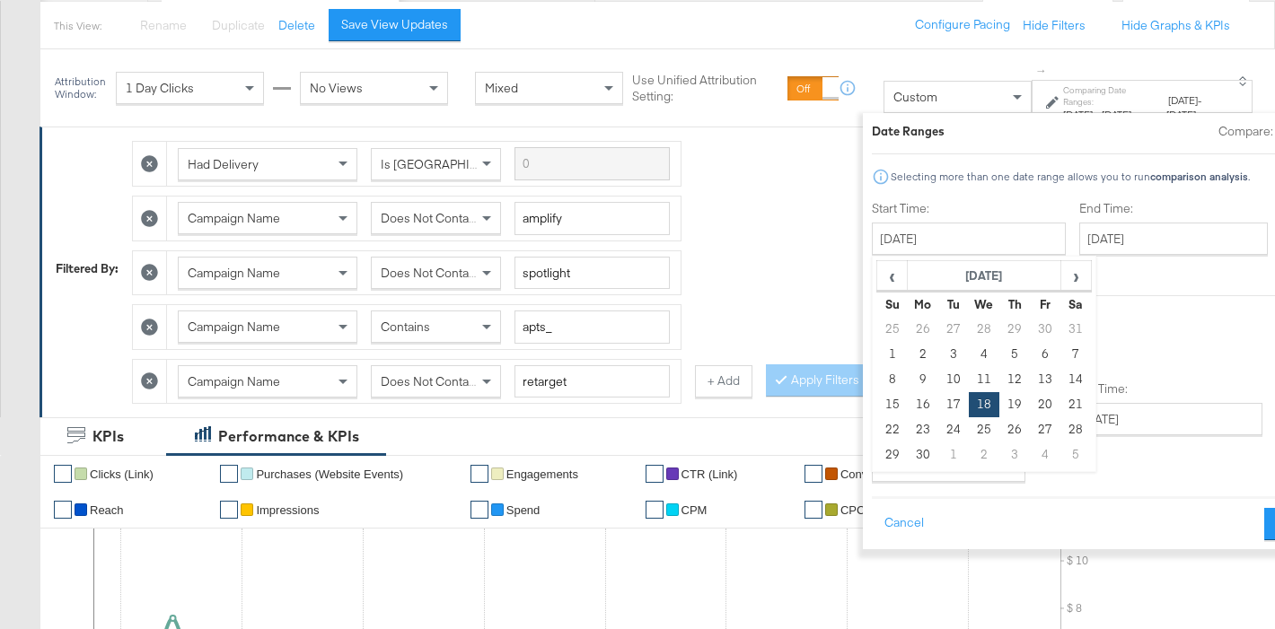
drag, startPoint x: 816, startPoint y: 347, endPoint x: 951, endPoint y: 277, distance: 151.4
click at [877, 347] on td "1" at bounding box center [892, 354] width 31 height 25
type input "June 1st 2025"
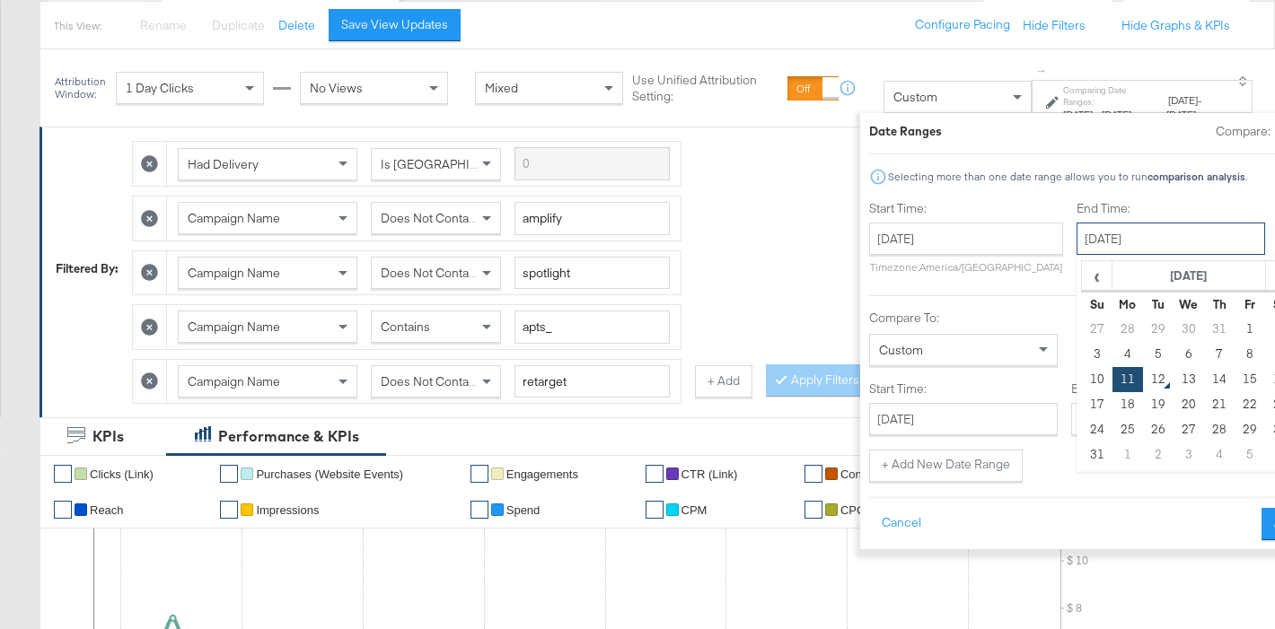
click at [1076, 237] on input "August 11th 2025" at bounding box center [1170, 239] width 189 height 32
click at [1083, 274] on span "‹" at bounding box center [1097, 275] width 28 height 27
click at [1082, 352] on td "6" at bounding box center [1097, 354] width 31 height 25
type input "July 6th 2025"
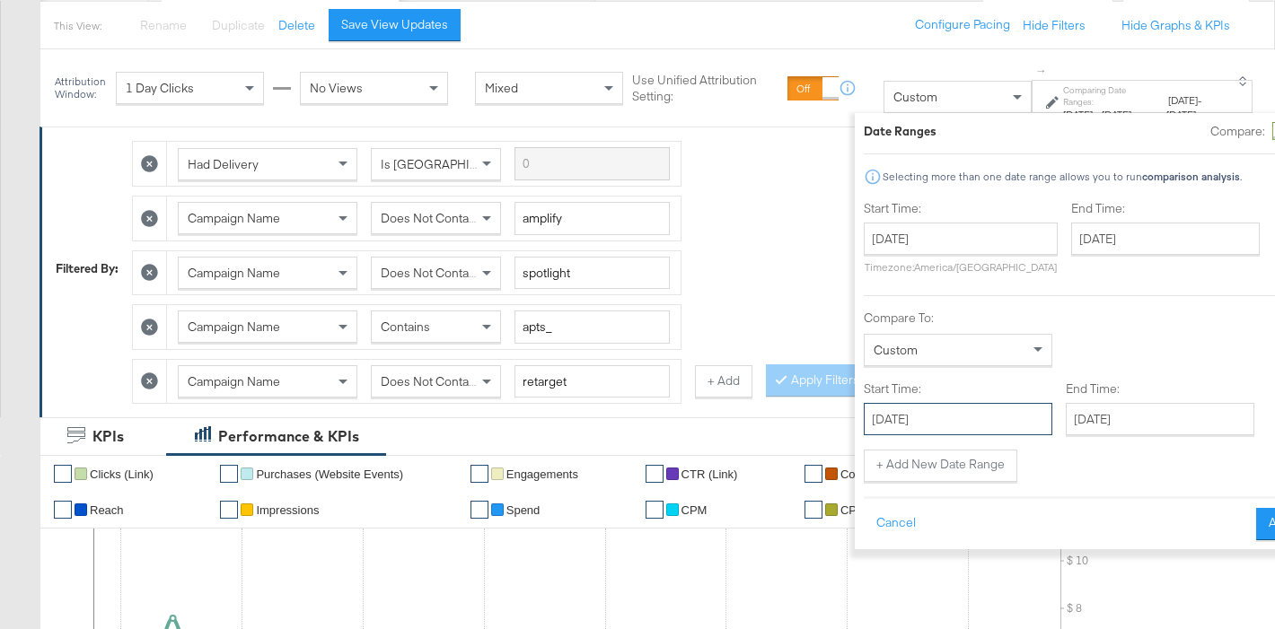
click at [865, 417] on input "June 18th 2025" at bounding box center [958, 419] width 189 height 32
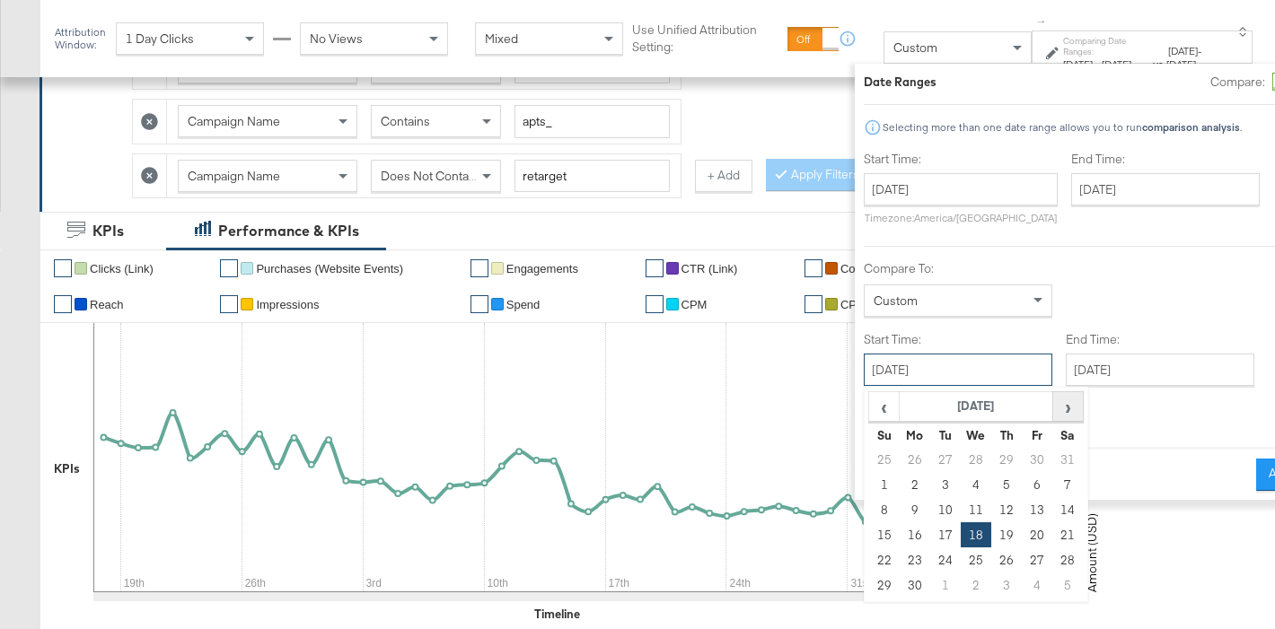
scroll to position [413, 0]
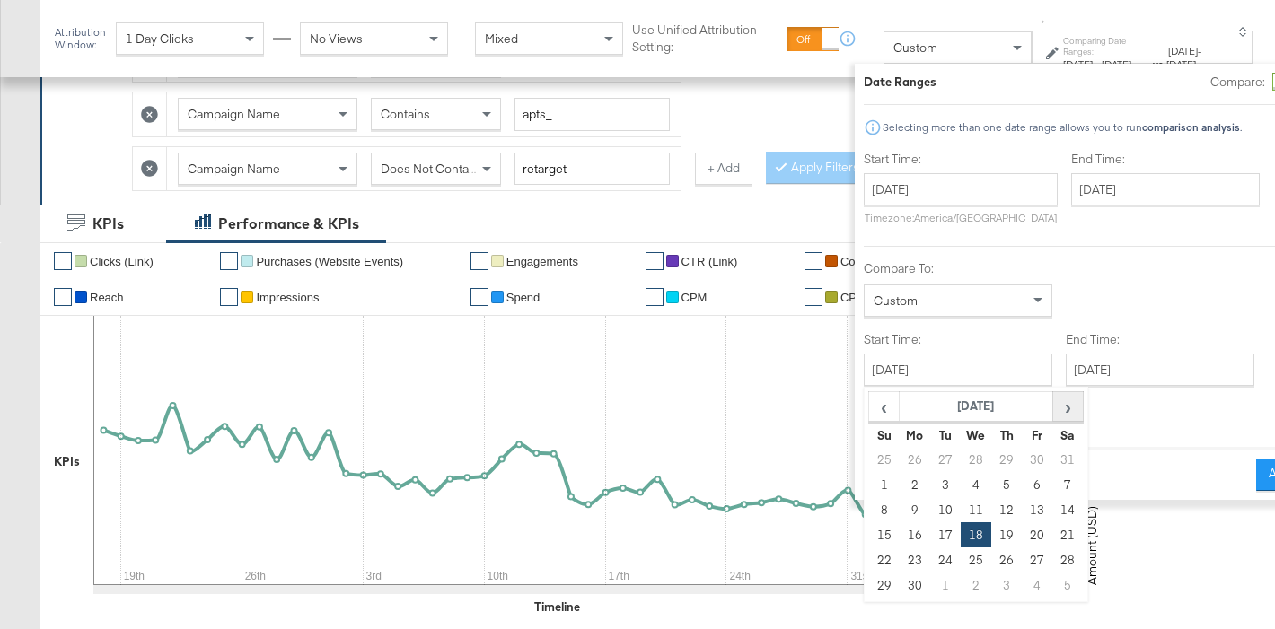
click at [1052, 418] on th "›" at bounding box center [1067, 406] width 31 height 31
click at [900, 484] on td "7" at bounding box center [915, 484] width 31 height 25
type input "July 7th 2025"
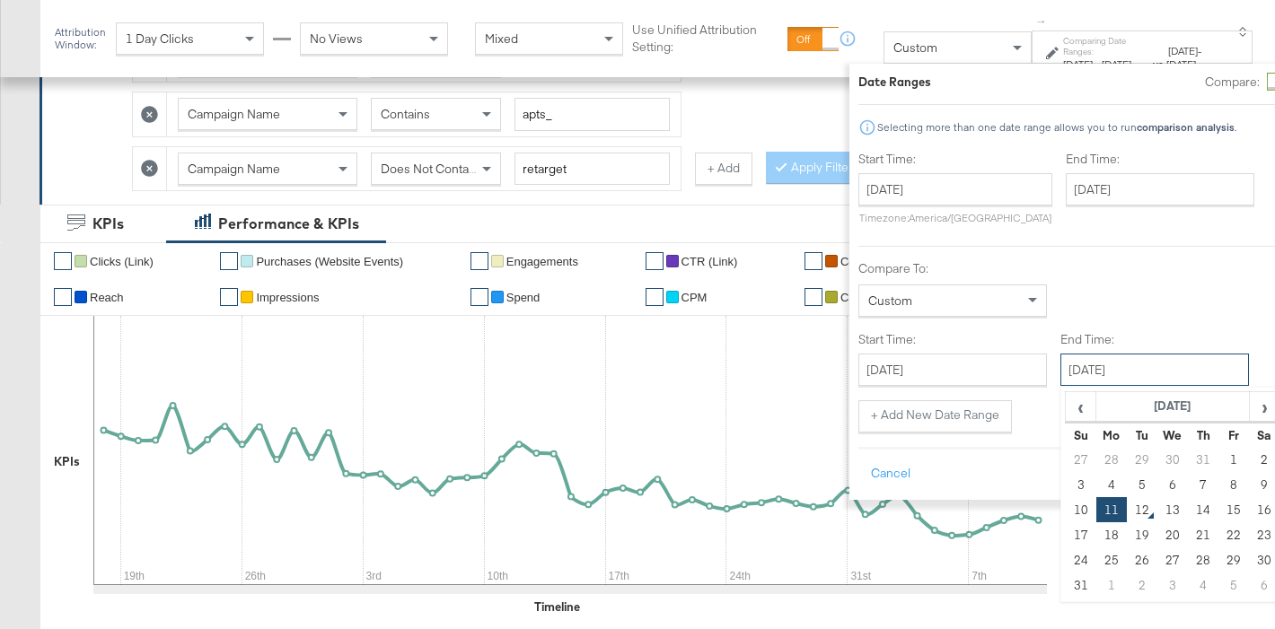
click at [1060, 373] on input "August 11th 2025" at bounding box center [1154, 370] width 189 height 32
click at [1209, 317] on div at bounding box center [1082, 317] width 449 height 1
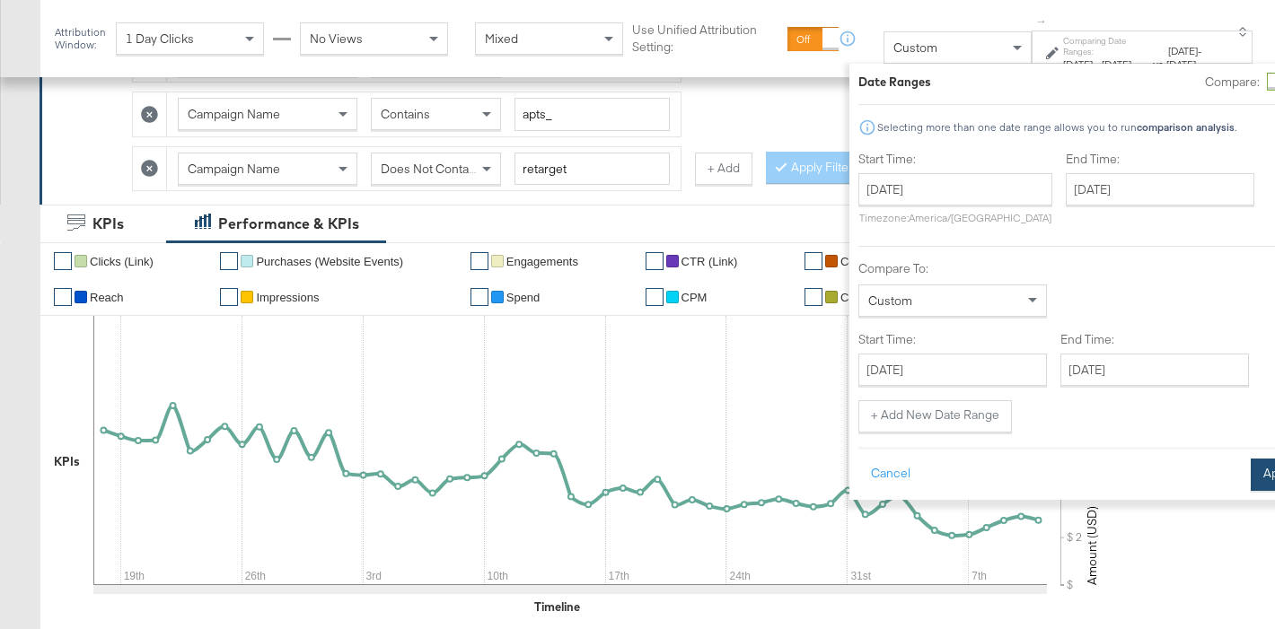
click at [1251, 480] on button "Apply" at bounding box center [1279, 475] width 57 height 32
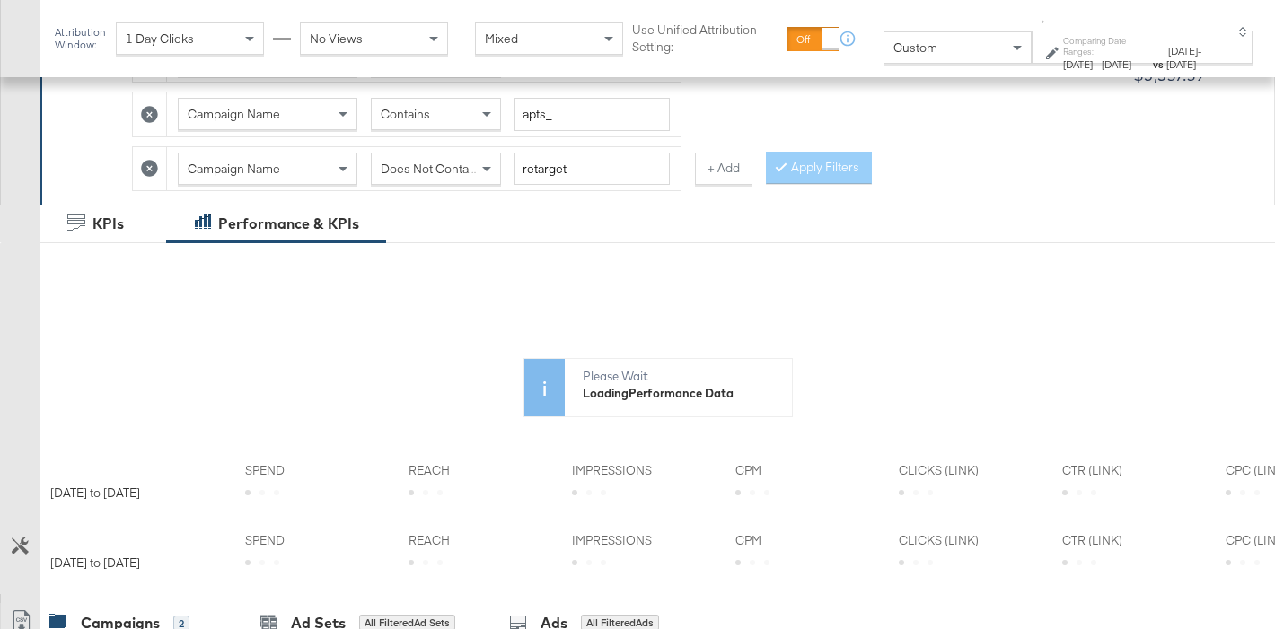
click at [1063, 59] on div "Jun 1st 2025 - Jul 6th 2025" at bounding box center [1106, 64] width 86 height 14
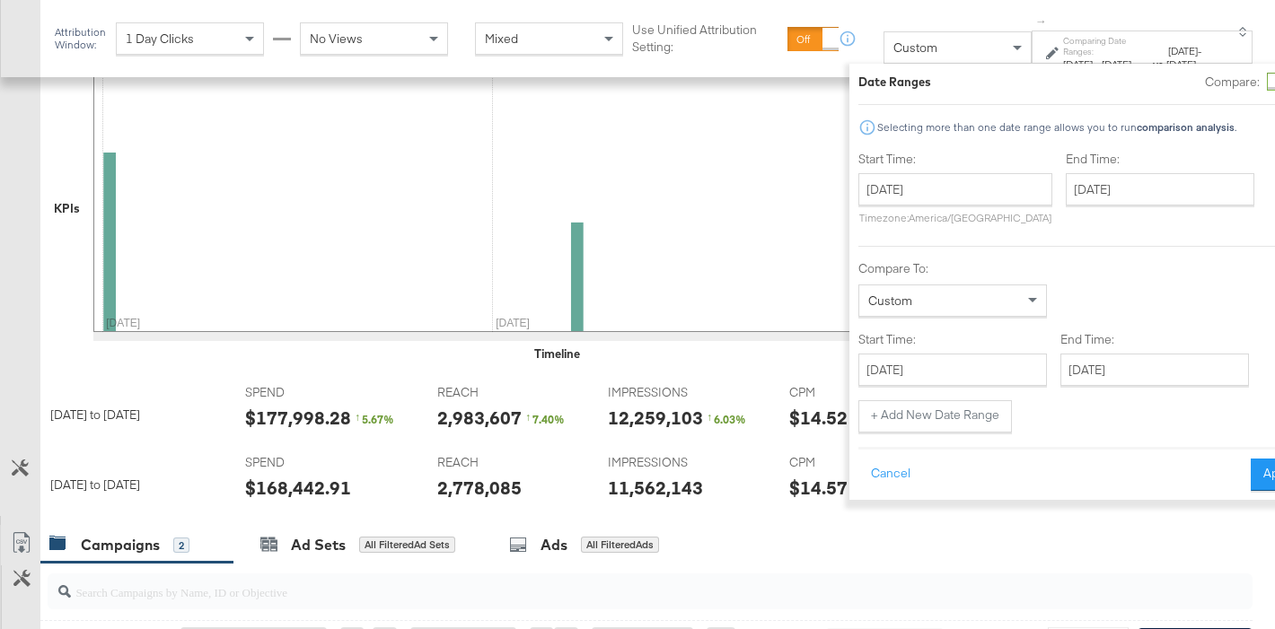
scroll to position [819, 0]
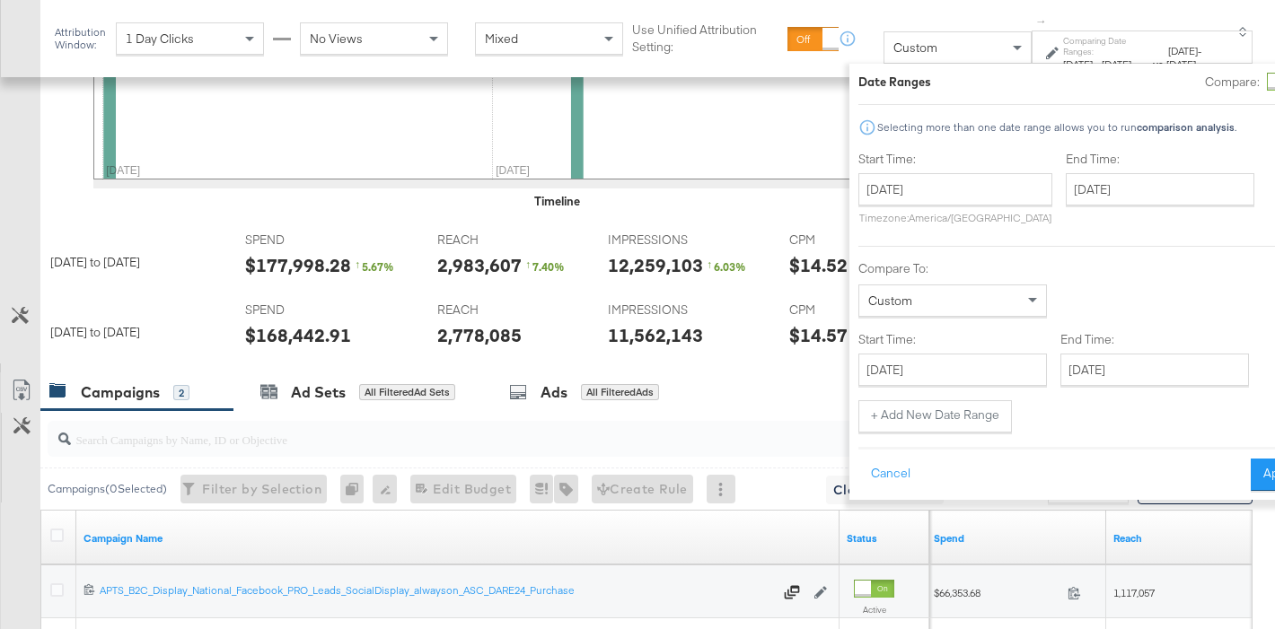
click at [305, 323] on div "$168,442.91" at bounding box center [298, 335] width 106 height 26
click at [298, 335] on div "$168,442.91" at bounding box center [298, 335] width 106 height 26
click at [1251, 472] on button "Apply" at bounding box center [1279, 475] width 57 height 32
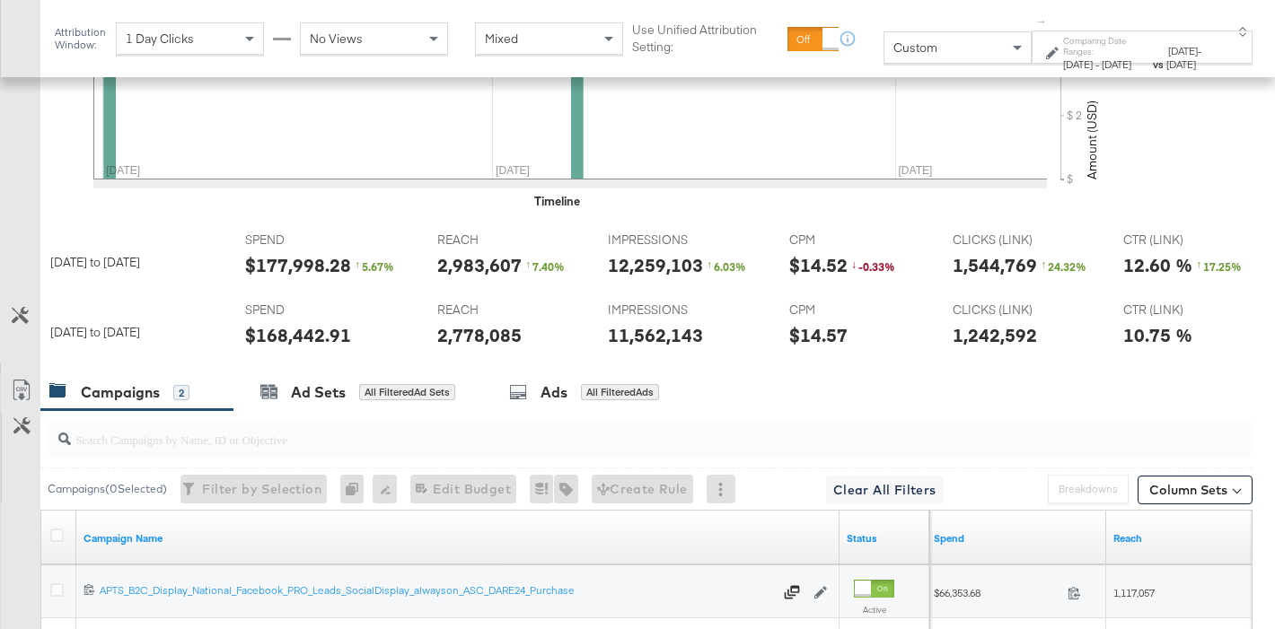
click at [304, 345] on div "$168,442.91" at bounding box center [298, 335] width 106 height 26
click at [665, 339] on div "11,562,143" at bounding box center [655, 335] width 95 height 26
click at [963, 331] on div "1,242,592" at bounding box center [995, 335] width 84 height 26
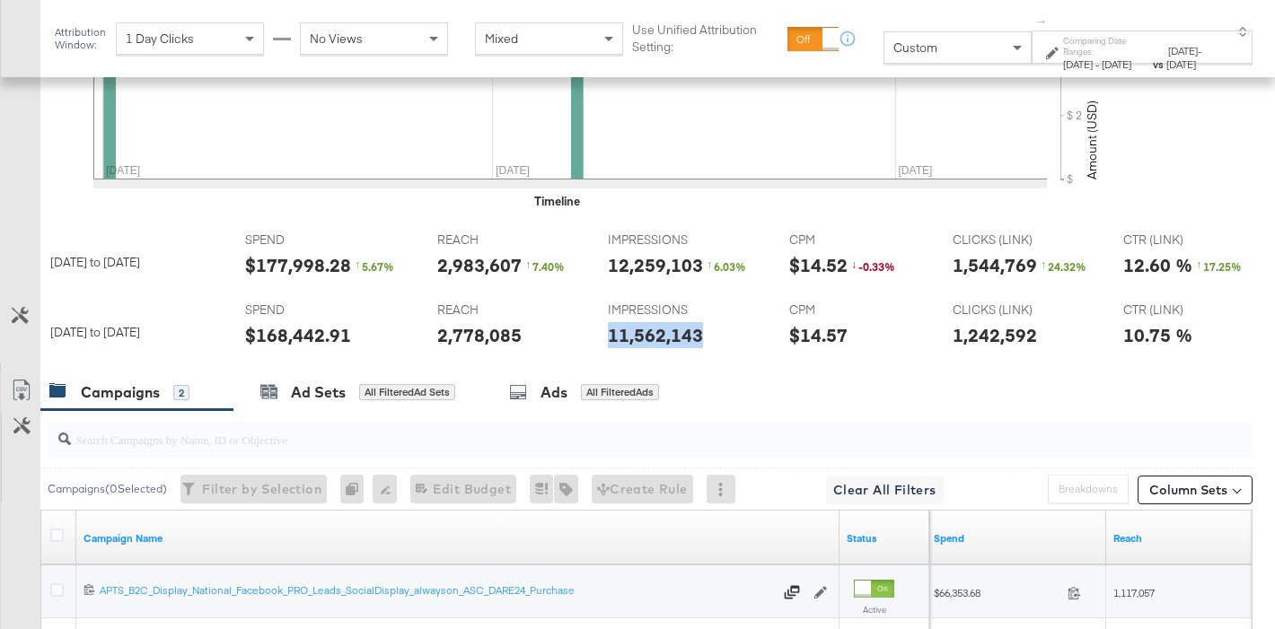
click at [963, 331] on div "1,242,592" at bounding box center [995, 335] width 84 height 26
click at [279, 259] on div "$177,998.28" at bounding box center [298, 265] width 106 height 26
click at [629, 269] on div "12,259,103" at bounding box center [655, 265] width 95 height 26
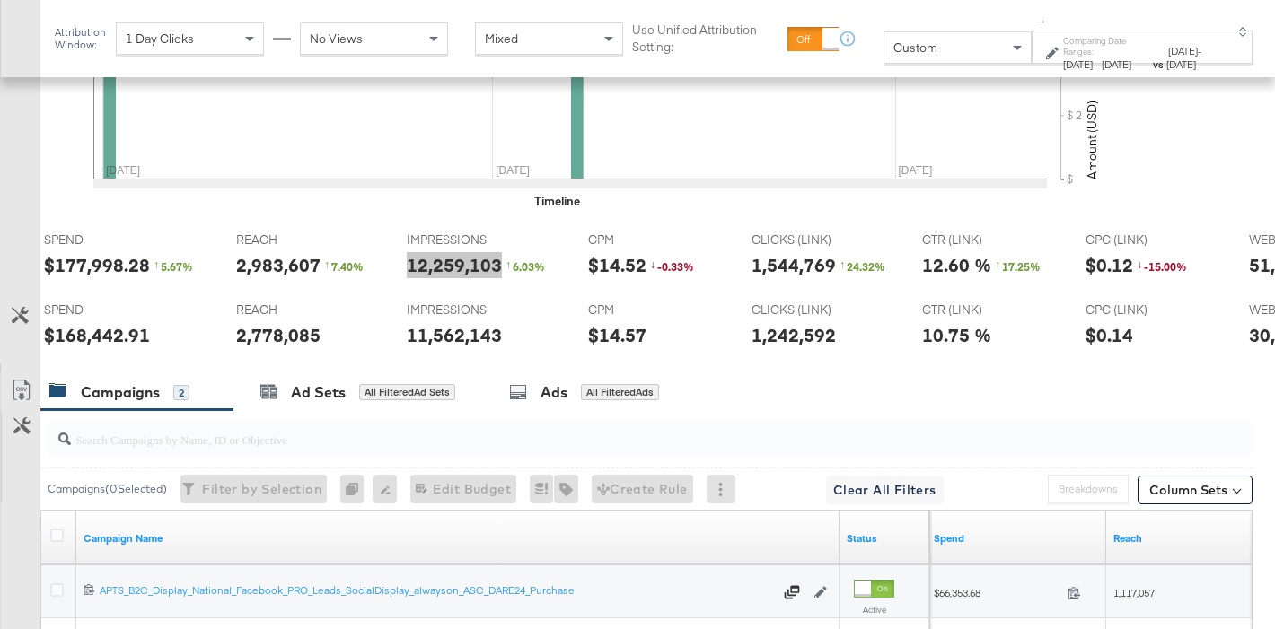
scroll to position [0, 276]
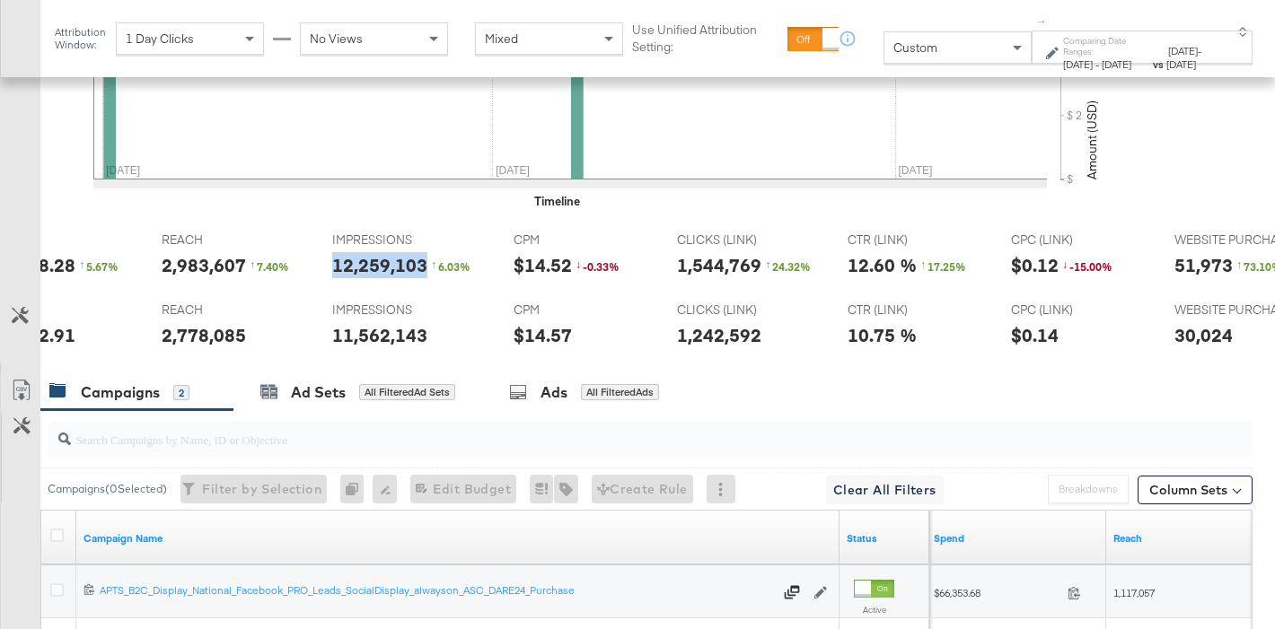
click at [709, 268] on div "1,544,769" at bounding box center [719, 265] width 84 height 26
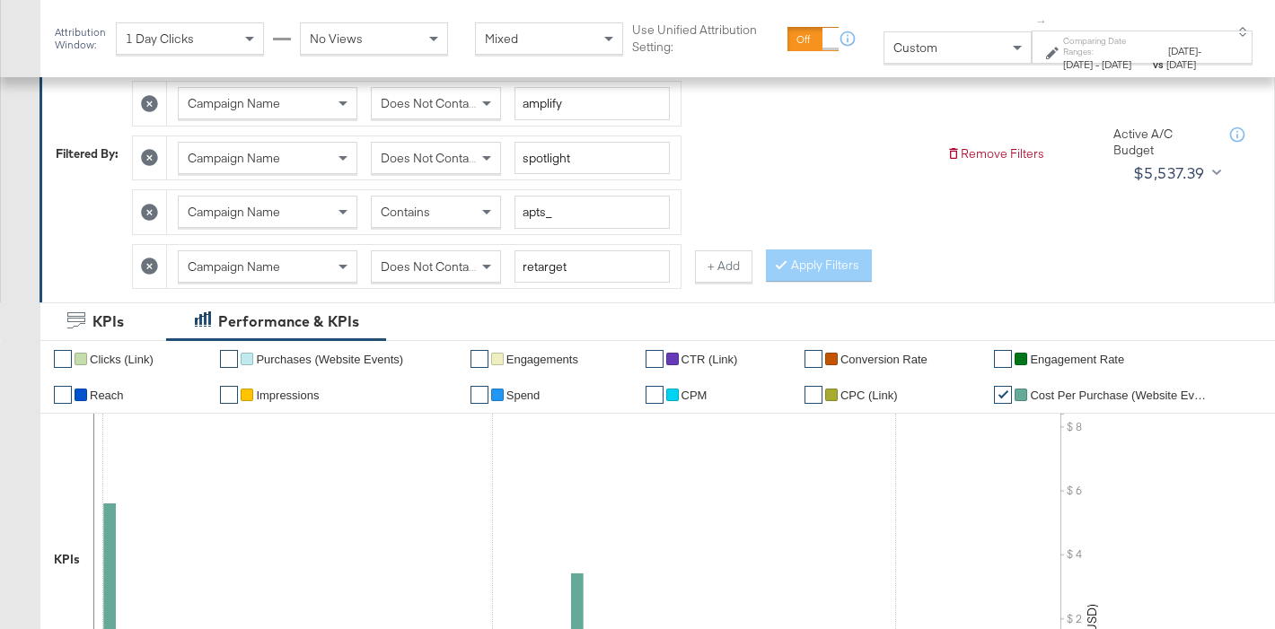
scroll to position [307, 0]
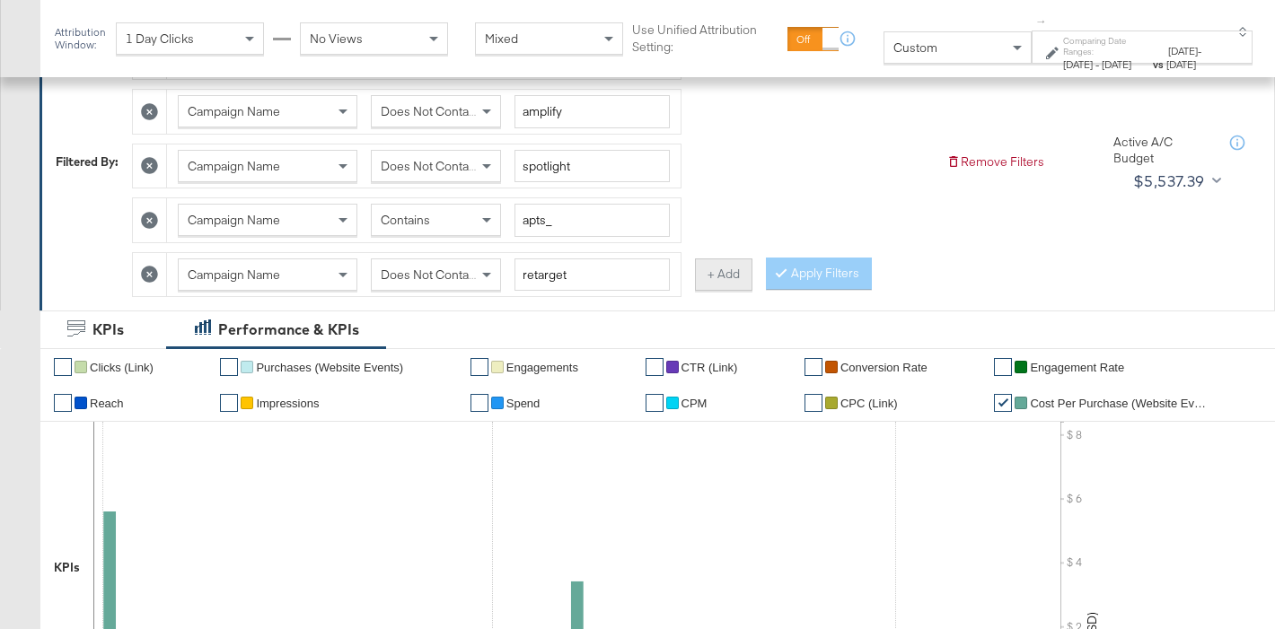
click at [730, 275] on button "+ Add" at bounding box center [723, 275] width 57 height 32
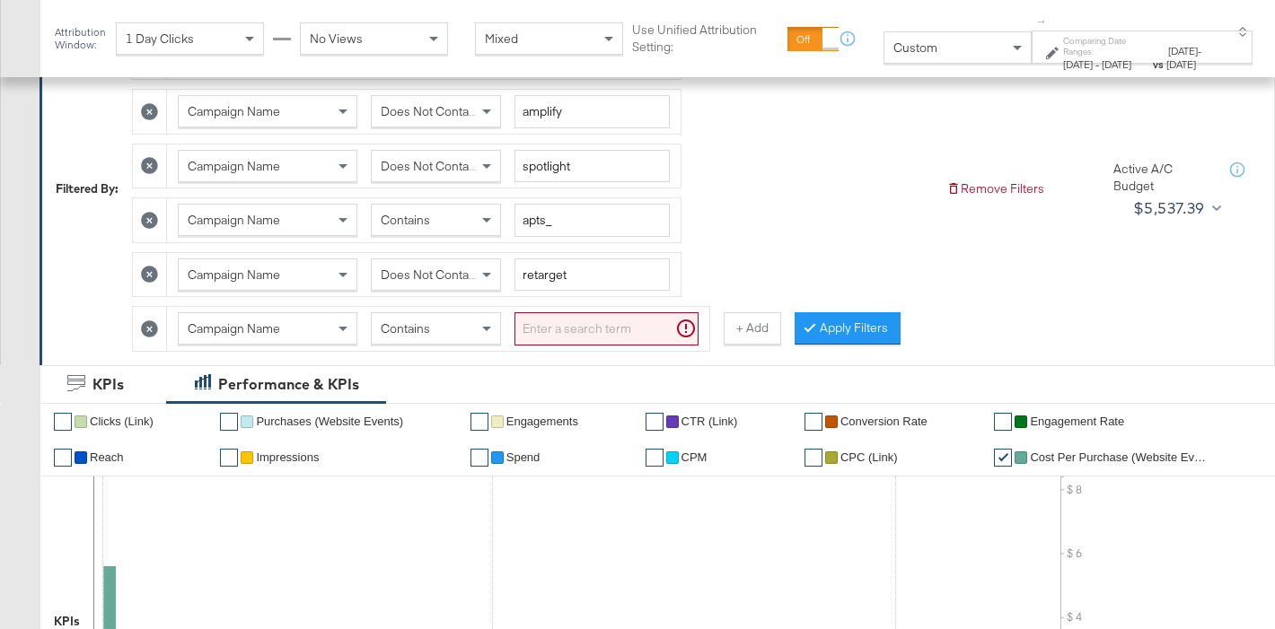
click at [581, 337] on input "search" at bounding box center [606, 328] width 184 height 33
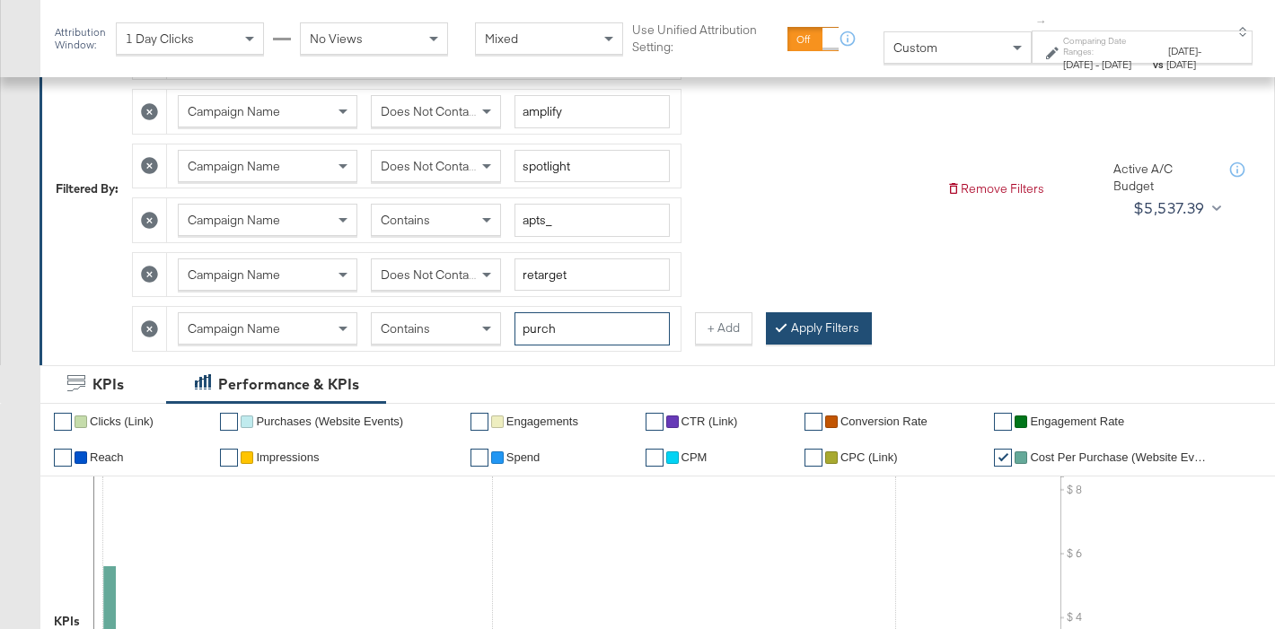
type input "purch"
click at [822, 324] on button "Apply Filters" at bounding box center [819, 328] width 106 height 32
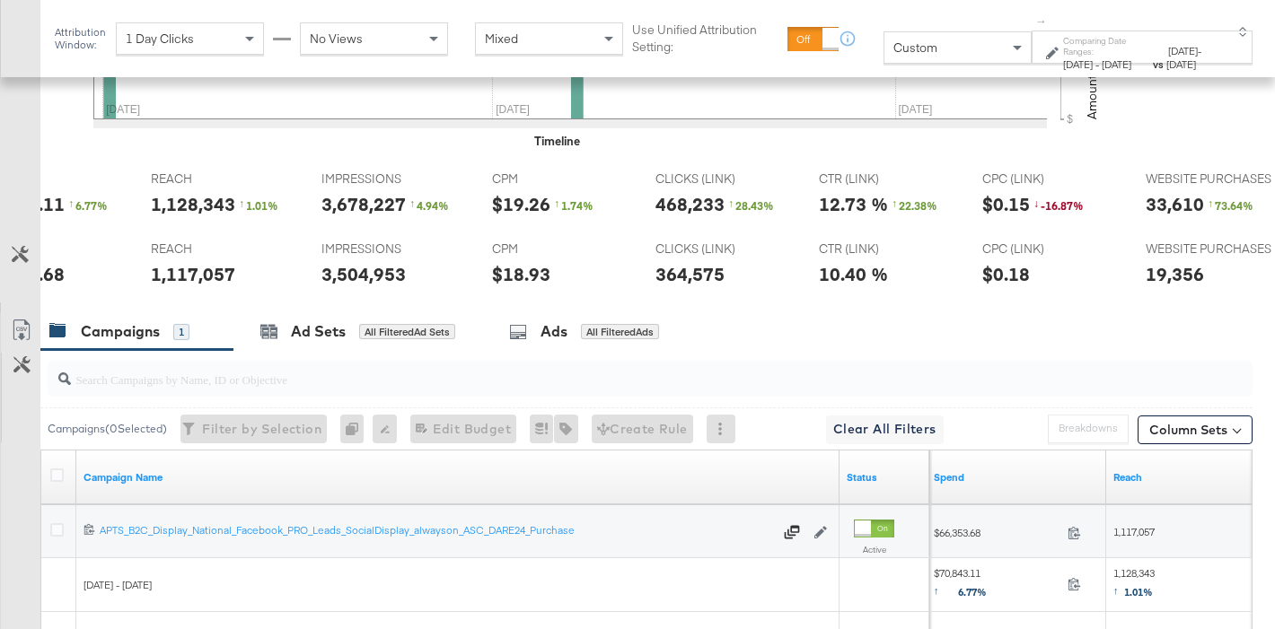
scroll to position [0, 0]
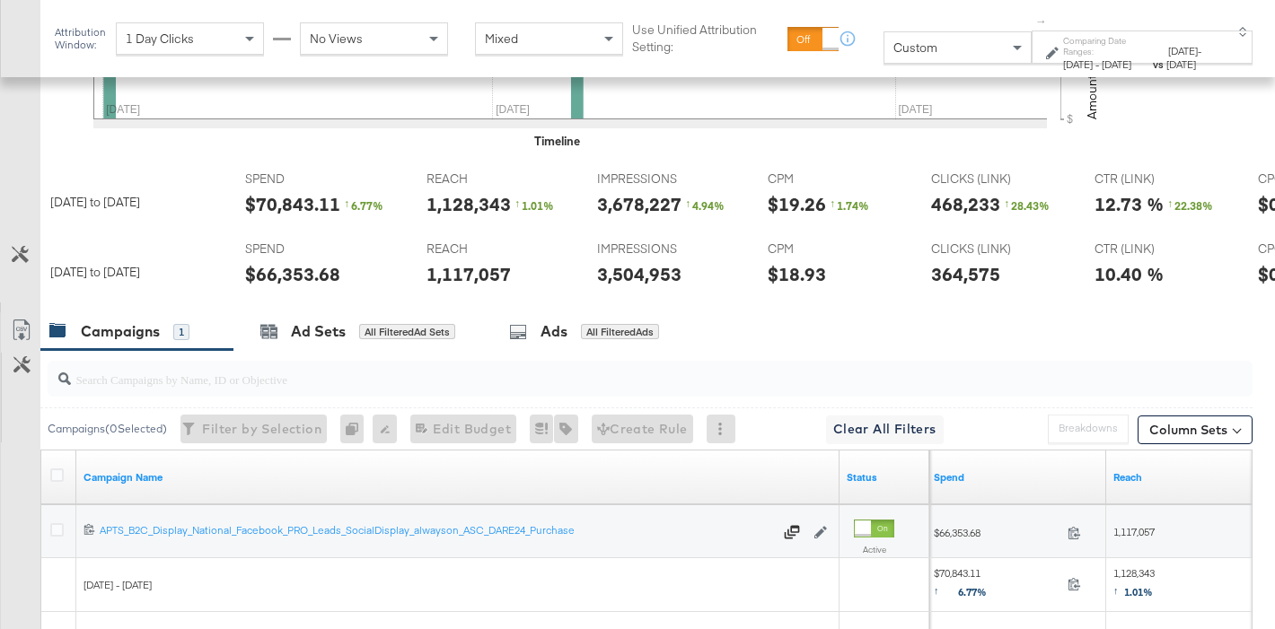
click at [282, 275] on div "$66,353.68" at bounding box center [292, 274] width 95 height 26
click at [611, 276] on div "3,504,953" at bounding box center [639, 274] width 84 height 26
click at [932, 278] on div "364,575" at bounding box center [965, 274] width 69 height 26
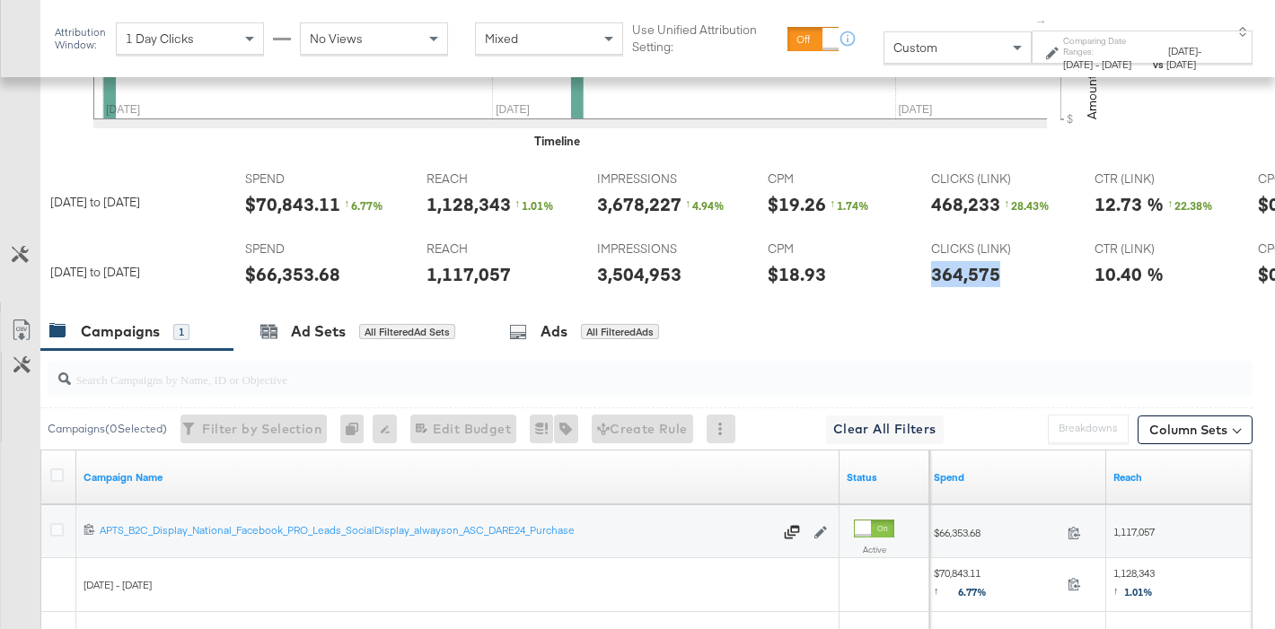
click at [932, 278] on div "364,575" at bounding box center [965, 274] width 69 height 26
click at [278, 209] on div "$70,843.11" at bounding box center [292, 204] width 95 height 26
click at [286, 270] on div "$66,353.68" at bounding box center [292, 274] width 95 height 26
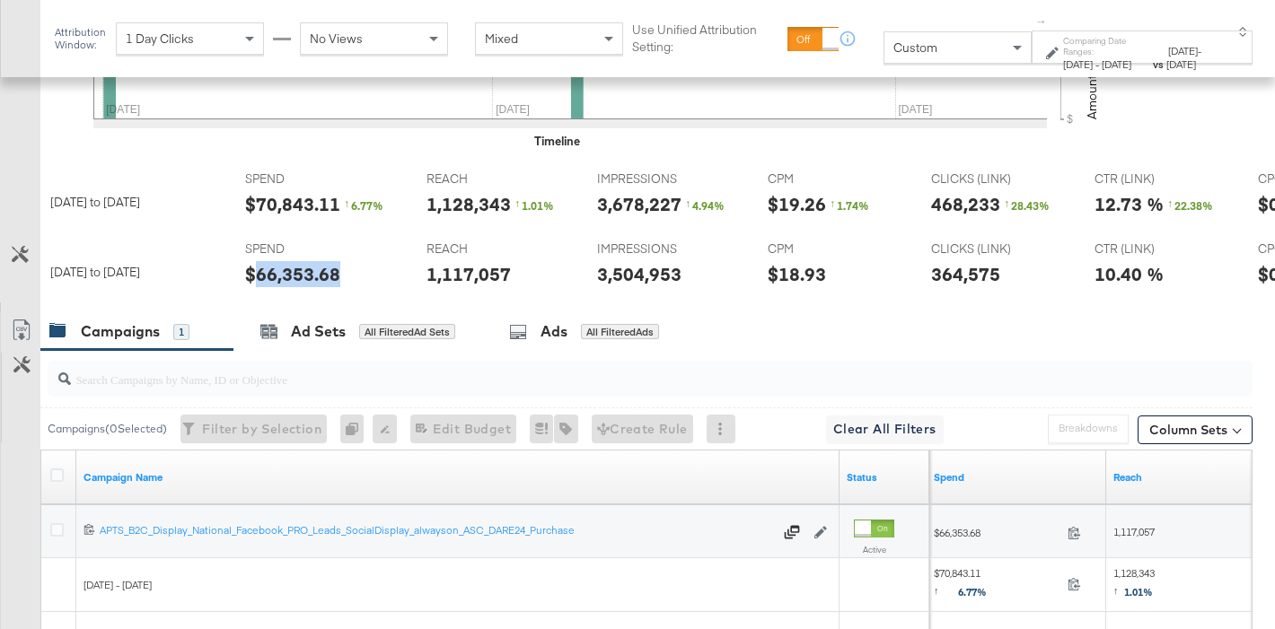
click at [628, 274] on div "3,504,953" at bounding box center [639, 274] width 84 height 26
click at [953, 277] on div "364,575" at bounding box center [965, 274] width 69 height 26
click at [303, 203] on div "$70,843.11" at bounding box center [292, 204] width 95 height 26
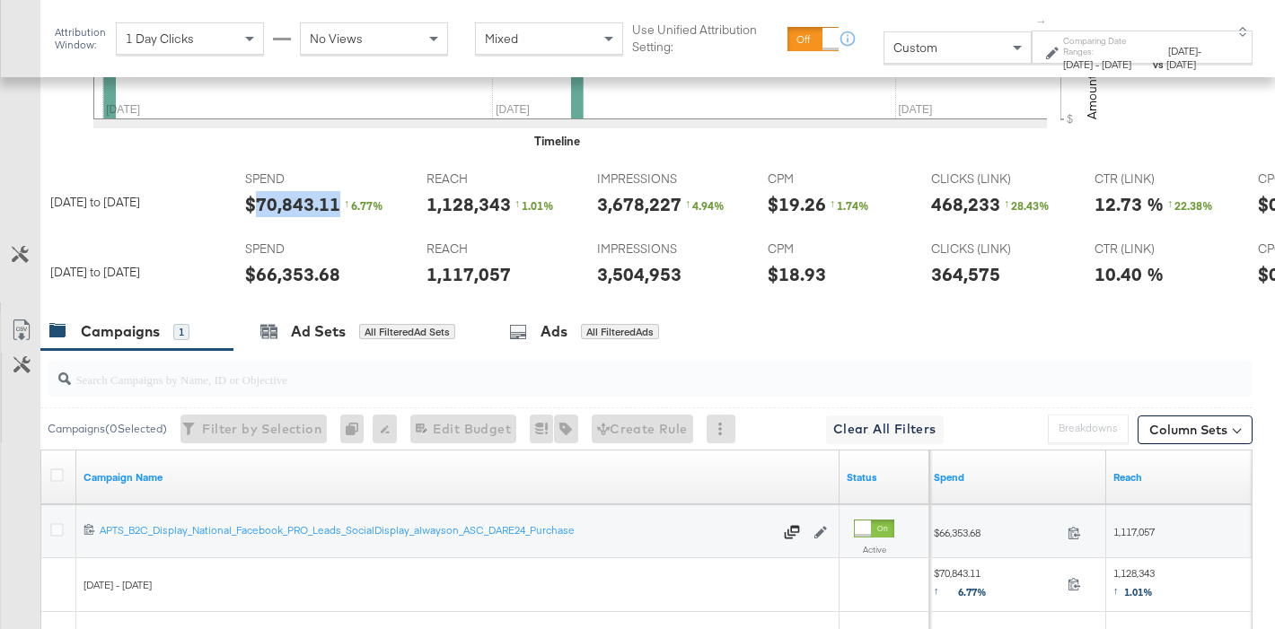
click at [303, 203] on div "$70,843.11" at bounding box center [292, 204] width 95 height 26
click at [620, 198] on div "3,678,227" at bounding box center [639, 204] width 84 height 26
click at [966, 202] on div "468,233" at bounding box center [965, 204] width 69 height 26
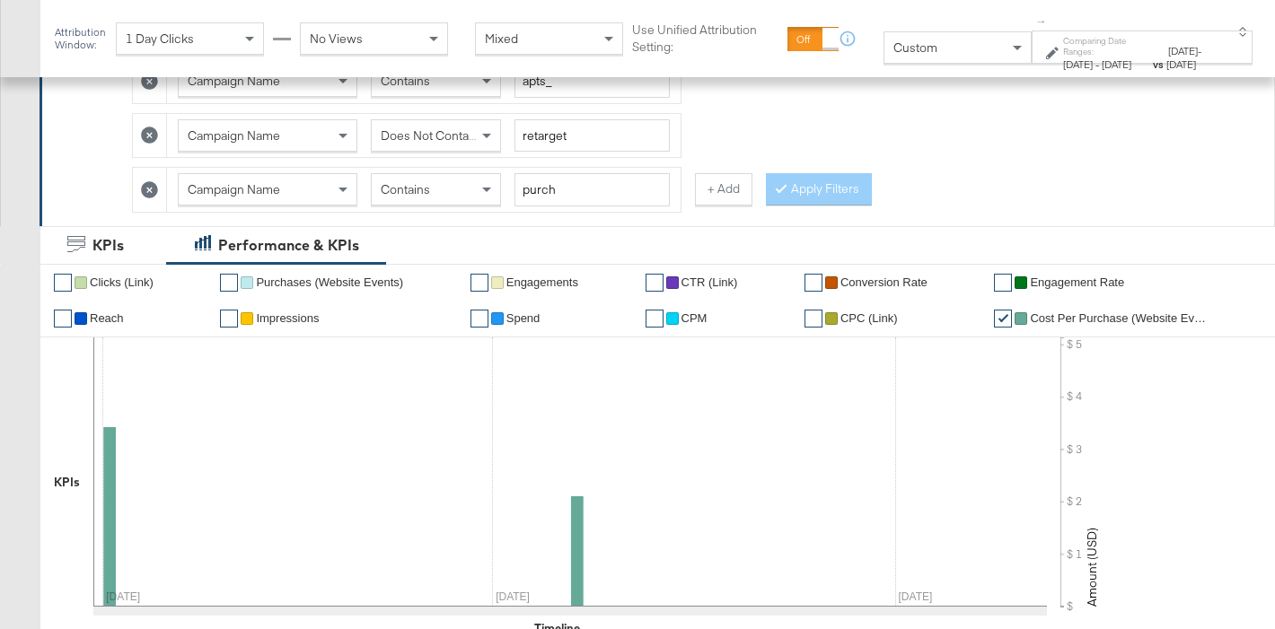
scroll to position [439, 0]
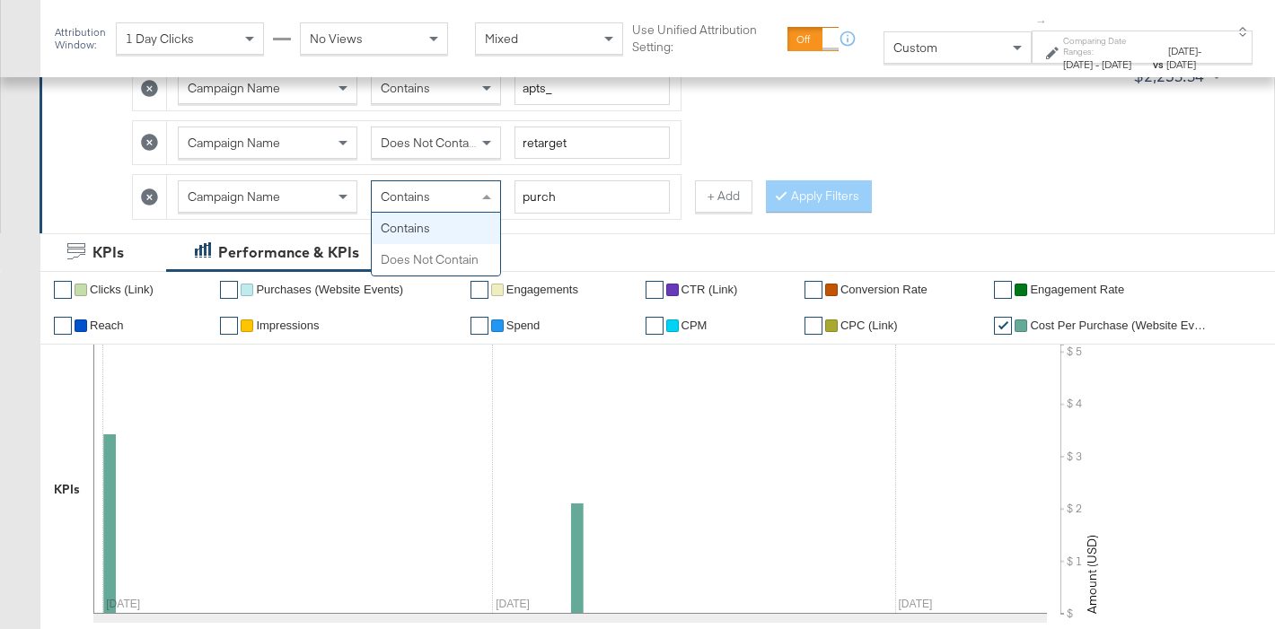
drag, startPoint x: 413, startPoint y: 203, endPoint x: 421, endPoint y: 228, distance: 26.4
click at [413, 204] on span "Contains" at bounding box center [405, 197] width 49 height 16
click at [430, 198] on span "Contains" at bounding box center [405, 197] width 49 height 16
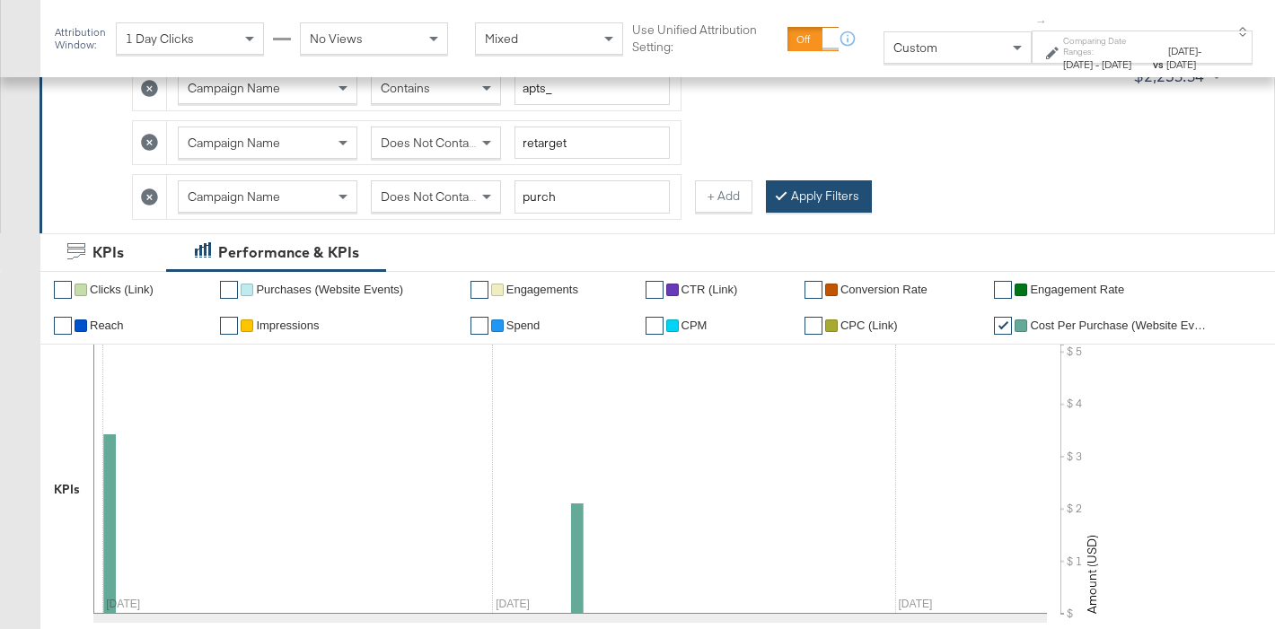
click at [835, 200] on button "Apply Filters" at bounding box center [819, 196] width 106 height 32
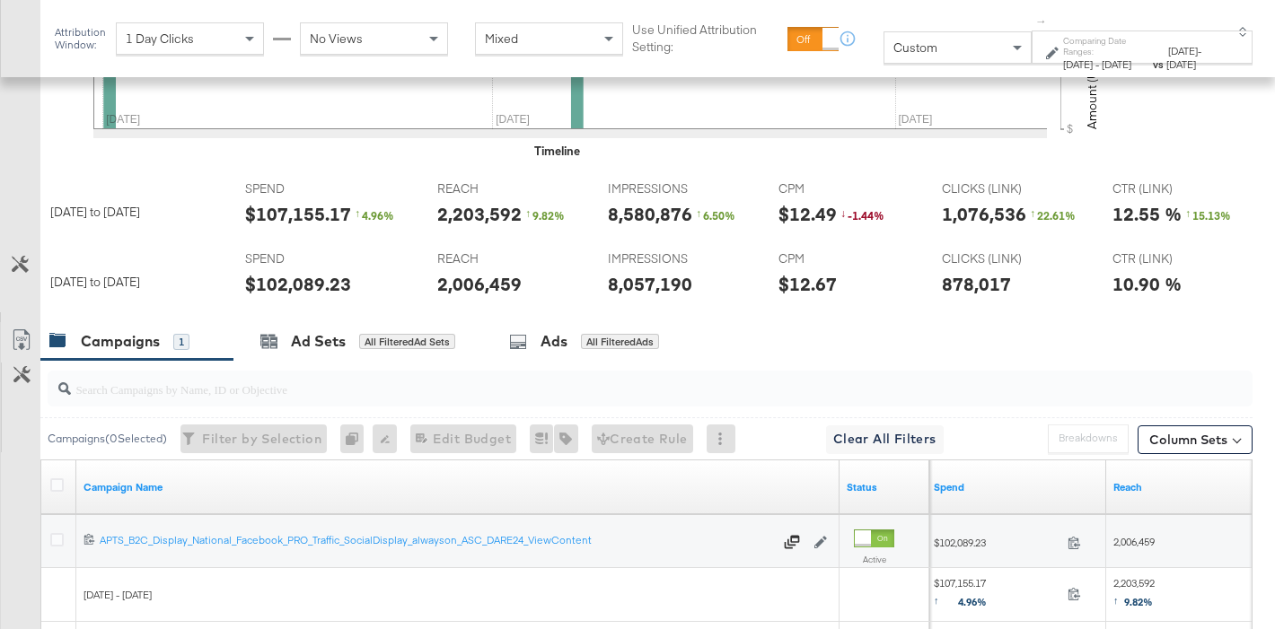
scroll to position [921, 0]
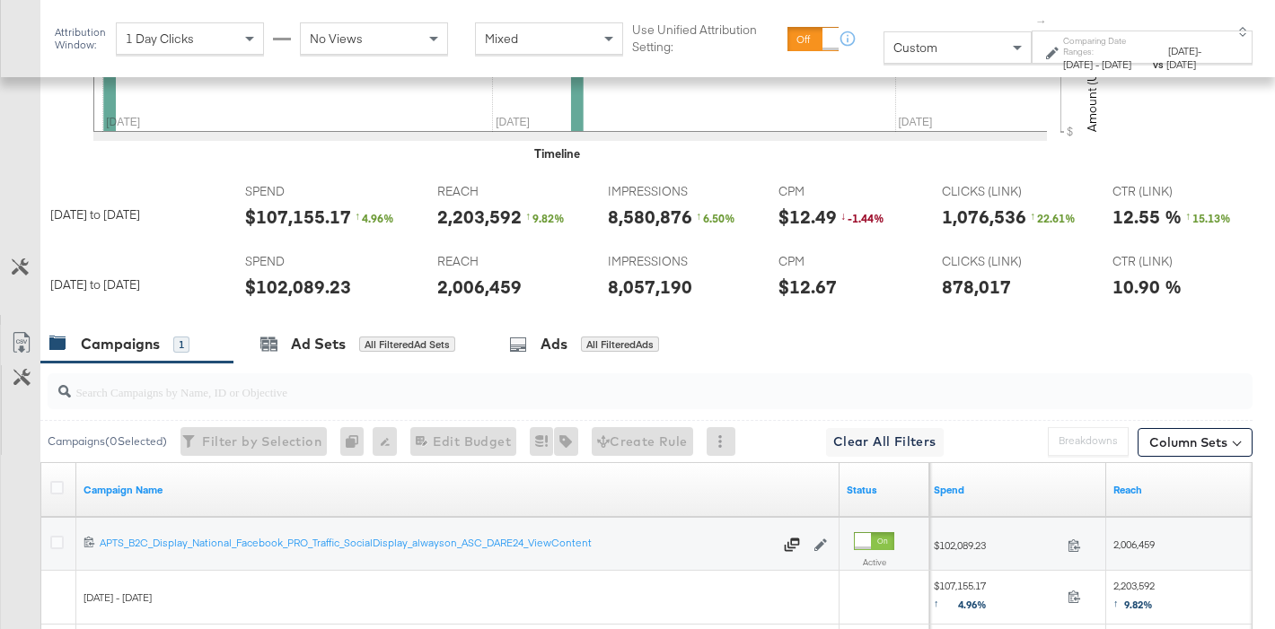
click at [296, 285] on div "$102,089.23" at bounding box center [298, 287] width 106 height 26
click at [642, 285] on div "8,057,190" at bounding box center [650, 287] width 84 height 26
click at [945, 287] on div "878,017" at bounding box center [976, 287] width 69 height 26
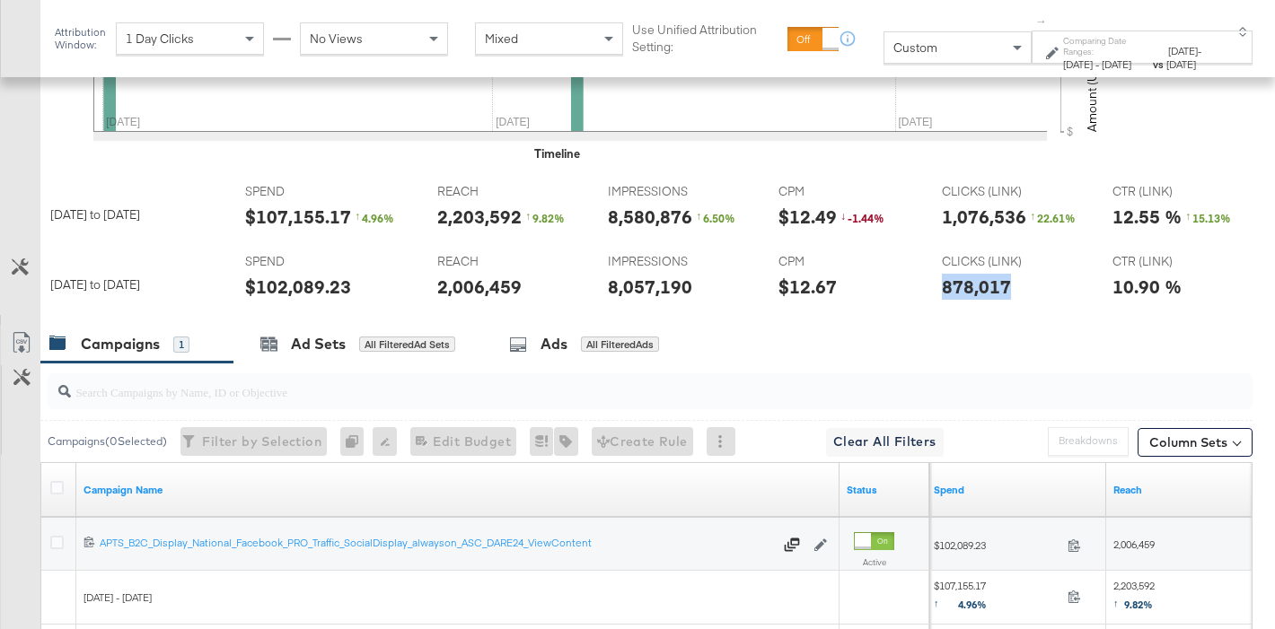
click at [945, 287] on div "878,017" at bounding box center [976, 287] width 69 height 26
click at [325, 219] on div "$107,155.17" at bounding box center [298, 217] width 106 height 26
click at [675, 208] on div "8,580,876" at bounding box center [650, 217] width 84 height 26
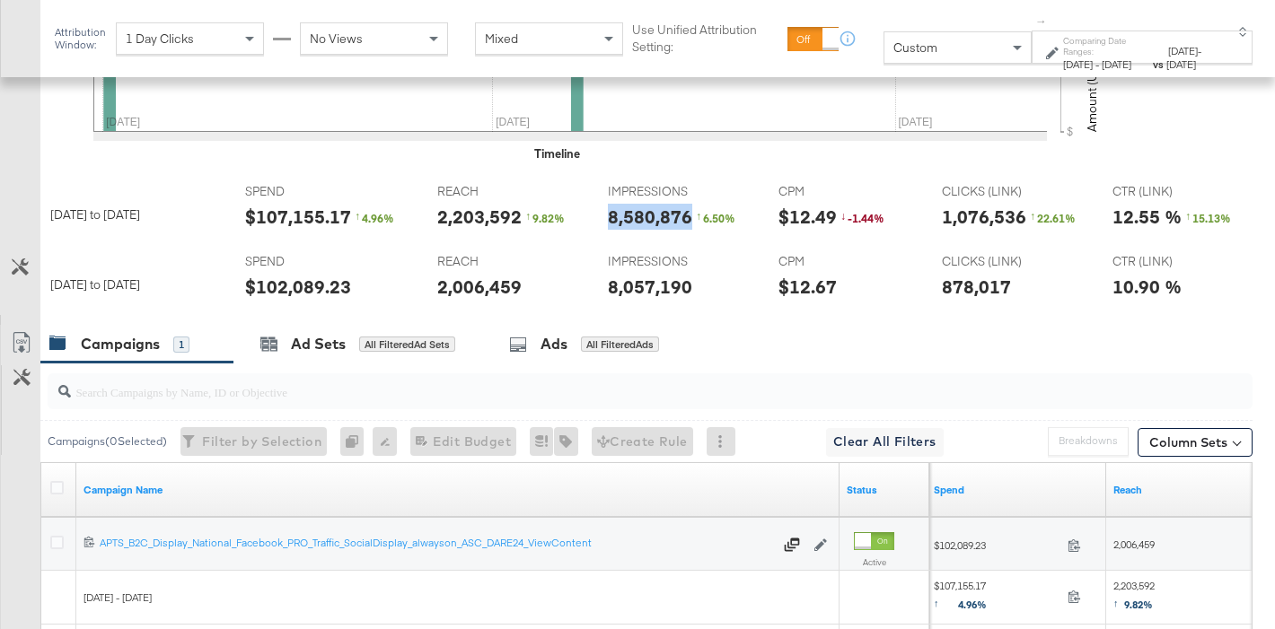
click at [952, 215] on div "1,076,536" at bounding box center [984, 217] width 84 height 26
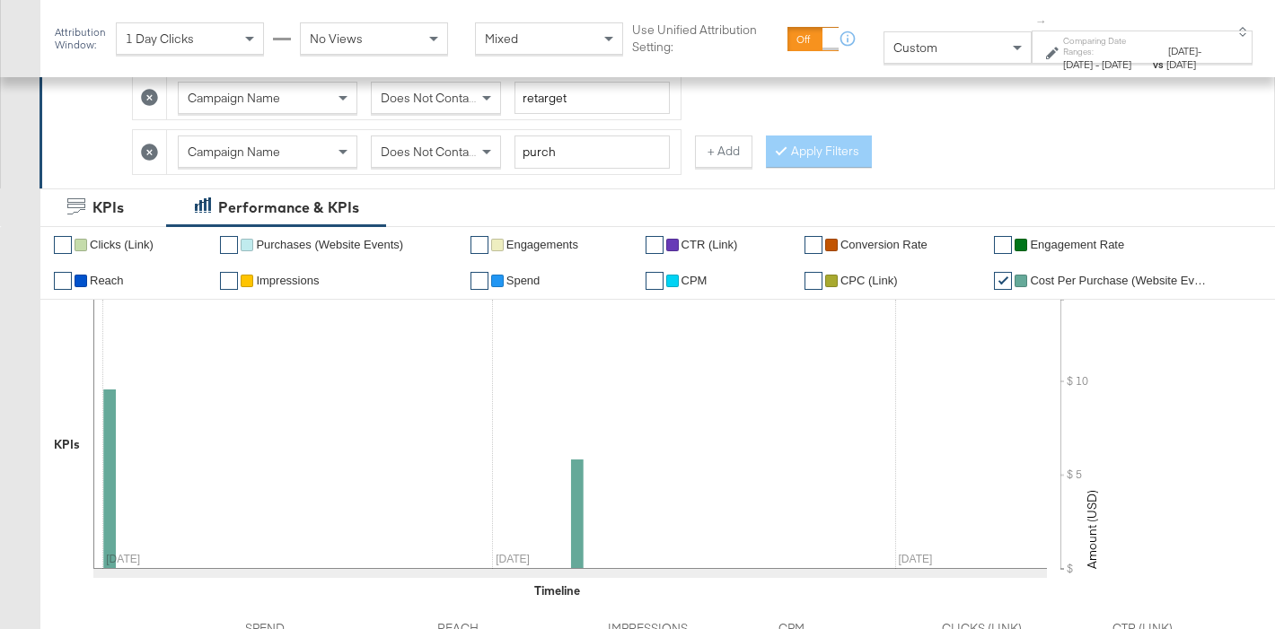
scroll to position [400, 0]
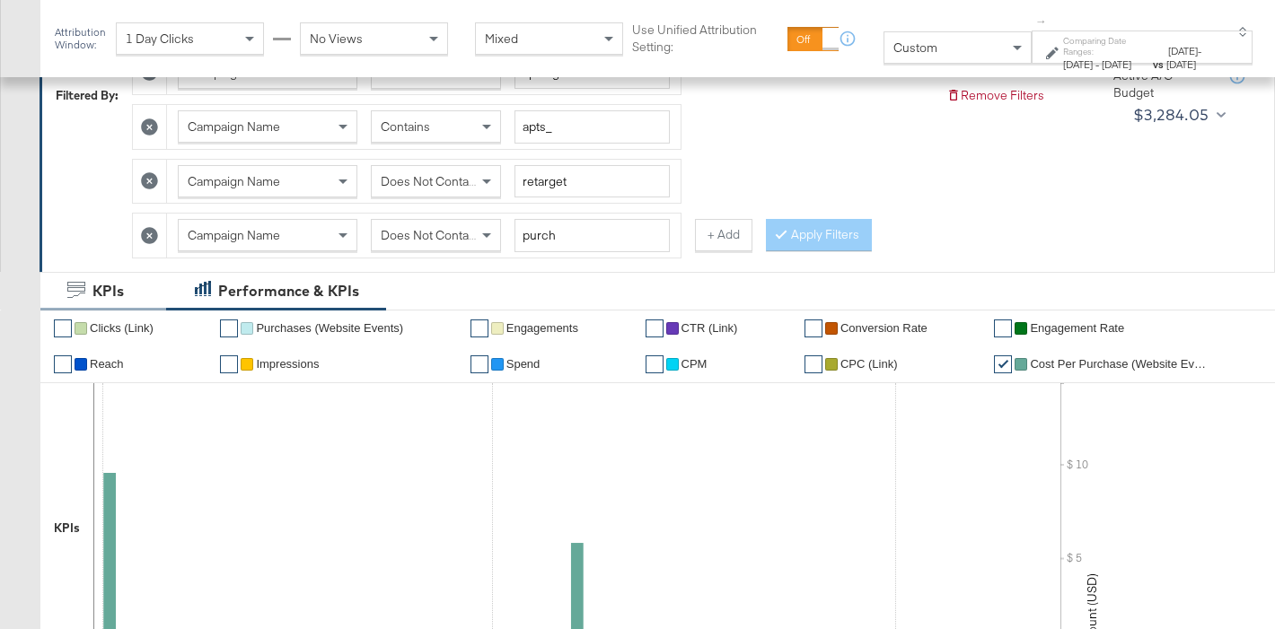
click at [157, 243] on button at bounding box center [149, 235] width 19 height 19
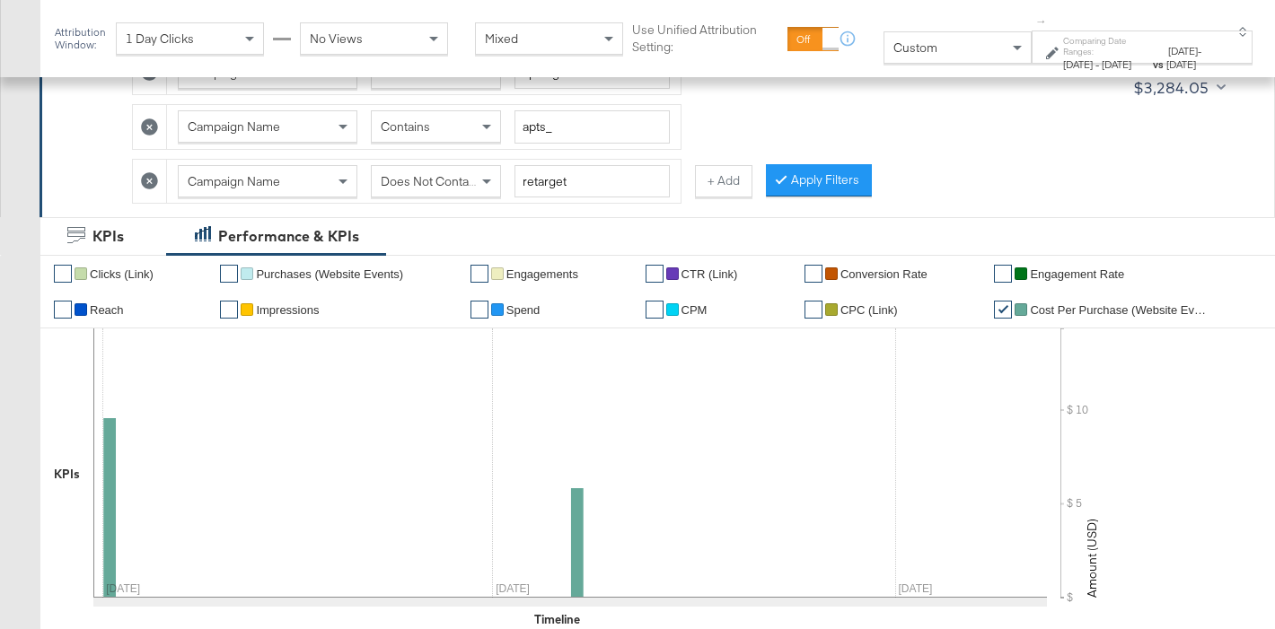
click at [415, 193] on div "Does Not Contain" at bounding box center [436, 181] width 128 height 31
click at [813, 179] on button "Apply Filters" at bounding box center [819, 180] width 106 height 32
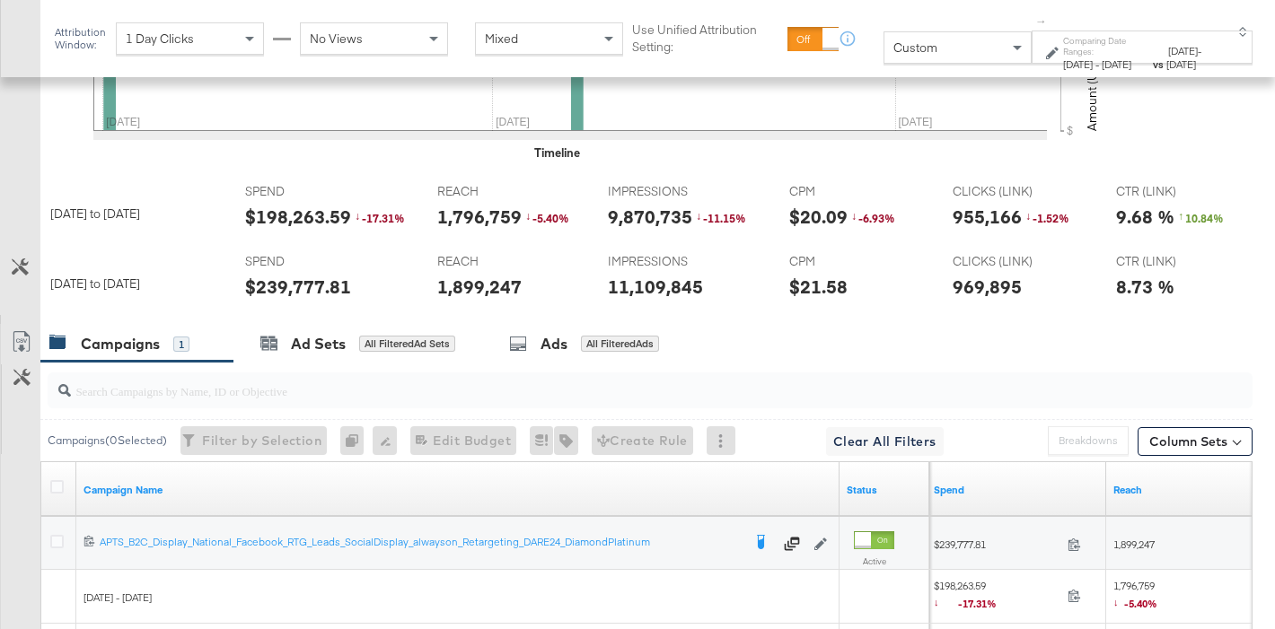
scroll to position [866, 0]
click at [291, 285] on div "$239,777.81" at bounding box center [298, 288] width 106 height 26
click at [1150, 57] on strong "vs" at bounding box center [1158, 63] width 16 height 13
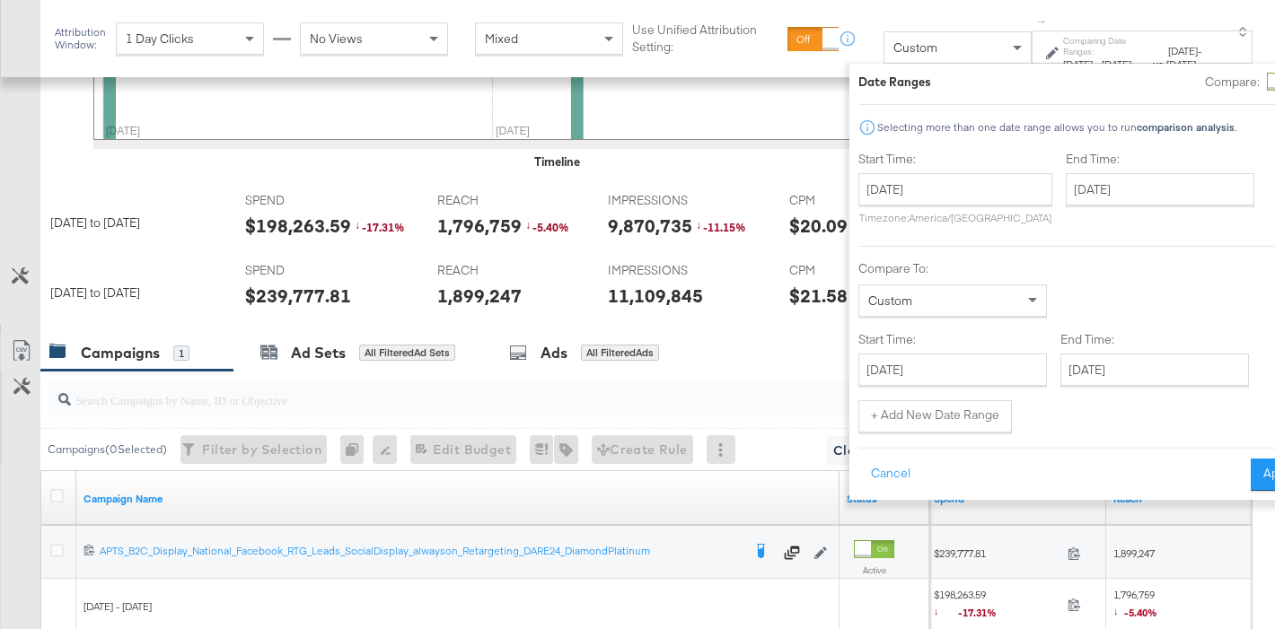
scroll to position [857, 0]
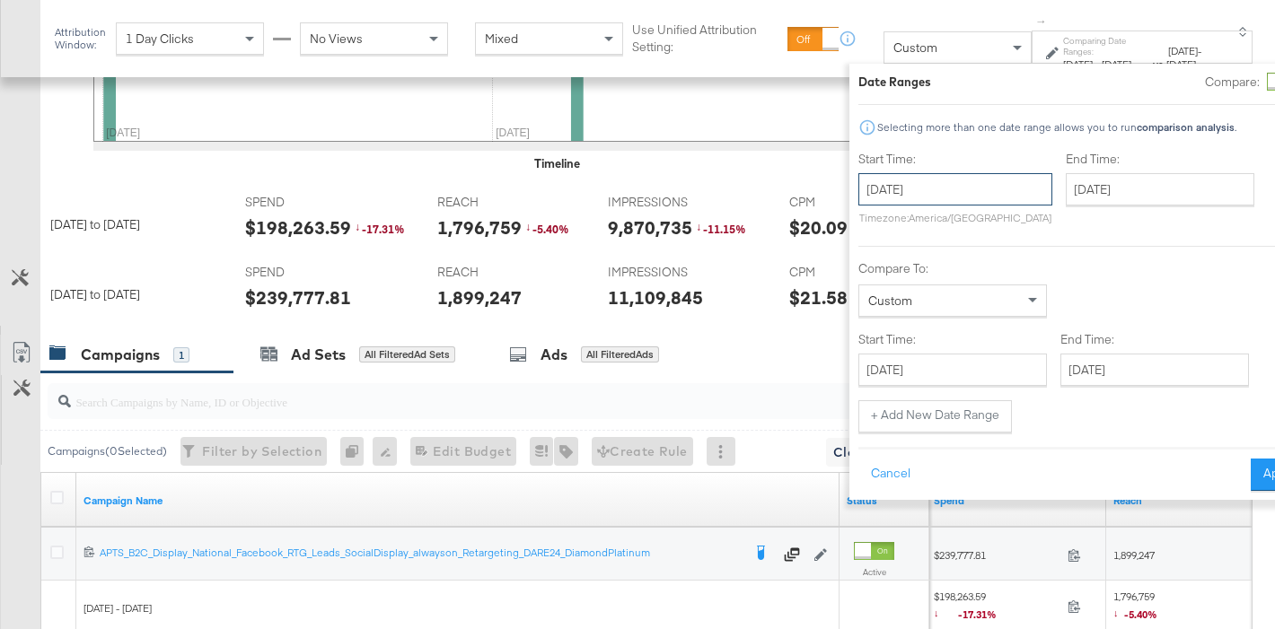
click at [921, 188] on input "June 1st 2025" at bounding box center [955, 189] width 194 height 32
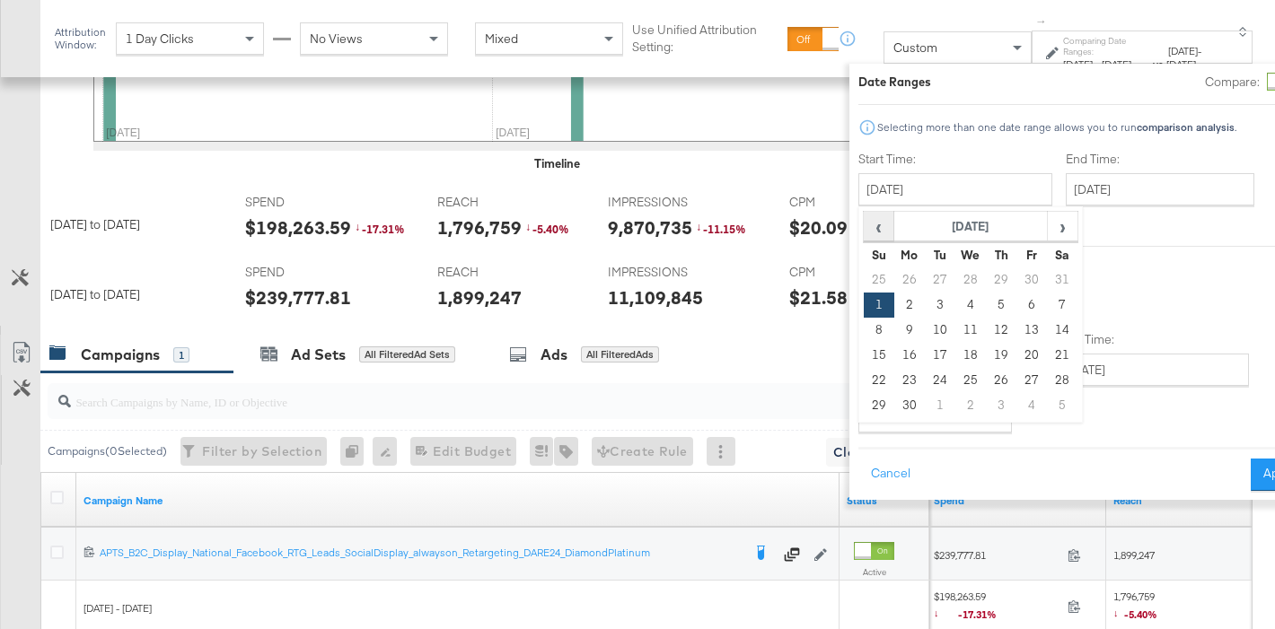
click at [865, 219] on span "‹" at bounding box center [879, 226] width 28 height 27
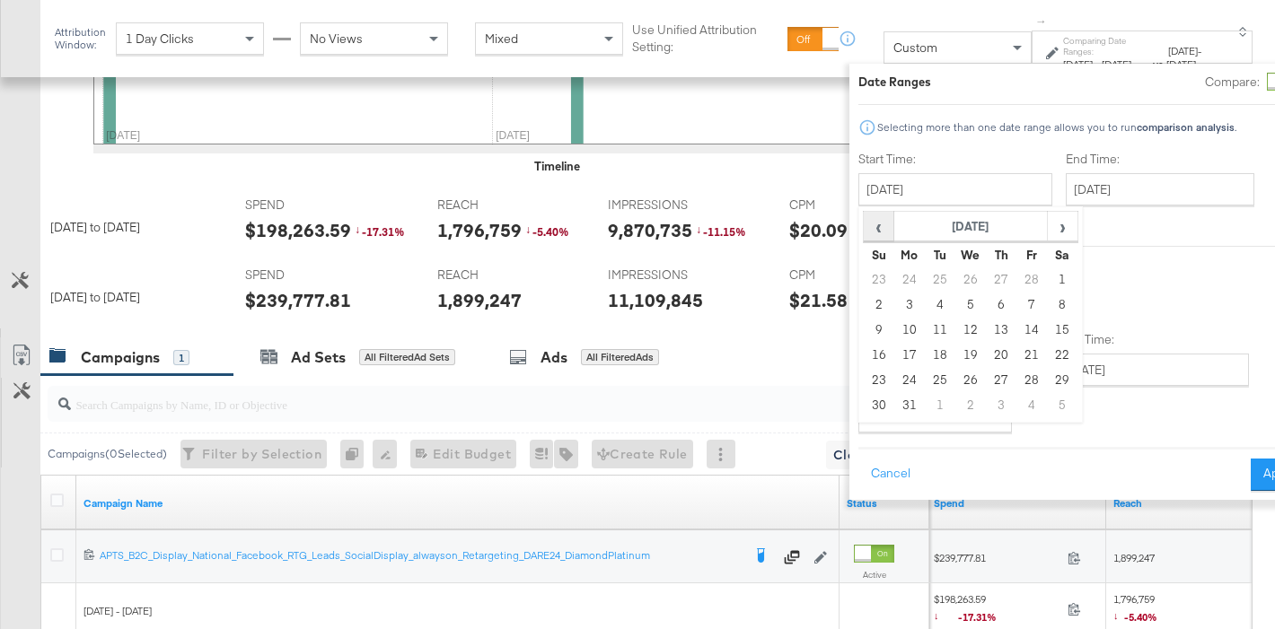
click at [865, 219] on span "‹" at bounding box center [879, 226] width 28 height 27
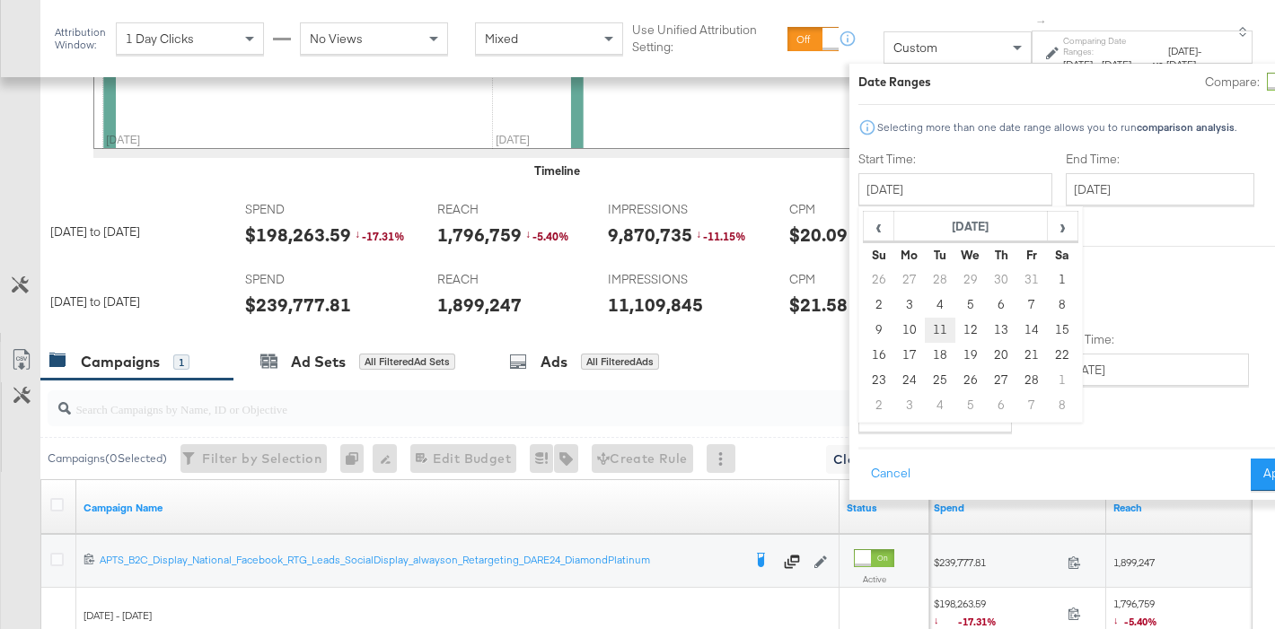
scroll to position [850, 0]
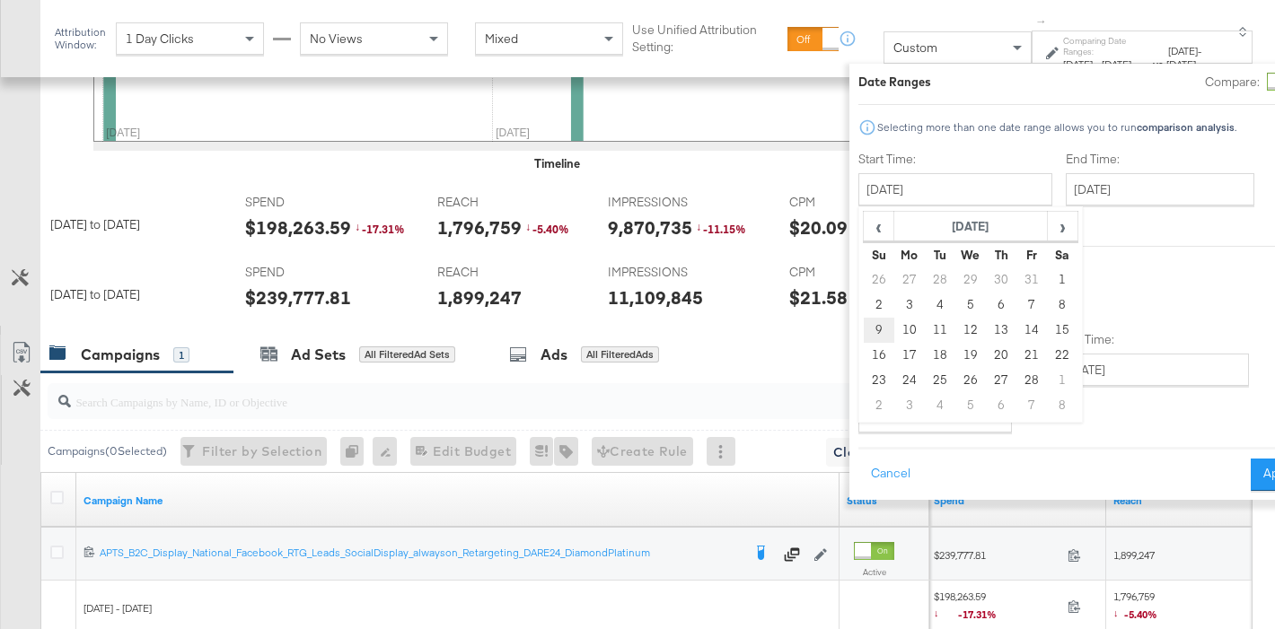
click at [864, 336] on td "9" at bounding box center [879, 330] width 31 height 25
type input "February 9th 2025"
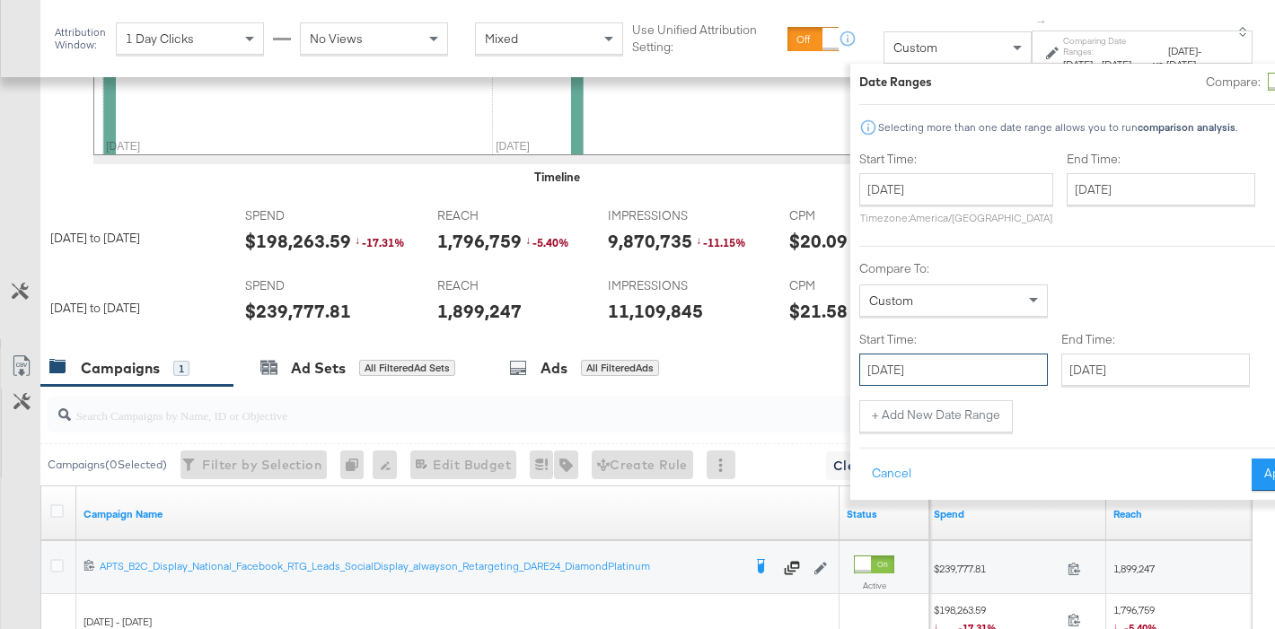
click at [901, 374] on input "July 7th 2025" at bounding box center [953, 370] width 189 height 32
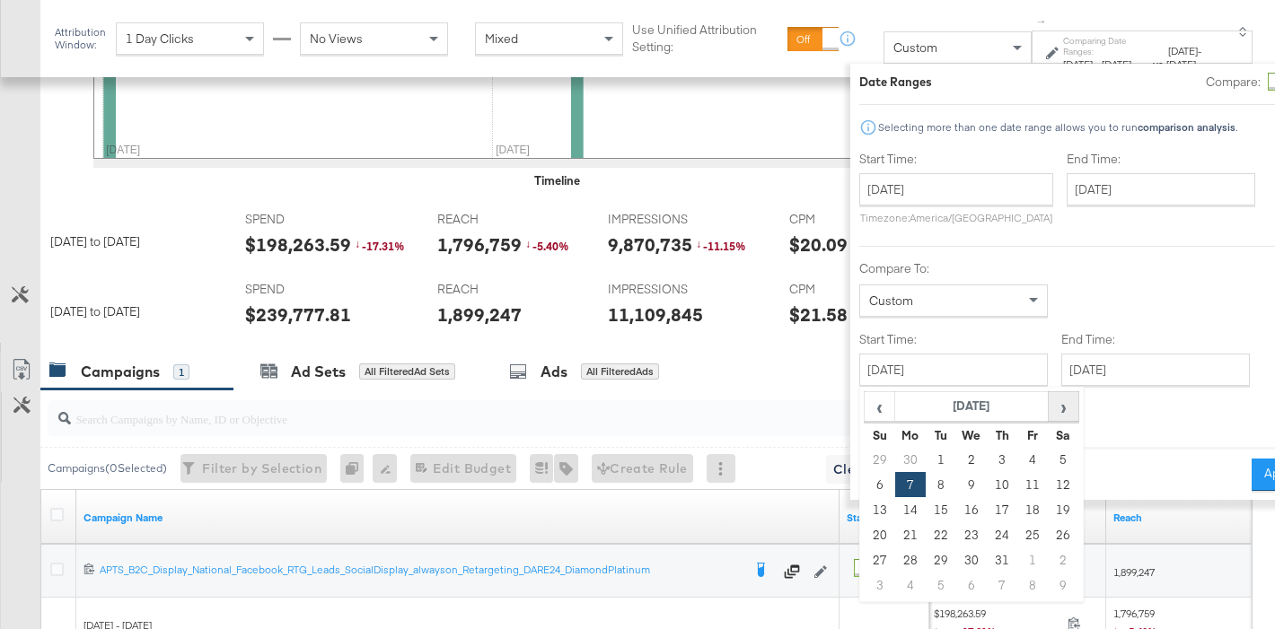
click at [1050, 402] on span "›" at bounding box center [1064, 406] width 28 height 27
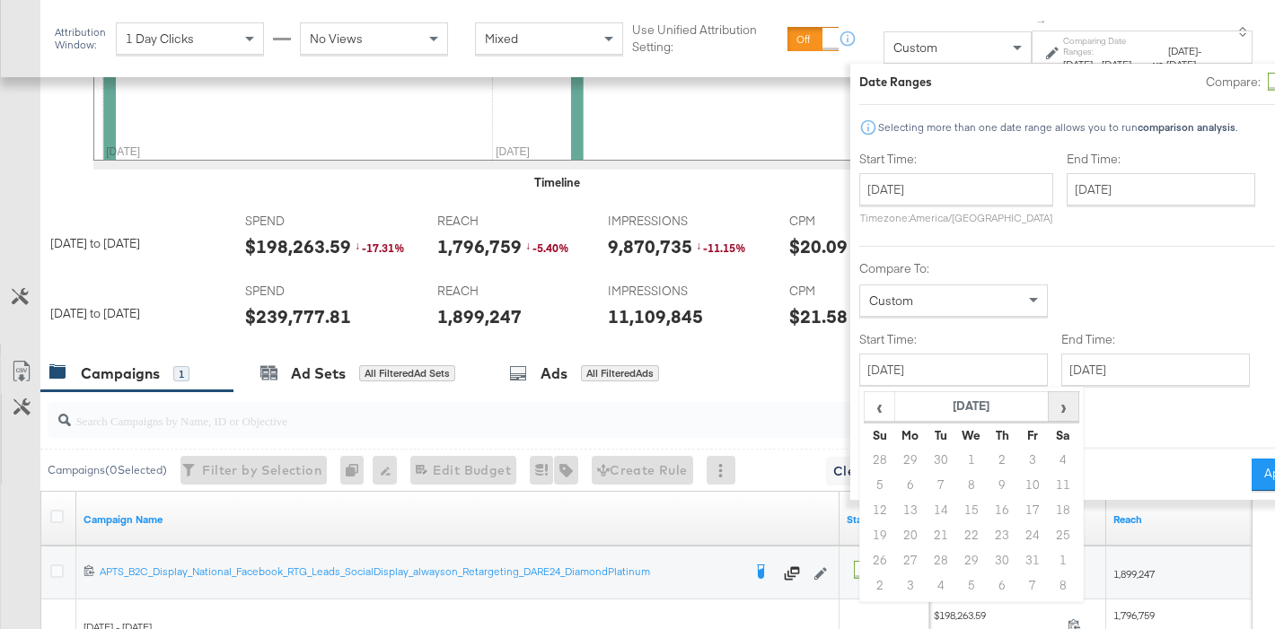
click at [1050, 402] on span "›" at bounding box center [1064, 406] width 28 height 27
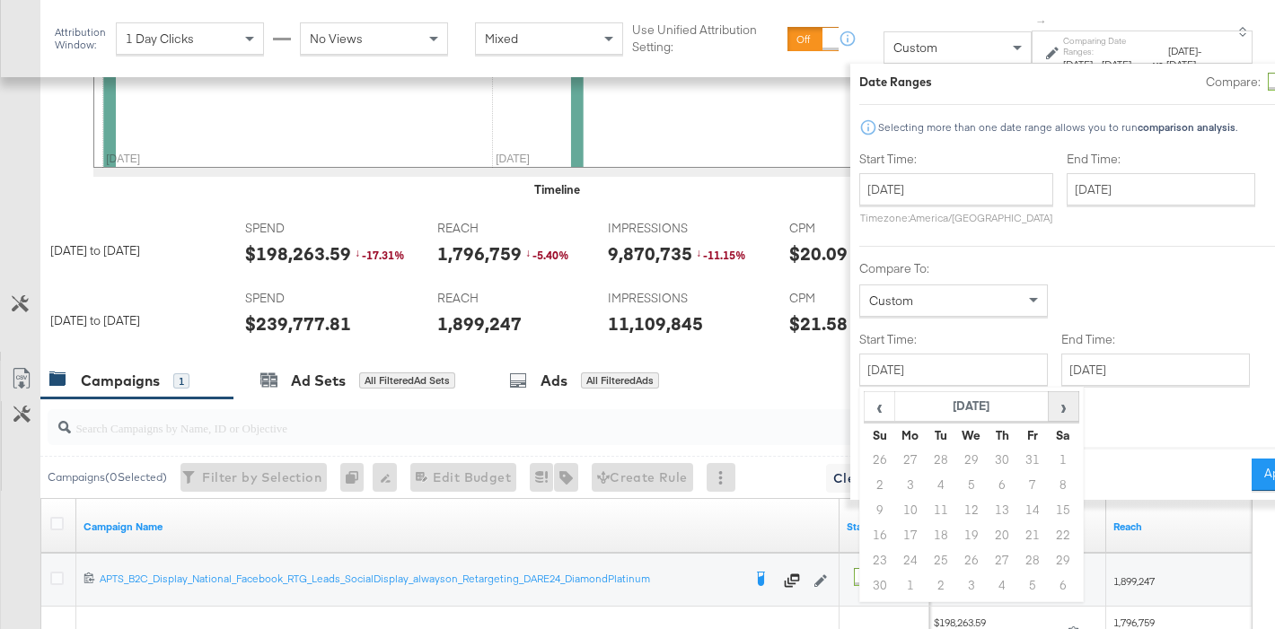
scroll to position [833, 0]
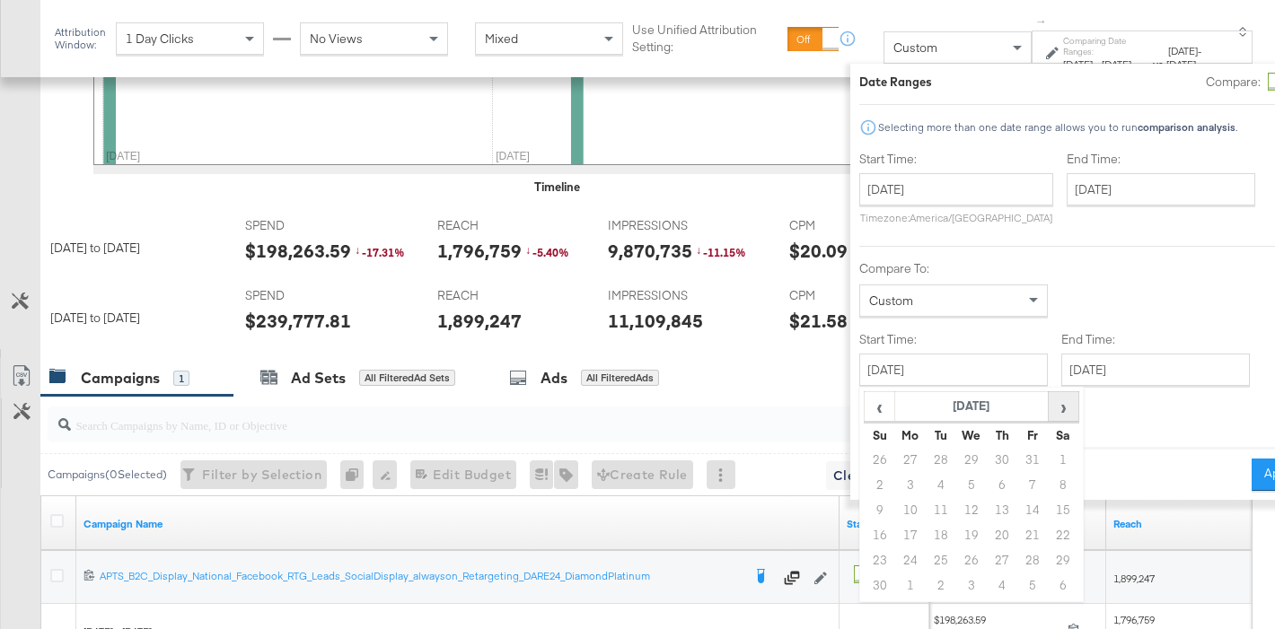
click at [1050, 402] on span "›" at bounding box center [1064, 406] width 28 height 27
click at [1050, 409] on span "›" at bounding box center [1064, 406] width 28 height 27
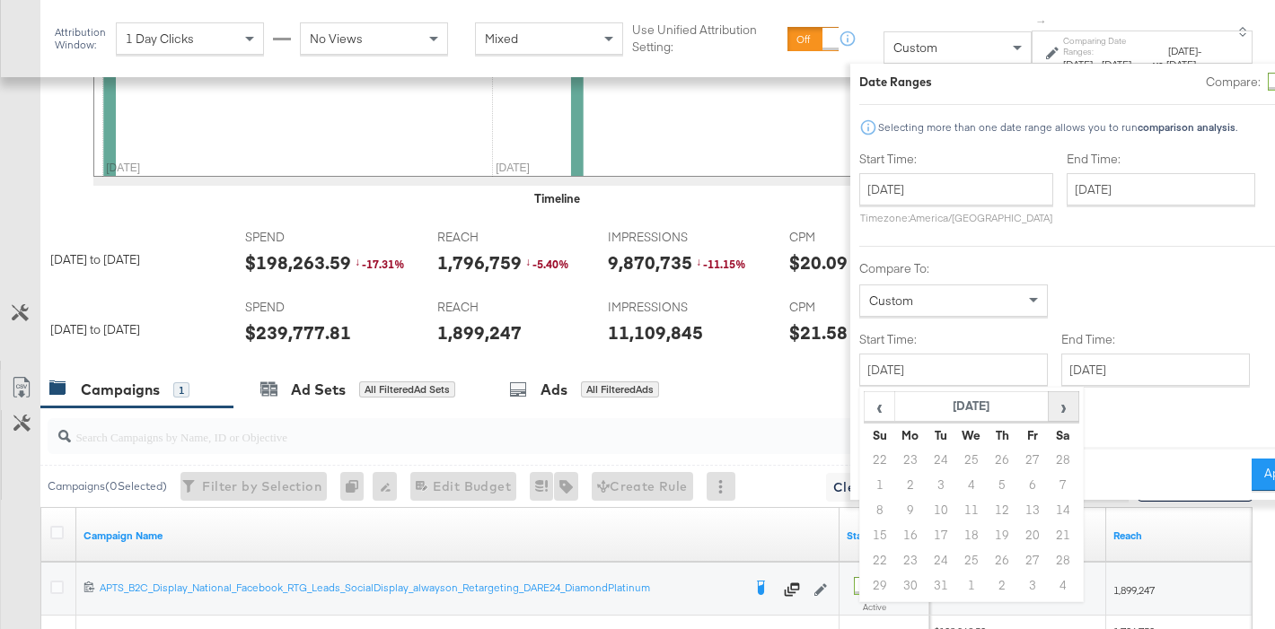
scroll to position [822, 0]
click at [865, 412] on span "‹" at bounding box center [879, 406] width 28 height 27
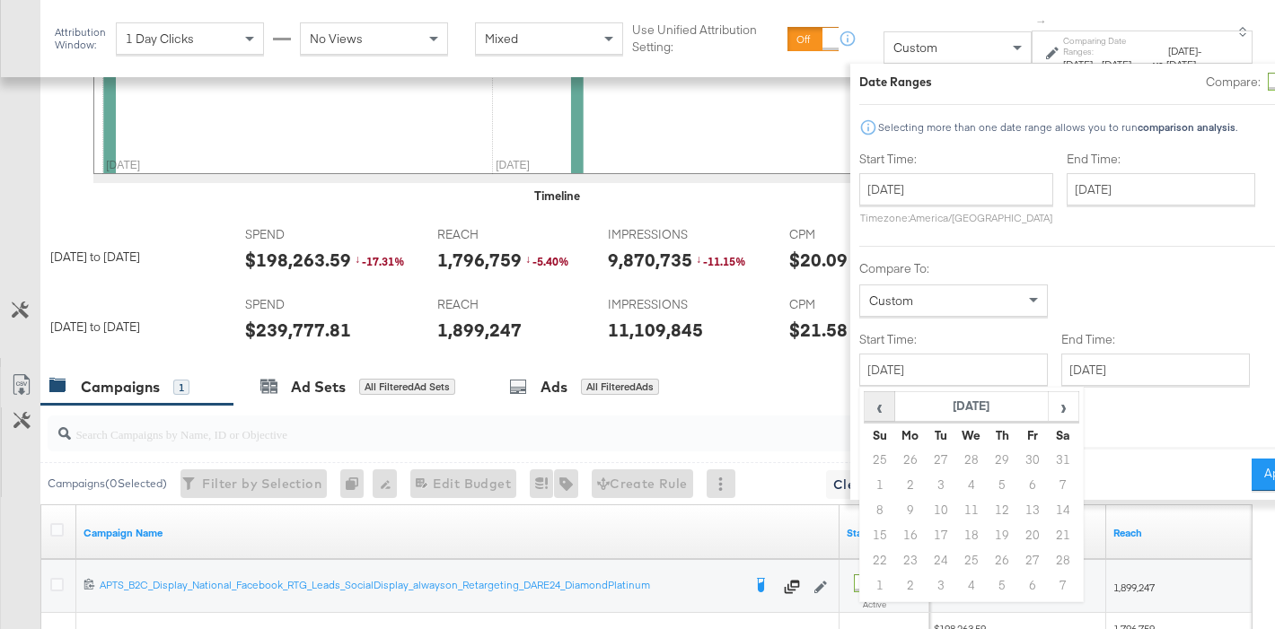
click at [865, 412] on span "‹" at bounding box center [879, 406] width 28 height 27
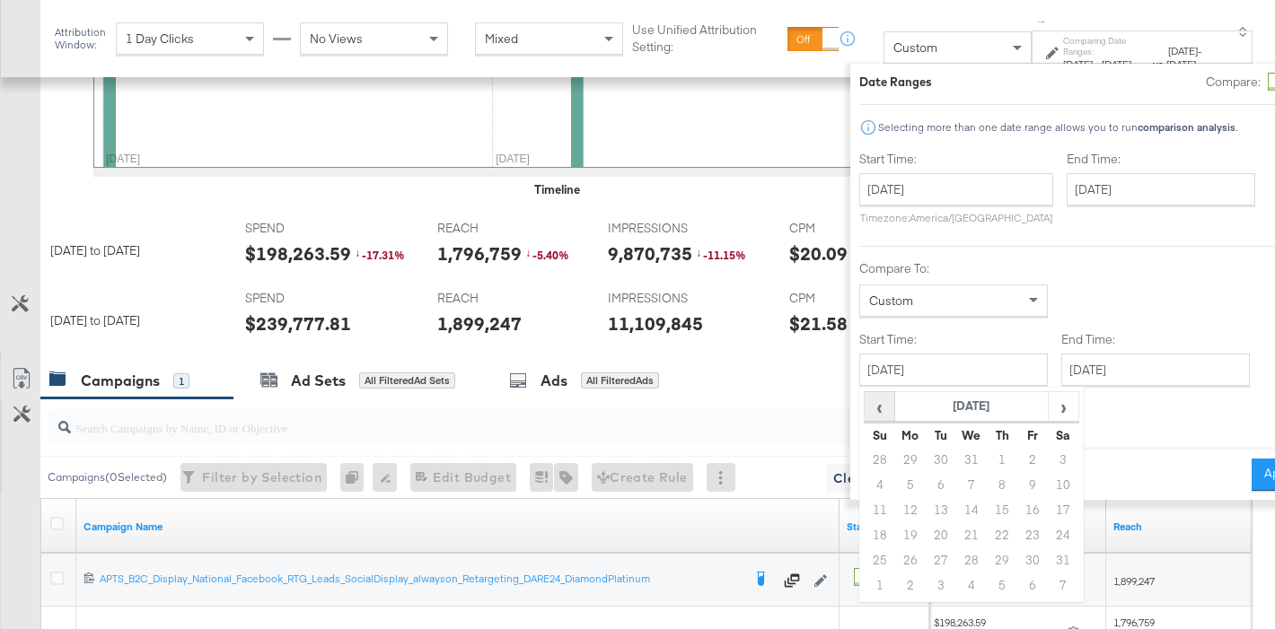
click at [865, 412] on span "‹" at bounding box center [879, 406] width 28 height 27
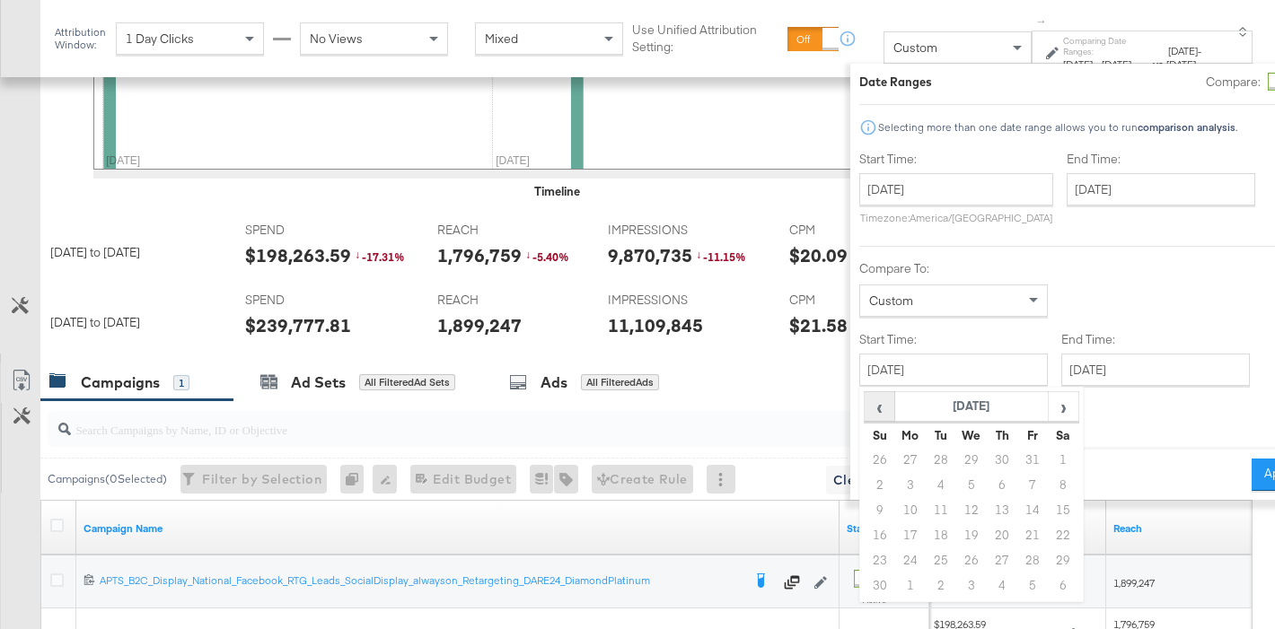
click at [865, 412] on span "‹" at bounding box center [879, 406] width 28 height 27
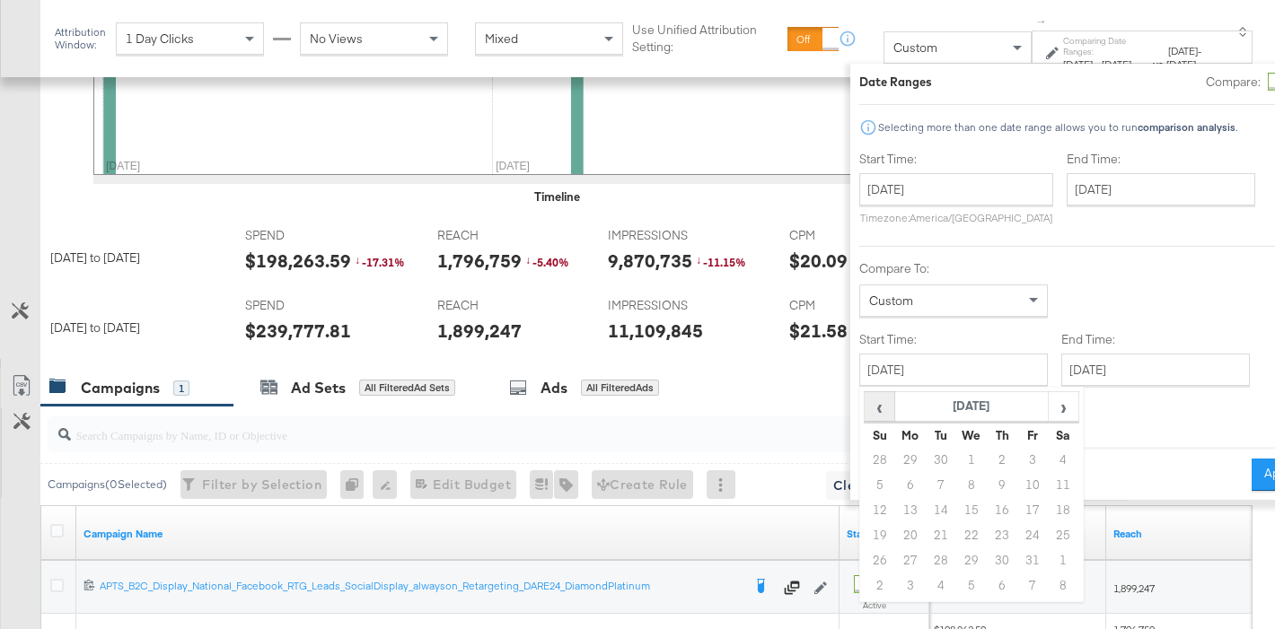
click at [865, 412] on span "‹" at bounding box center [879, 406] width 28 height 27
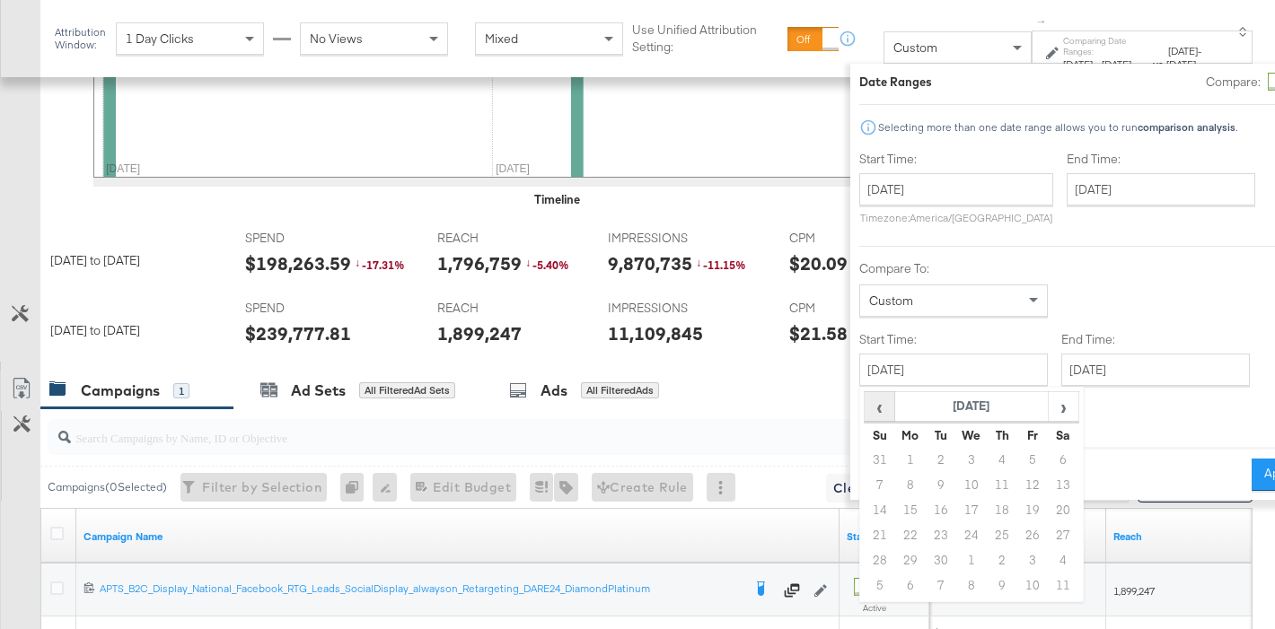
click at [865, 412] on span "‹" at bounding box center [879, 406] width 28 height 27
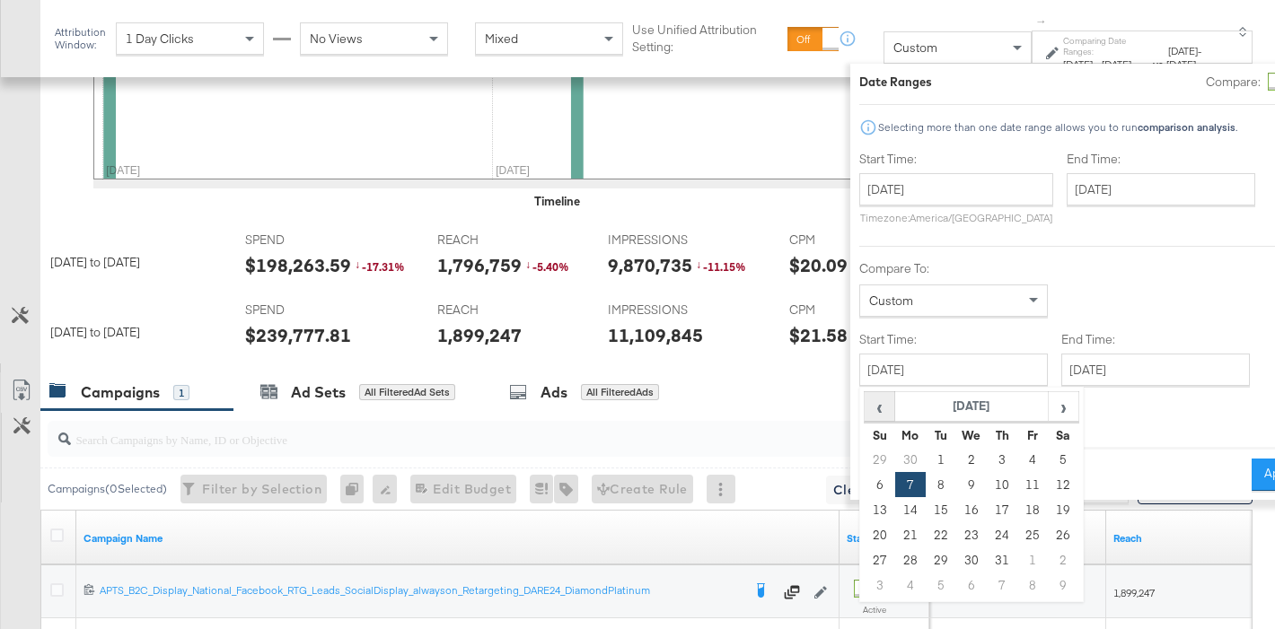
click at [865, 412] on span "‹" at bounding box center [879, 406] width 28 height 27
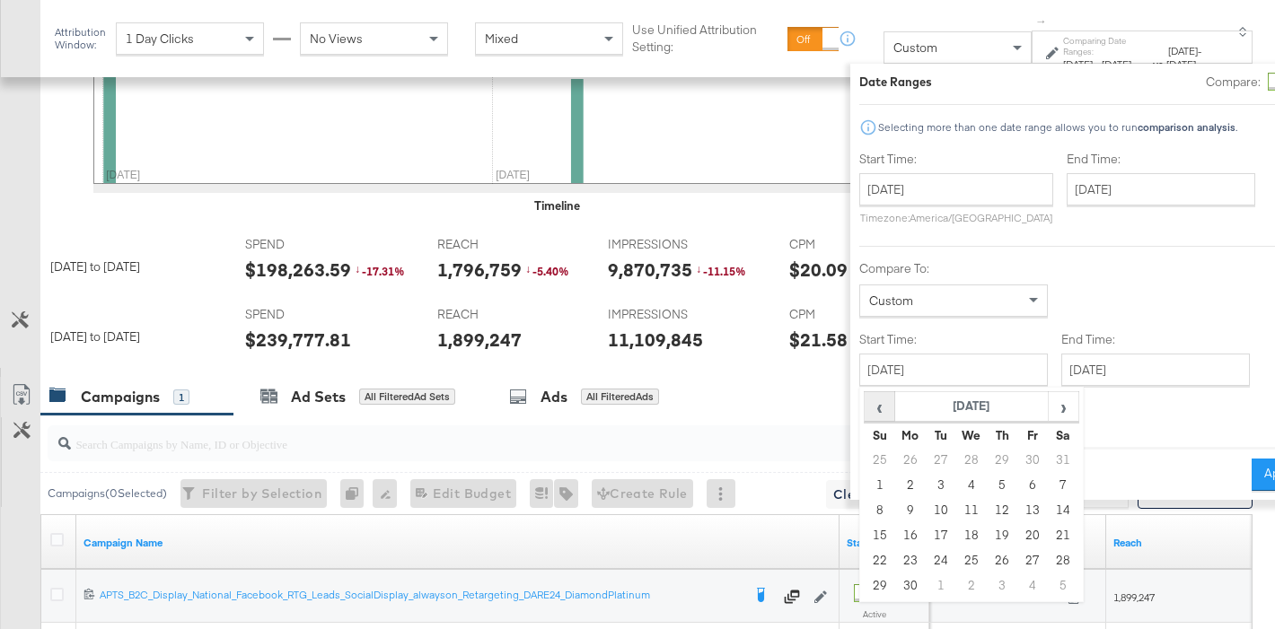
click at [865, 412] on span "‹" at bounding box center [879, 406] width 28 height 27
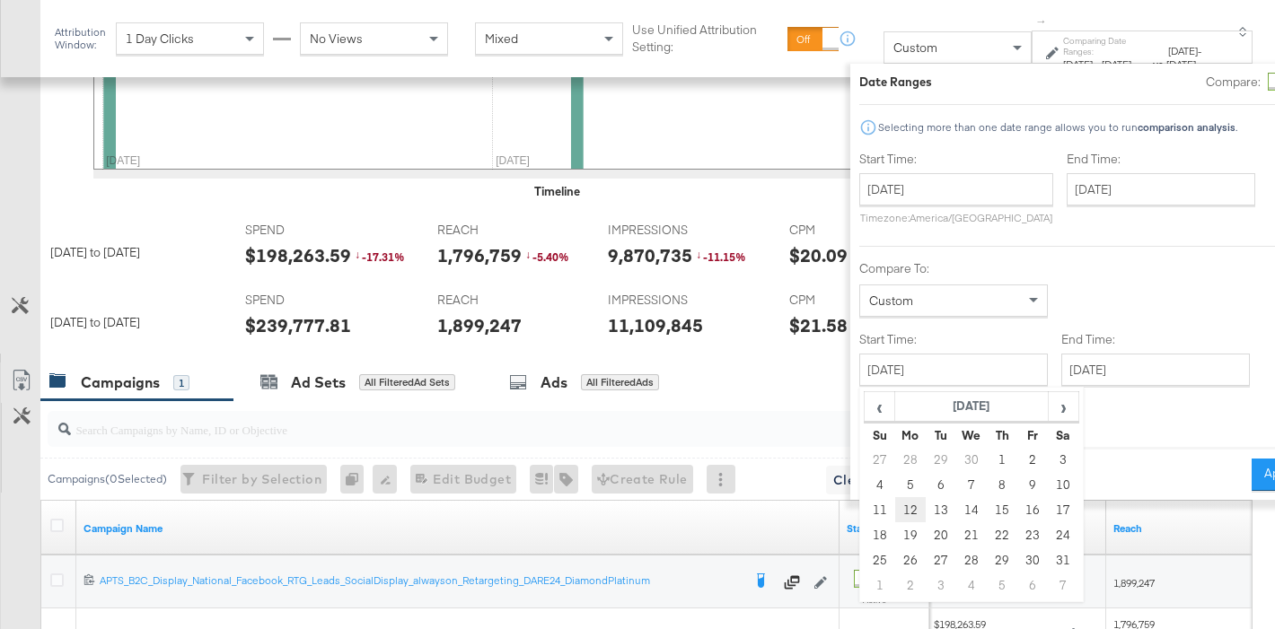
click at [895, 512] on td "12" at bounding box center [910, 509] width 31 height 25
type input "May 12th 2025"
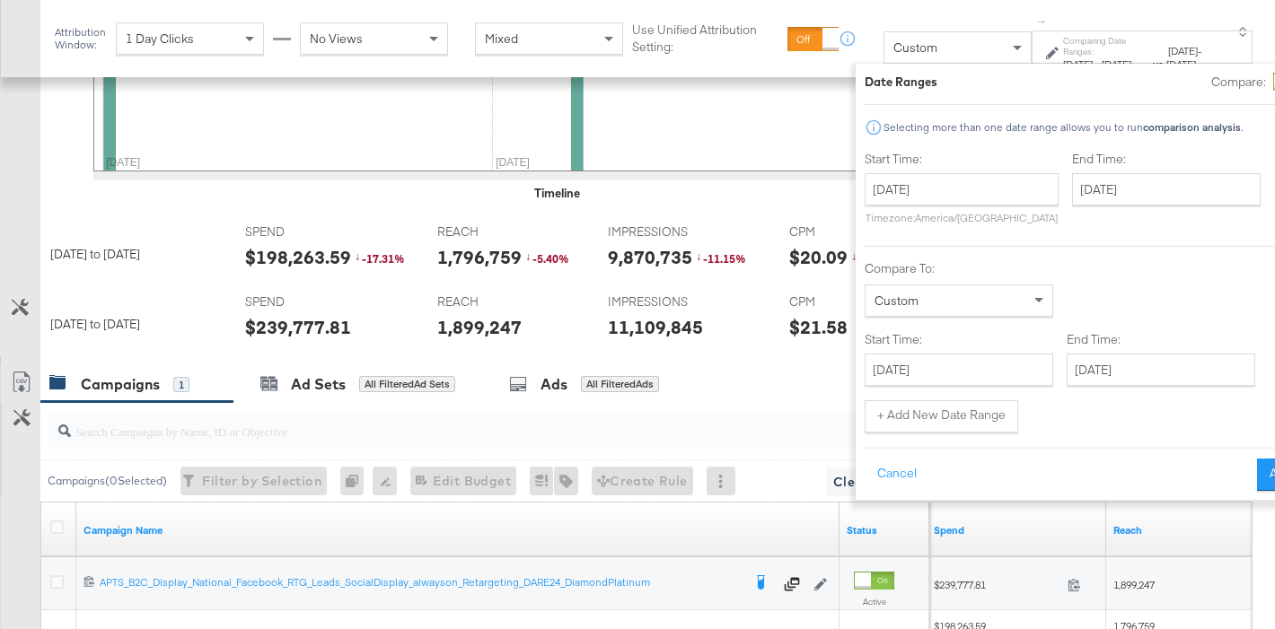
scroll to position [830, 0]
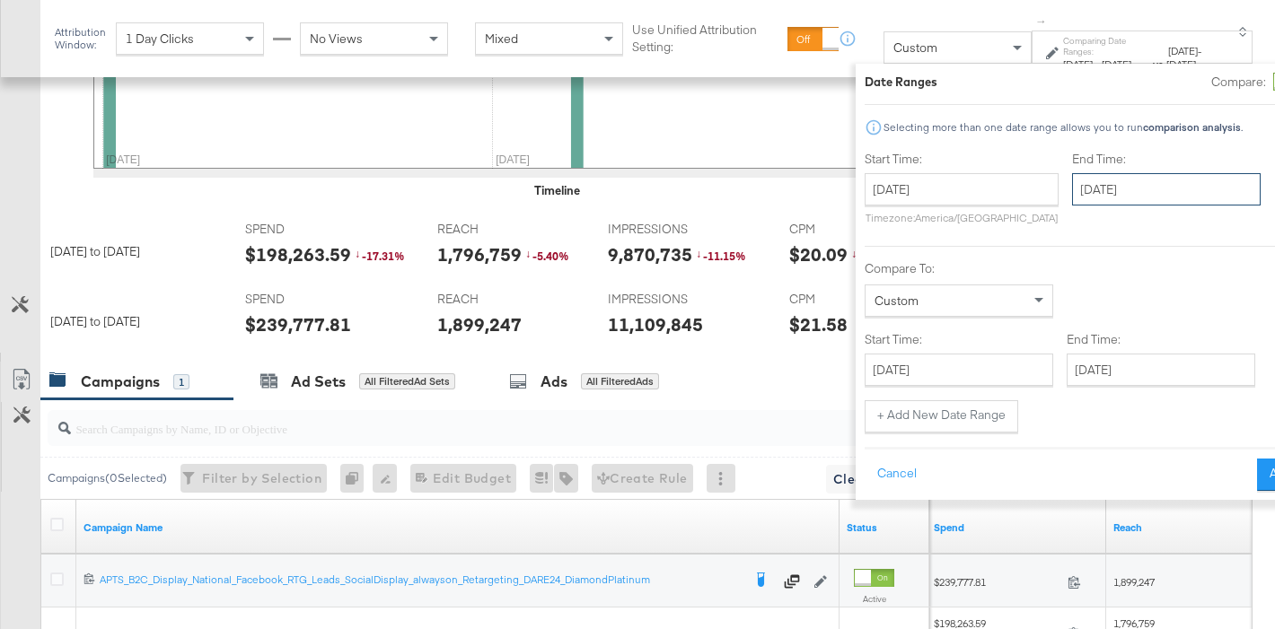
click at [1092, 187] on input "July 6th 2025" at bounding box center [1166, 189] width 189 height 32
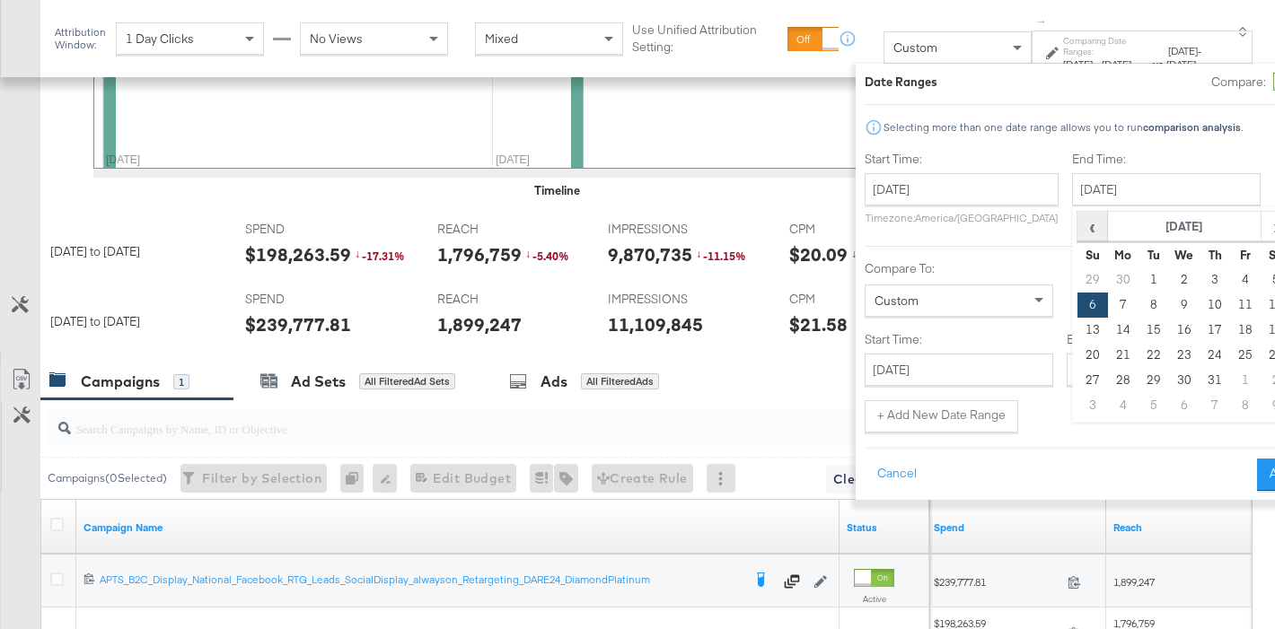
click at [1078, 222] on span "‹" at bounding box center [1092, 226] width 28 height 27
click at [1077, 334] on td "11" at bounding box center [1092, 330] width 31 height 25
type input "May 11th 2025"
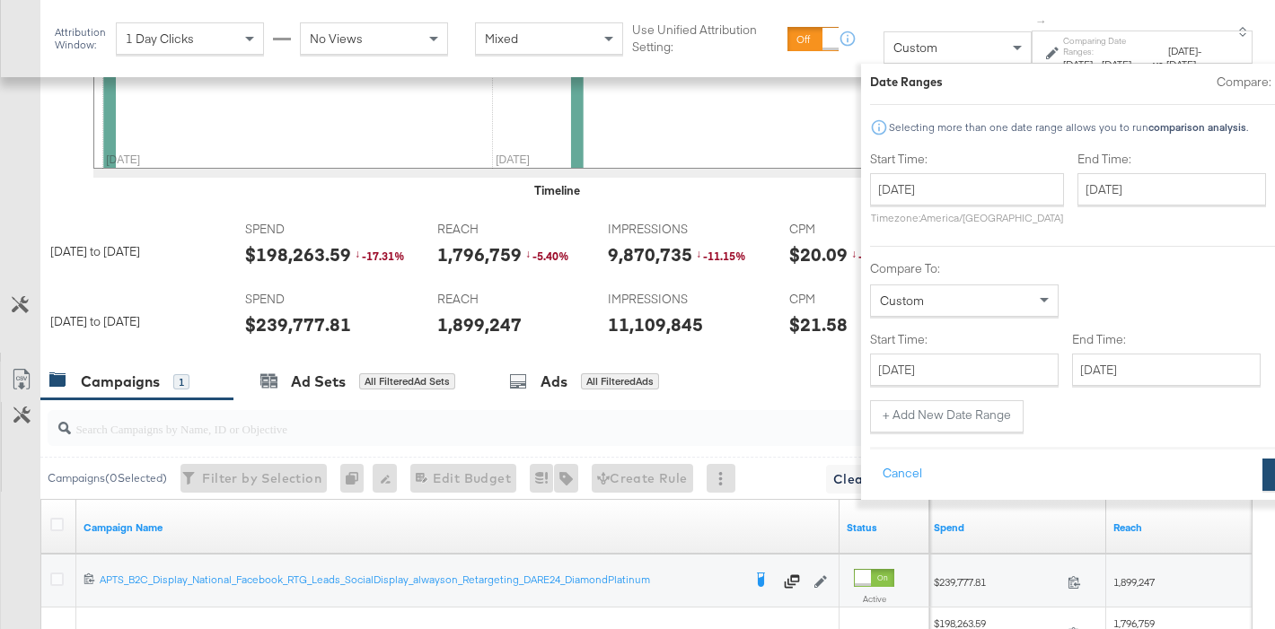
click at [1262, 463] on button "Apply" at bounding box center [1290, 475] width 57 height 32
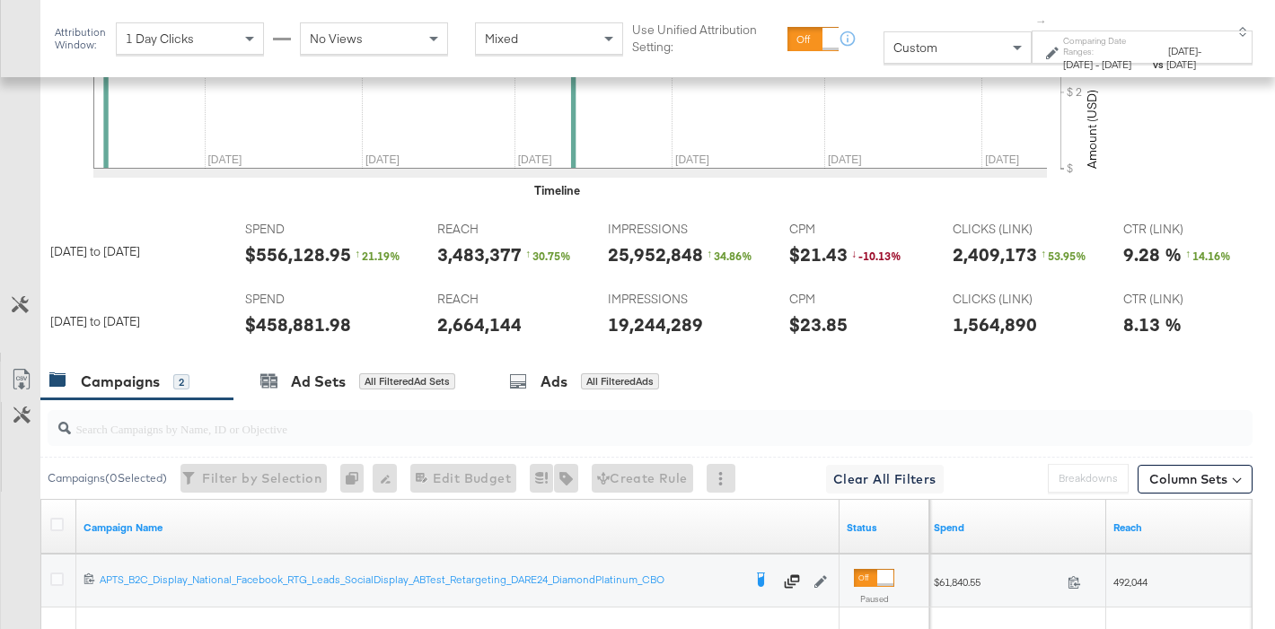
click at [284, 328] on div "$458,881.98" at bounding box center [298, 325] width 106 height 26
click at [306, 326] on div "$458,881.98" at bounding box center [298, 325] width 106 height 26
click at [651, 327] on div "19,244,289" at bounding box center [655, 325] width 95 height 26
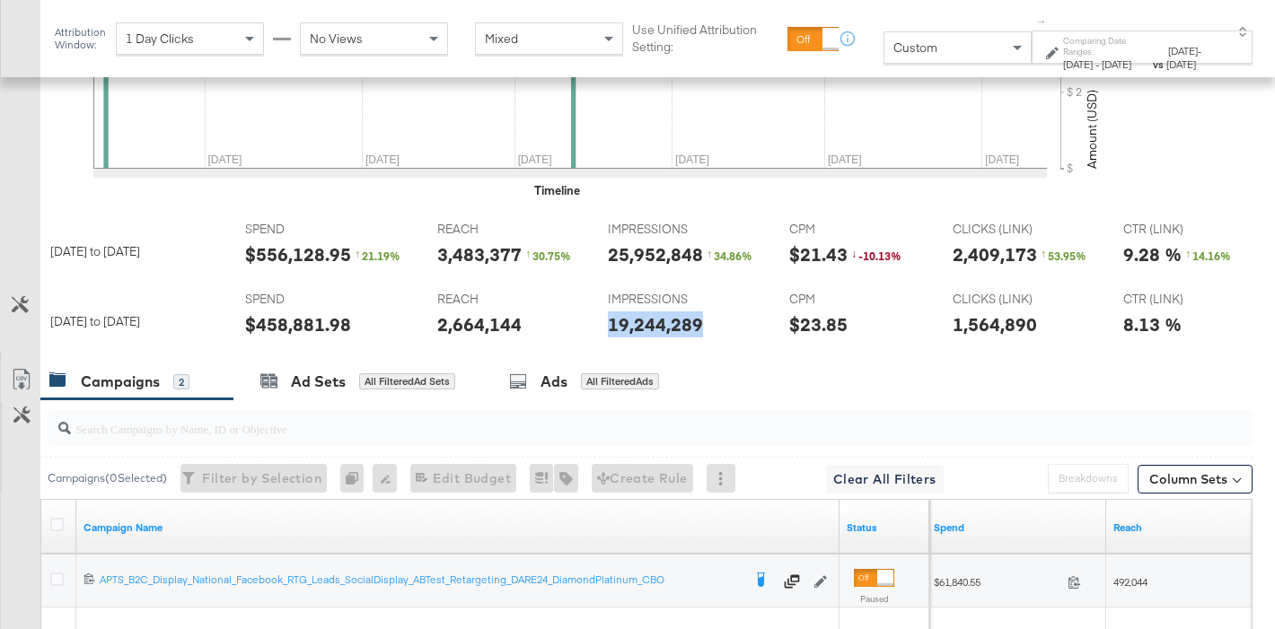
click at [651, 327] on div "19,244,289" at bounding box center [655, 325] width 95 height 26
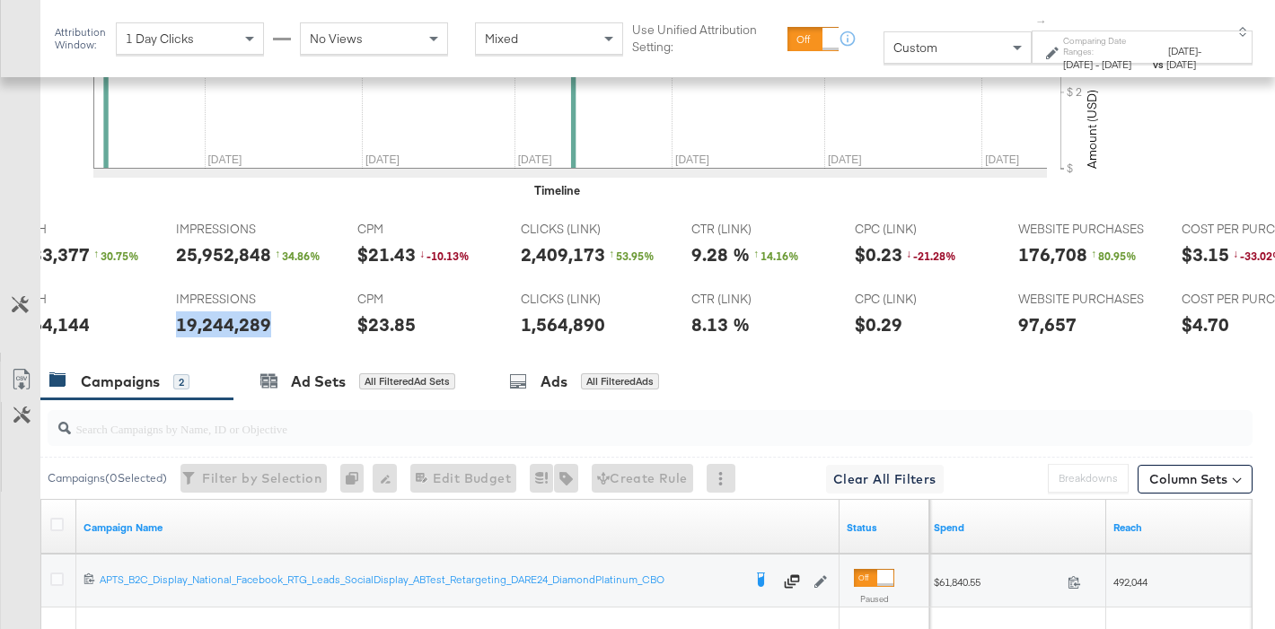
scroll to position [0, 460]
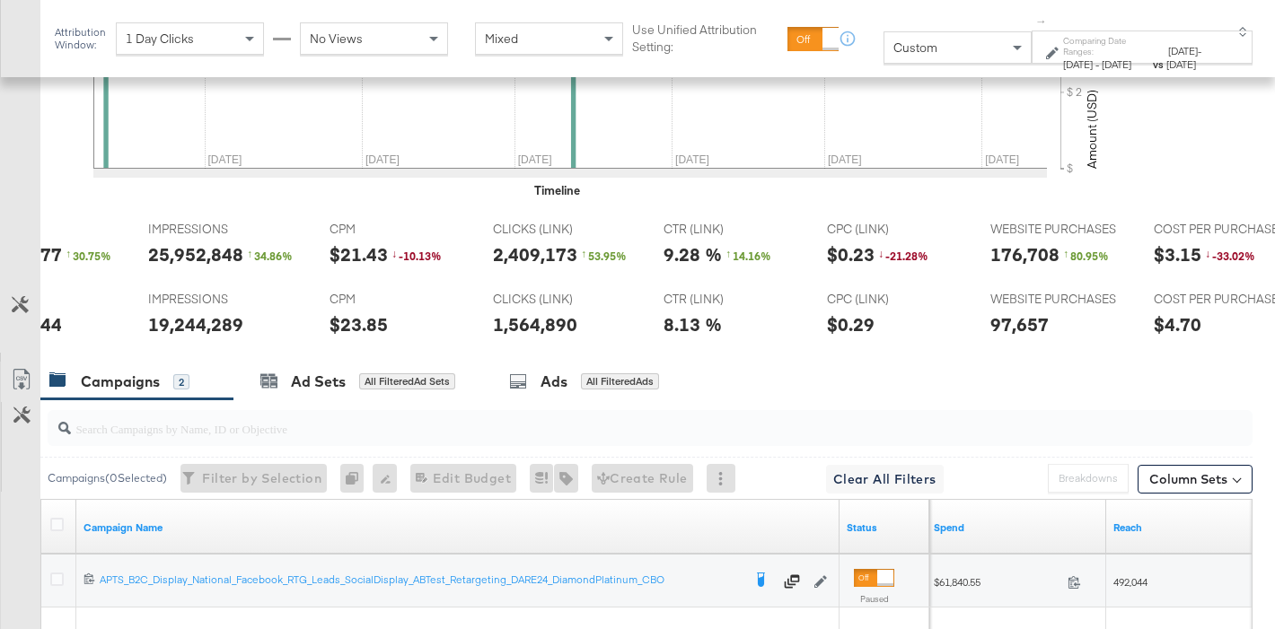
click at [1004, 324] on div "97,657" at bounding box center [1019, 325] width 58 height 26
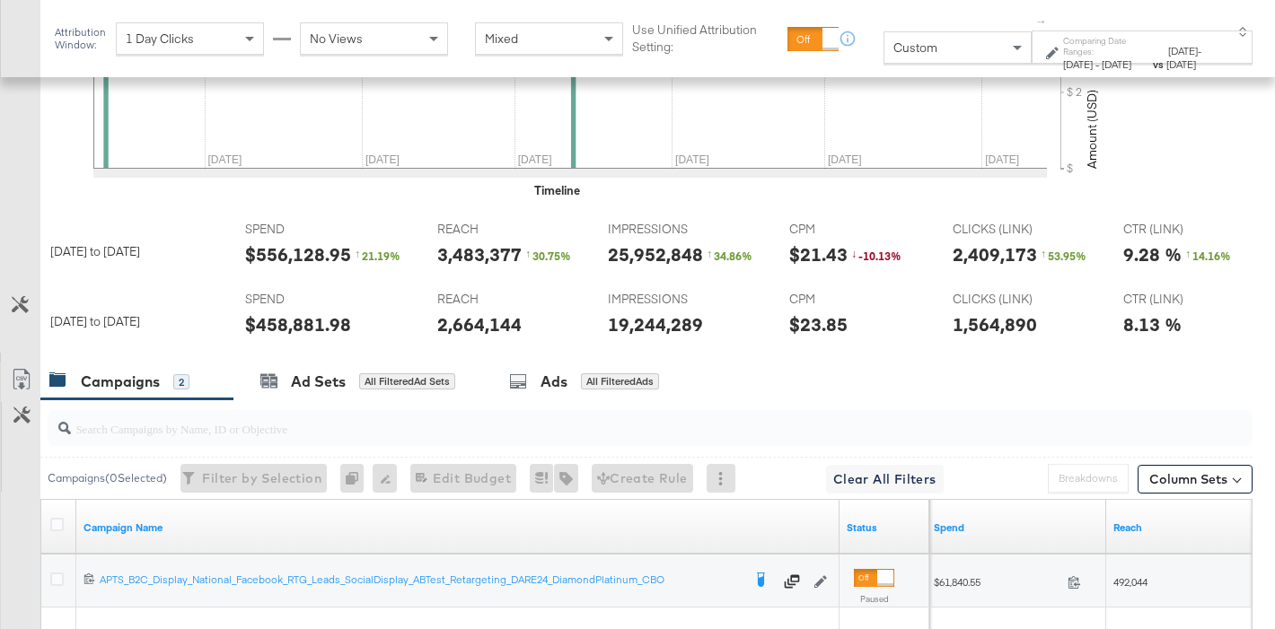
click at [319, 248] on div "$556,128.95" at bounding box center [298, 255] width 106 height 26
click at [632, 257] on div "25,952,848" at bounding box center [655, 255] width 95 height 26
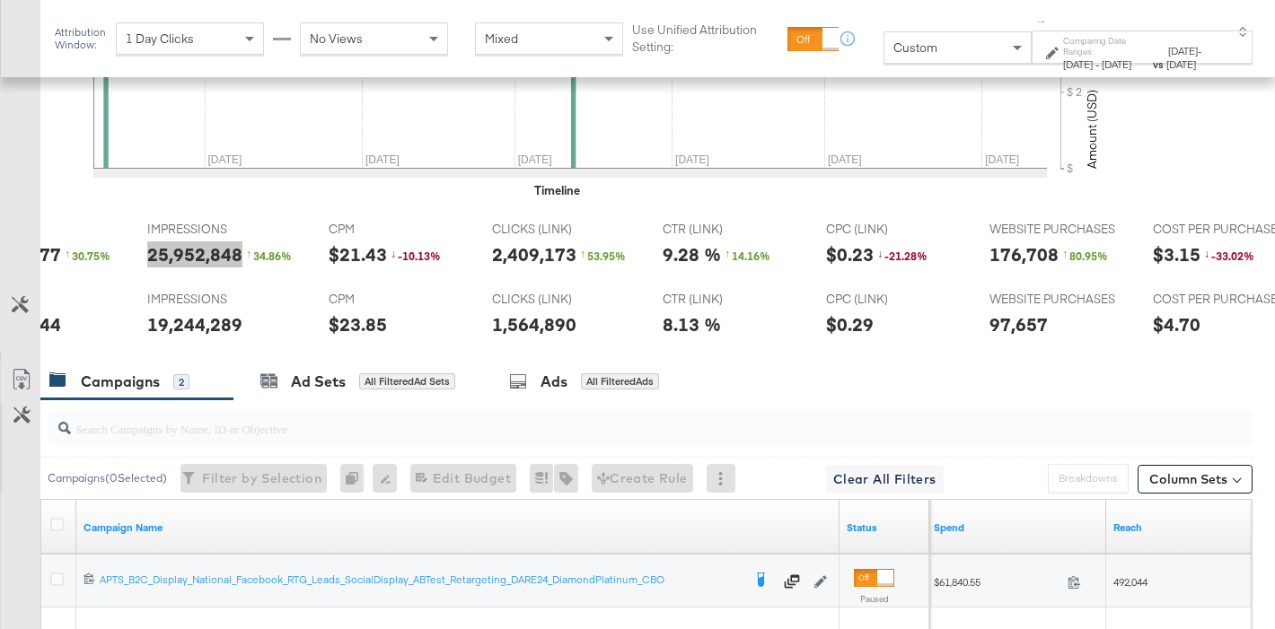
scroll to position [0, 462]
click at [1009, 258] on div "176,708" at bounding box center [1022, 255] width 69 height 26
click at [683, 306] on span "CTR (LINK)" at bounding box center [728, 299] width 135 height 17
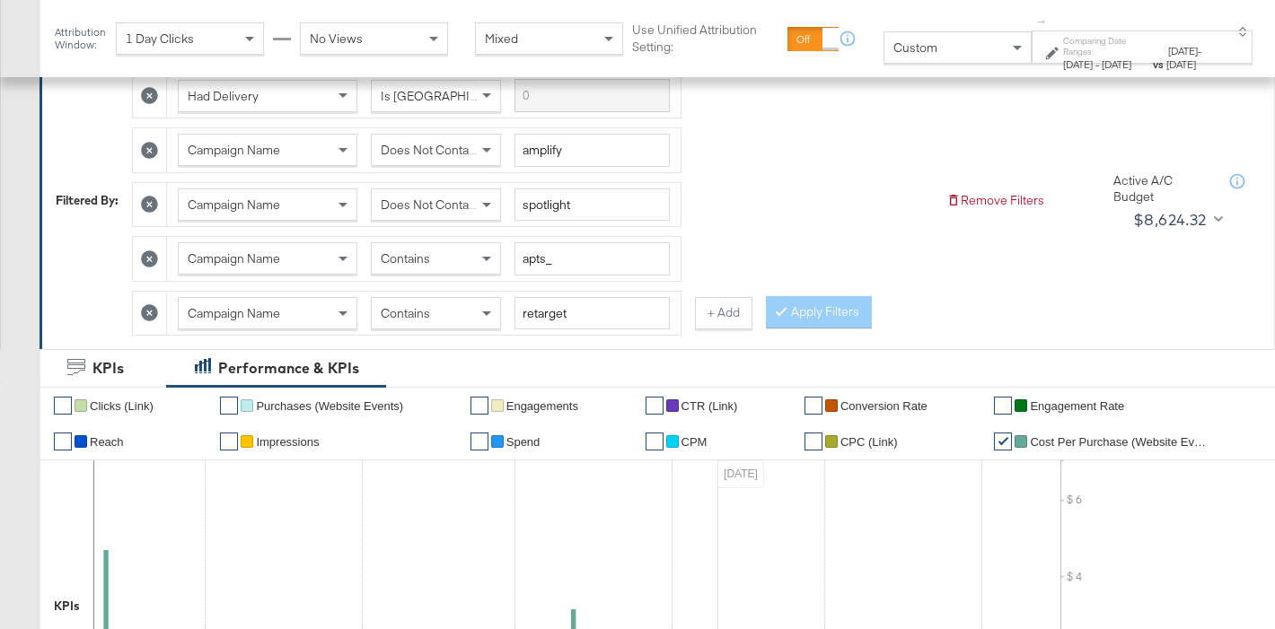
scroll to position [134, 0]
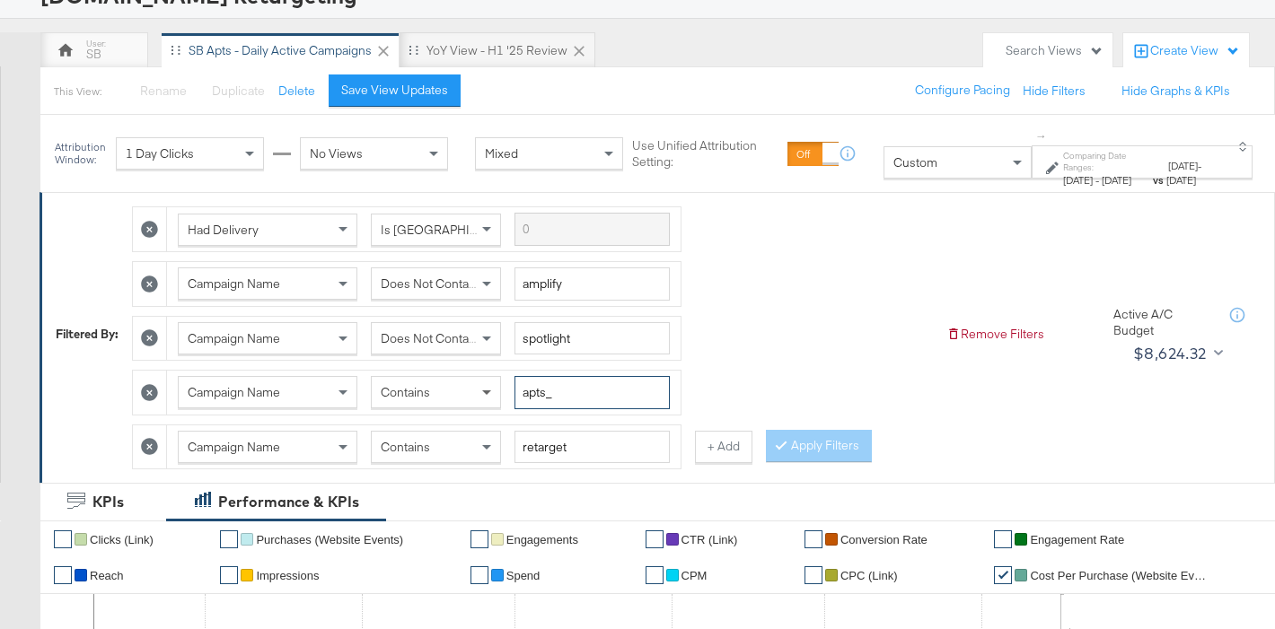
drag, startPoint x: 547, startPoint y: 397, endPoint x: 490, endPoint y: 398, distance: 56.6
click at [490, 398] on div "Campaign Name Contains apts_" at bounding box center [424, 392] width 492 height 33
type input "fr_"
drag, startPoint x: 469, startPoint y: 445, endPoint x: 468, endPoint y: 454, distance: 9.0
click at [469, 445] on div "Contains" at bounding box center [436, 447] width 128 height 31
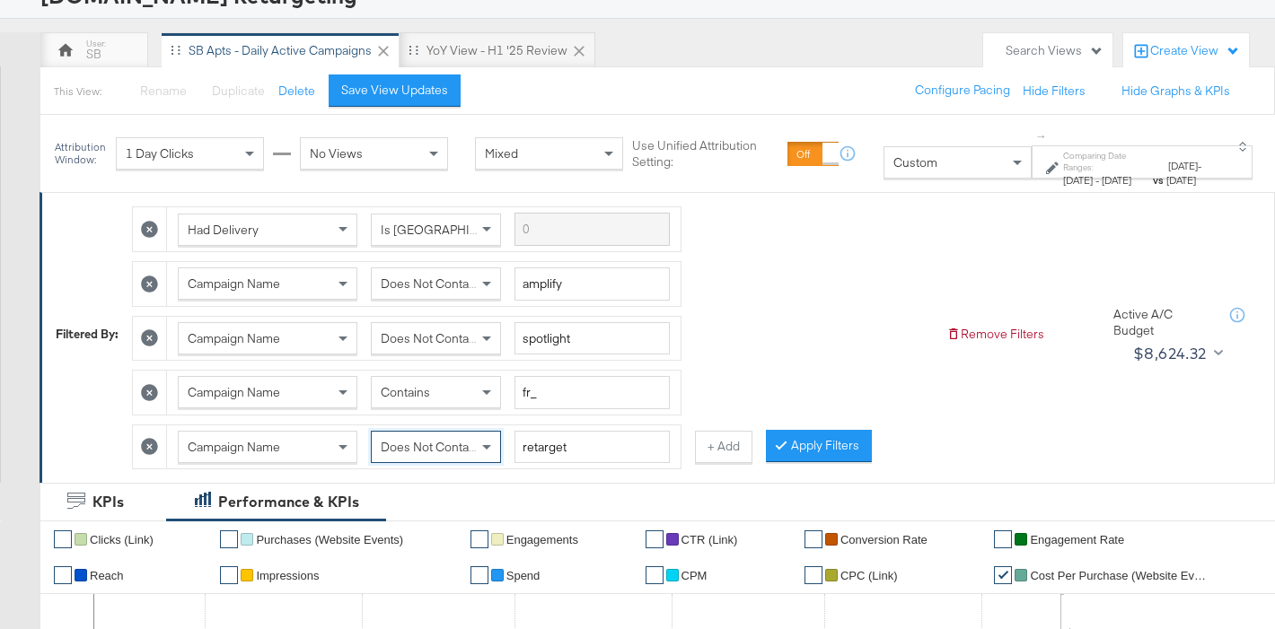
drag, startPoint x: 462, startPoint y: 509, endPoint x: 589, endPoint y: 502, distance: 126.8
click at [781, 458] on button "Apply Filters" at bounding box center [819, 446] width 106 height 32
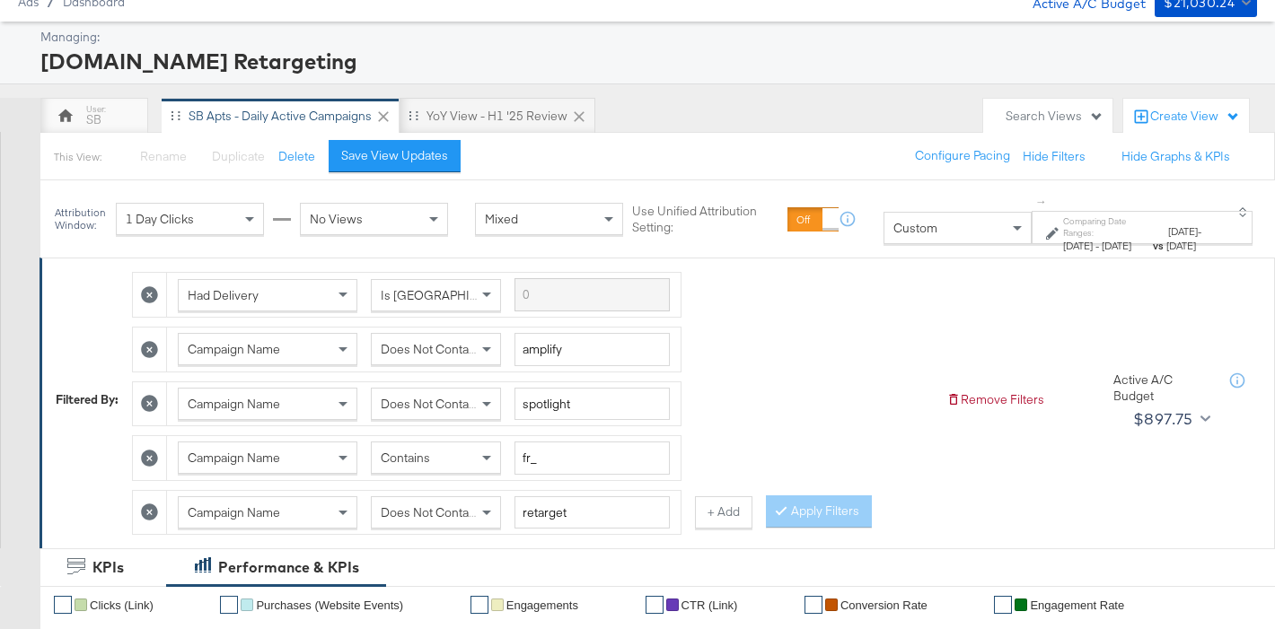
scroll to position [0, 0]
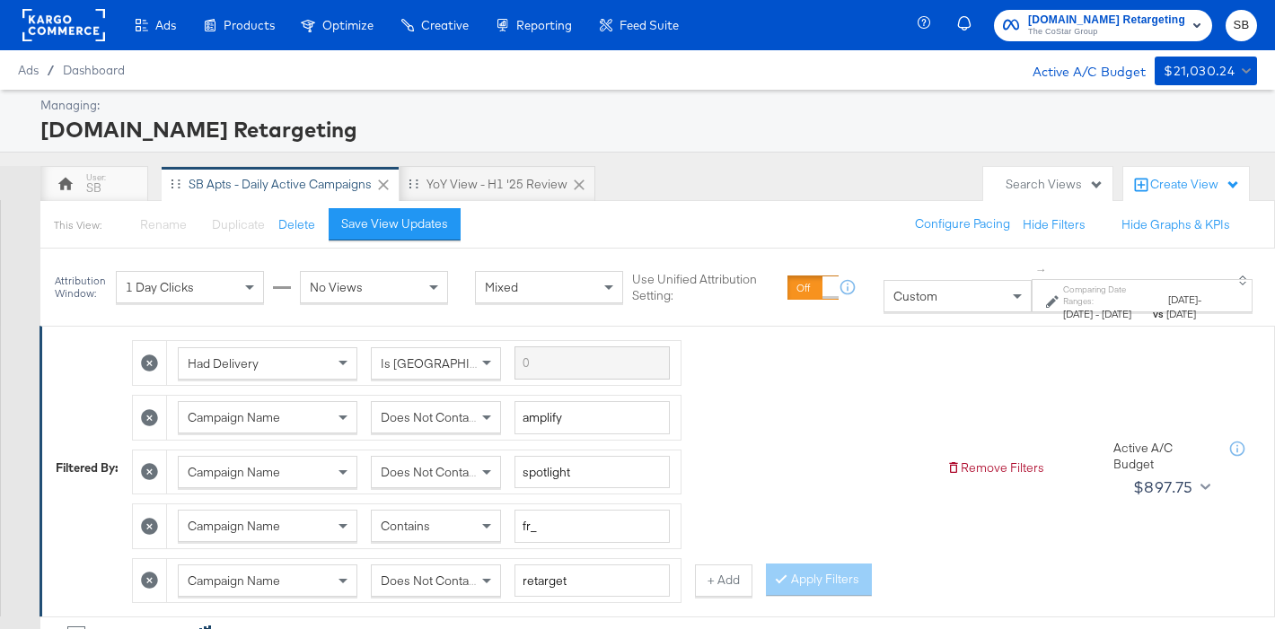
click at [1063, 307] on span "Feb 9th 2025" at bounding box center [1078, 313] width 30 height 13
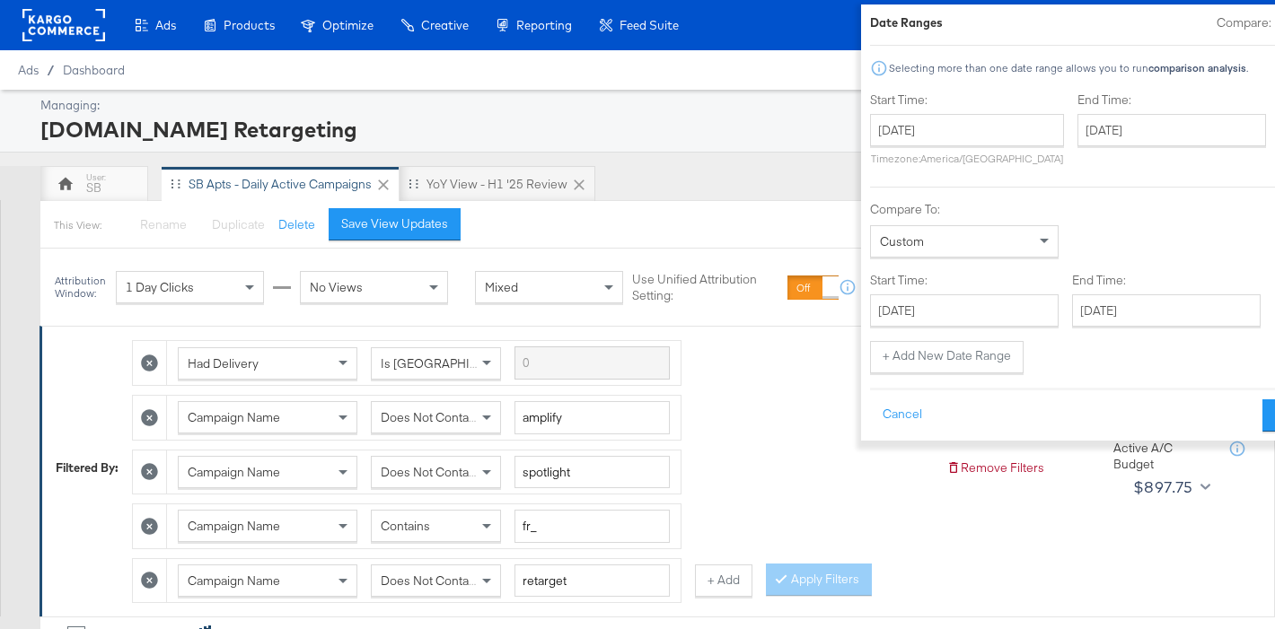
click at [870, 148] on div "February 9th 2025 ‹ February 2025 › Su Mo Tu We Th Fr Sa 26 27 28 29 30 31 1 2 …" at bounding box center [967, 139] width 194 height 51
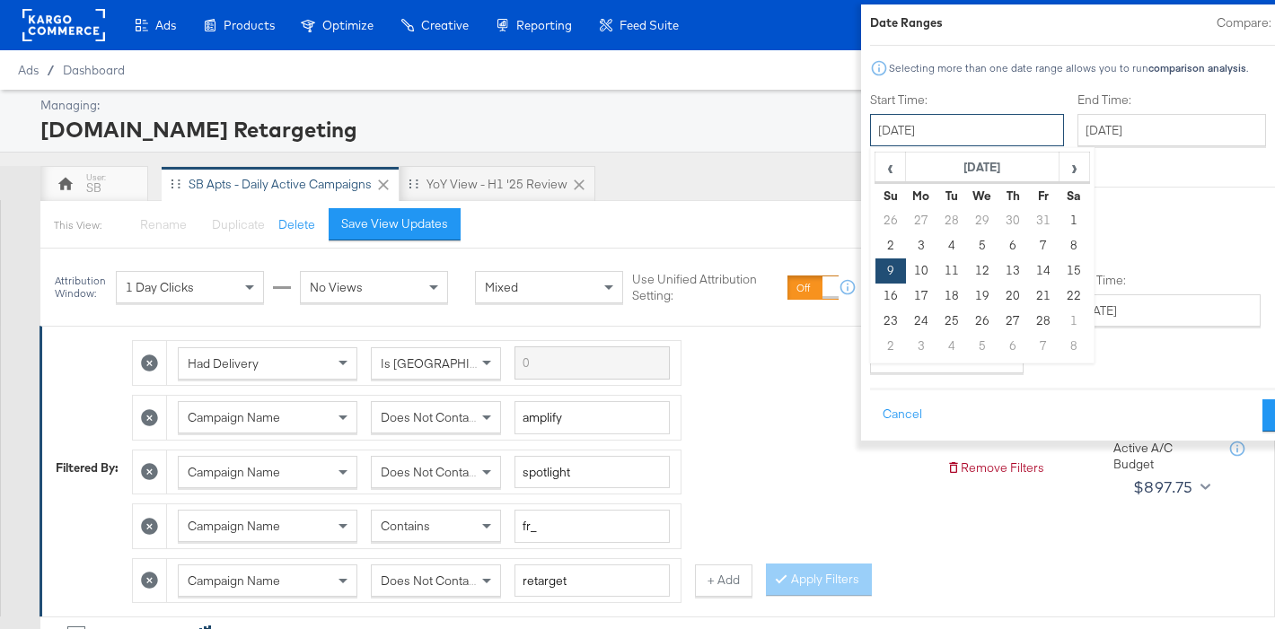
click at [880, 137] on input "February 9th 2025" at bounding box center [967, 130] width 194 height 32
click at [875, 165] on th "‹" at bounding box center [890, 168] width 31 height 31
click at [1060, 163] on span "›" at bounding box center [1074, 167] width 28 height 27
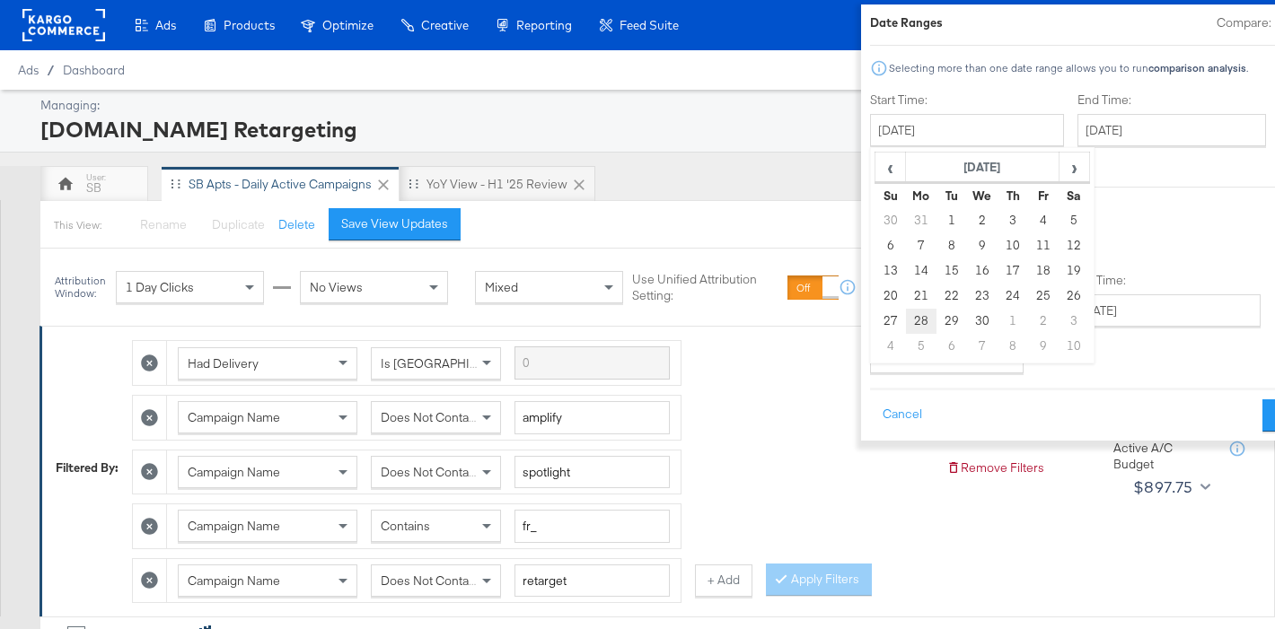
click at [906, 324] on td "28" at bounding box center [921, 321] width 31 height 25
type input "April 28th 2025"
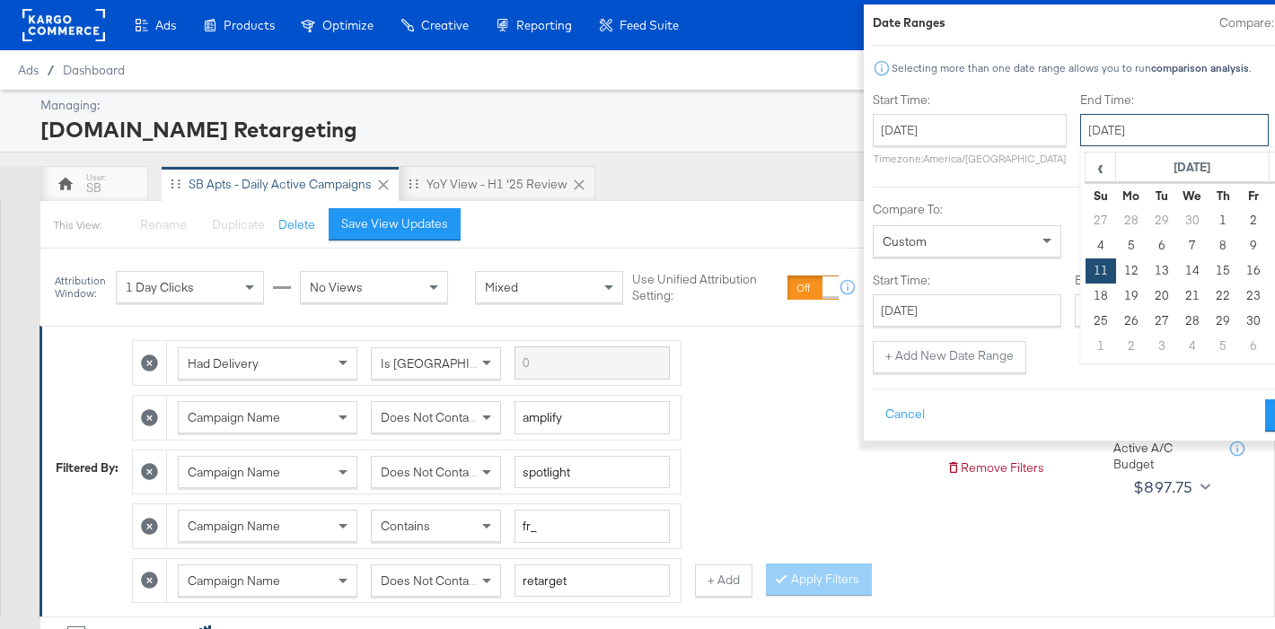
click at [1133, 120] on input "May 11th 2025" at bounding box center [1174, 130] width 189 height 32
click at [1270, 169] on span "›" at bounding box center [1284, 167] width 28 height 27
click at [1208, 299] on td "19" at bounding box center [1223, 296] width 31 height 25
type input "June 19th 2025"
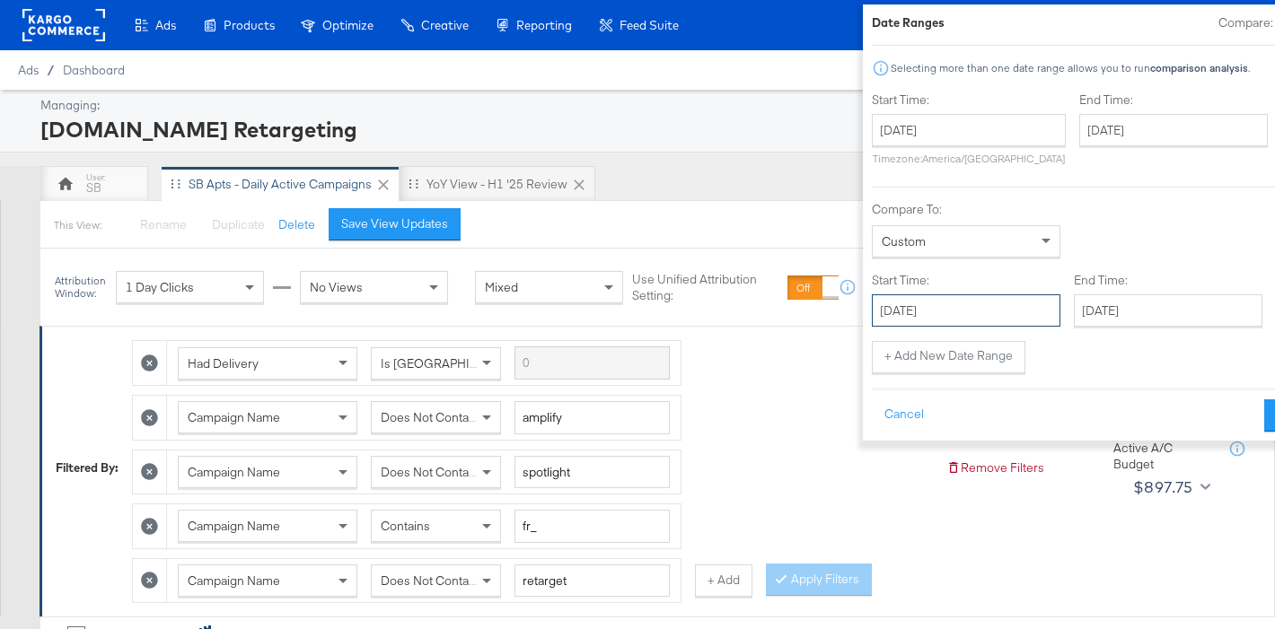
click at [931, 312] on input "May 12th 2025" at bounding box center [966, 310] width 189 height 32
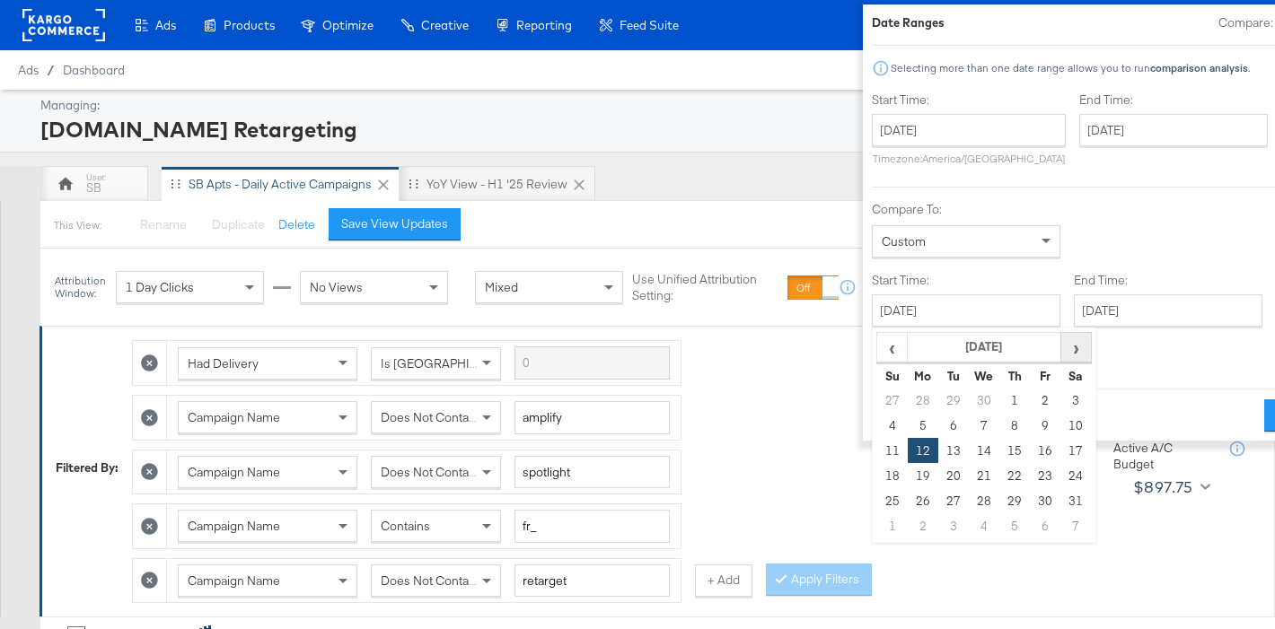
drag, startPoint x: 996, startPoint y: 356, endPoint x: 984, endPoint y: 357, distance: 11.7
click at [1062, 356] on span "›" at bounding box center [1076, 347] width 28 height 27
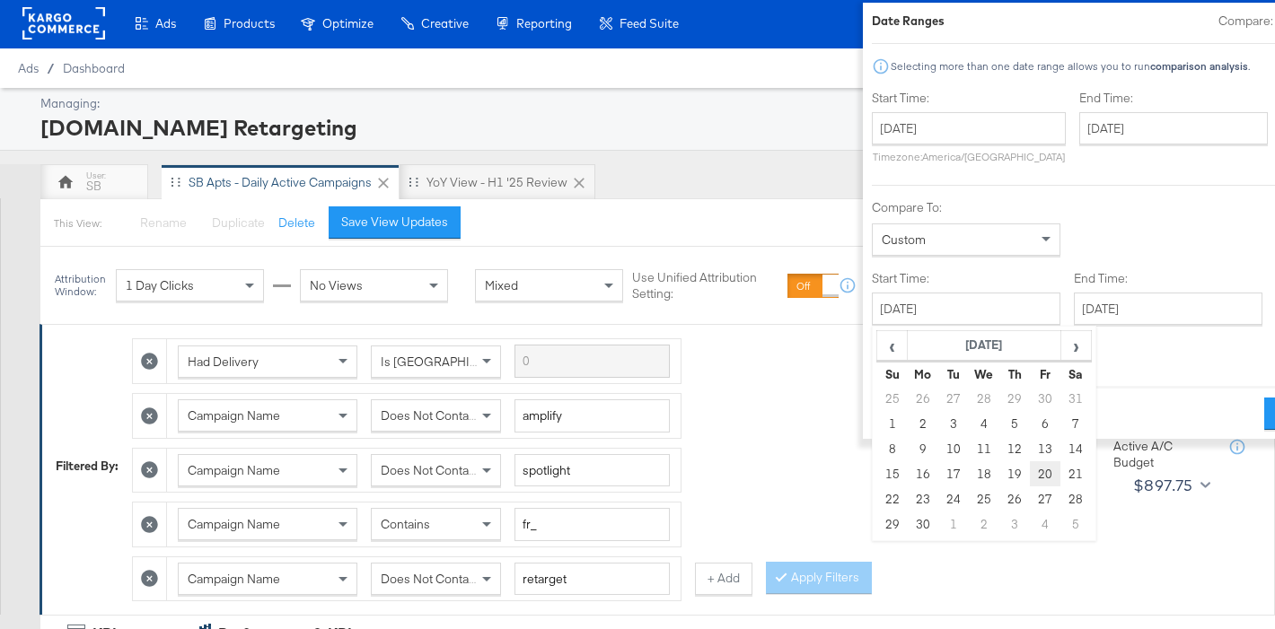
click at [1030, 476] on td "20" at bounding box center [1045, 473] width 31 height 25
type input "June 20th 2025"
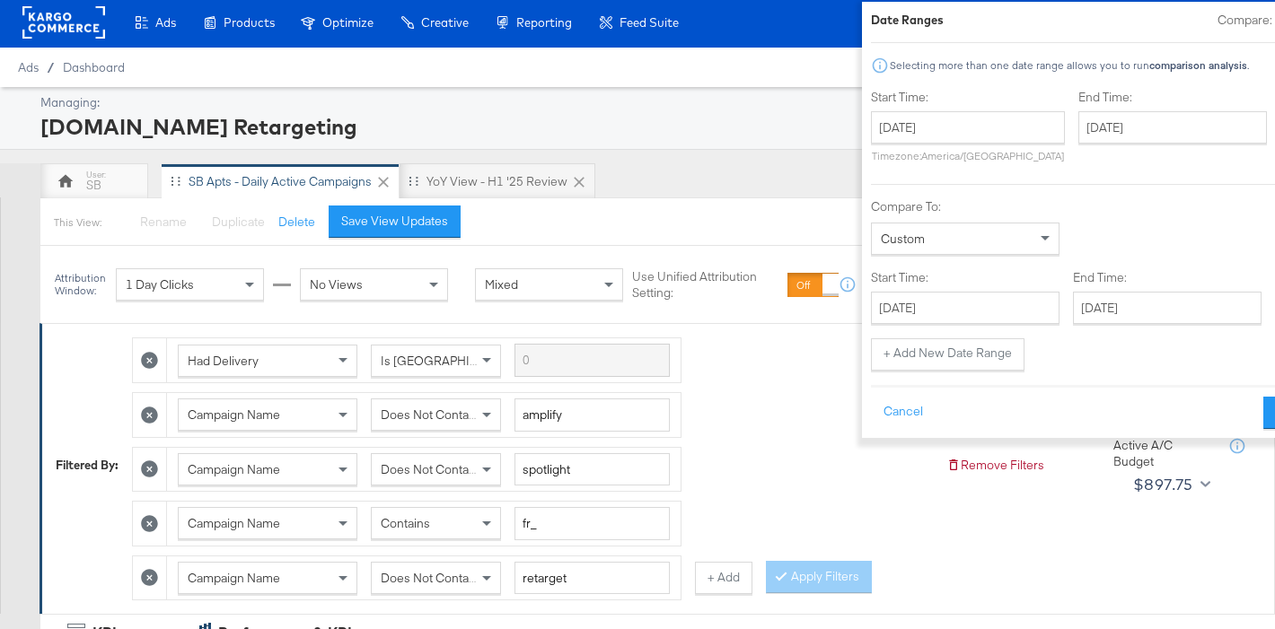
scroll to position [4, 0]
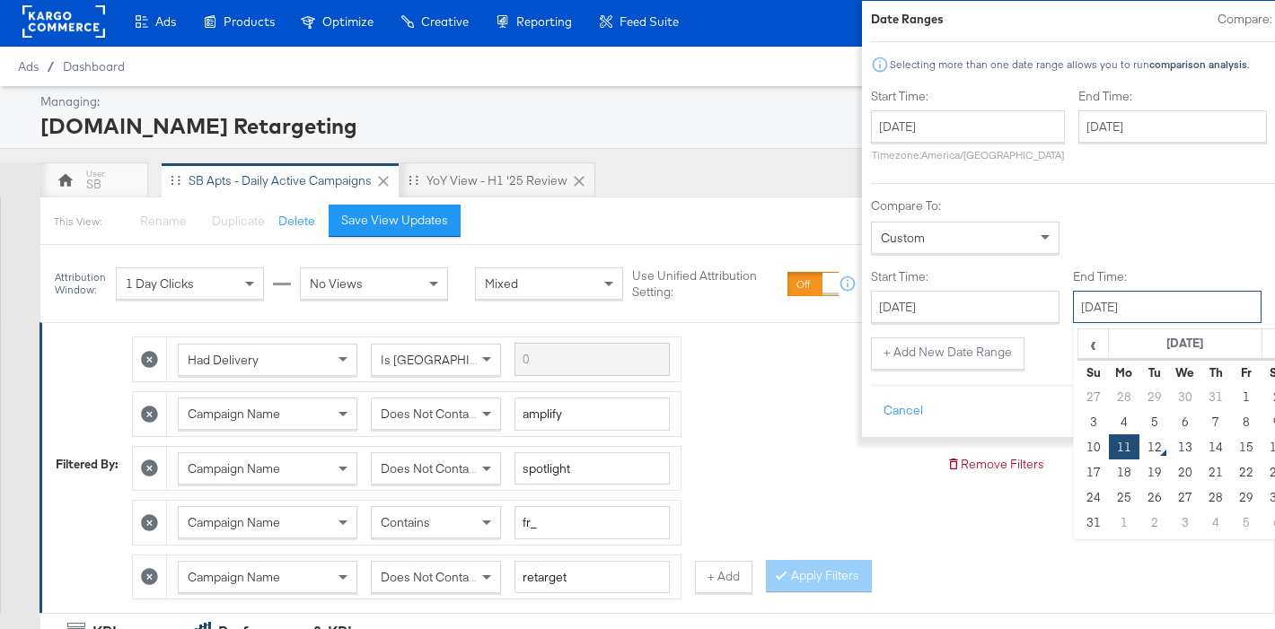
click at [1073, 310] on input "August 11th 2025" at bounding box center [1167, 307] width 189 height 32
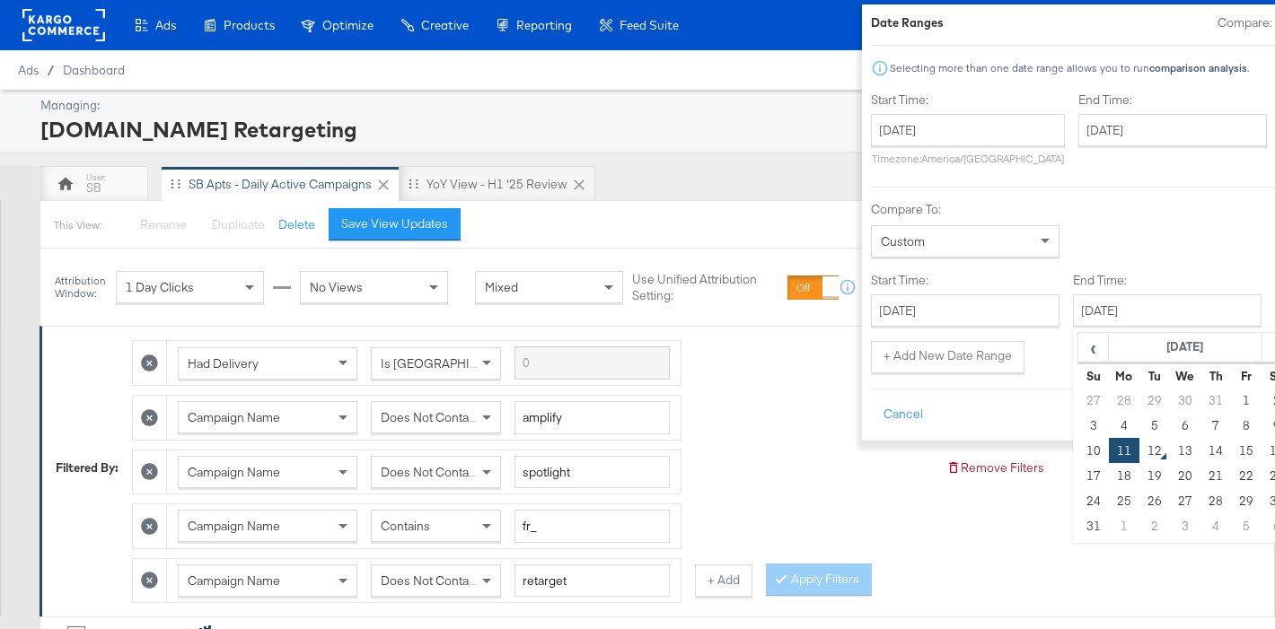
click at [1183, 253] on div "Compare To: Custom" at bounding box center [1095, 229] width 449 height 57
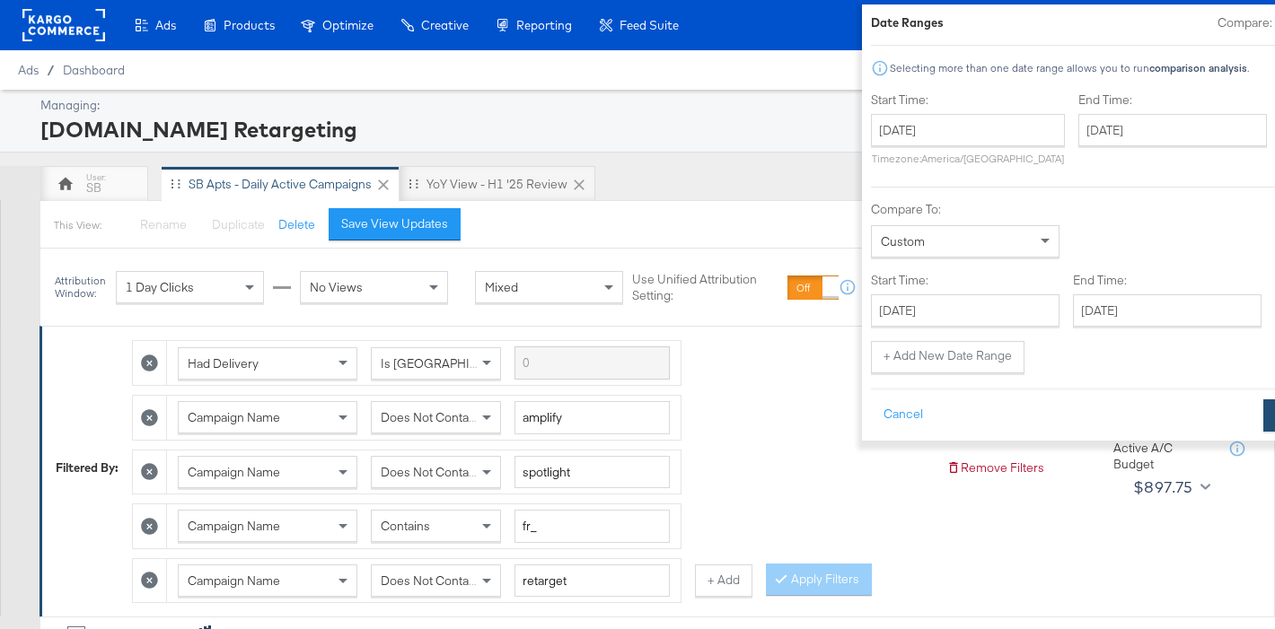
click at [1263, 420] on button "Apply" at bounding box center [1291, 416] width 57 height 32
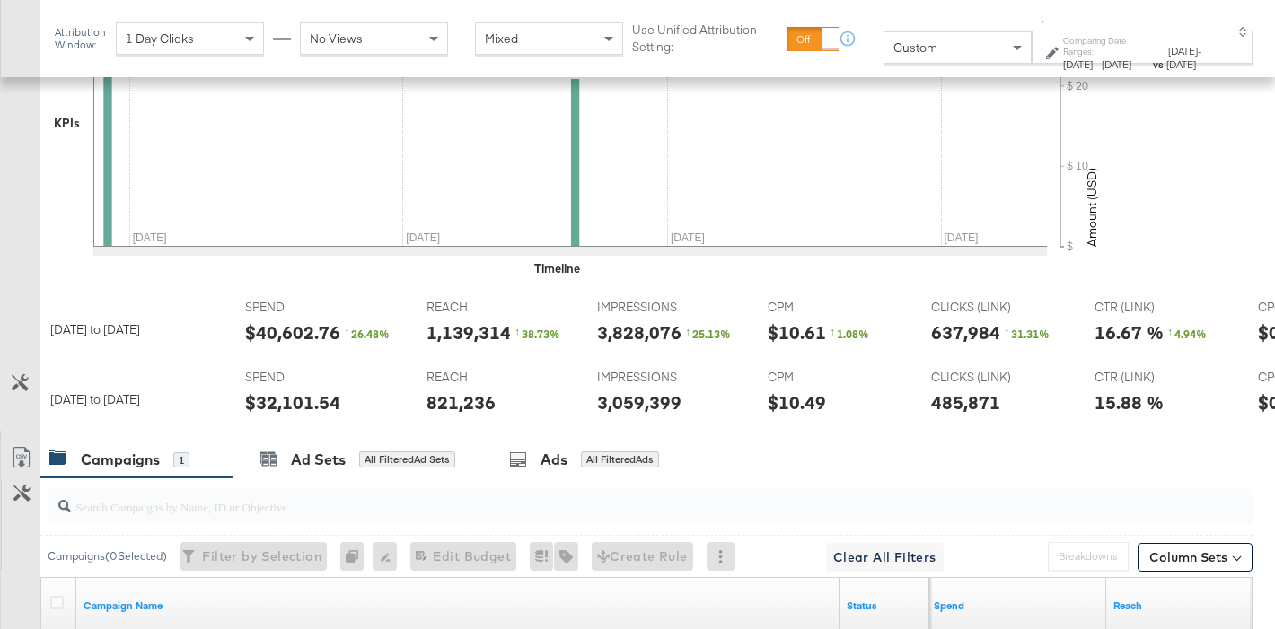
scroll to position [760, 0]
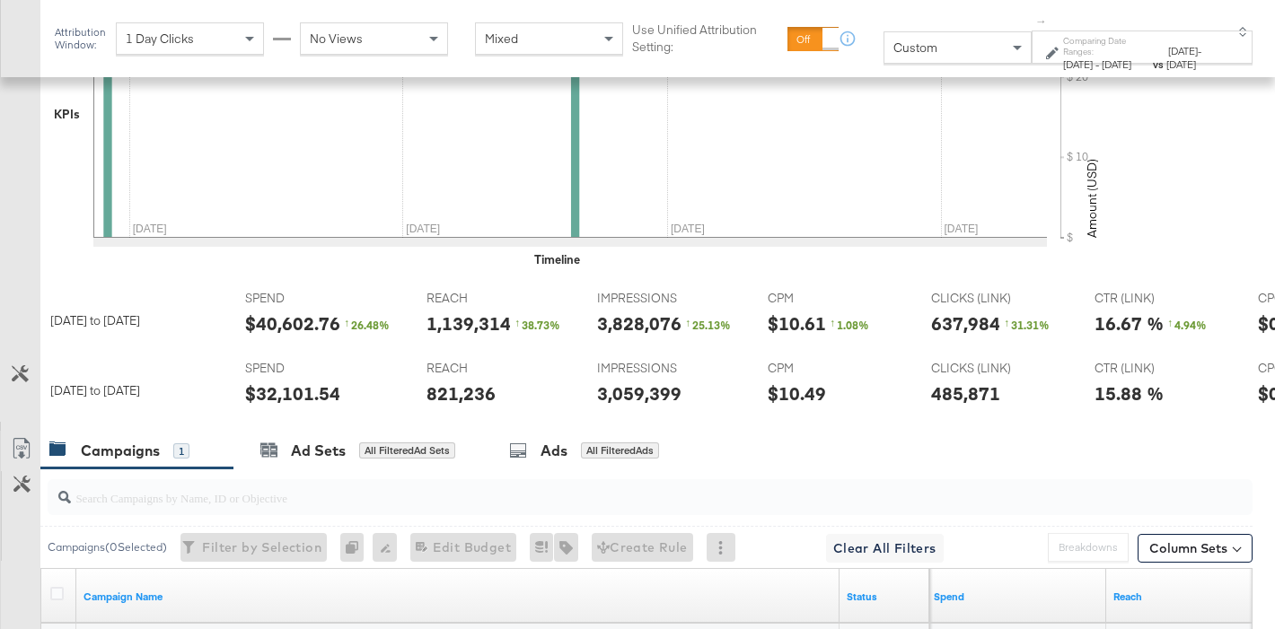
click at [302, 390] on div "$32,101.54" at bounding box center [292, 394] width 95 height 26
click at [610, 397] on div "3,059,399" at bounding box center [639, 394] width 84 height 26
click at [951, 389] on div "485,871" at bounding box center [965, 394] width 69 height 26
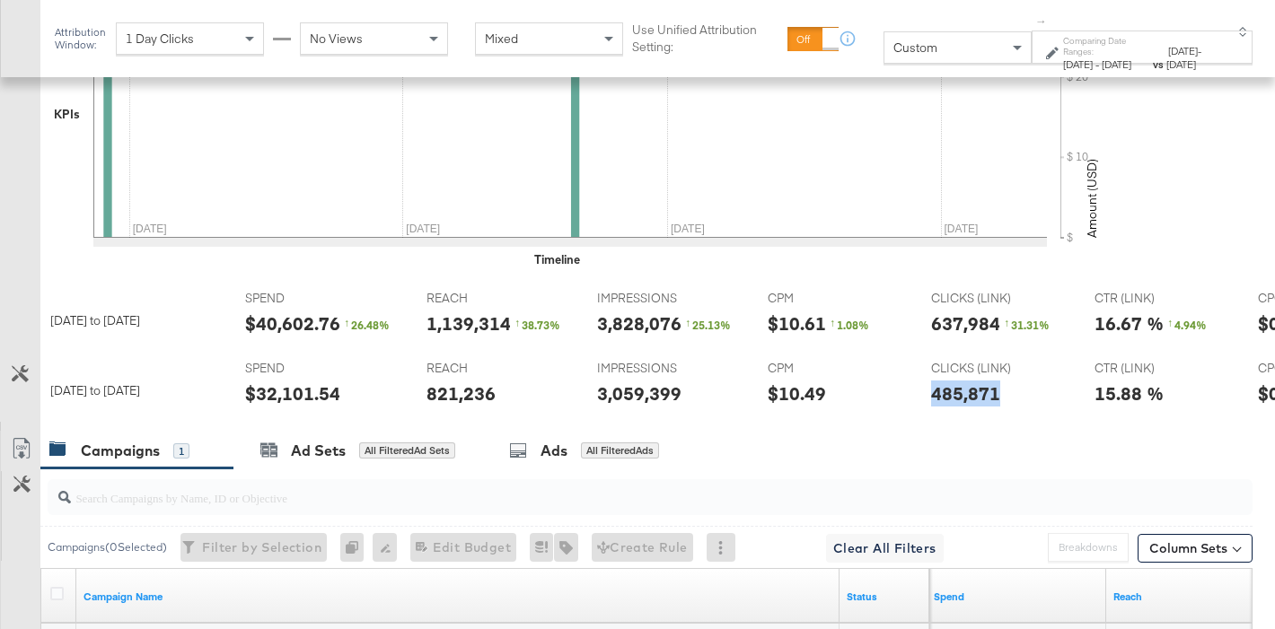
click at [951, 389] on div "485,871" at bounding box center [965, 394] width 69 height 26
click at [281, 327] on div "$40,602.76" at bounding box center [292, 324] width 95 height 26
click at [463, 328] on div "1,139,314" at bounding box center [468, 324] width 84 height 26
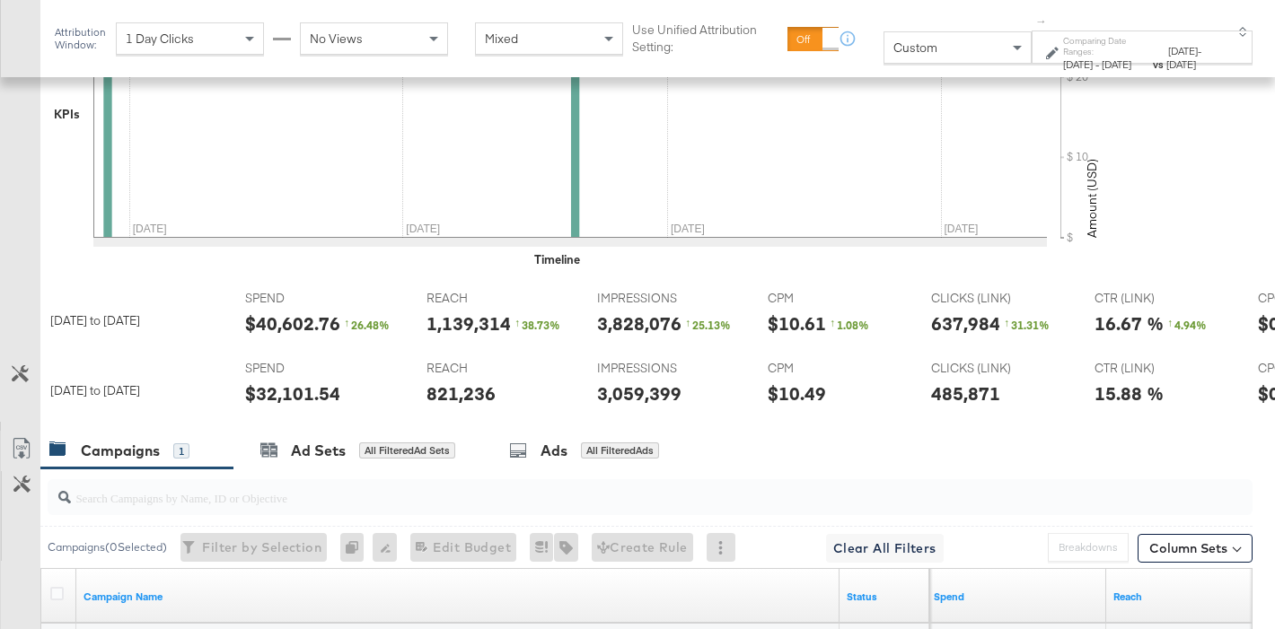
click at [606, 328] on div "3,828,076" at bounding box center [639, 324] width 84 height 26
click at [955, 324] on div "637,984" at bounding box center [965, 324] width 69 height 26
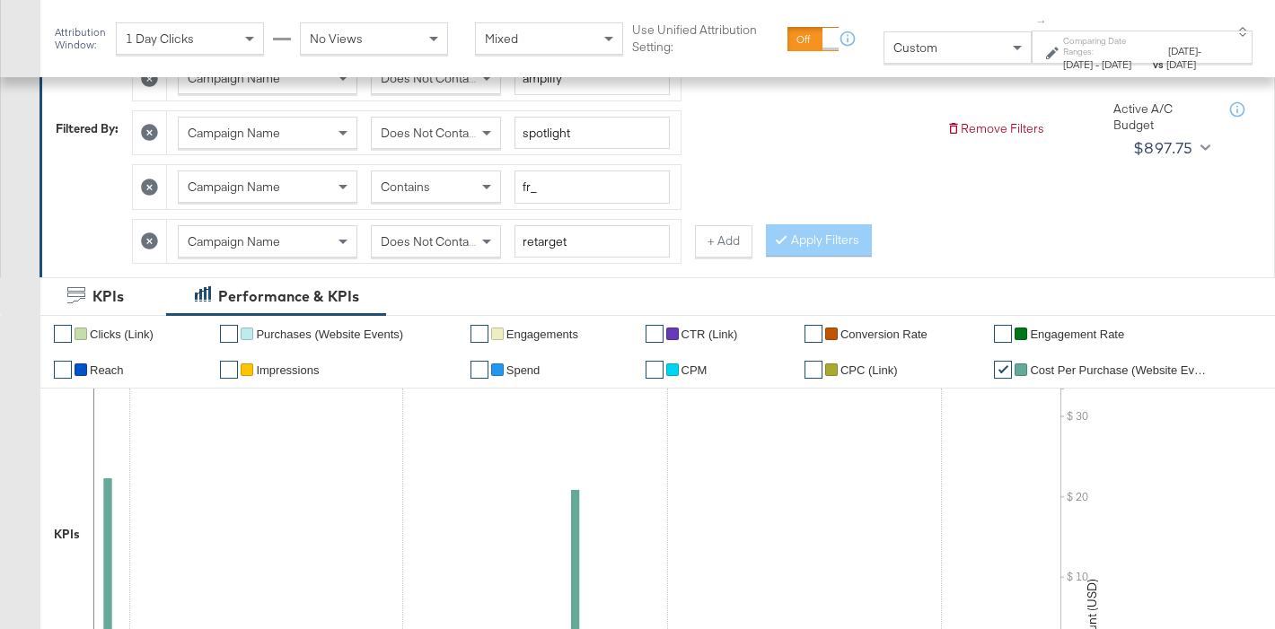
scroll to position [352, 0]
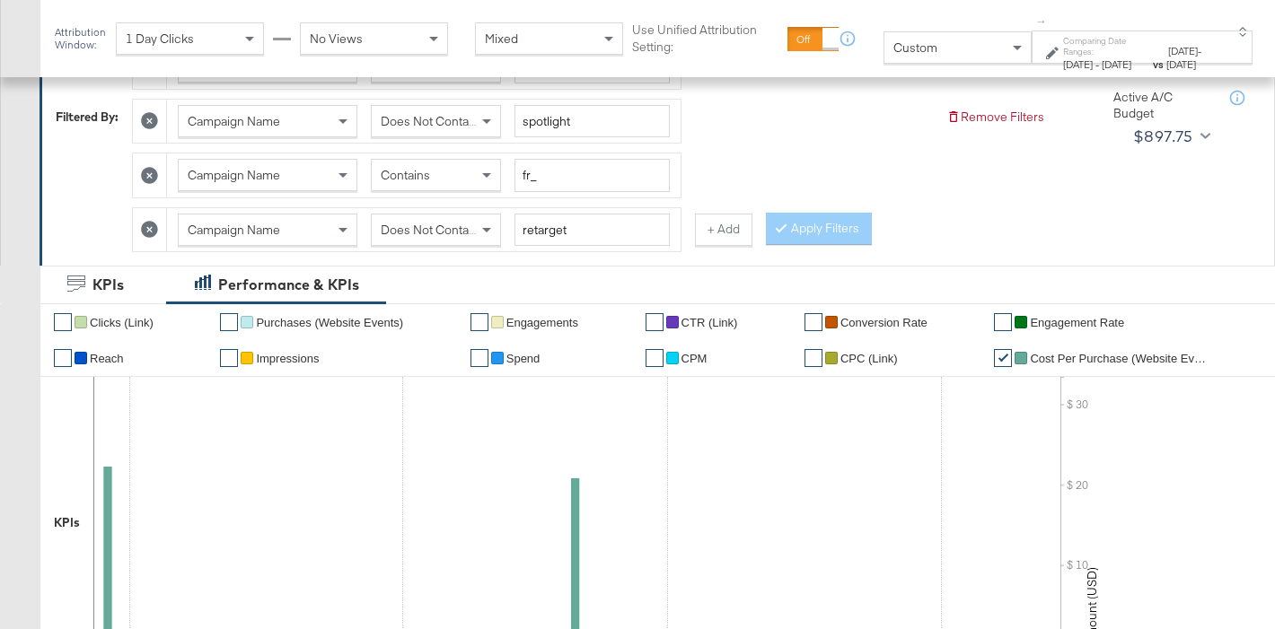
click at [452, 236] on span "Does Not Contain" at bounding box center [430, 230] width 98 height 16
click at [796, 237] on button "Apply Filters" at bounding box center [819, 229] width 106 height 32
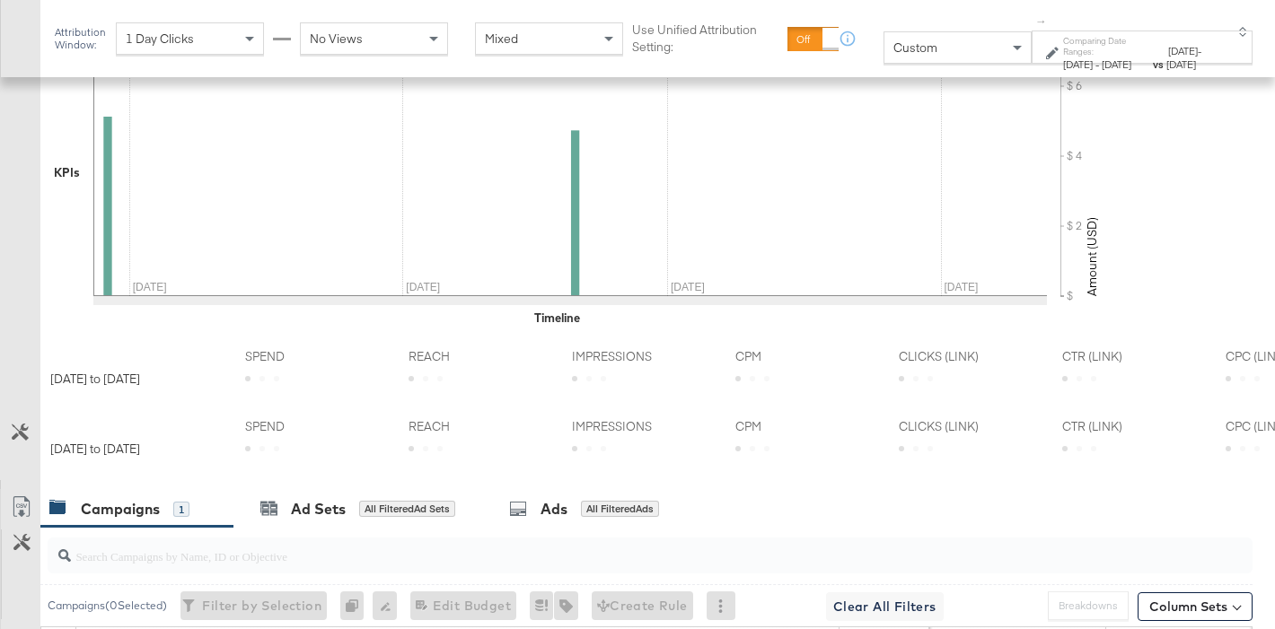
scroll to position [877, 0]
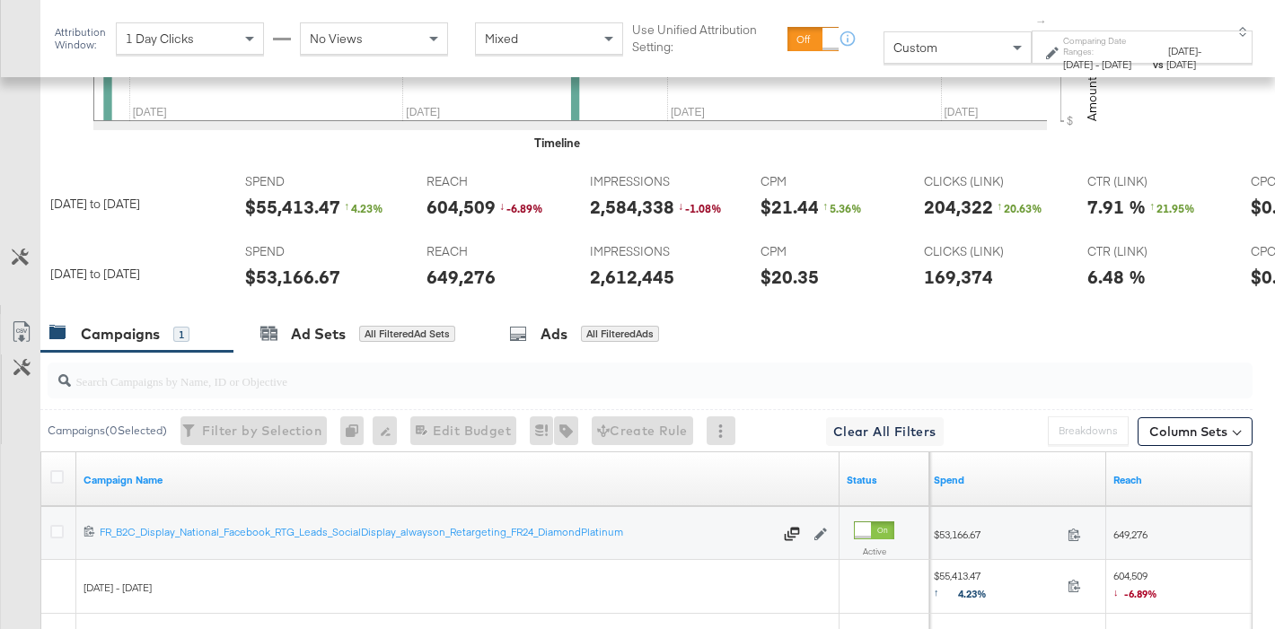
click at [277, 277] on div "$53,166.67" at bounding box center [292, 277] width 95 height 26
click at [636, 278] on div "2,612,445" at bounding box center [632, 277] width 84 height 26
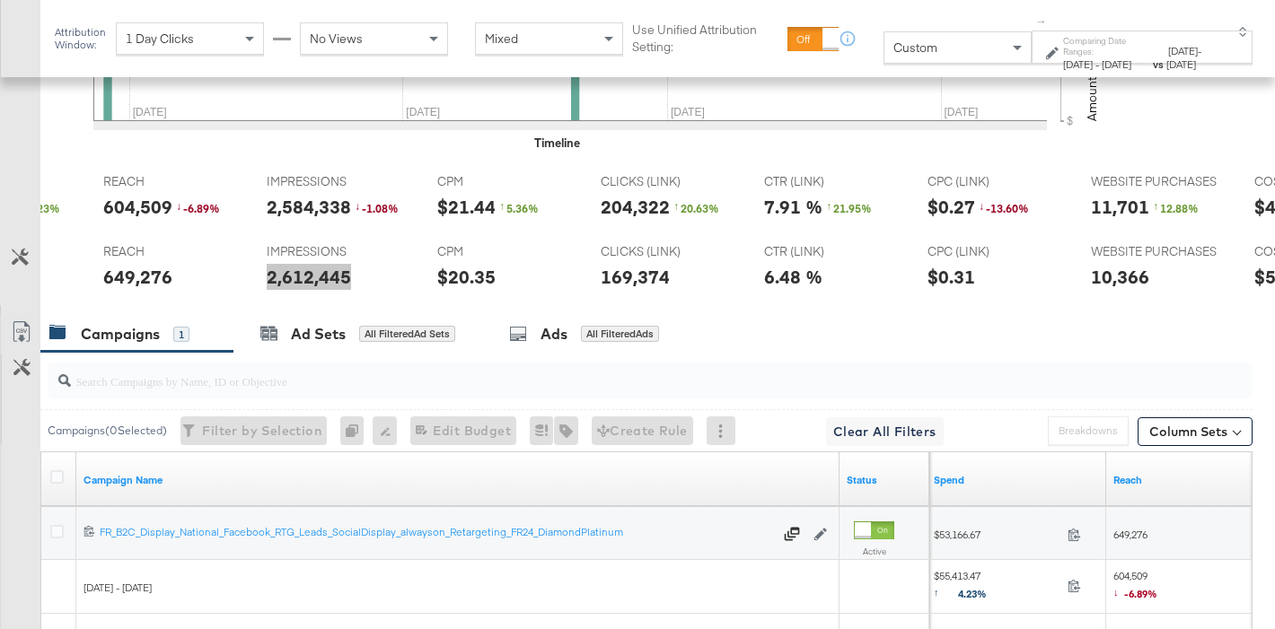
scroll to position [0, 450]
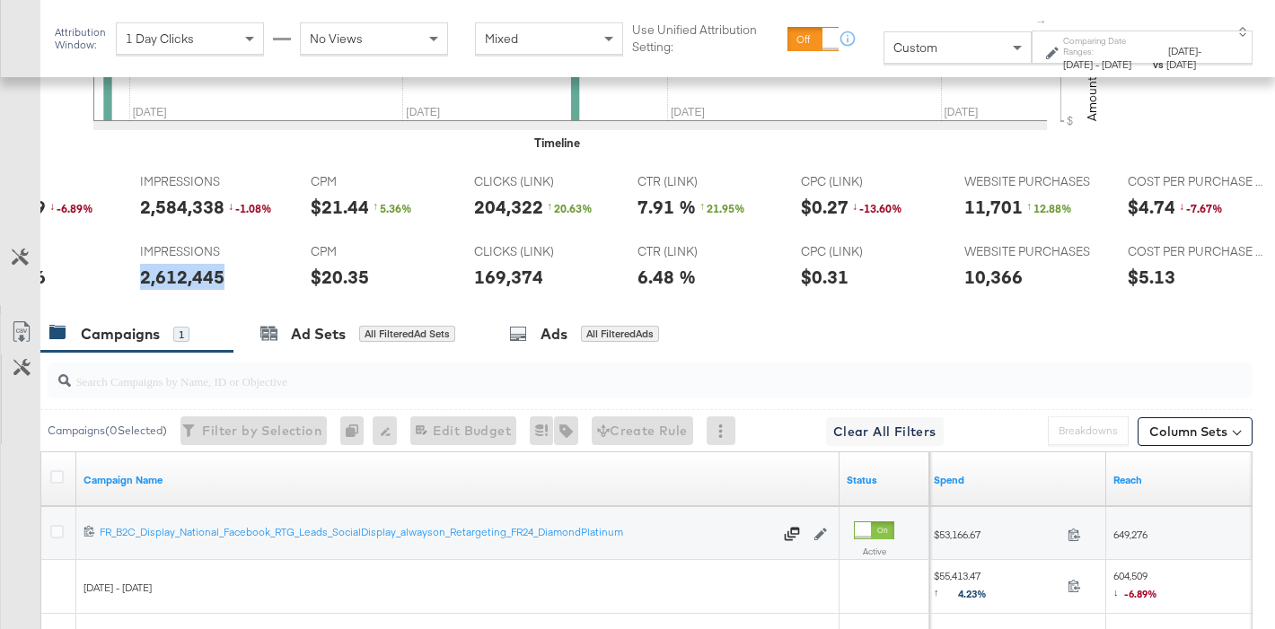
click at [980, 279] on div "10,366" at bounding box center [993, 277] width 58 height 26
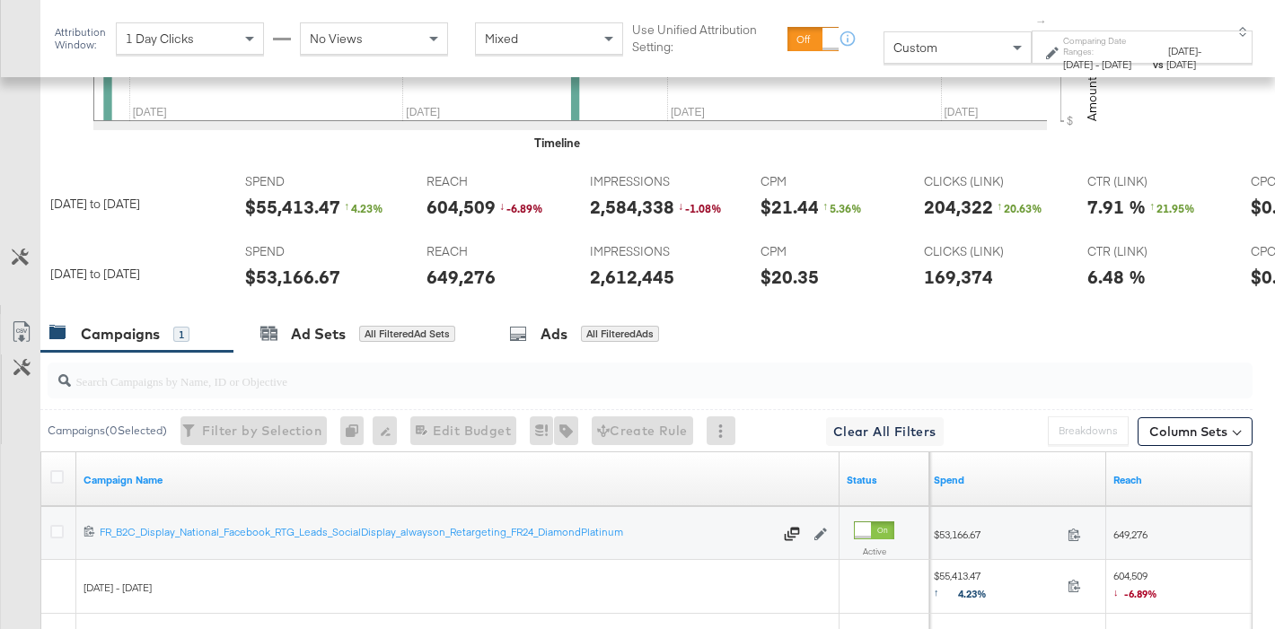
click at [295, 200] on div "$55,413.47" at bounding box center [292, 207] width 95 height 26
click at [616, 278] on div "2,612,445" at bounding box center [632, 277] width 84 height 26
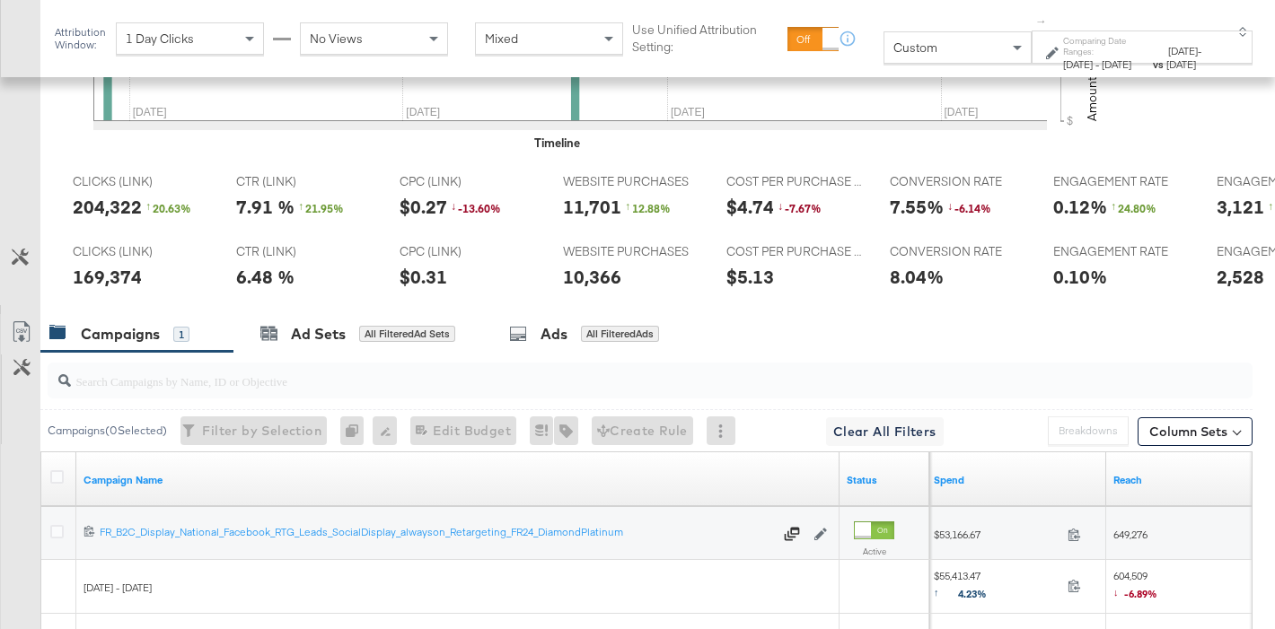
click at [567, 276] on div "10,366" at bounding box center [592, 277] width 58 height 26
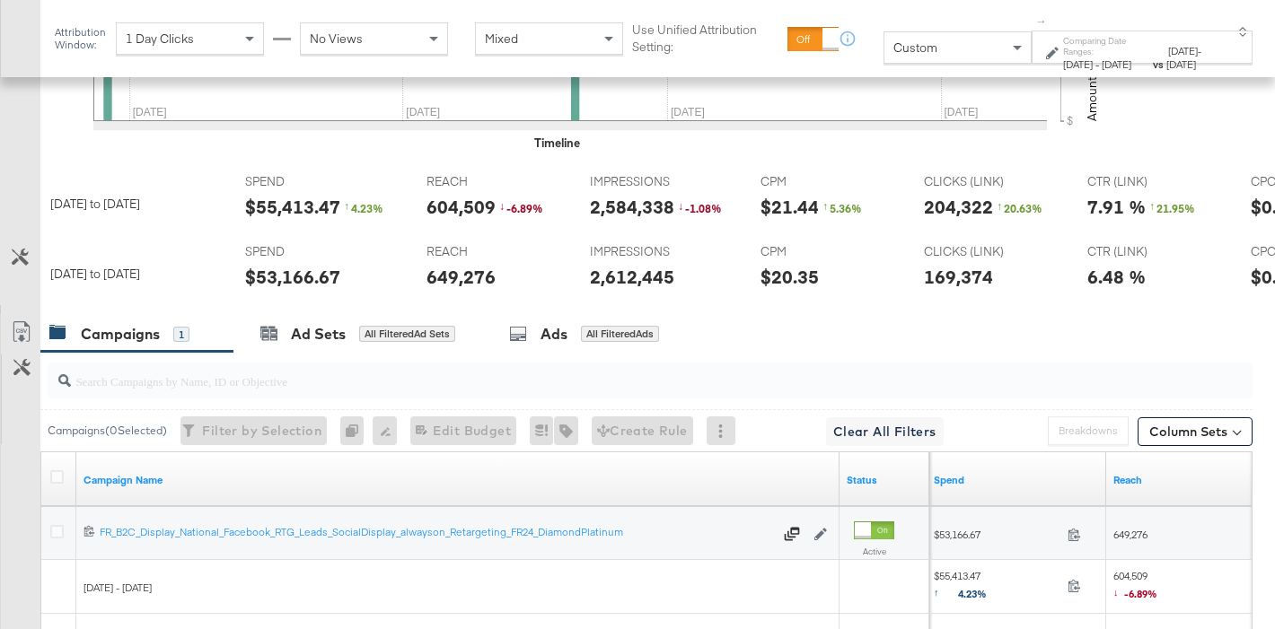
click at [265, 205] on div "$55,413.47" at bounding box center [292, 207] width 95 height 26
click at [598, 211] on div "2,584,338" at bounding box center [632, 207] width 84 height 26
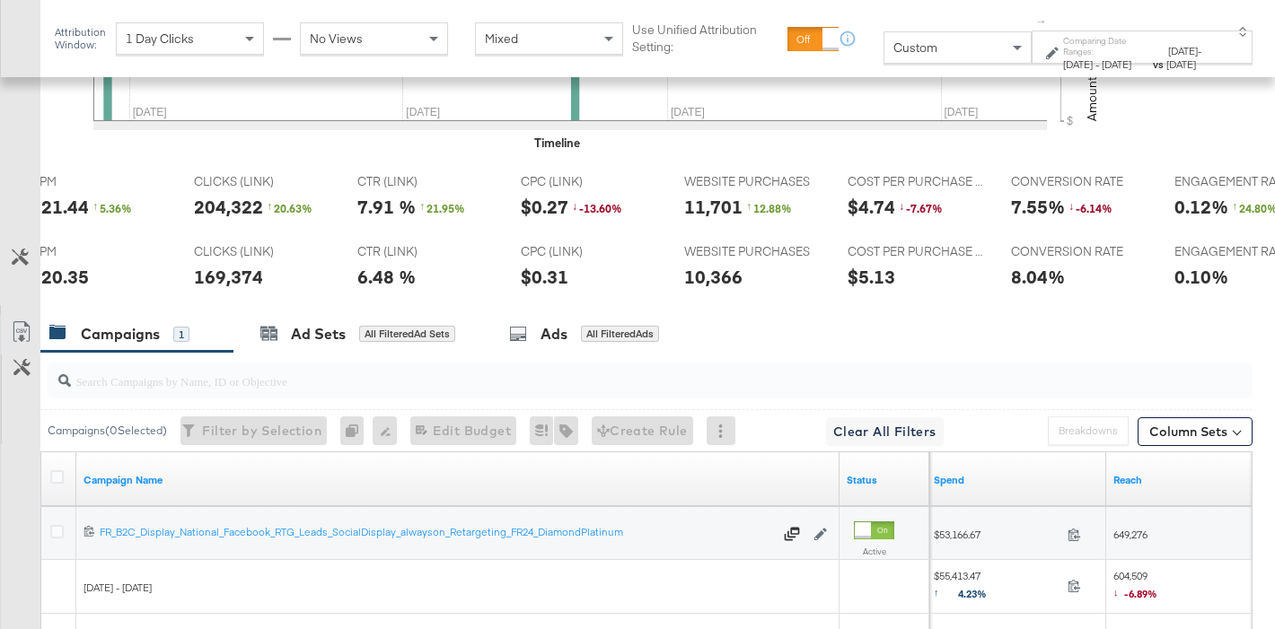
scroll to position [0, 937]
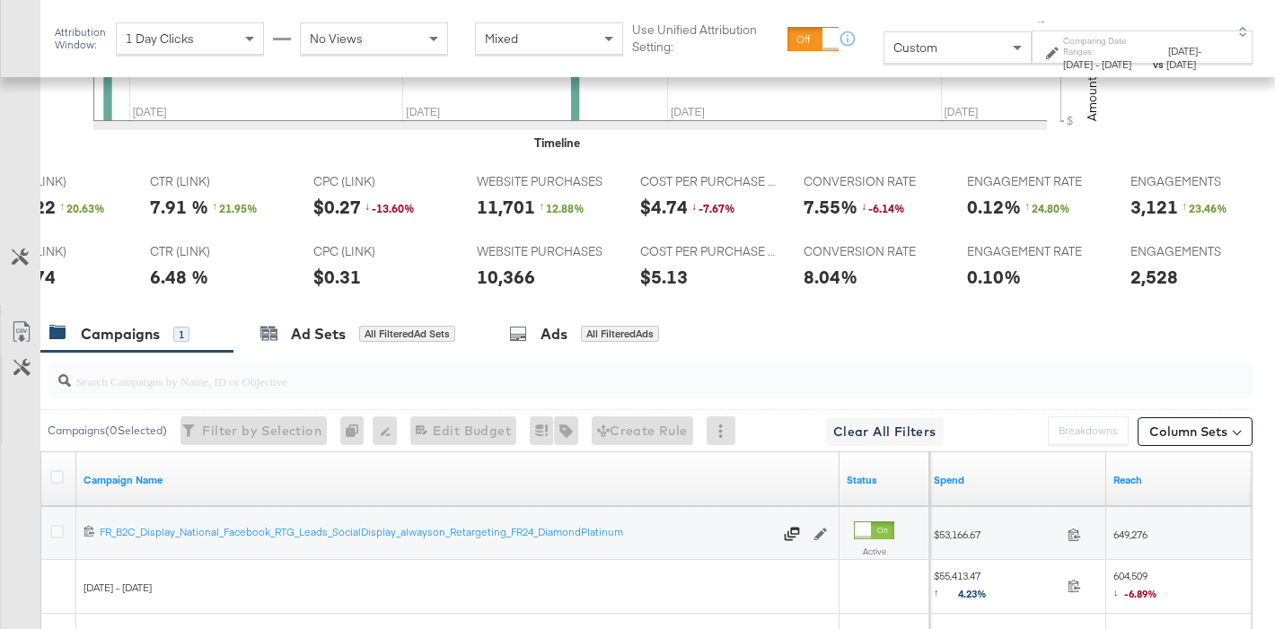
click at [470, 215] on div "WEBSITE PURCHASES WEBSITE PURCHASES 11,701 ↑ 12.88 %" at bounding box center [544, 200] width 162 height 68
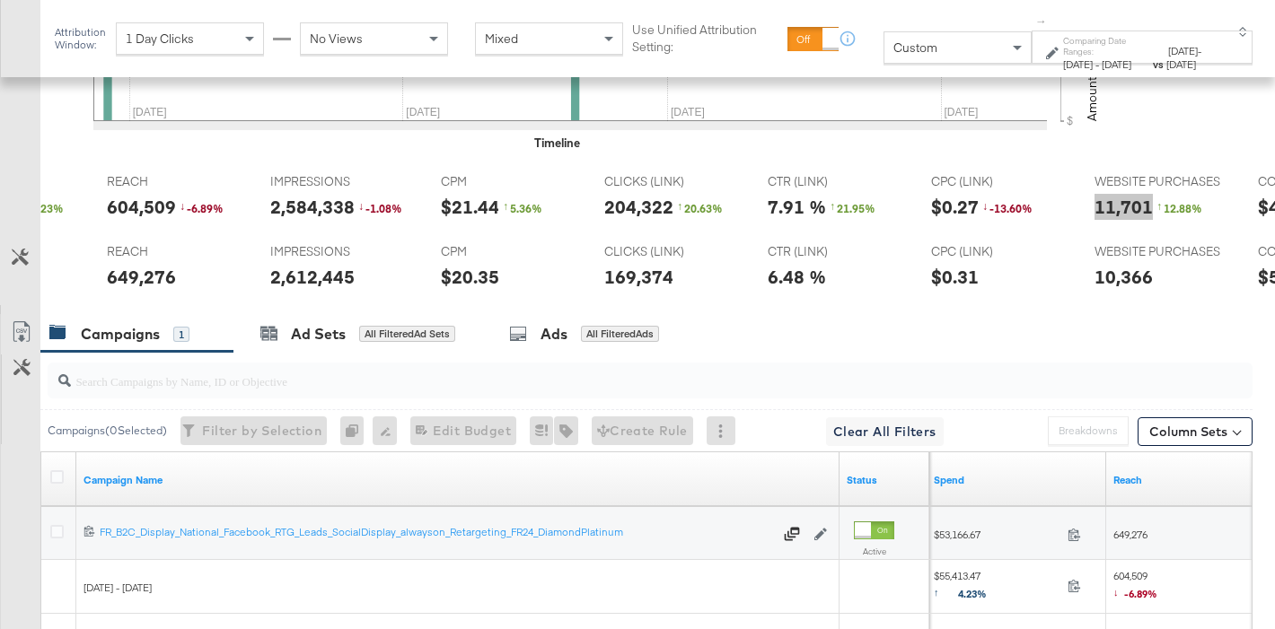
scroll to position [0, 557]
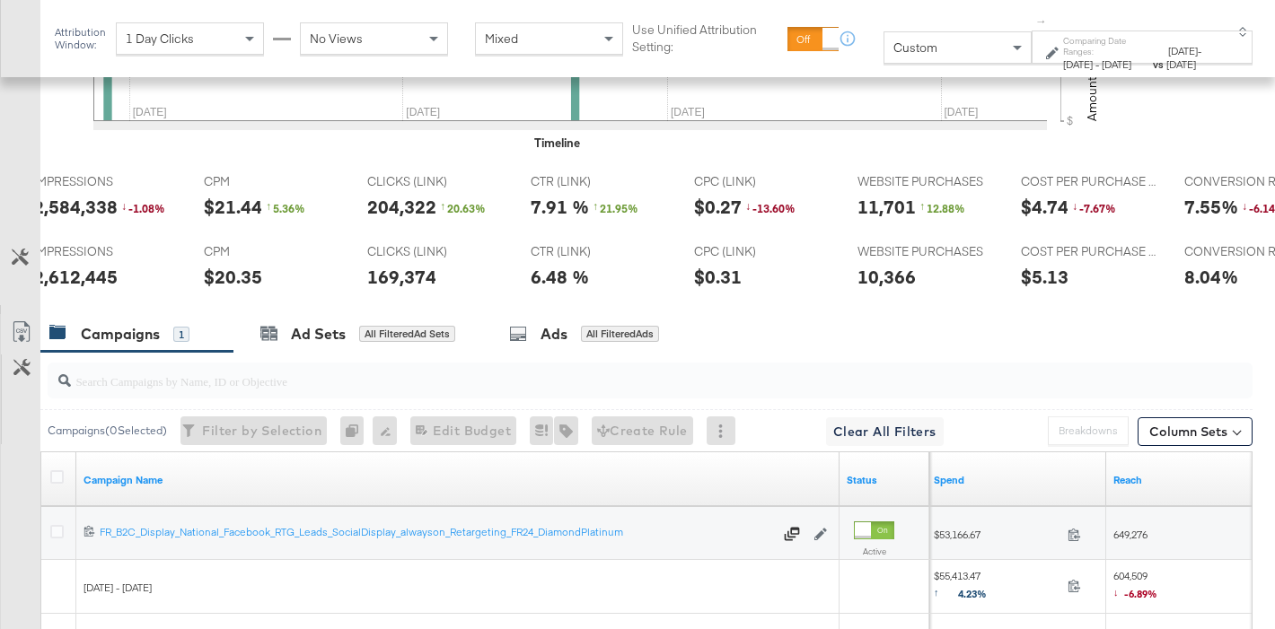
click at [1063, 57] on span "Apr 28th 2025" at bounding box center [1078, 63] width 30 height 13
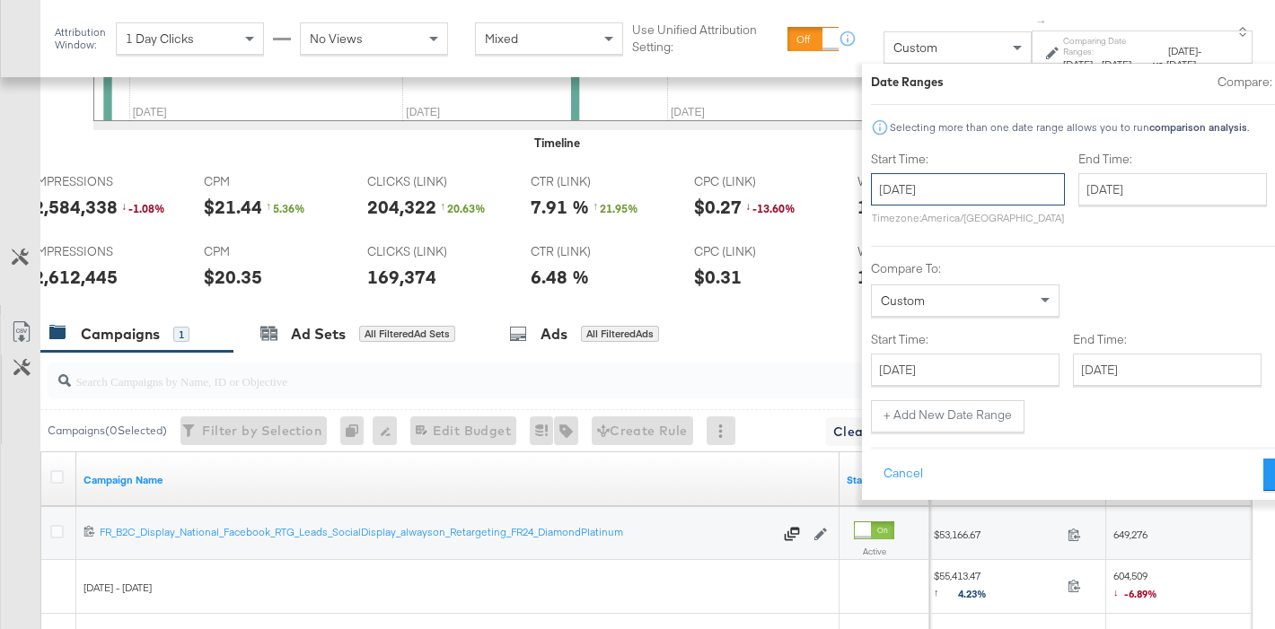
click at [894, 195] on input "April 28th 2025" at bounding box center [968, 189] width 194 height 32
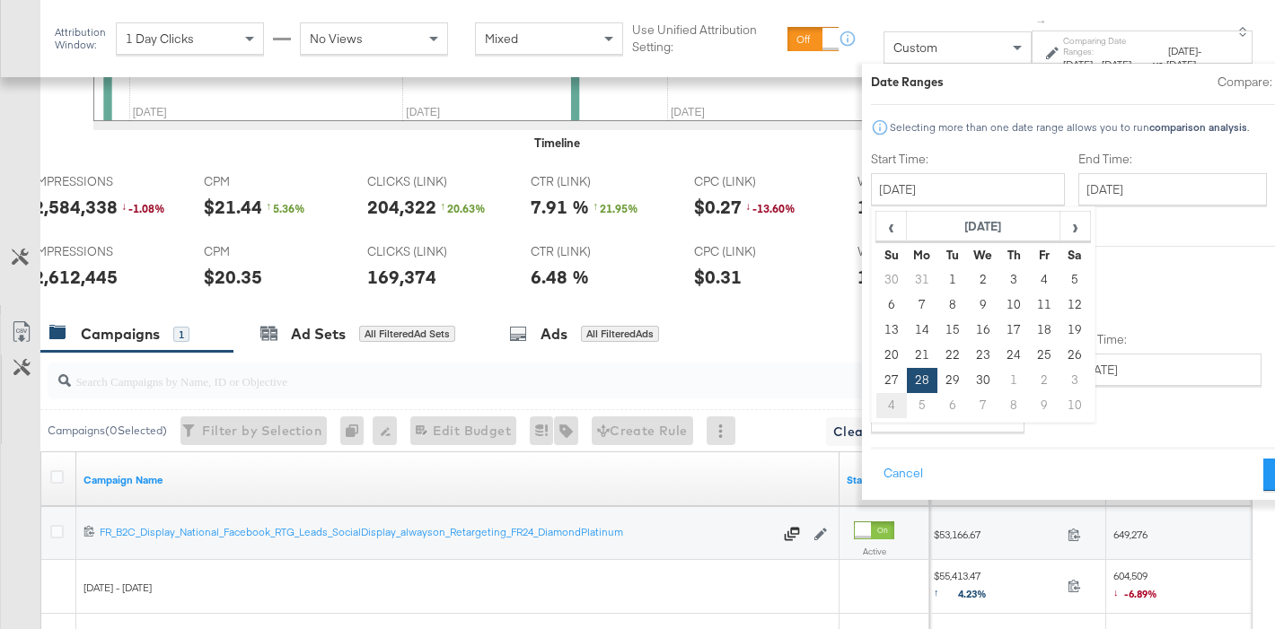
click at [876, 398] on td "4" at bounding box center [891, 405] width 31 height 25
type input "May 4th 2025"
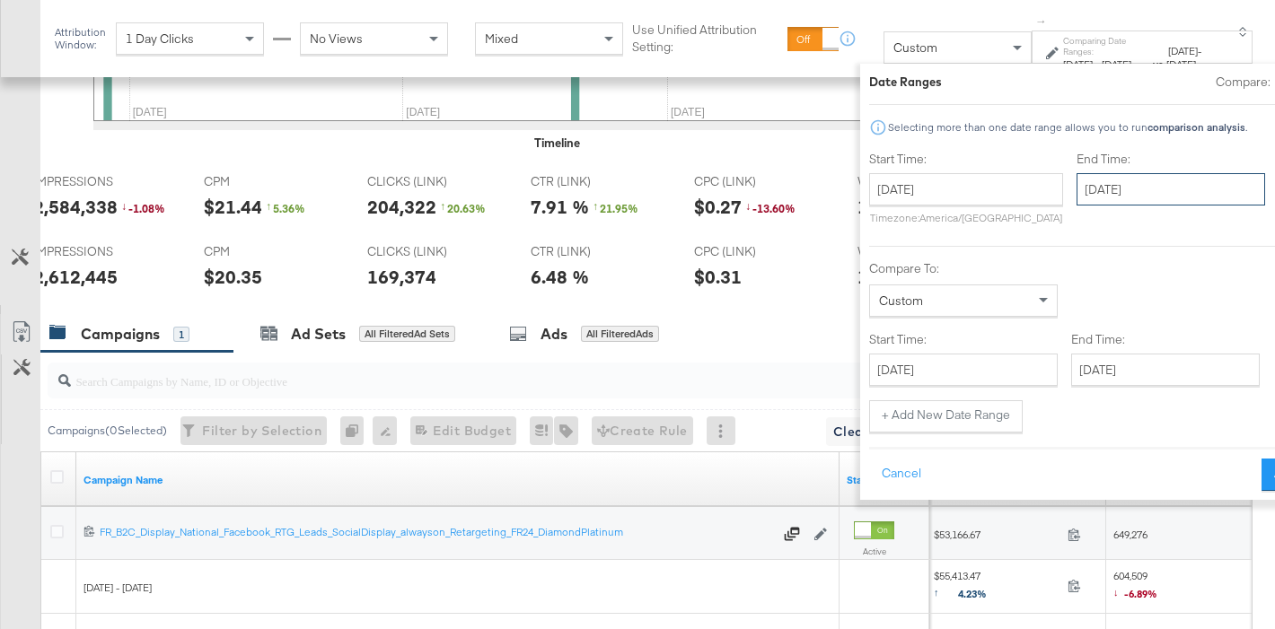
click at [1105, 189] on input "June 19th 2025" at bounding box center [1170, 189] width 189 height 32
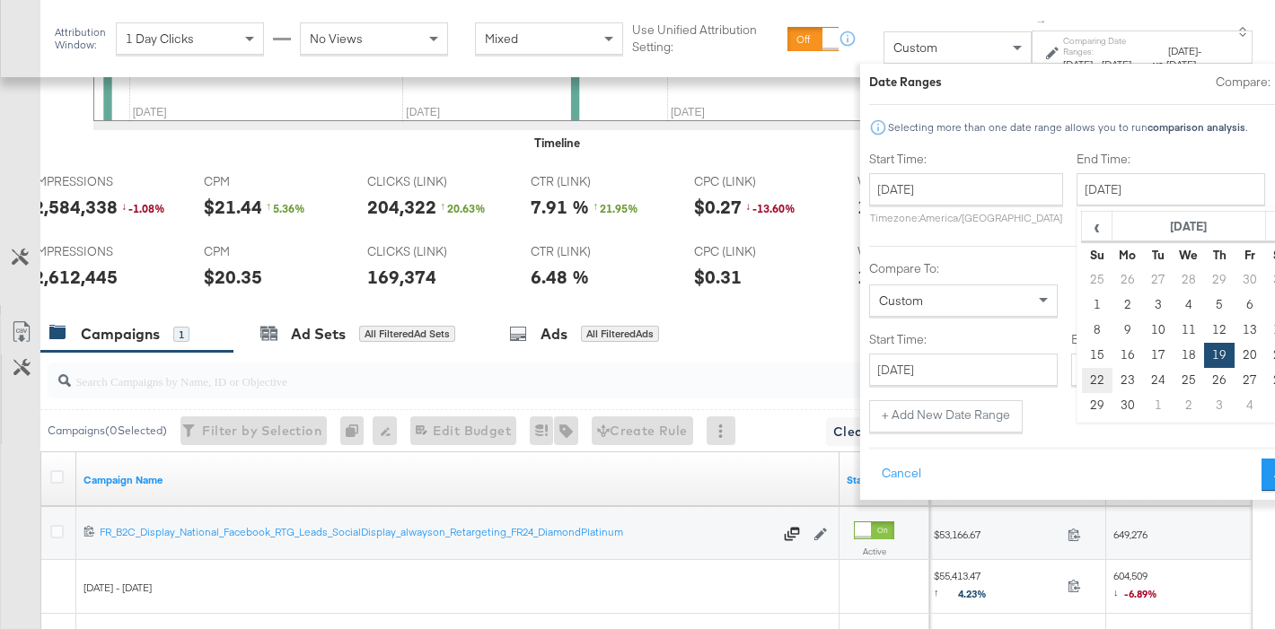
click at [1082, 378] on td "22" at bounding box center [1097, 380] width 31 height 25
type input "June 22nd 2025"
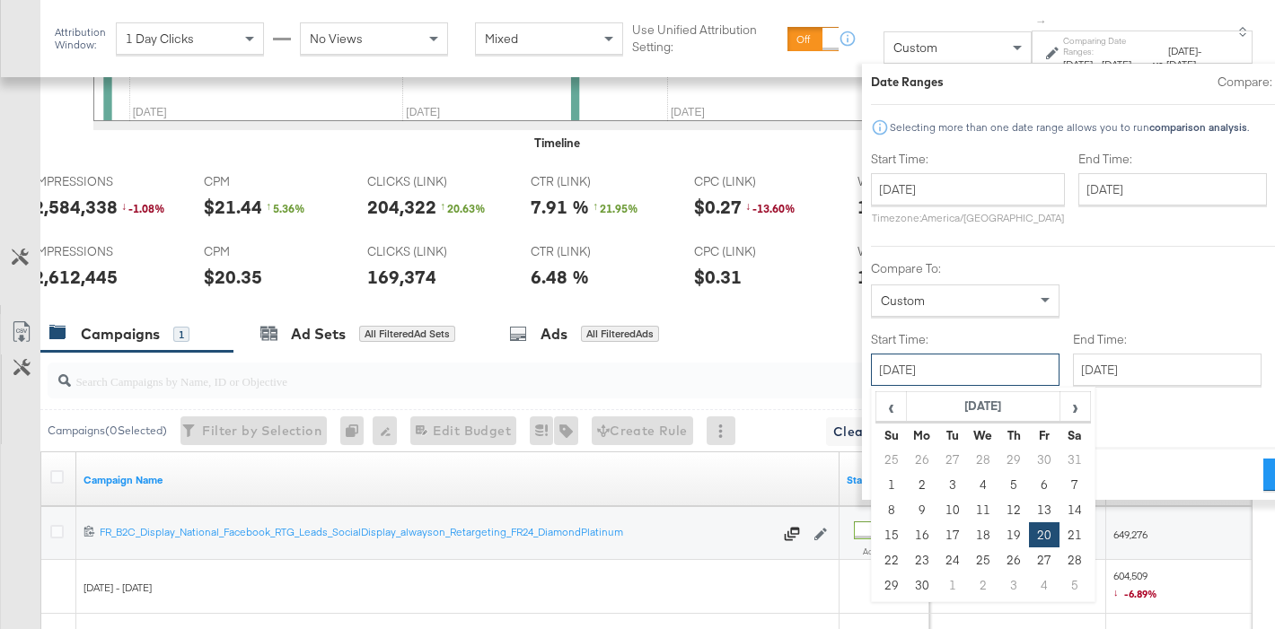
click at [871, 366] on input "June 20th 2025" at bounding box center [965, 370] width 189 height 32
click at [907, 563] on td "23" at bounding box center [922, 560] width 31 height 25
type input "June 23rd 2025"
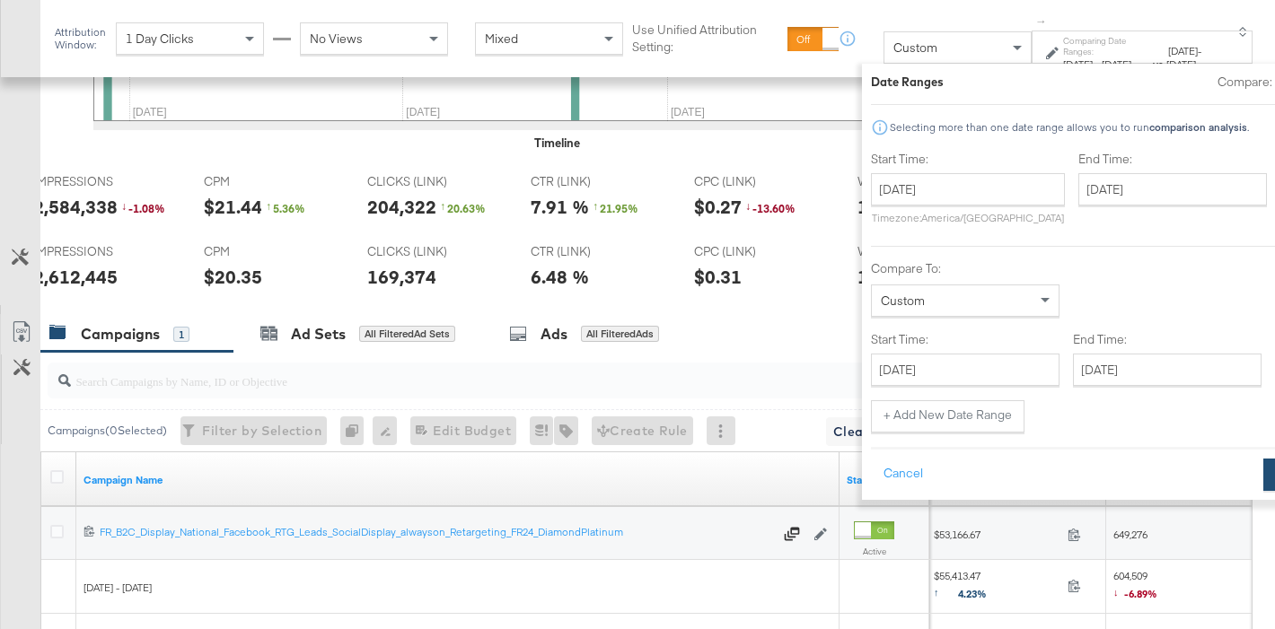
click at [1263, 480] on button "Apply" at bounding box center [1291, 475] width 57 height 32
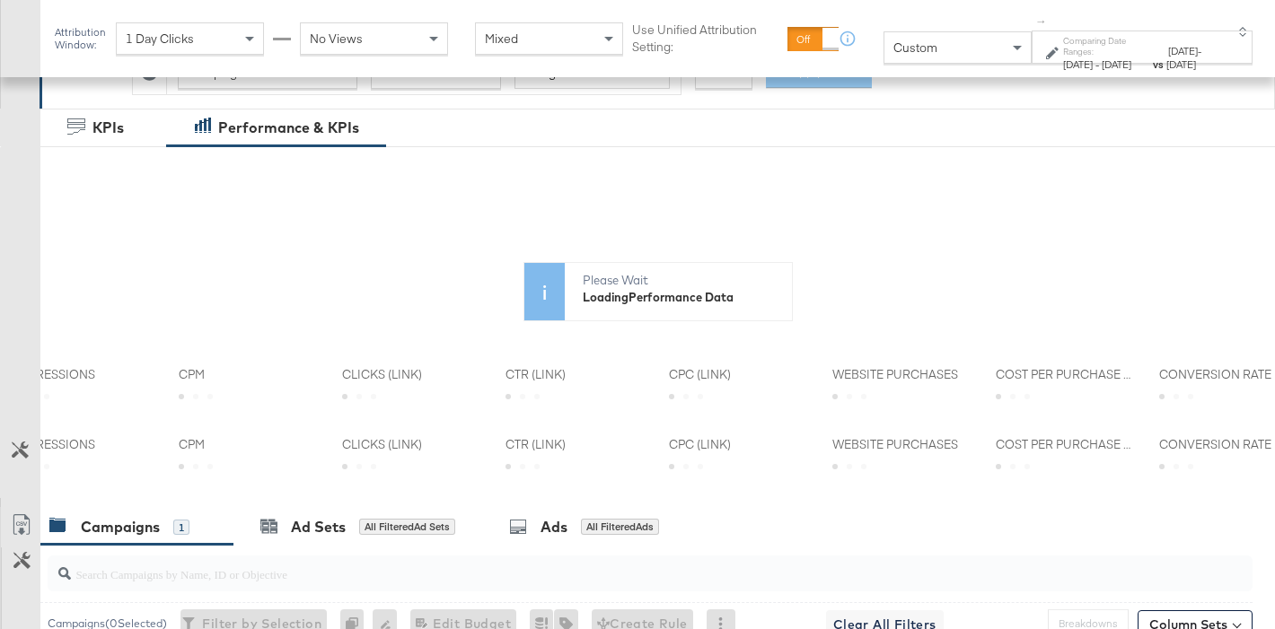
scroll to position [312, 0]
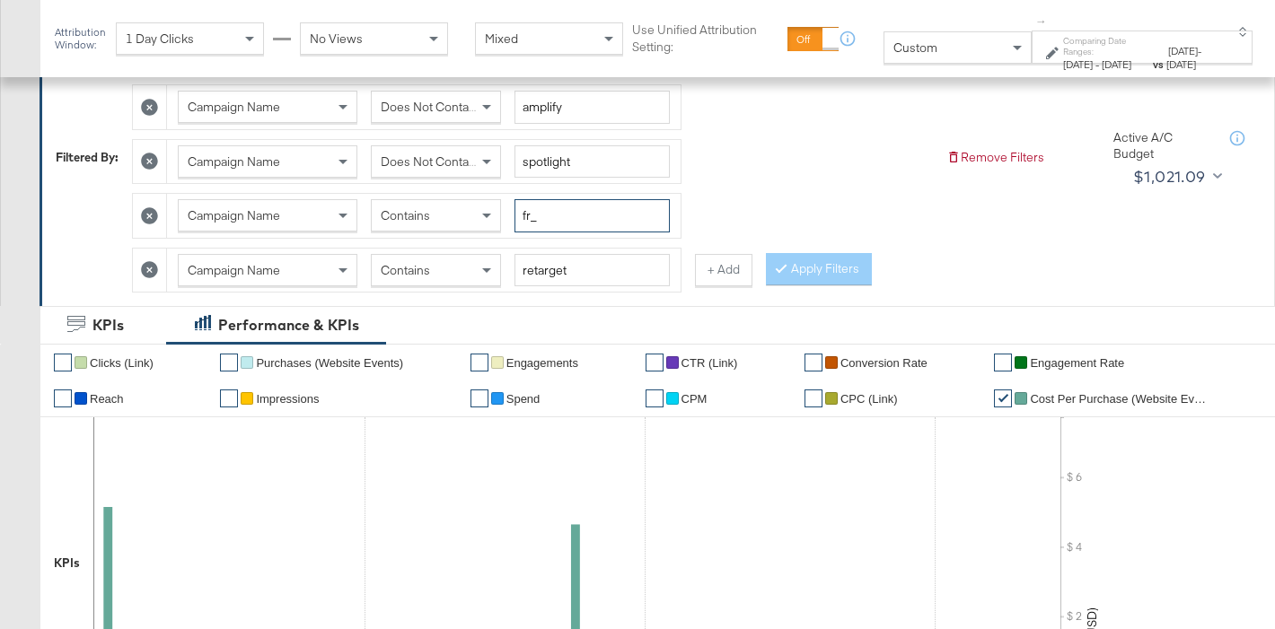
drag, startPoint x: 532, startPoint y: 218, endPoint x: 505, endPoint y: 218, distance: 26.9
click at [505, 218] on div "Campaign Name Contains fr_" at bounding box center [424, 215] width 492 height 33
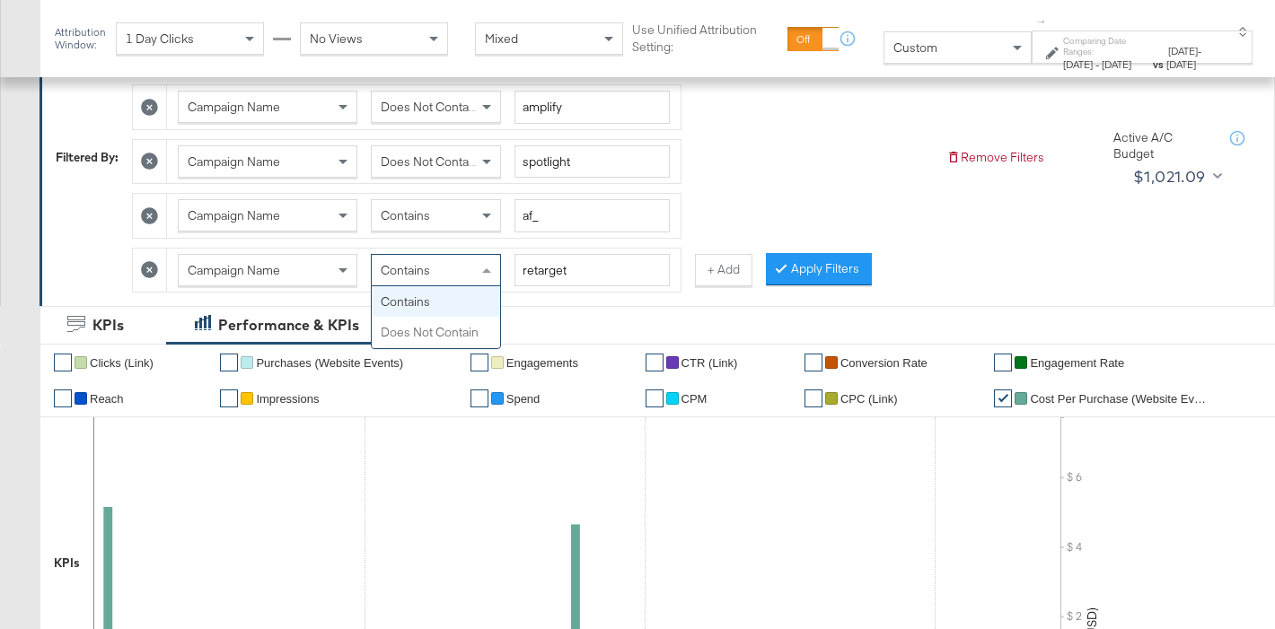
drag, startPoint x: 469, startPoint y: 268, endPoint x: 459, endPoint y: 309, distance: 42.5
click at [469, 268] on div "Contains" at bounding box center [436, 270] width 128 height 31
click at [452, 276] on div "Contains" at bounding box center [436, 270] width 128 height 31
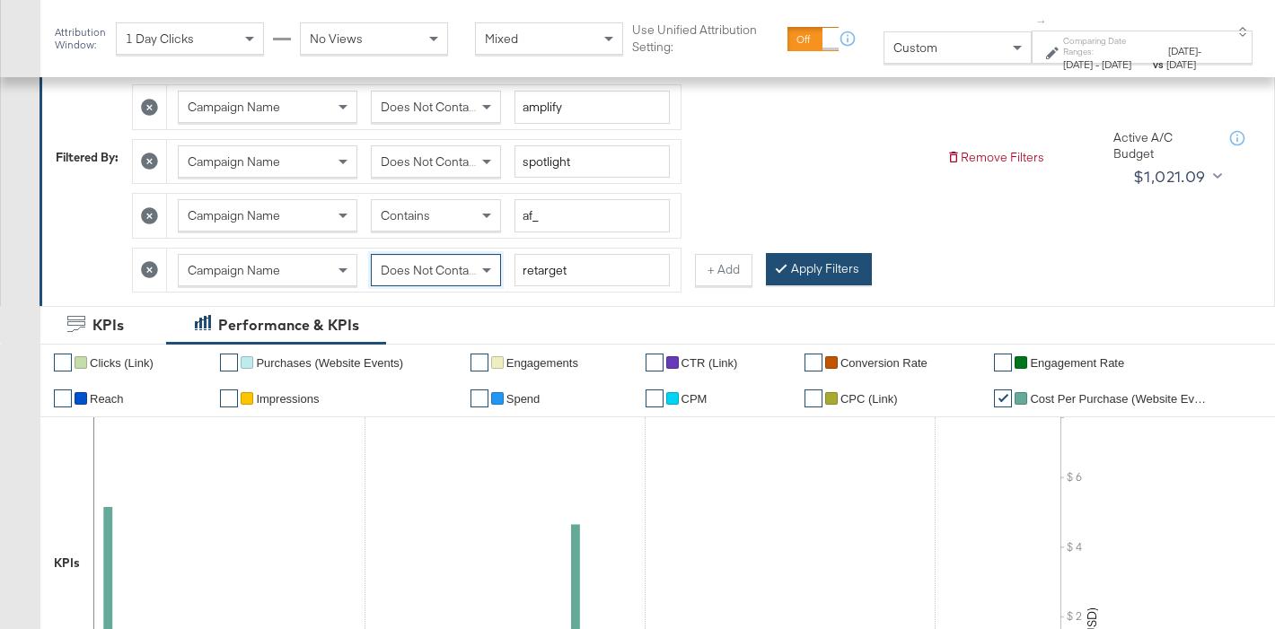
click at [802, 271] on button "Apply Filters" at bounding box center [819, 269] width 106 height 32
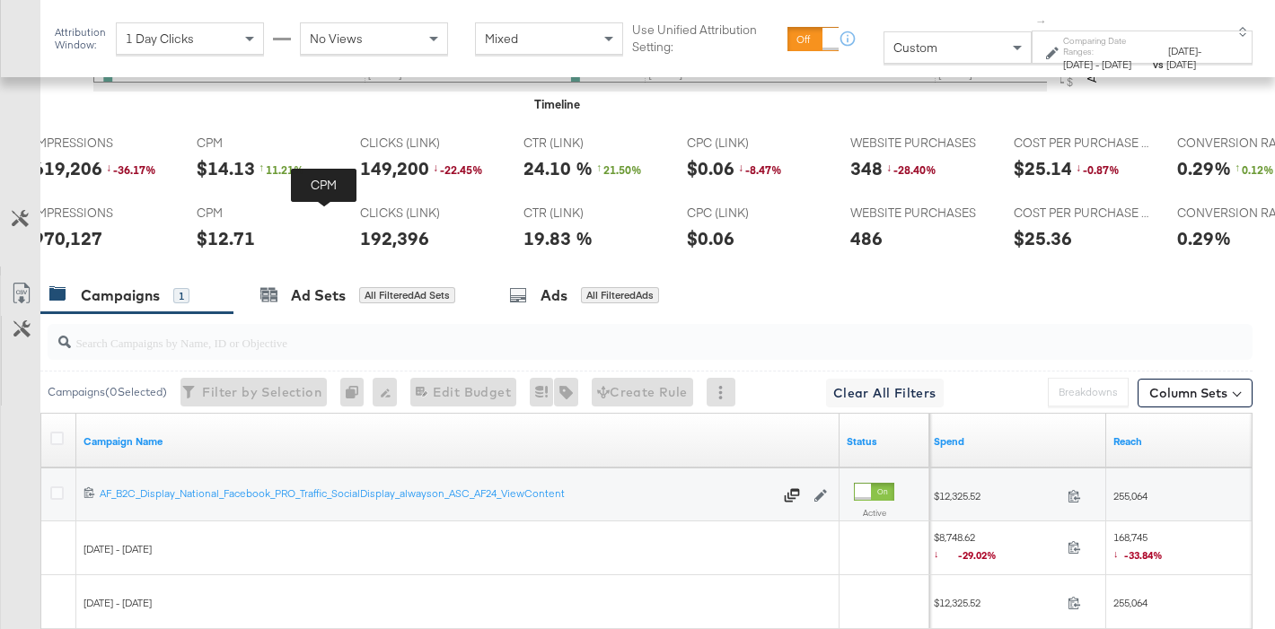
scroll to position [0, 0]
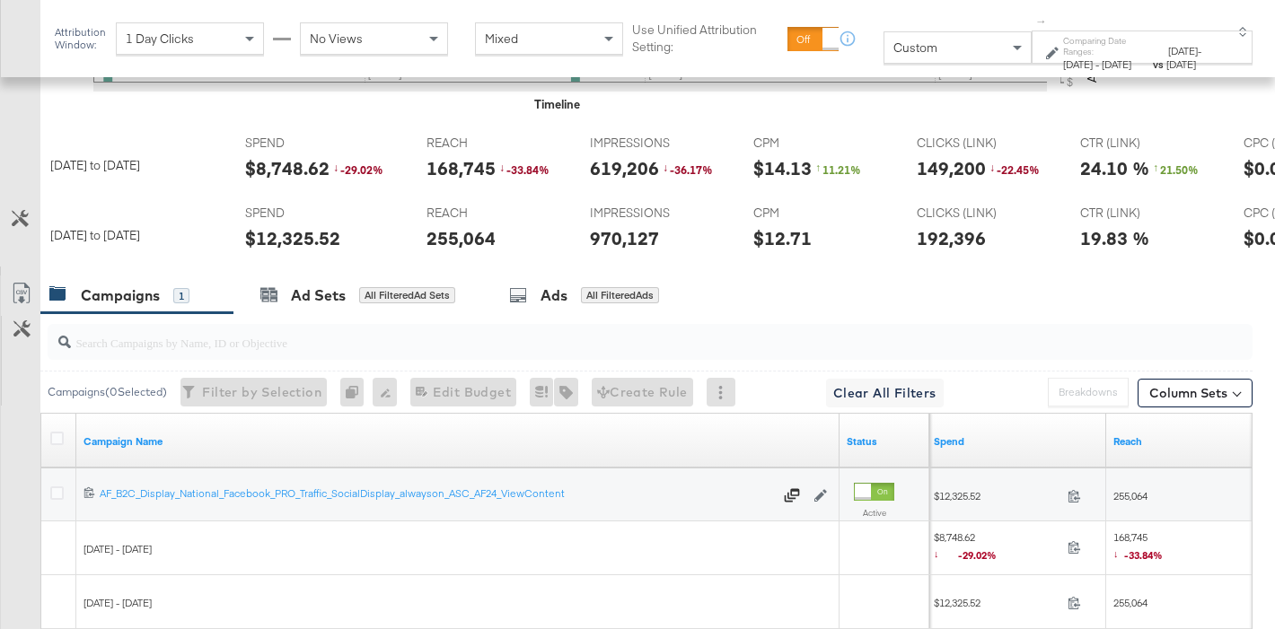
click at [256, 241] on div "$12,325.52" at bounding box center [292, 238] width 95 height 26
click at [590, 237] on div "970,127" at bounding box center [624, 238] width 69 height 26
click at [936, 244] on div "192,396" at bounding box center [951, 238] width 69 height 26
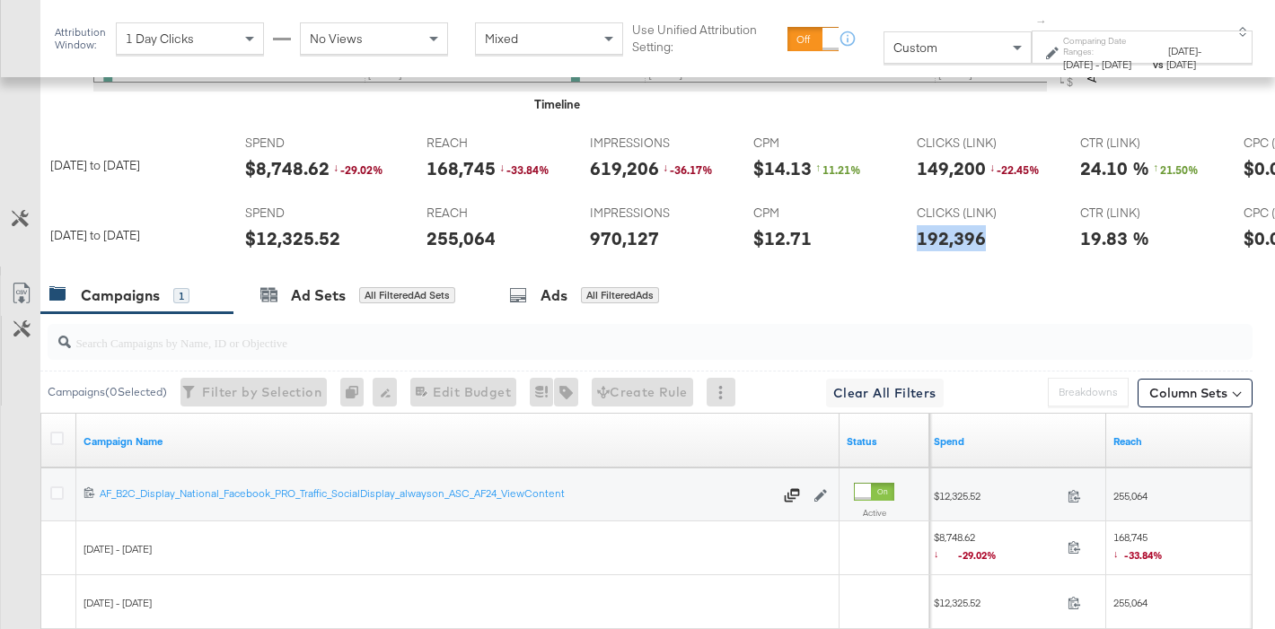
click at [936, 244] on div "192,396" at bounding box center [951, 238] width 69 height 26
click at [277, 175] on div "$8,748.62" at bounding box center [287, 168] width 84 height 26
click at [611, 168] on div "619,206" at bounding box center [624, 168] width 69 height 26
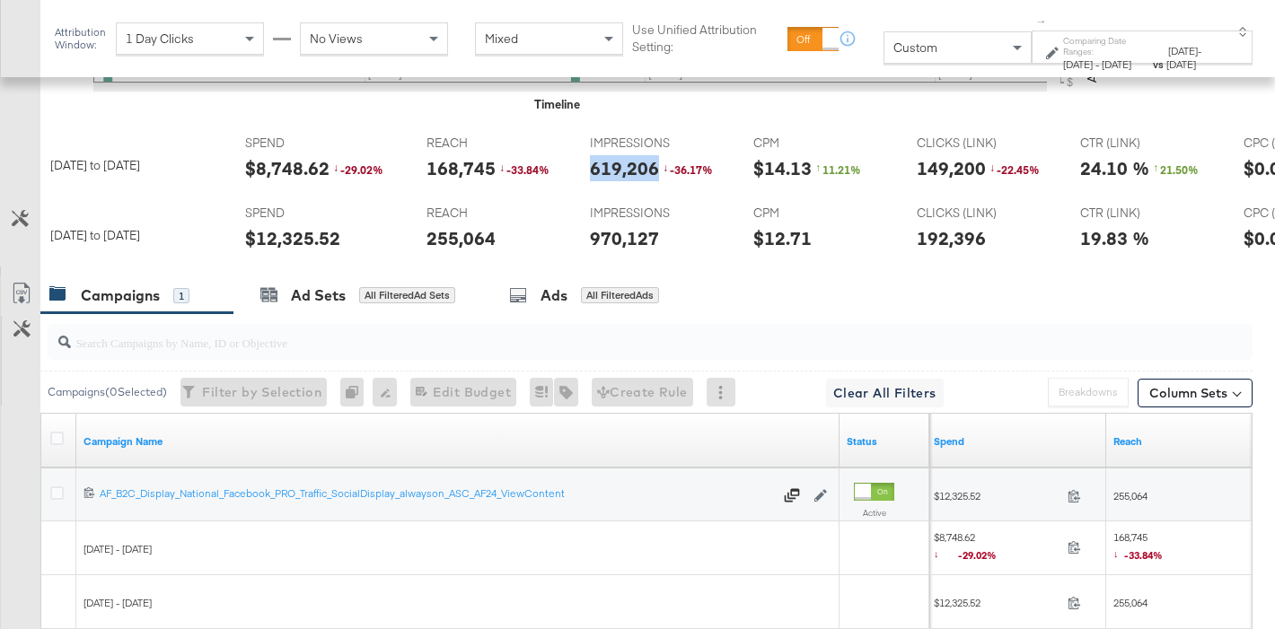
click at [958, 169] on div "149,200" at bounding box center [951, 168] width 69 height 26
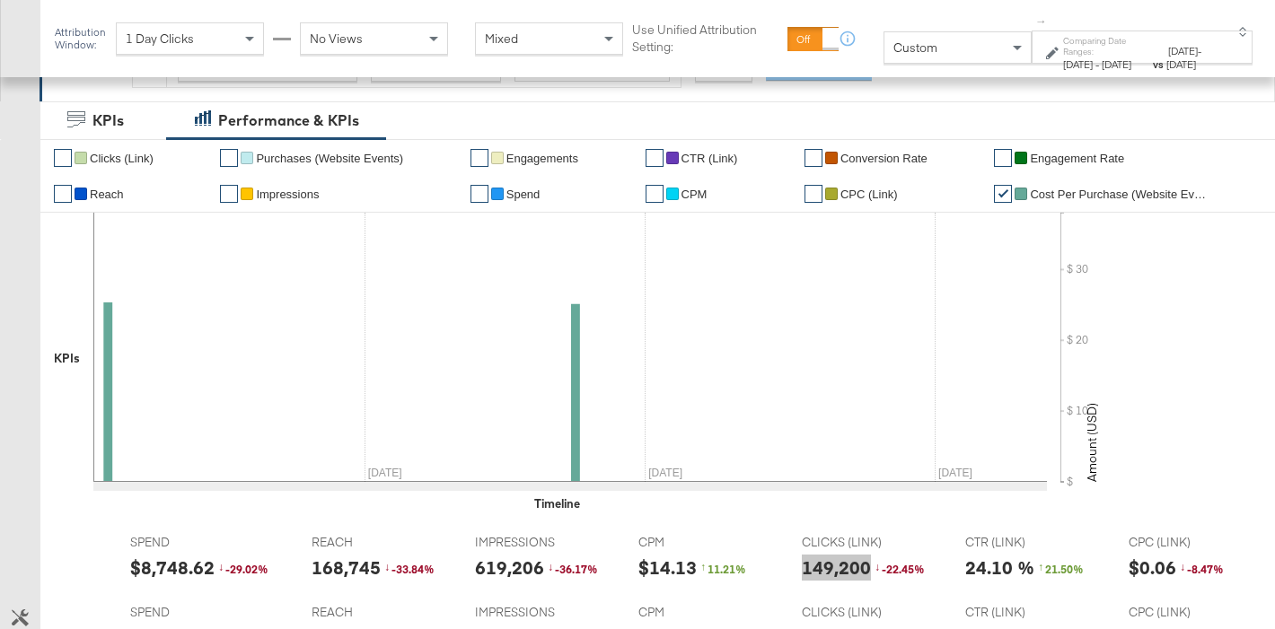
scroll to position [329, 0]
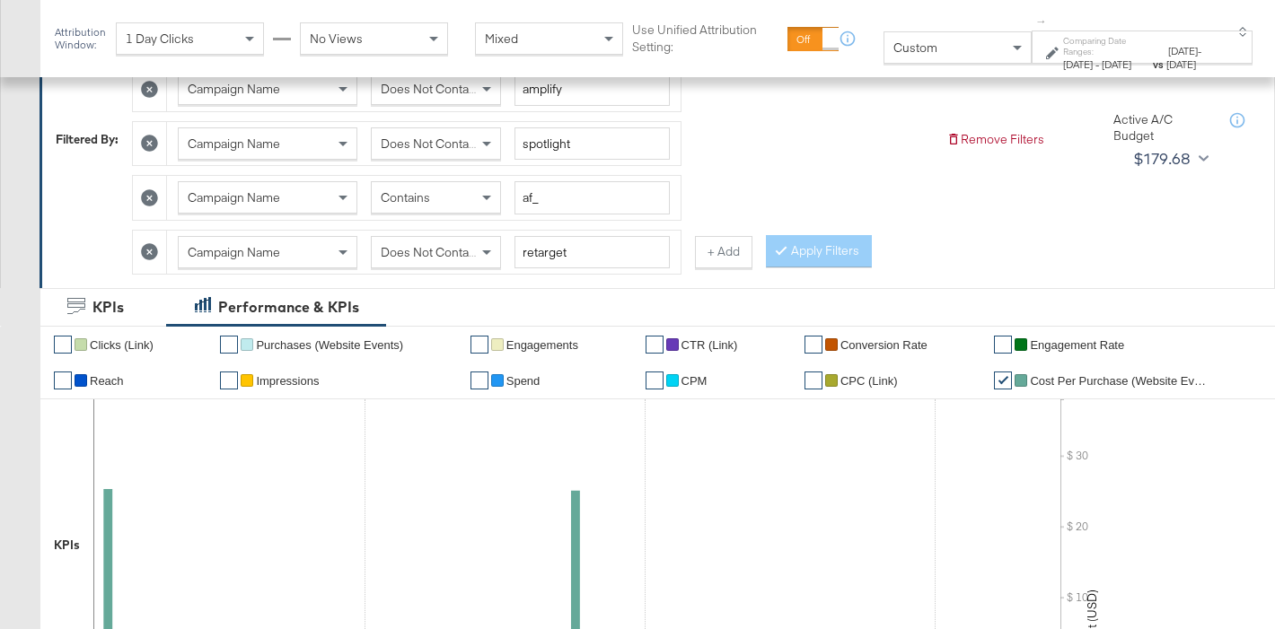
click at [421, 231] on div "Campaign Name Does Not Contain retarget" at bounding box center [424, 253] width 514 height 44
click at [430, 261] on div "Does Not Contain" at bounding box center [436, 252] width 128 height 31
click at [844, 248] on button "Apply Filters" at bounding box center [819, 251] width 106 height 32
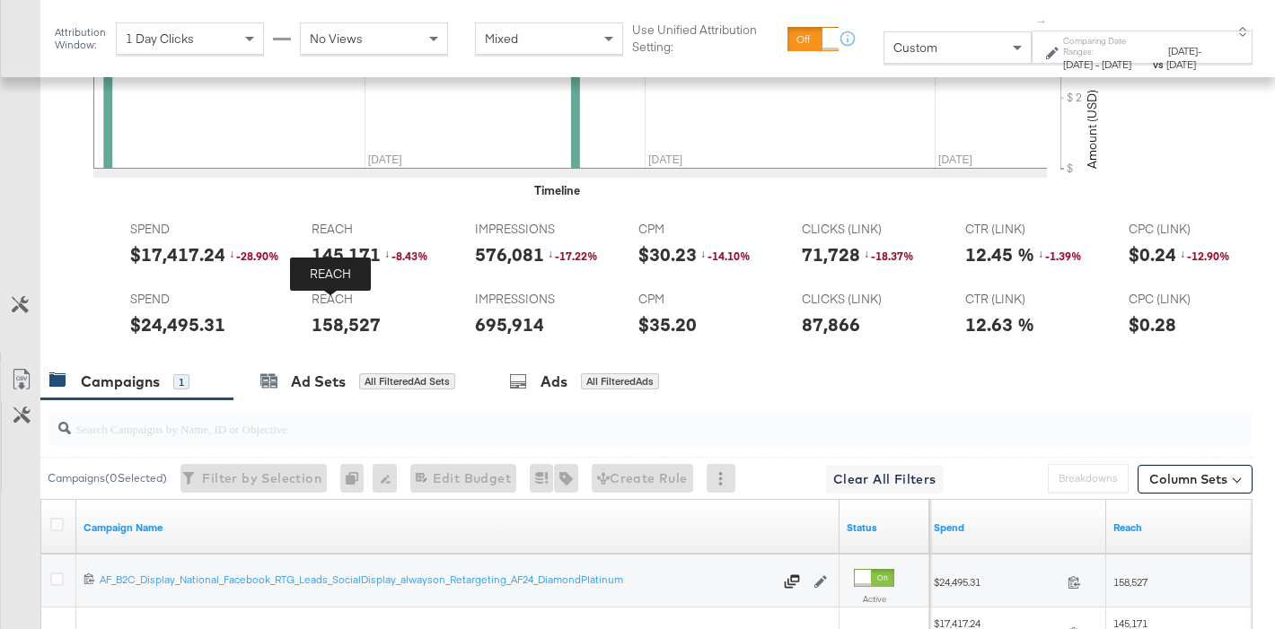
scroll to position [0, 0]
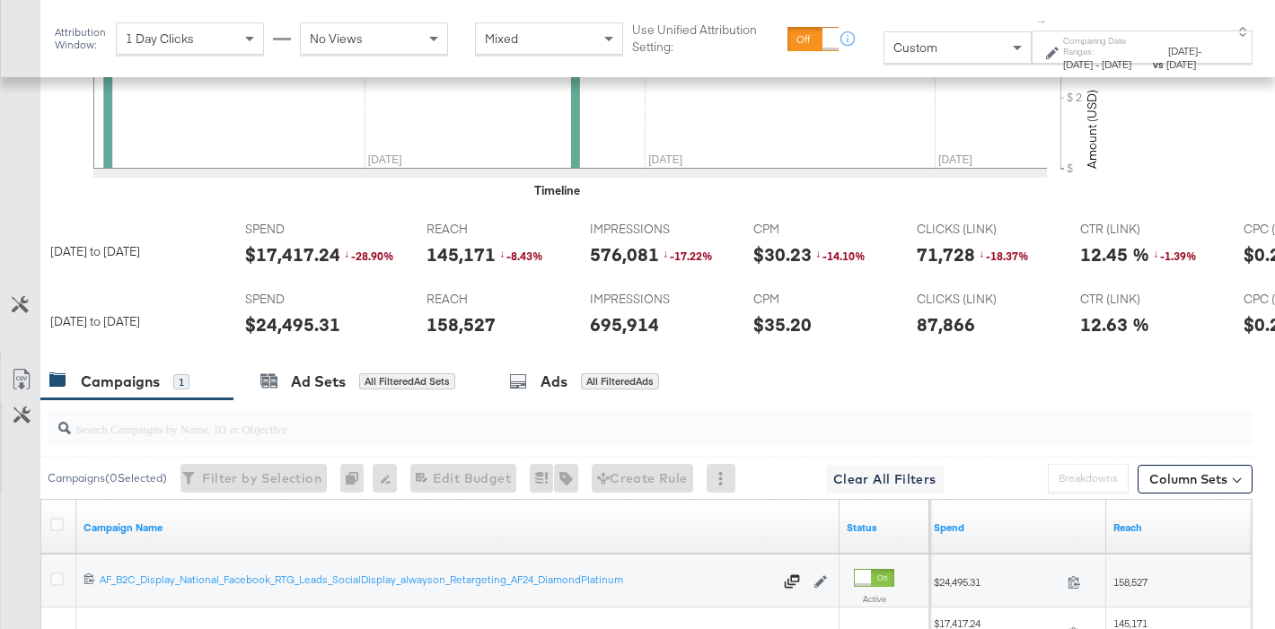
click at [281, 329] on div "$24,495.31" at bounding box center [292, 325] width 95 height 26
click at [613, 324] on div "695,914" at bounding box center [624, 325] width 69 height 26
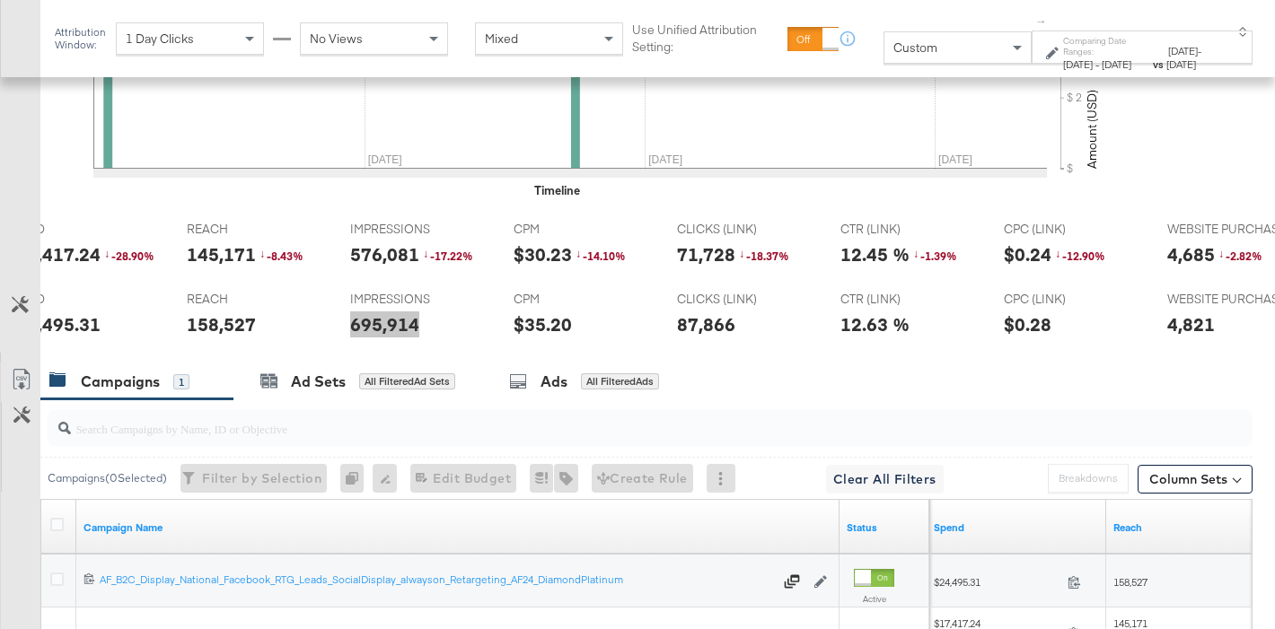
scroll to position [0, 282]
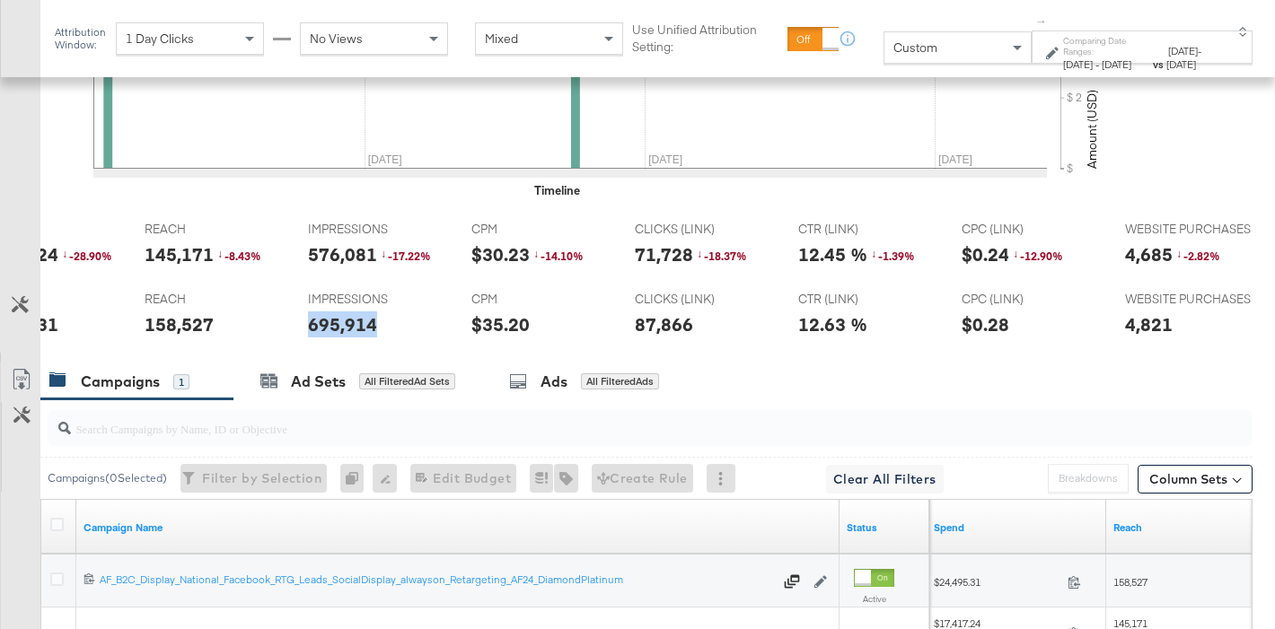
click at [1136, 323] on div "4,821" at bounding box center [1149, 325] width 48 height 26
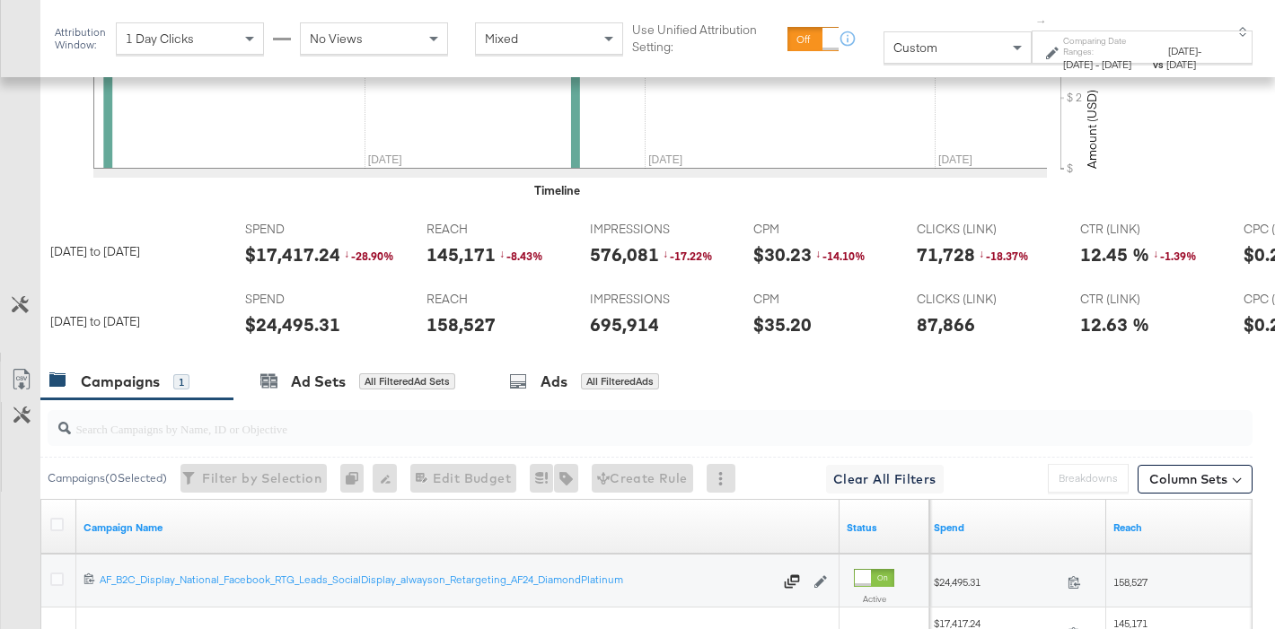
click at [284, 260] on div "$17,417.24" at bounding box center [292, 255] width 95 height 26
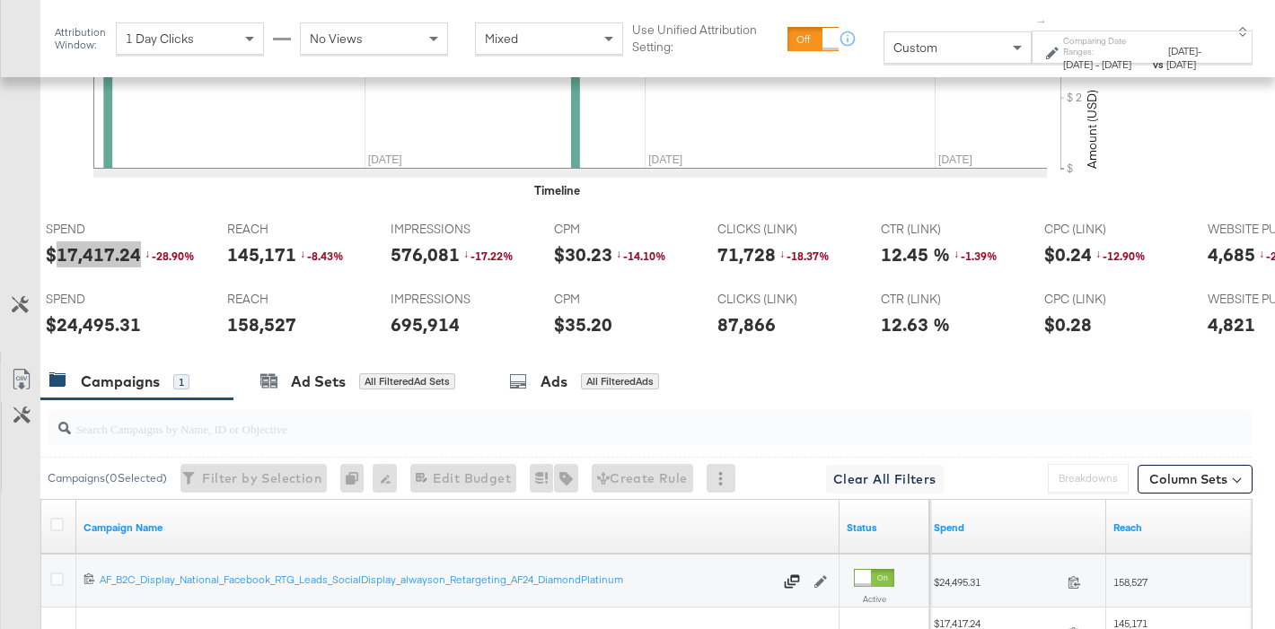
scroll to position [0, 767]
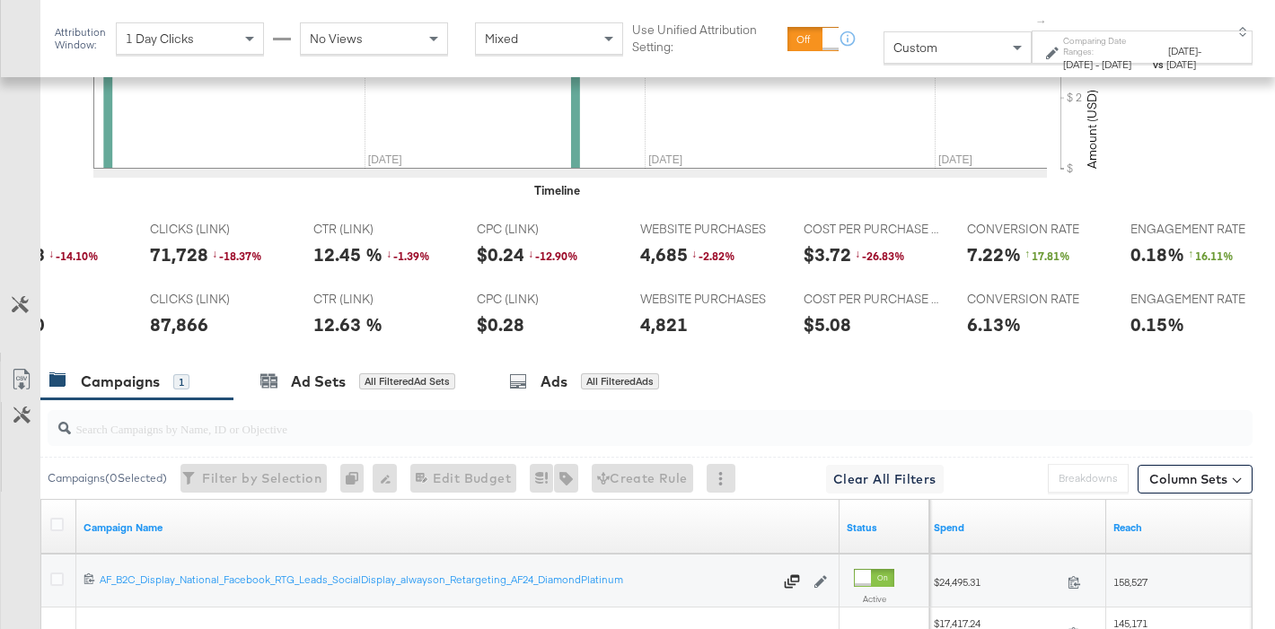
click at [665, 331] on div "4,821" at bounding box center [664, 325] width 48 height 26
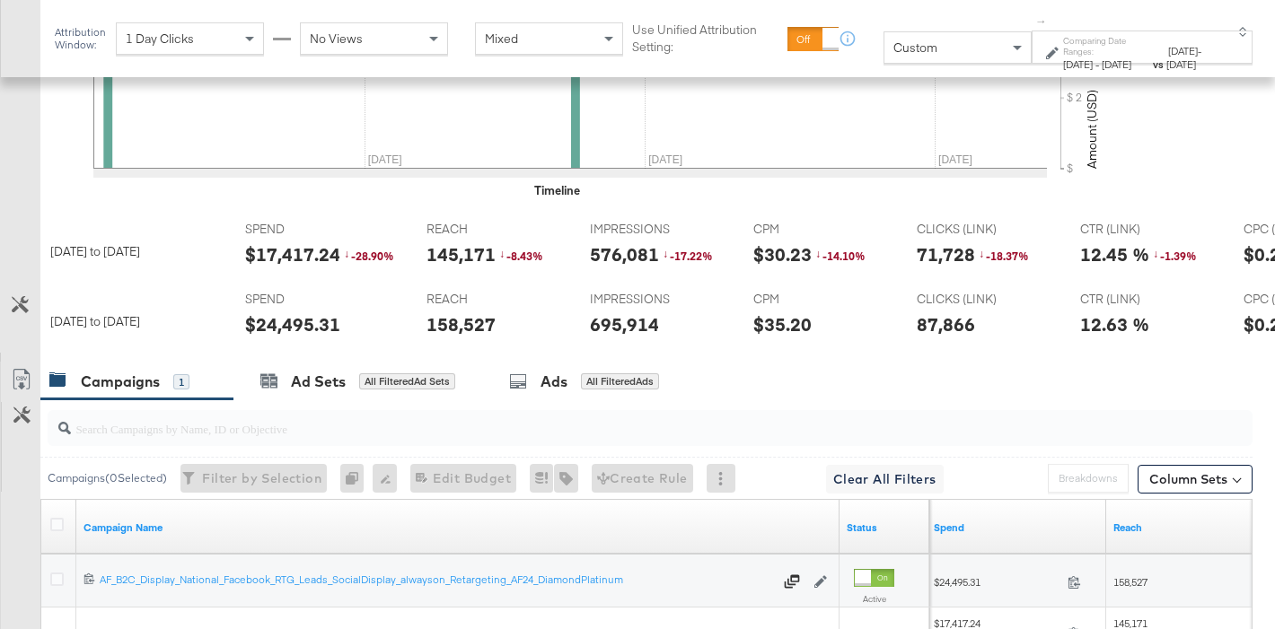
click at [634, 257] on div "576,081" at bounding box center [624, 255] width 69 height 26
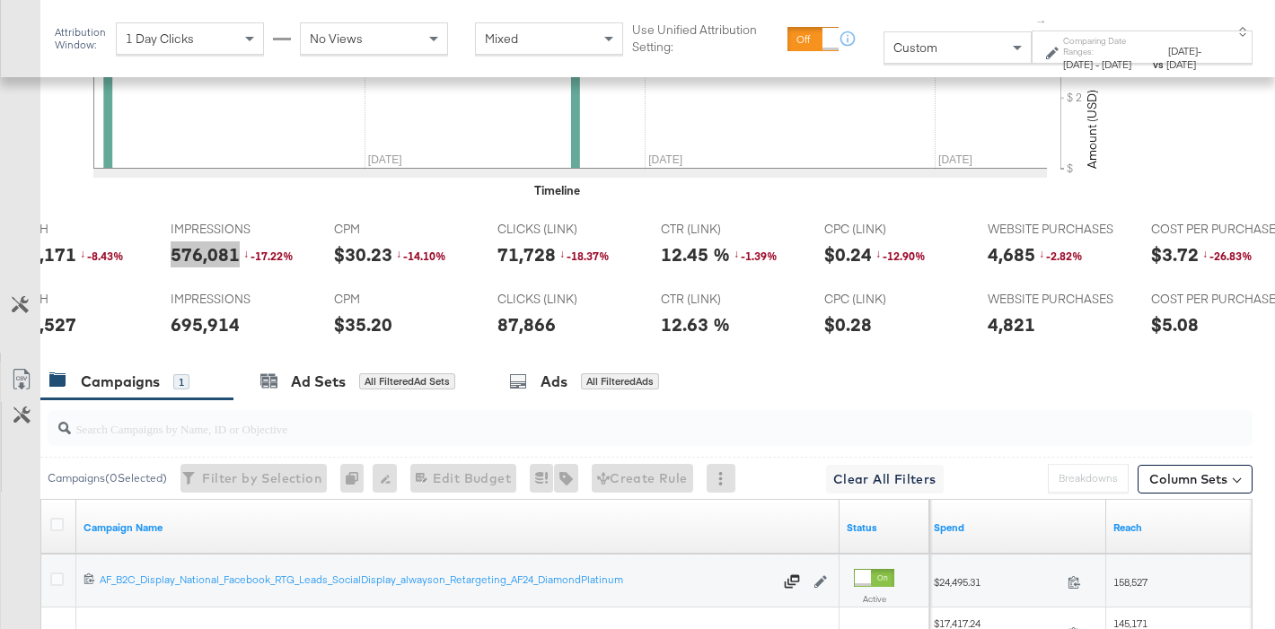
scroll to position [0, 479]
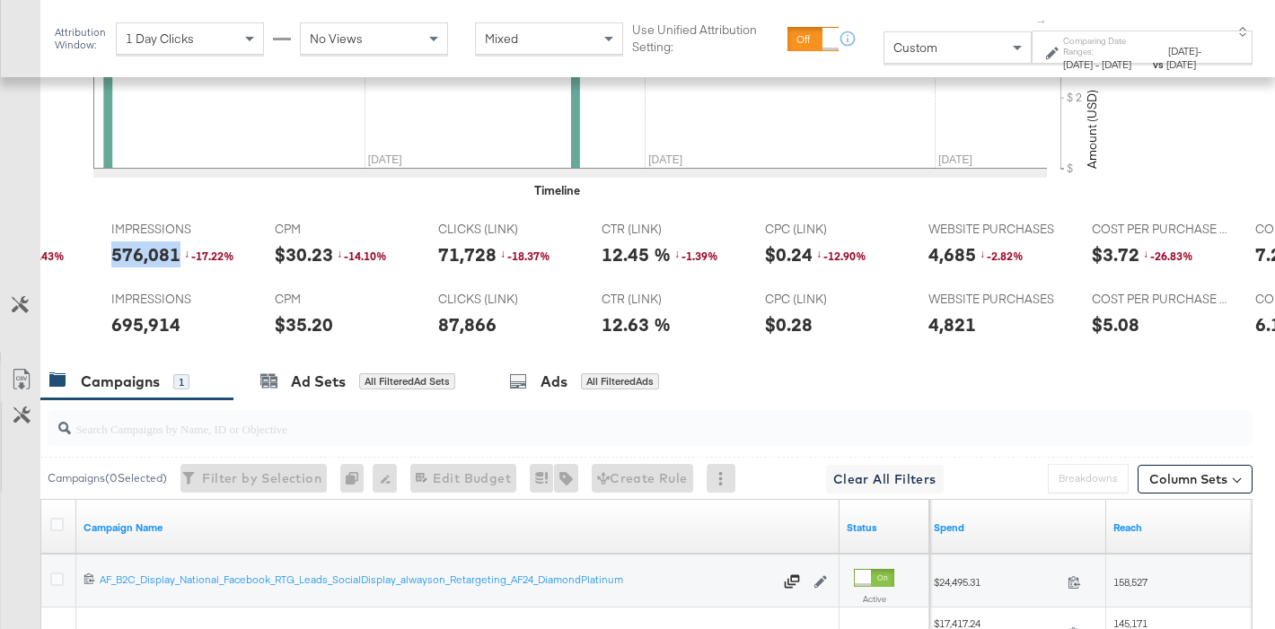
click at [944, 256] on div "4,685" at bounding box center [952, 255] width 48 height 26
click at [1063, 57] on span "May 4th 2025" at bounding box center [1078, 63] width 30 height 13
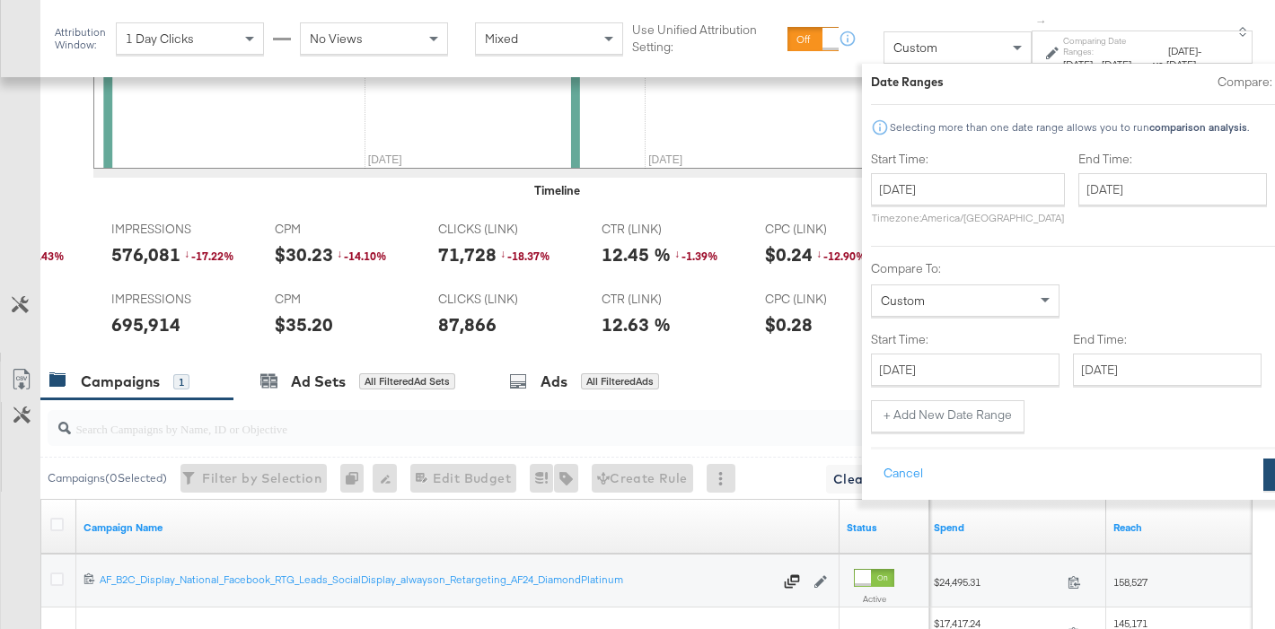
click at [1263, 470] on button "Apply" at bounding box center [1291, 475] width 57 height 32
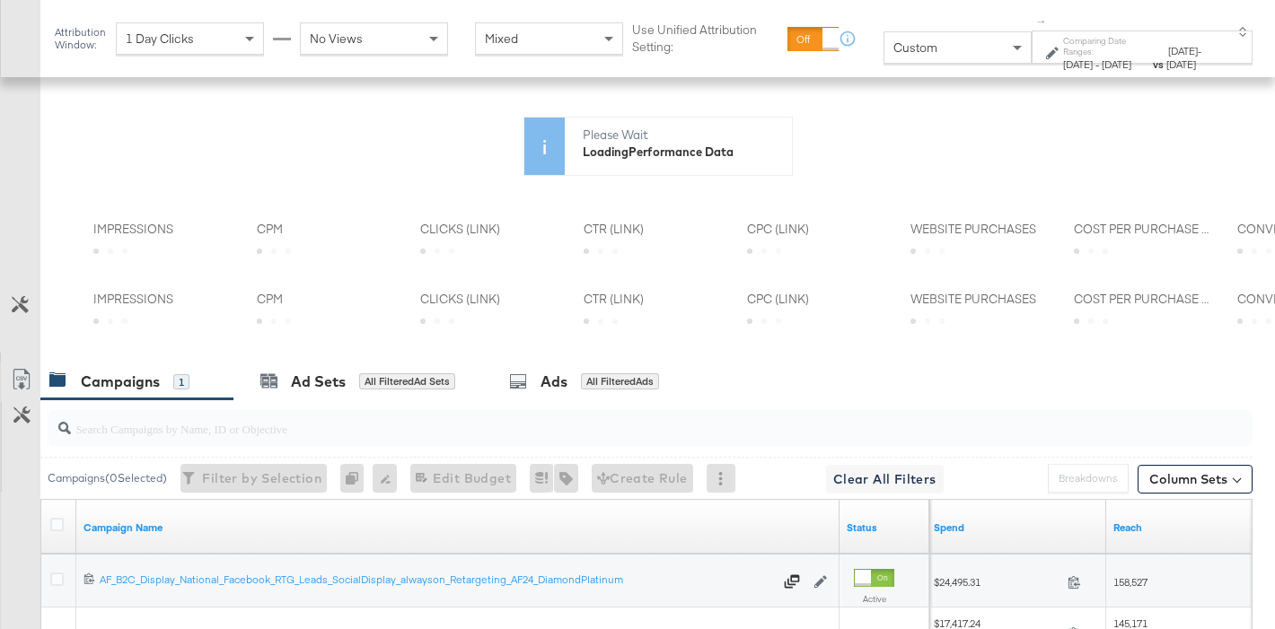
scroll to position [224, 0]
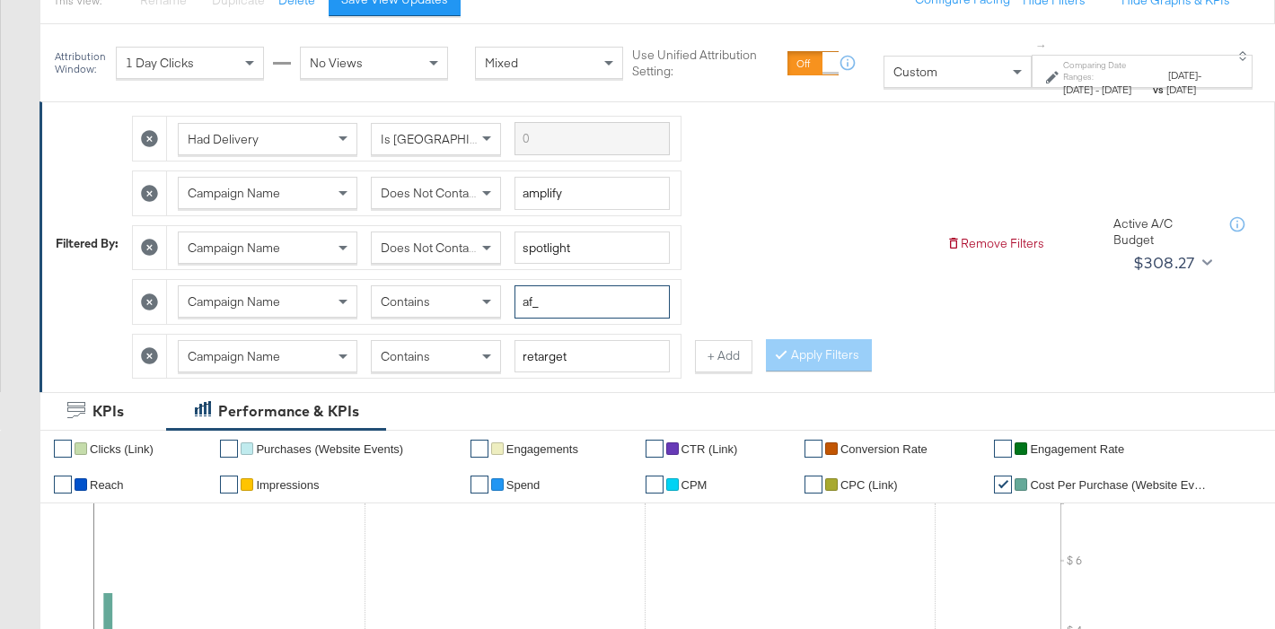
drag, startPoint x: 534, startPoint y: 304, endPoint x: 504, endPoint y: 302, distance: 30.6
click at [504, 302] on div "Campaign Name Contains af_" at bounding box center [424, 302] width 492 height 33
type input "ahl_"
click at [804, 362] on button "Apply Filters" at bounding box center [819, 355] width 106 height 32
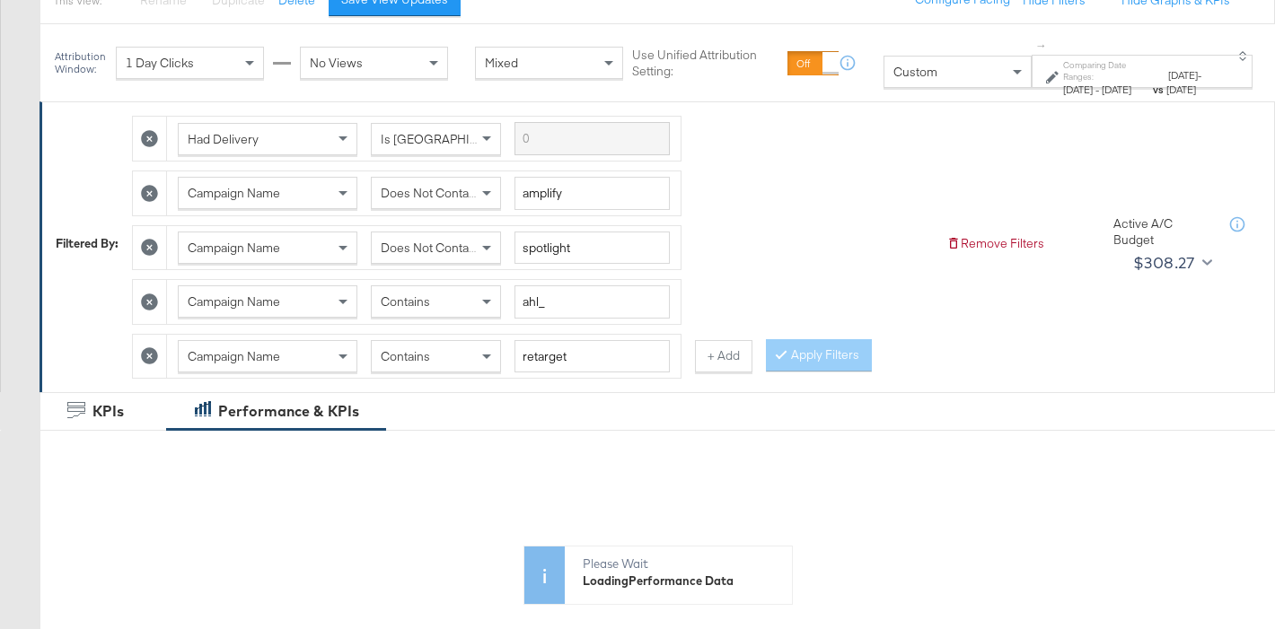
drag, startPoint x: 450, startPoint y: 358, endPoint x: 441, endPoint y: 370, distance: 14.7
click at [449, 359] on div "Contains" at bounding box center [436, 356] width 128 height 31
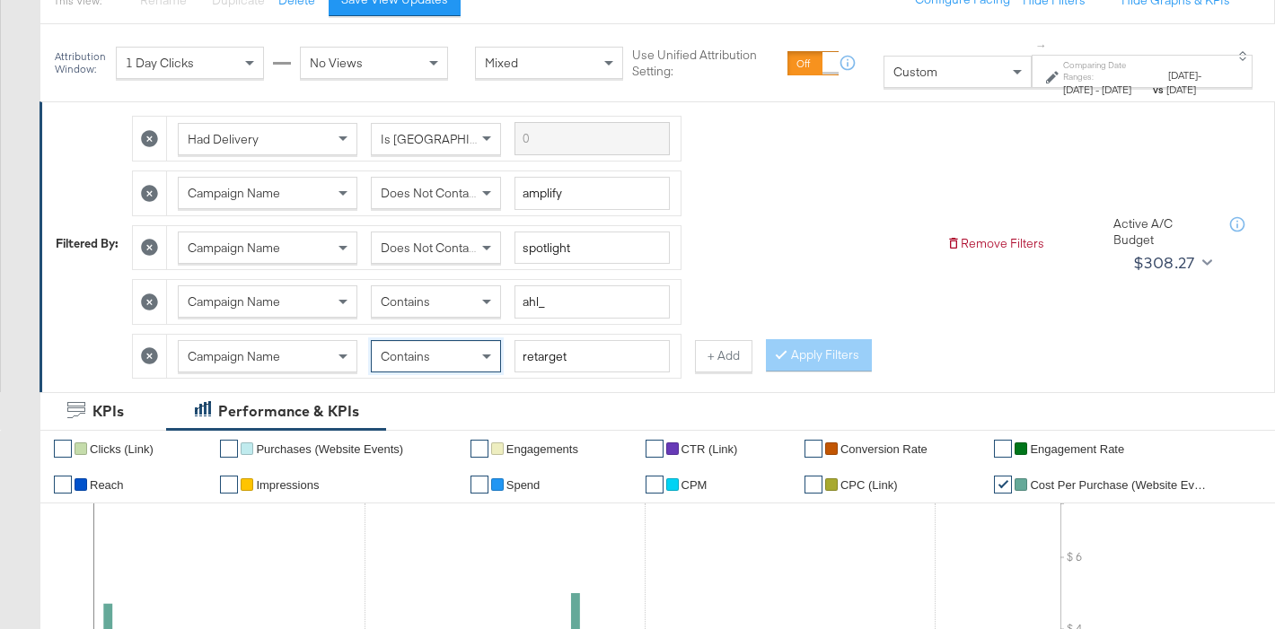
click at [427, 372] on div "Contains" at bounding box center [436, 356] width 130 height 32
click at [802, 367] on button "Apply Filters" at bounding box center [819, 355] width 106 height 32
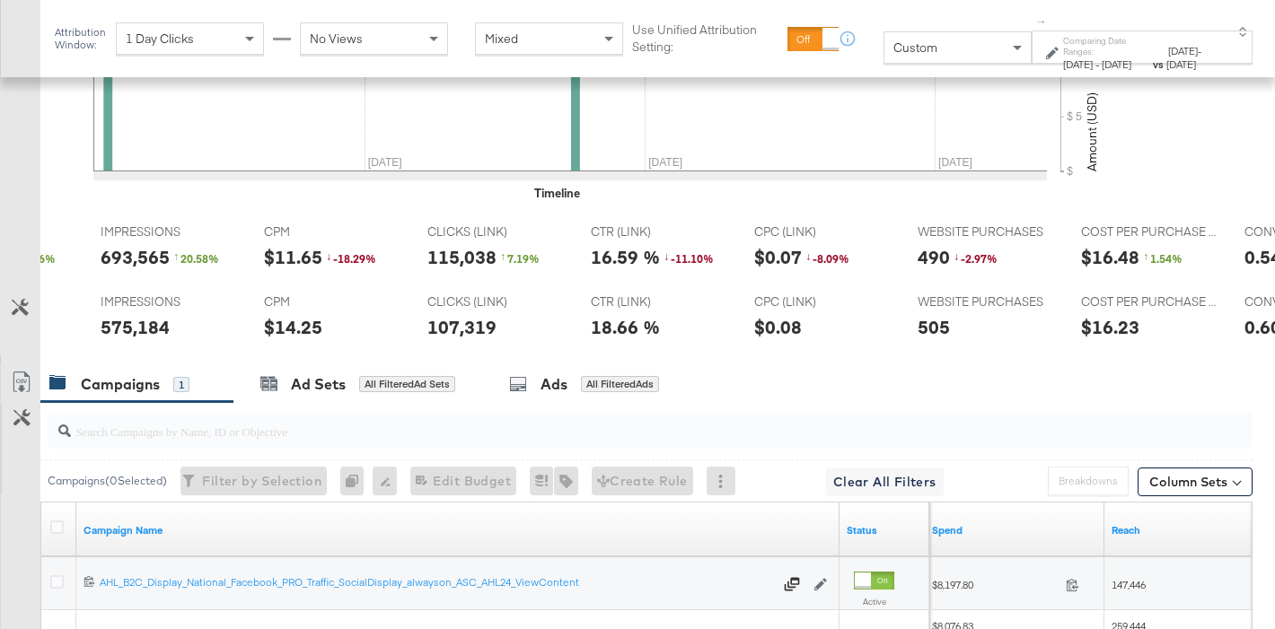
scroll to position [0, 0]
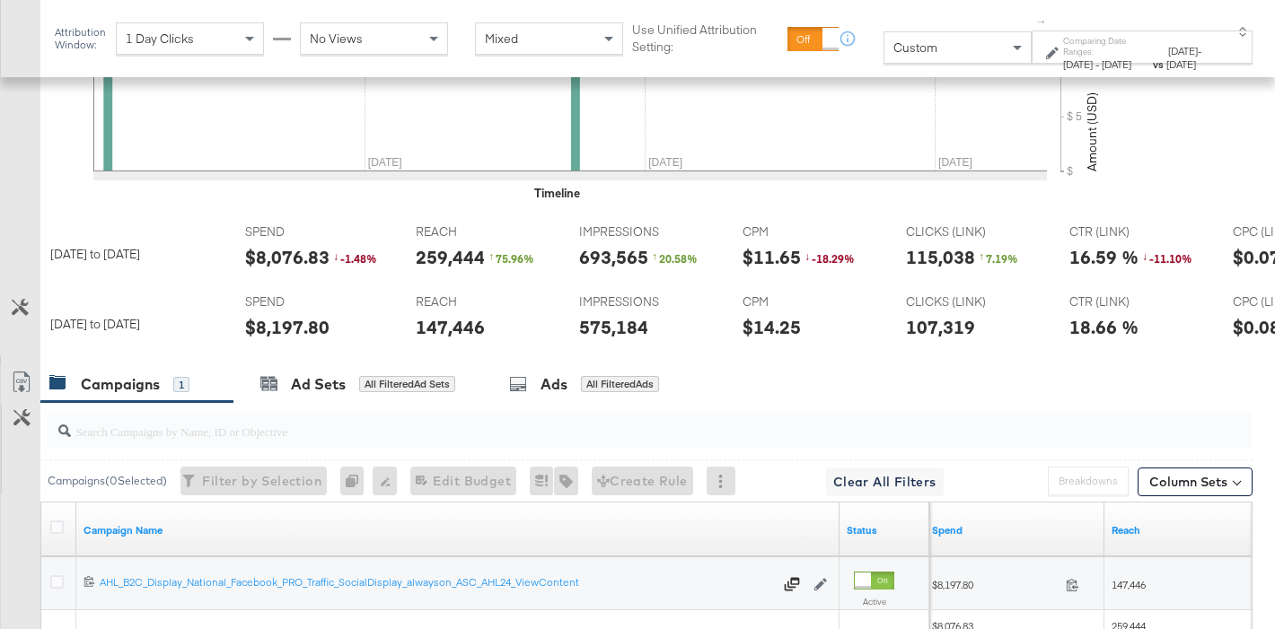
click at [269, 332] on div "$8,197.80" at bounding box center [287, 327] width 84 height 26
click at [594, 327] on div "575,184" at bounding box center [613, 327] width 69 height 26
click at [952, 254] on div "115,038" at bounding box center [940, 257] width 69 height 26
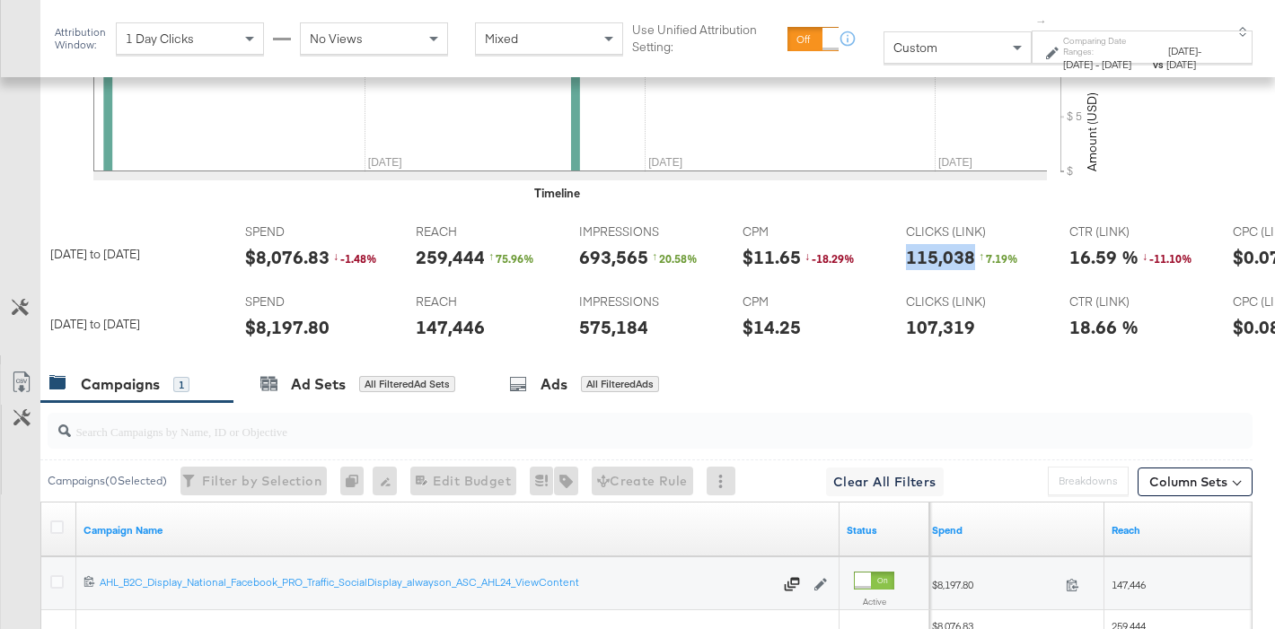
click at [952, 254] on div "115,038" at bounding box center [940, 257] width 69 height 26
click at [281, 254] on div "$8,076.83" at bounding box center [287, 257] width 84 height 26
click at [270, 321] on div "$8,197.80" at bounding box center [287, 327] width 84 height 26
click at [269, 321] on div "$8,197.80" at bounding box center [287, 327] width 84 height 26
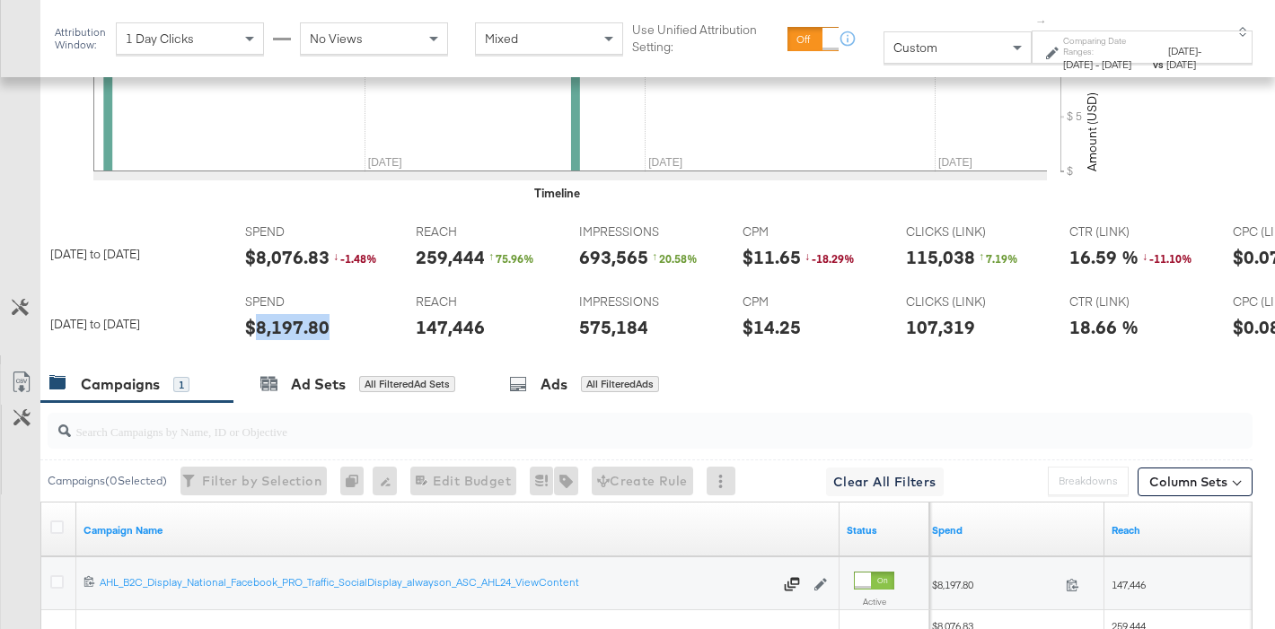
click at [614, 329] on div "575,184" at bounding box center [613, 327] width 69 height 26
click at [962, 329] on div "107,319" at bounding box center [940, 327] width 69 height 26
click at [277, 259] on div "$8,076.83" at bounding box center [287, 257] width 84 height 26
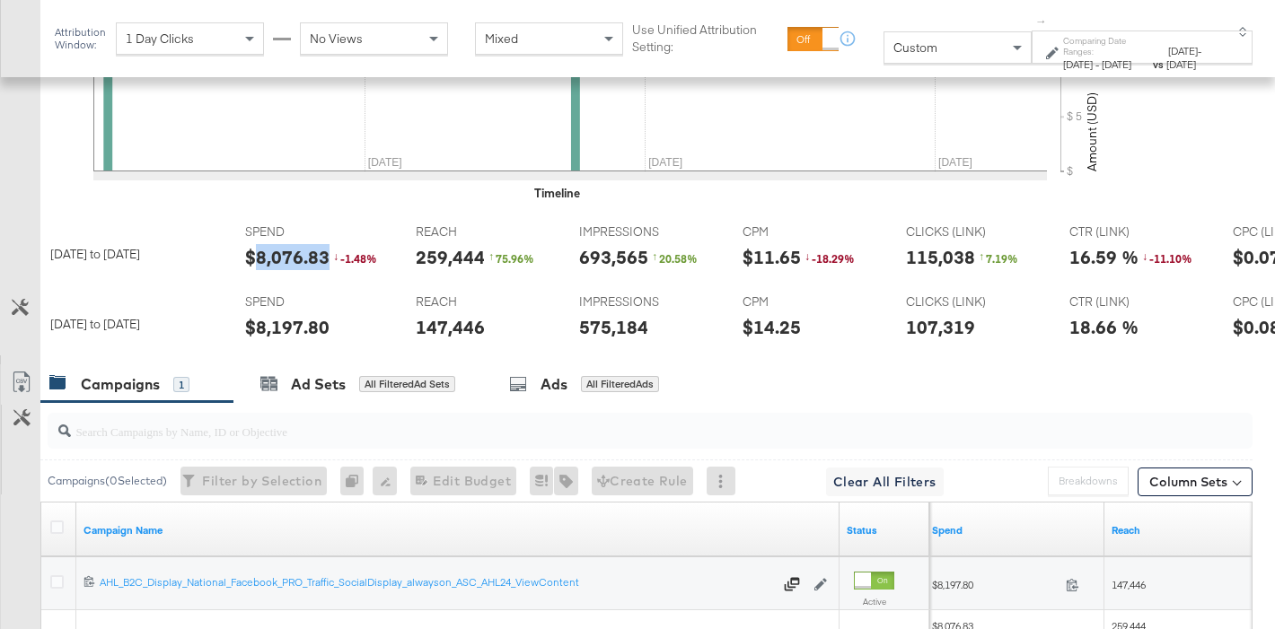
click at [277, 259] on div "$8,076.83" at bounding box center [287, 257] width 84 height 26
click at [630, 260] on div "693,565" at bounding box center [613, 257] width 69 height 26
click at [926, 260] on div "115,038" at bounding box center [940, 257] width 69 height 26
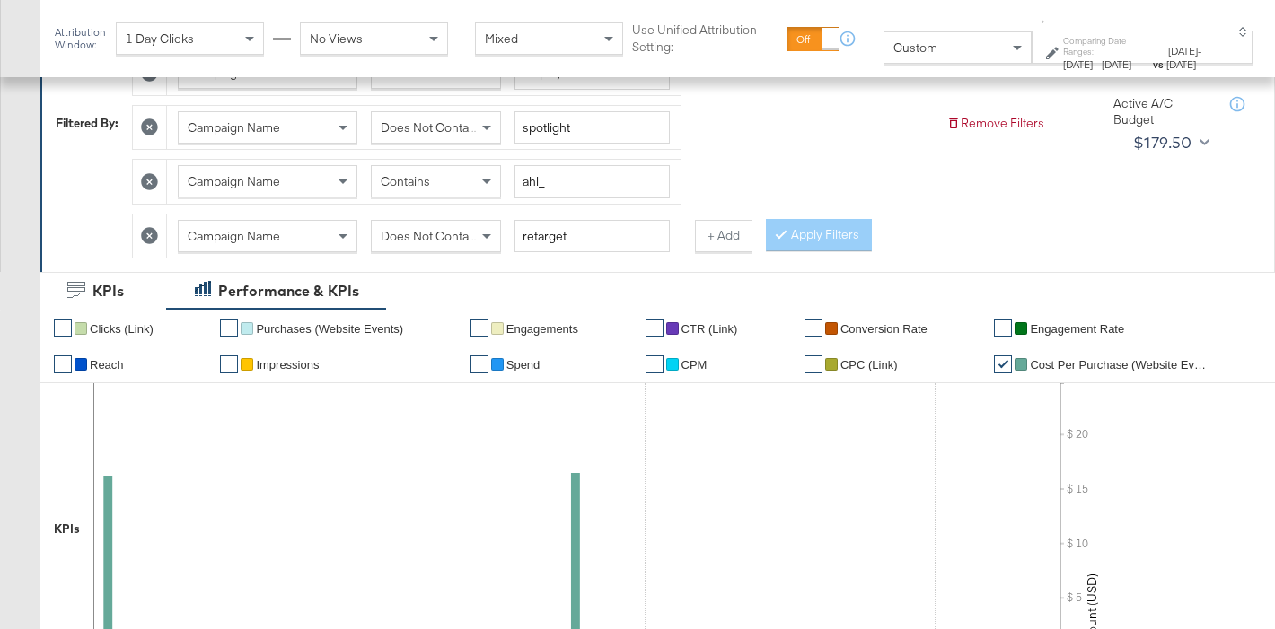
scroll to position [342, 0]
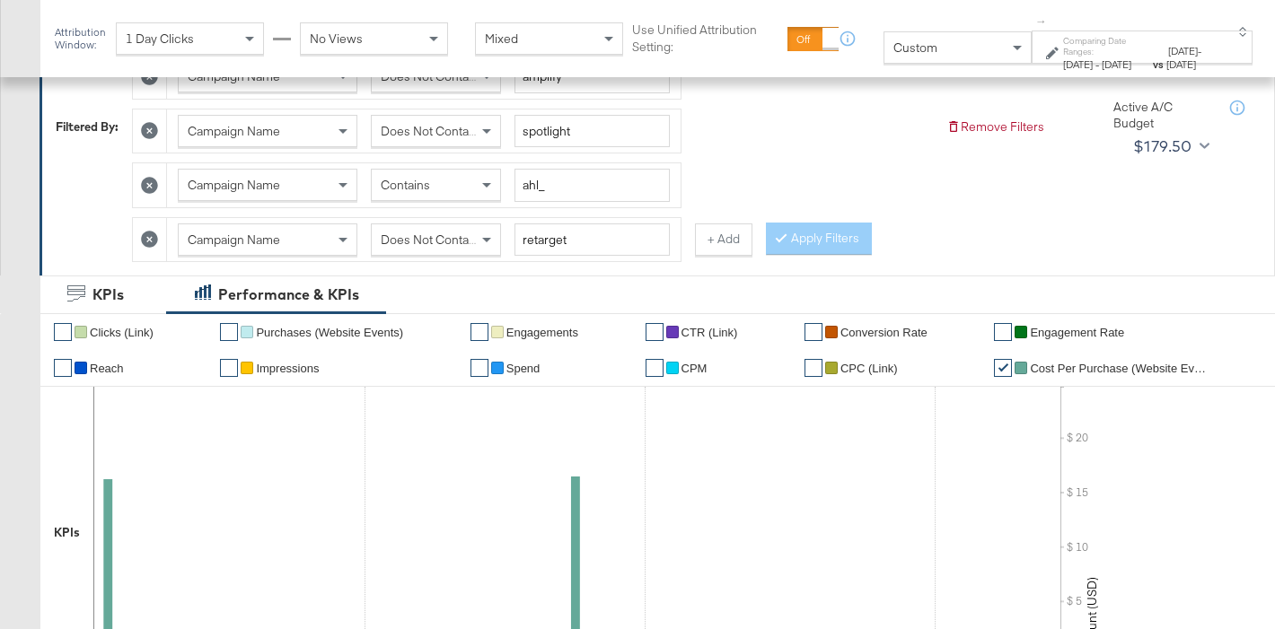
click at [444, 246] on span "Does Not Contain" at bounding box center [430, 240] width 98 height 16
click at [756, 245] on div "Had Delivery Is Greater Than Campaign Name Does Not Contain amplify Campaign Na…" at bounding box center [532, 126] width 800 height 272
click at [783, 242] on div at bounding box center [784, 238] width 13 height 17
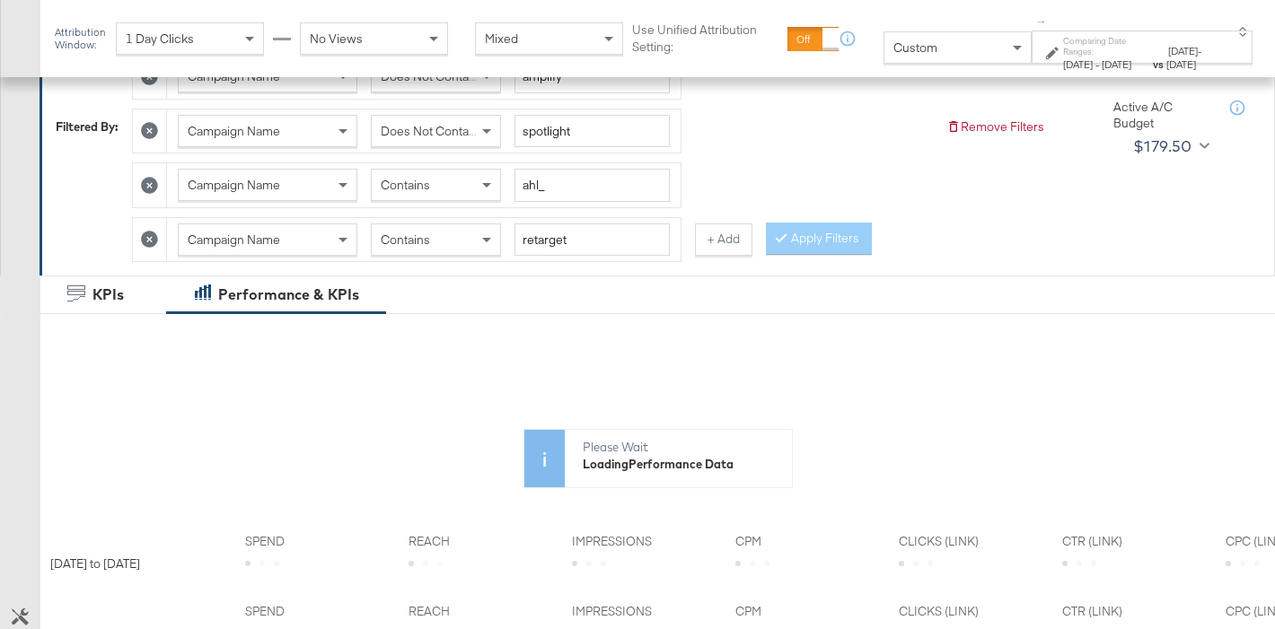
click at [1063, 59] on span "May 4th 2025" at bounding box center [1078, 63] width 30 height 13
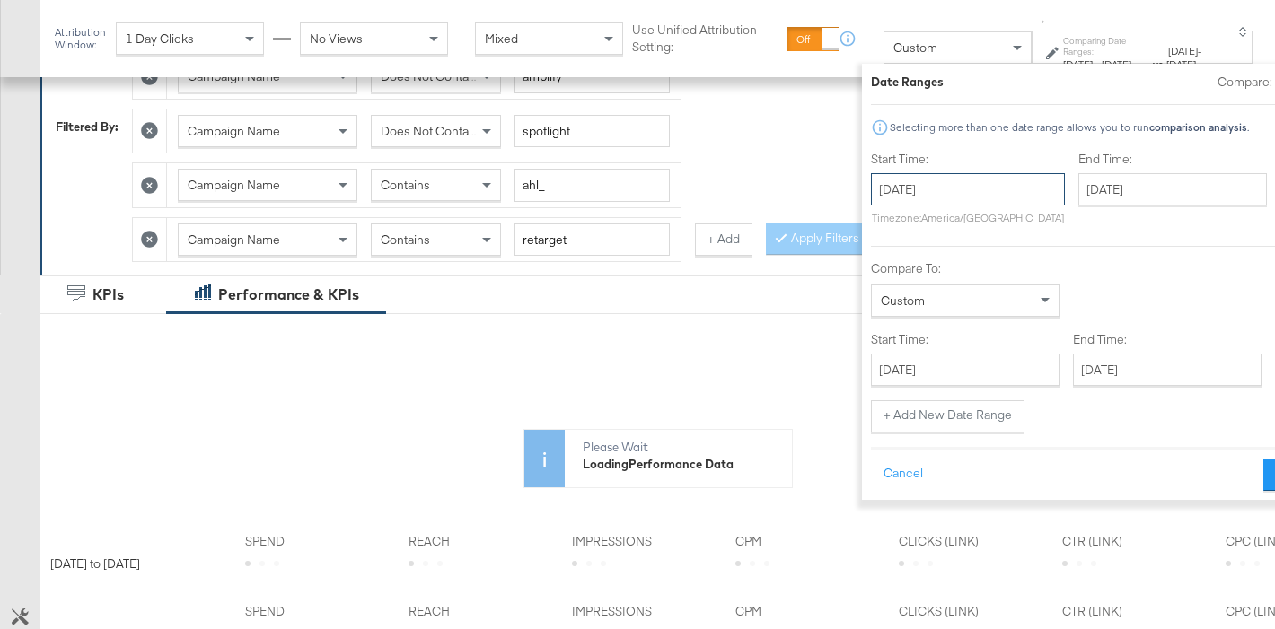
click at [871, 199] on input "May 4th 2025" at bounding box center [968, 189] width 194 height 32
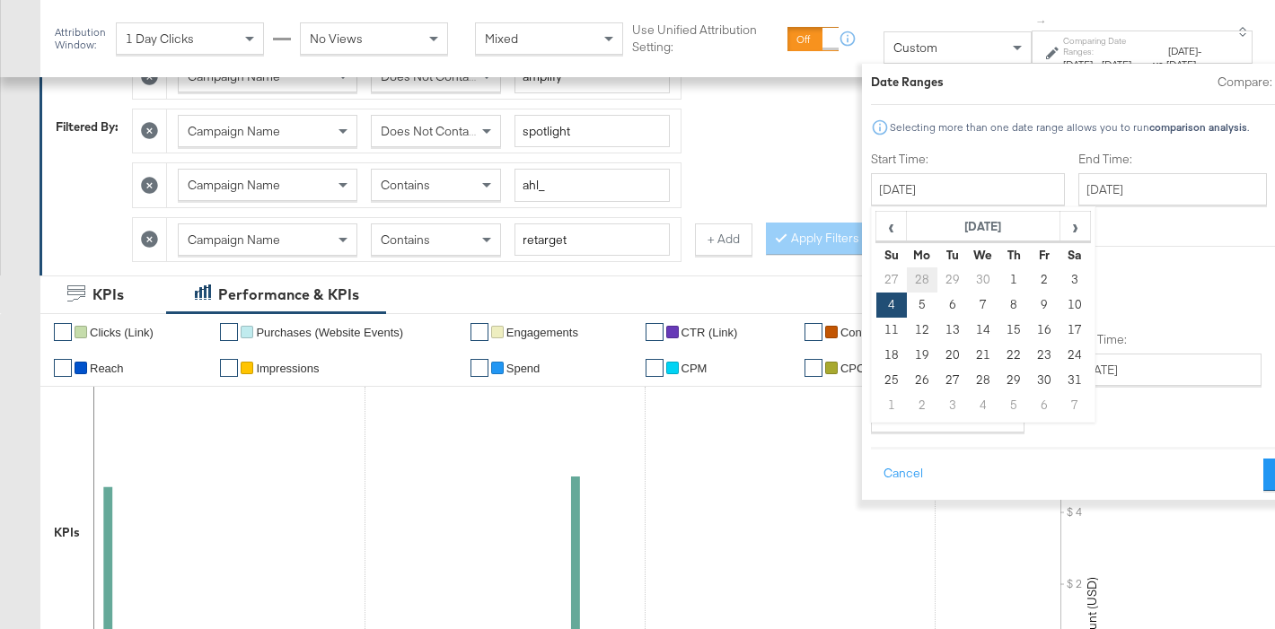
click at [907, 282] on td "28" at bounding box center [922, 280] width 31 height 25
type input "April 28th 2025"
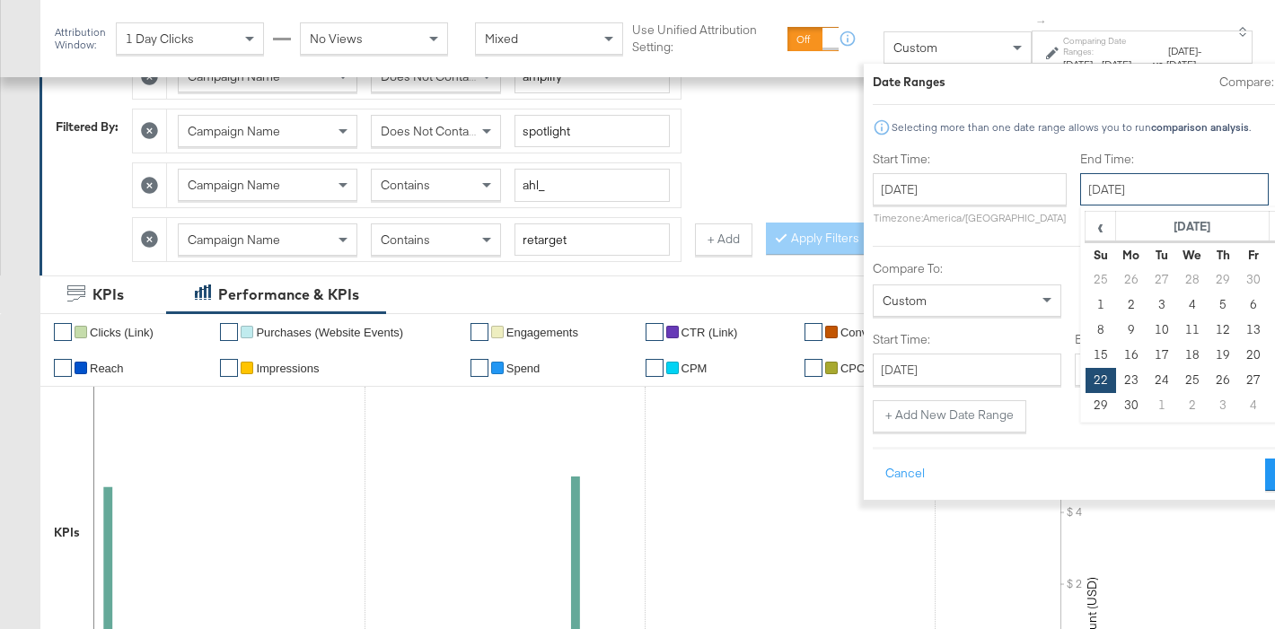
click at [1080, 190] on input "June 22nd 2025" at bounding box center [1174, 189] width 189 height 32
click at [1208, 355] on td "19" at bounding box center [1223, 355] width 31 height 25
type input "June 19th 2025"
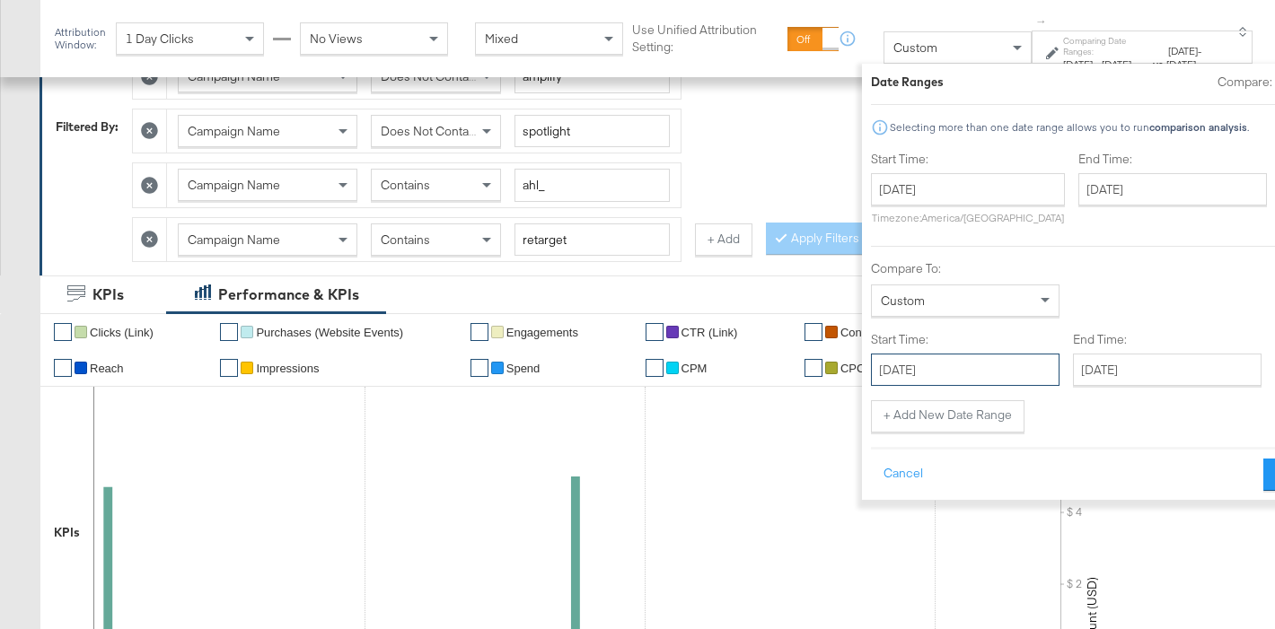
click at [871, 373] on input "June 23rd 2025" at bounding box center [965, 370] width 189 height 32
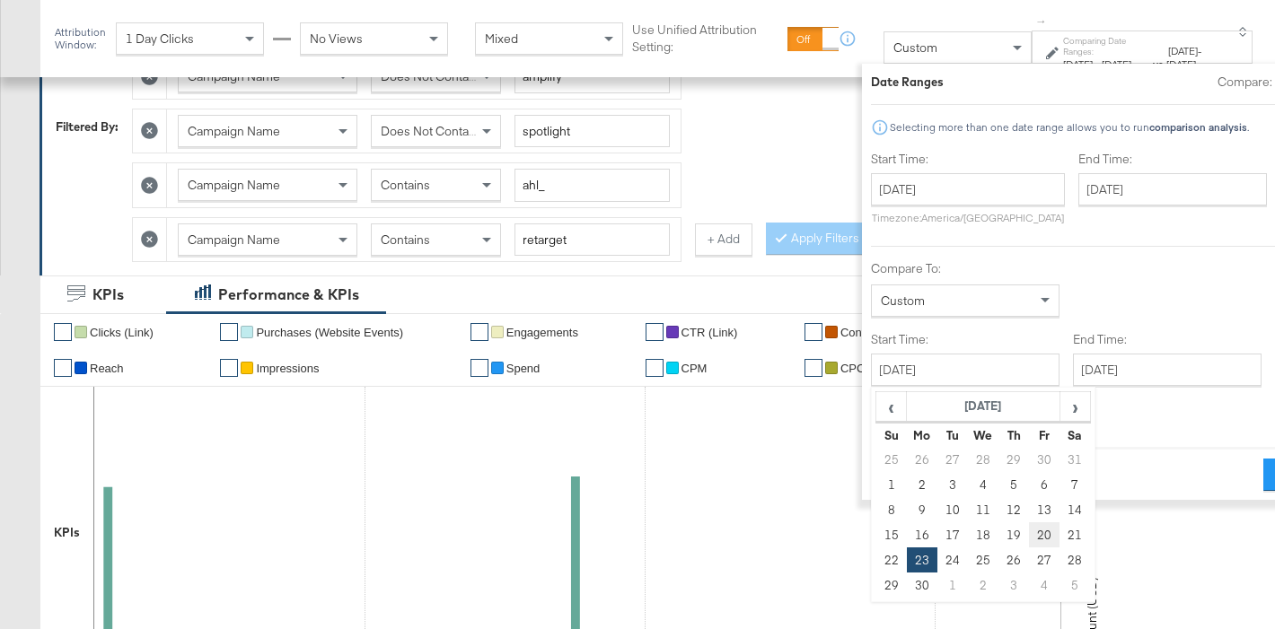
click at [1029, 536] on td "20" at bounding box center [1044, 535] width 31 height 25
type input "June 20th 2025"
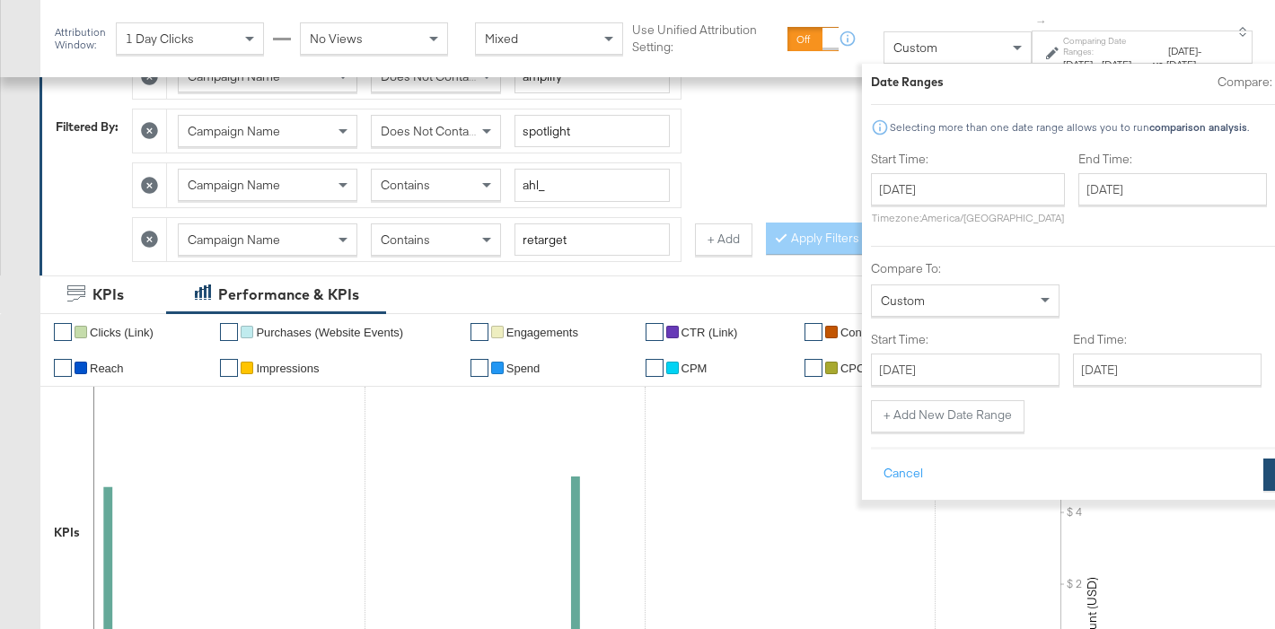
click at [1263, 471] on button "Apply" at bounding box center [1291, 475] width 57 height 32
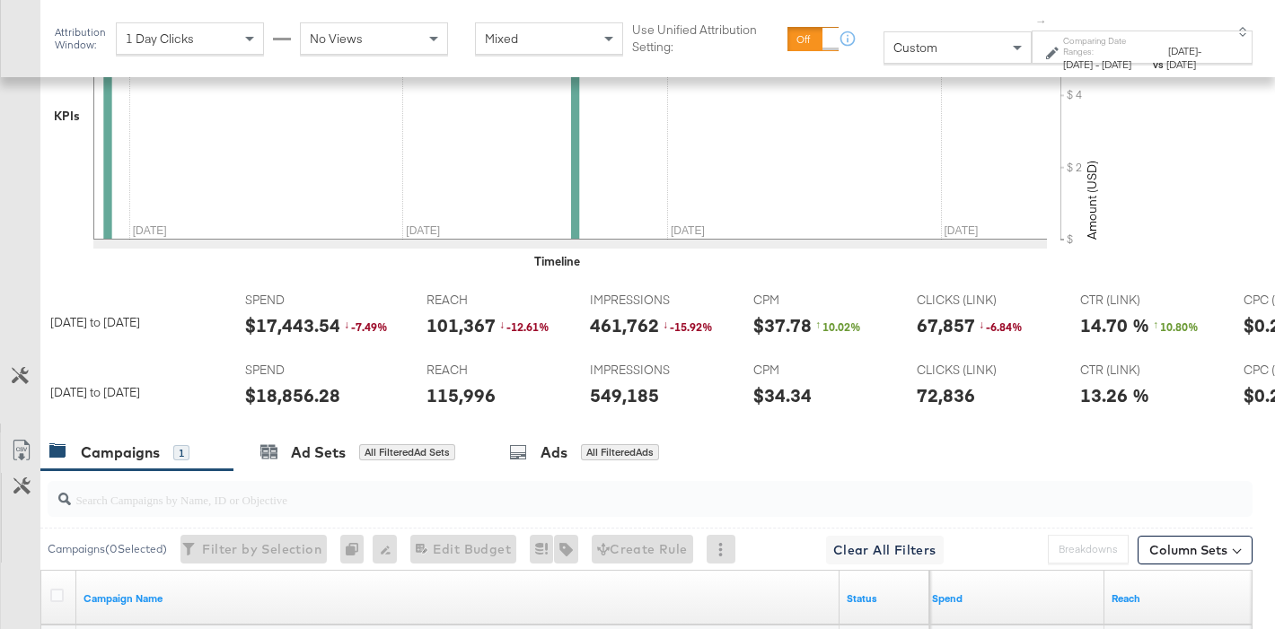
scroll to position [934, 0]
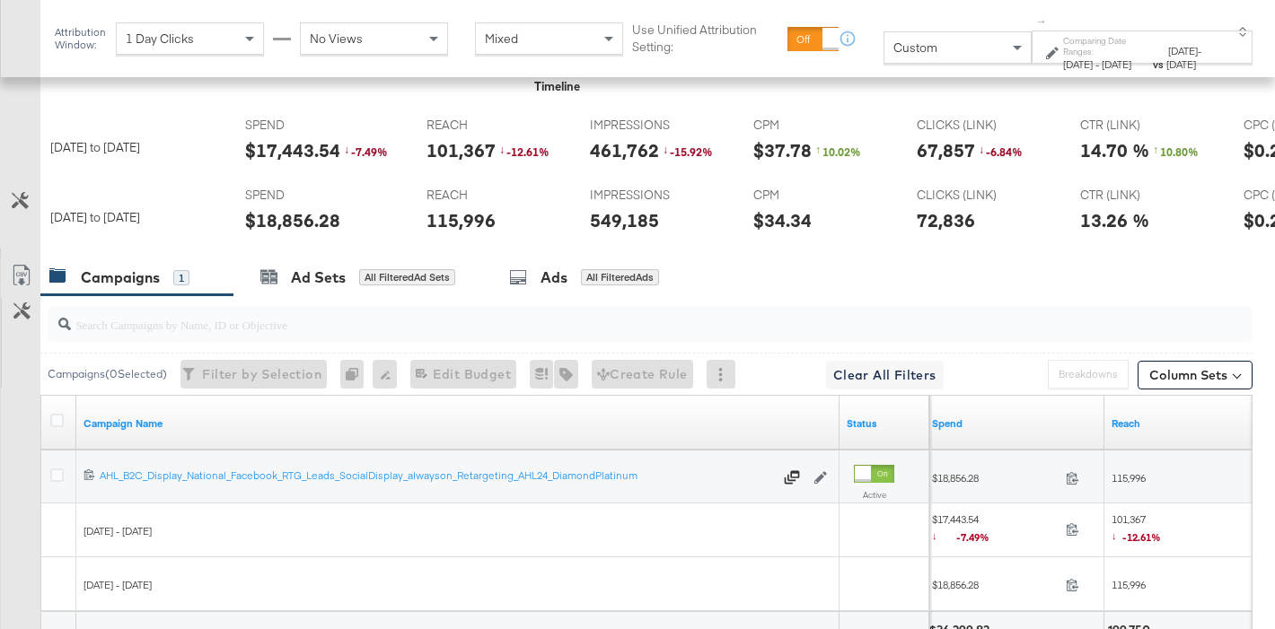
click at [275, 225] on div "$18,856.28" at bounding box center [292, 220] width 95 height 26
click at [607, 223] on div "549,185" at bounding box center [624, 220] width 69 height 26
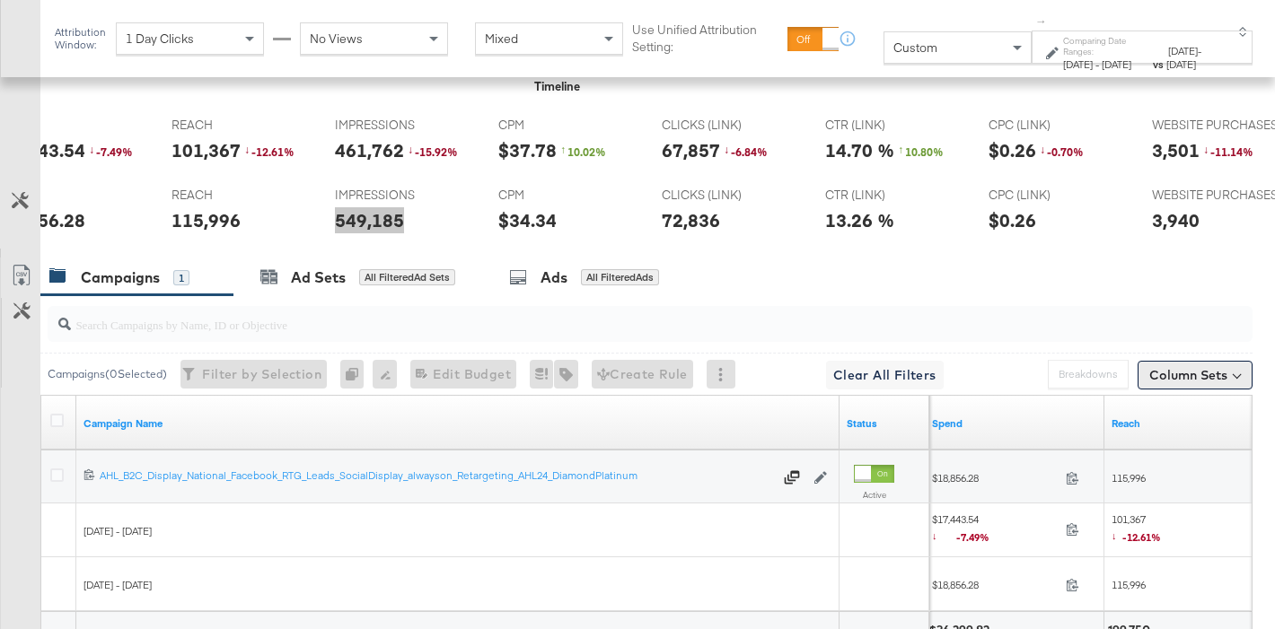
scroll to position [0, 329]
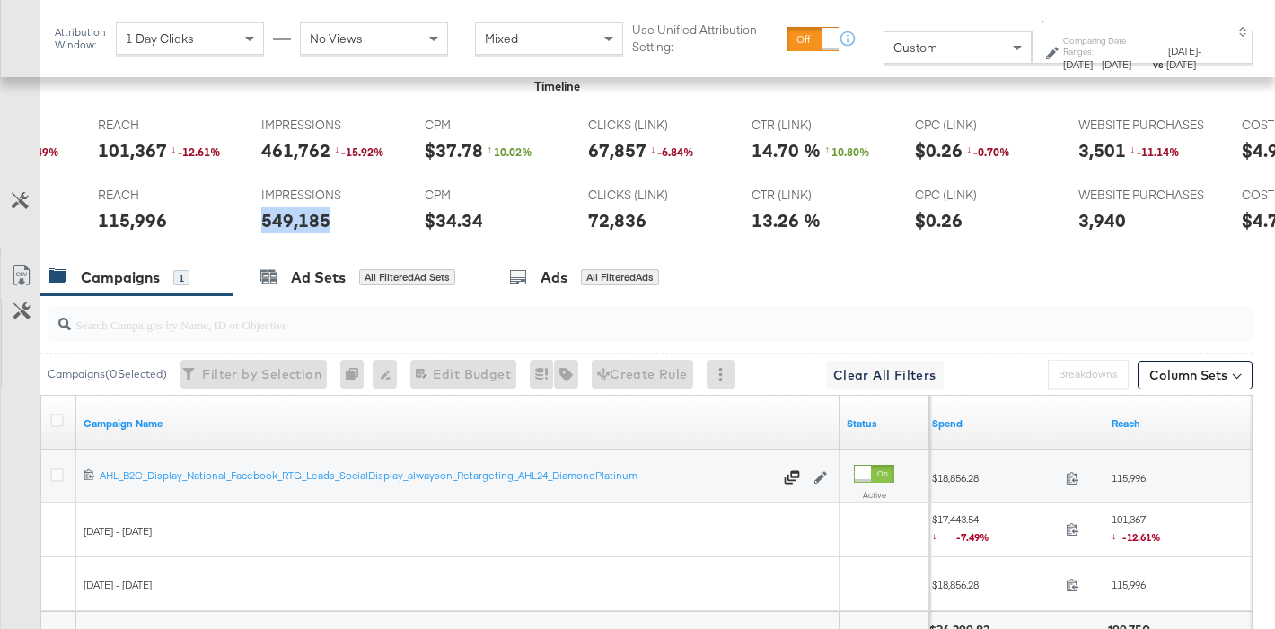
click at [1100, 224] on div "3,940" at bounding box center [1102, 220] width 48 height 26
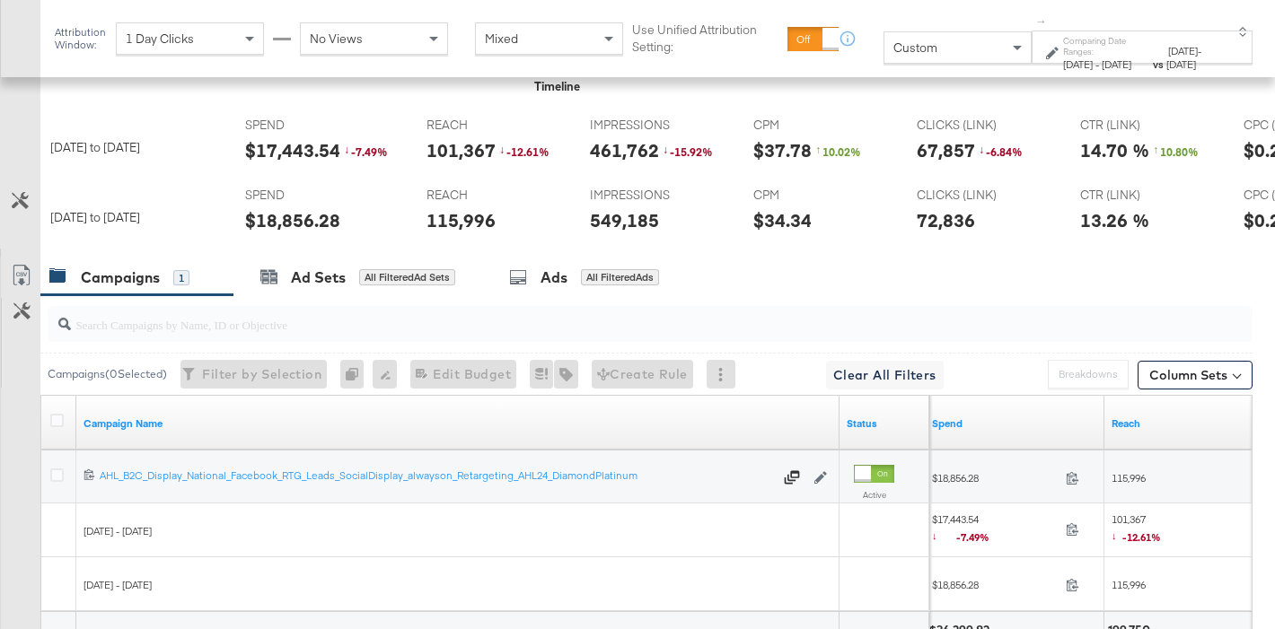
click at [310, 145] on div "$17,443.54" at bounding box center [292, 150] width 95 height 26
click at [621, 147] on div "461,762" at bounding box center [624, 150] width 69 height 26
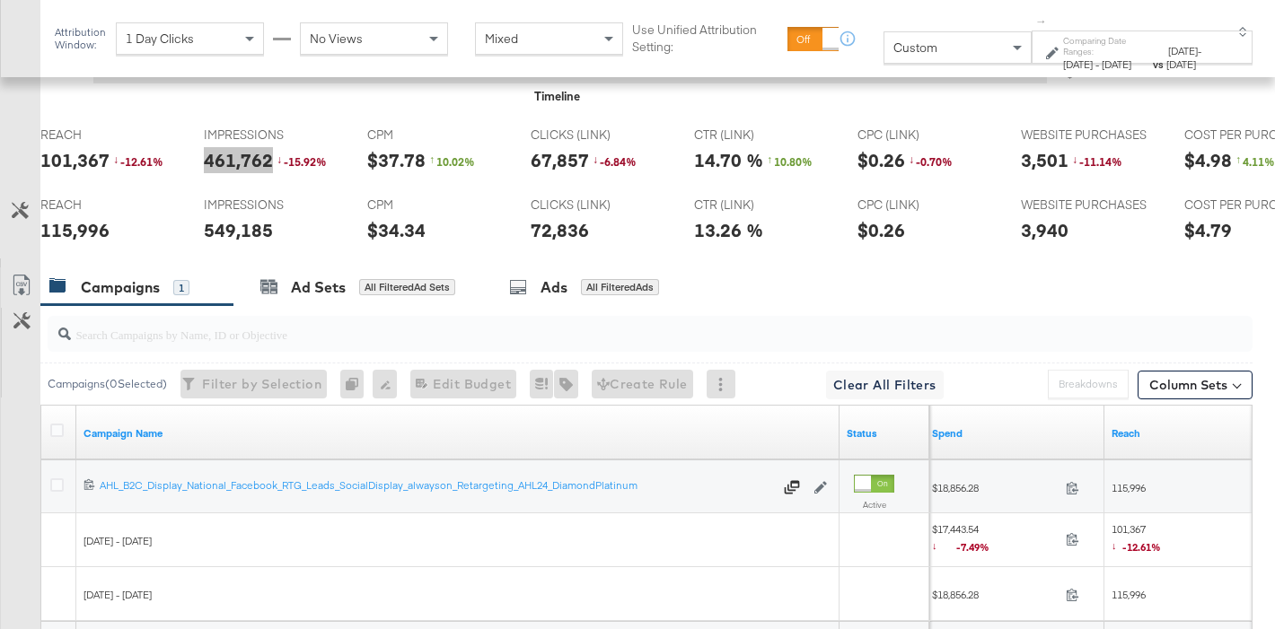
scroll to position [0, 398]
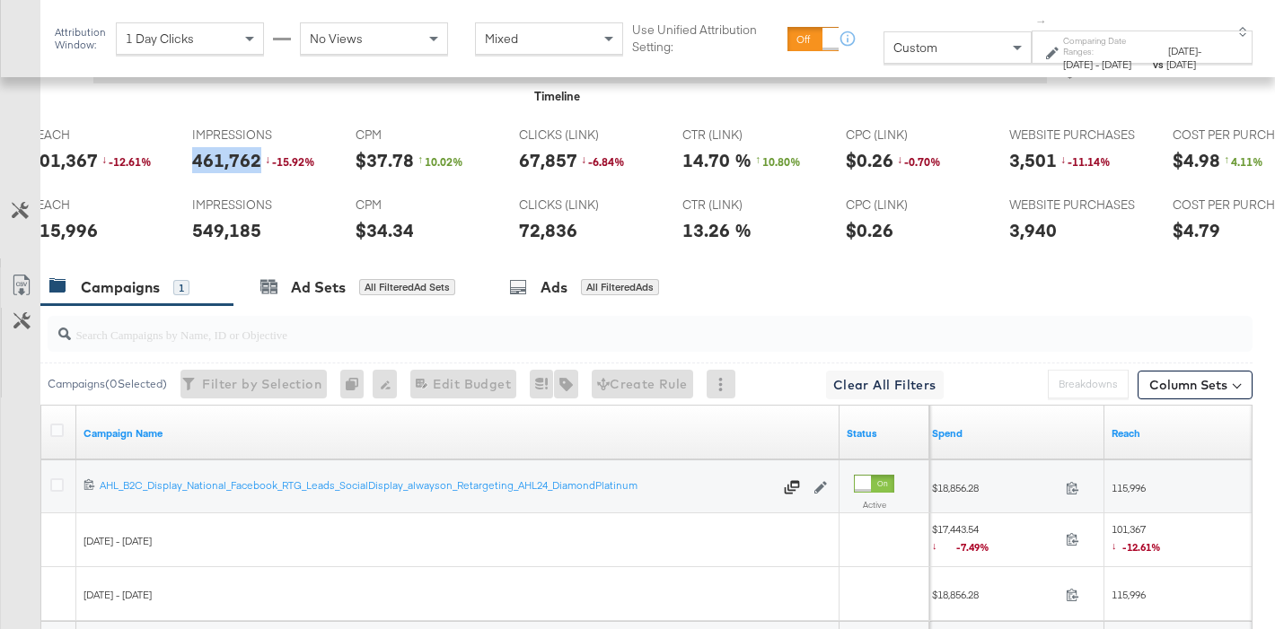
click at [1040, 156] on div "3,501" at bounding box center [1033, 160] width 48 height 26
click at [1076, 59] on div "Apr 28th 2025 - Jun 19th 2025" at bounding box center [1106, 64] width 86 height 14
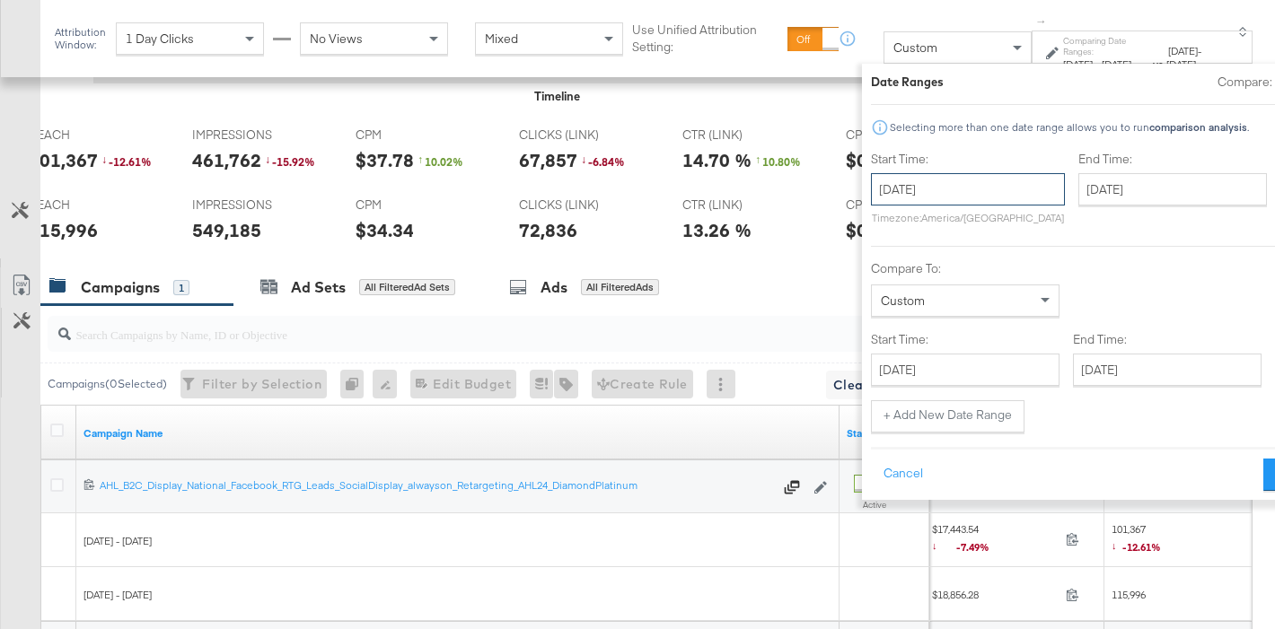
click at [904, 191] on input "April 28th 2025" at bounding box center [968, 189] width 194 height 32
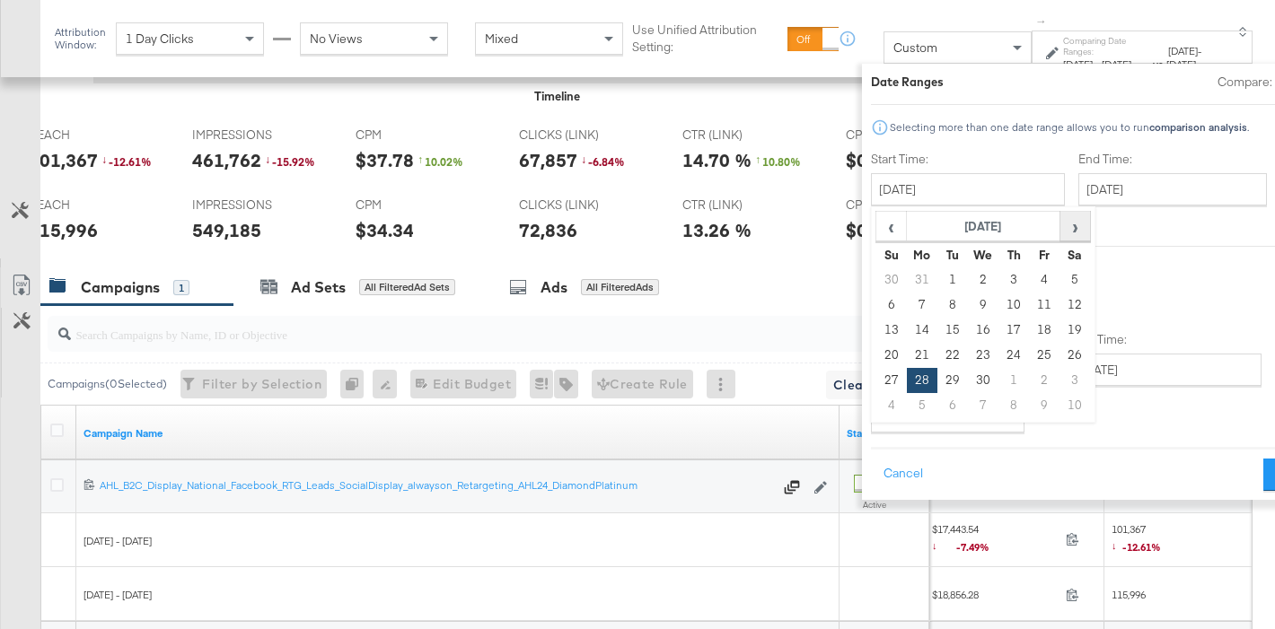
click at [1061, 226] on span "›" at bounding box center [1075, 226] width 28 height 27
click at [1061, 230] on span "›" at bounding box center [1075, 226] width 28 height 27
click at [1029, 277] on td "1" at bounding box center [1044, 280] width 31 height 25
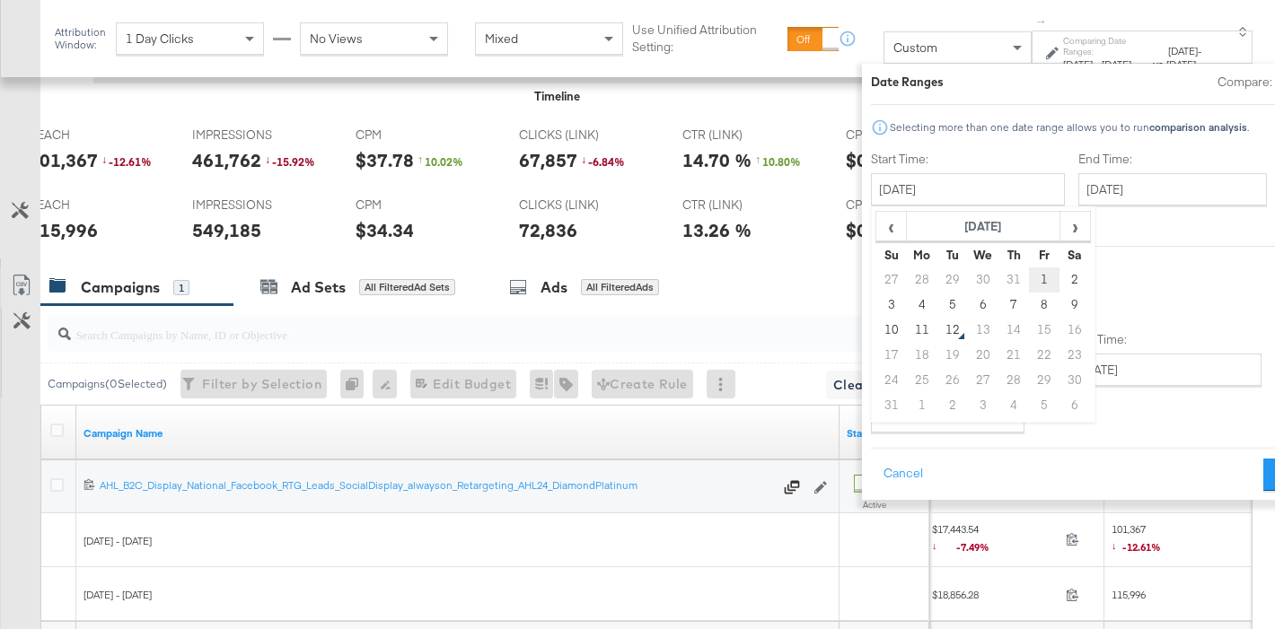
type input "August 1st 2025"
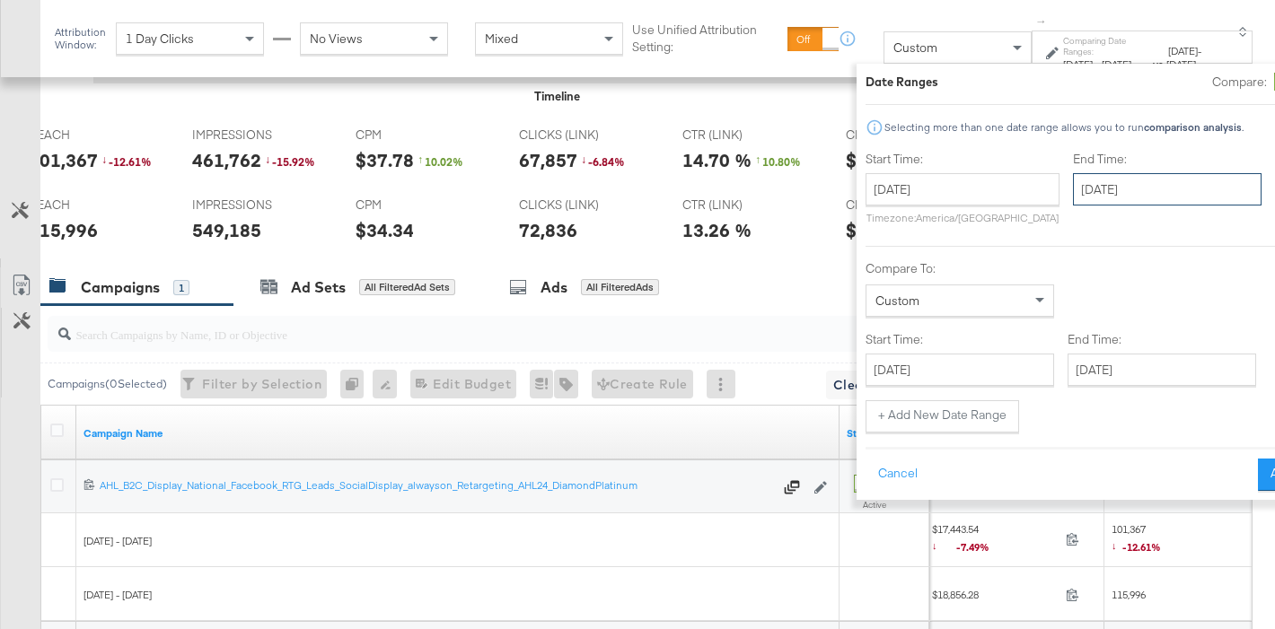
click at [1073, 199] on input "August 1st 2025" at bounding box center [1167, 189] width 189 height 32
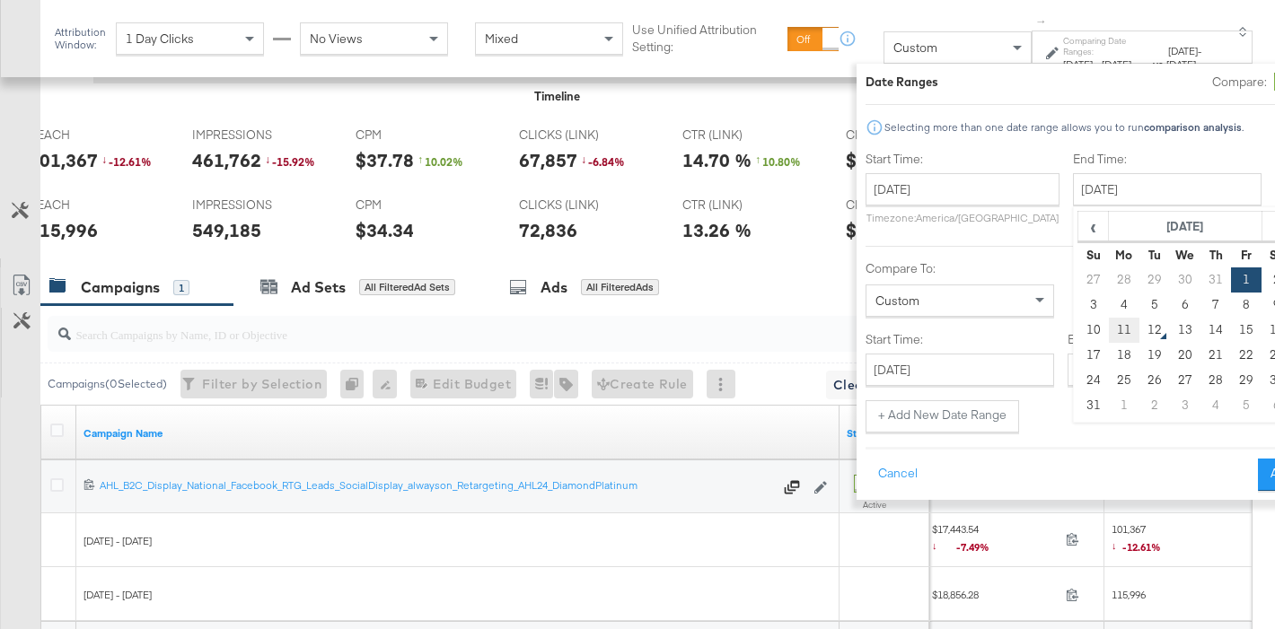
click at [1109, 332] on td "11" at bounding box center [1124, 330] width 31 height 25
type input "August 11th 2025"
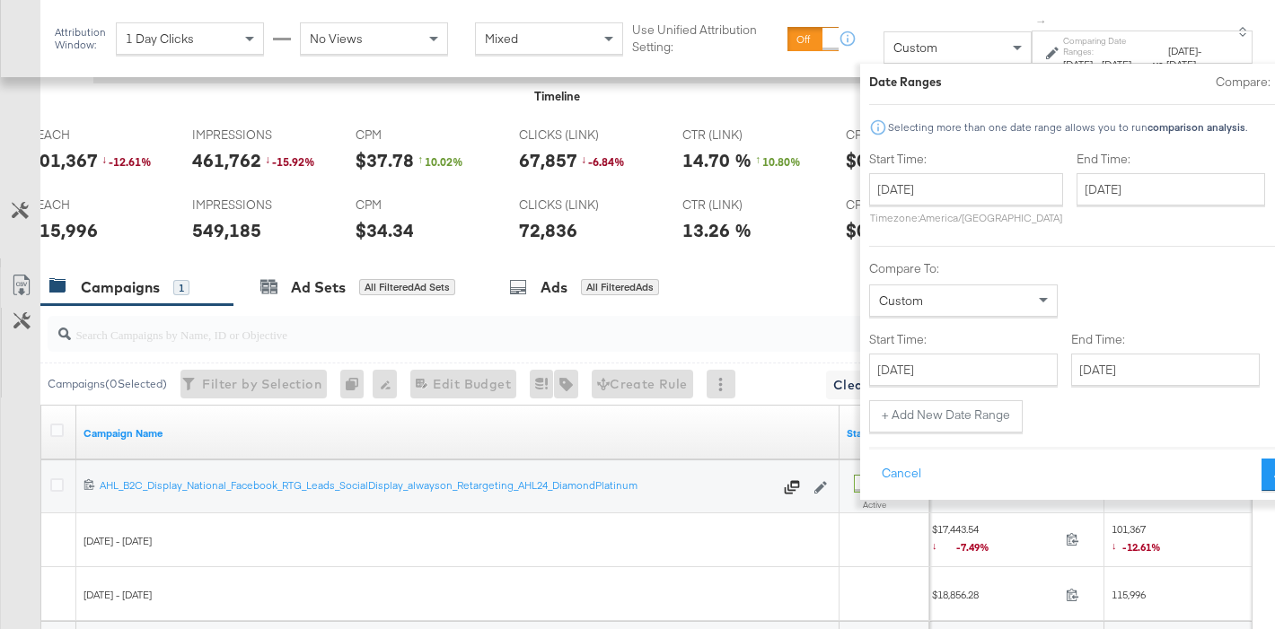
click at [1274, 83] on div at bounding box center [1286, 82] width 16 height 16
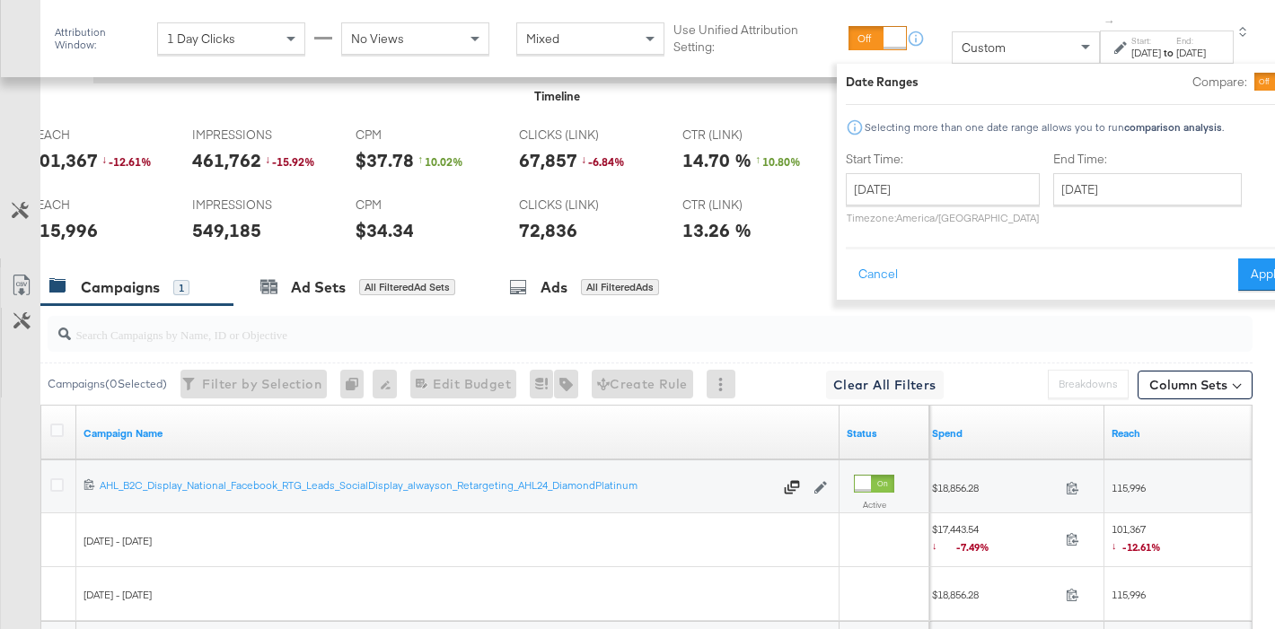
click at [1238, 277] on button "Apply" at bounding box center [1266, 275] width 57 height 32
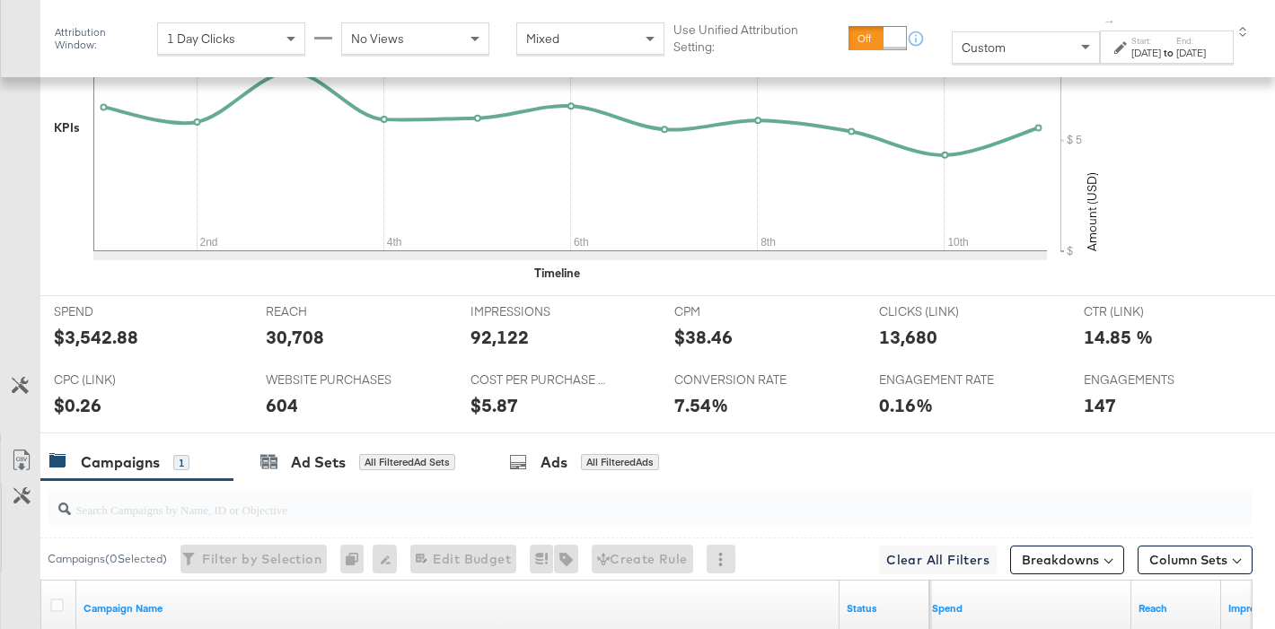
scroll to position [922, 0]
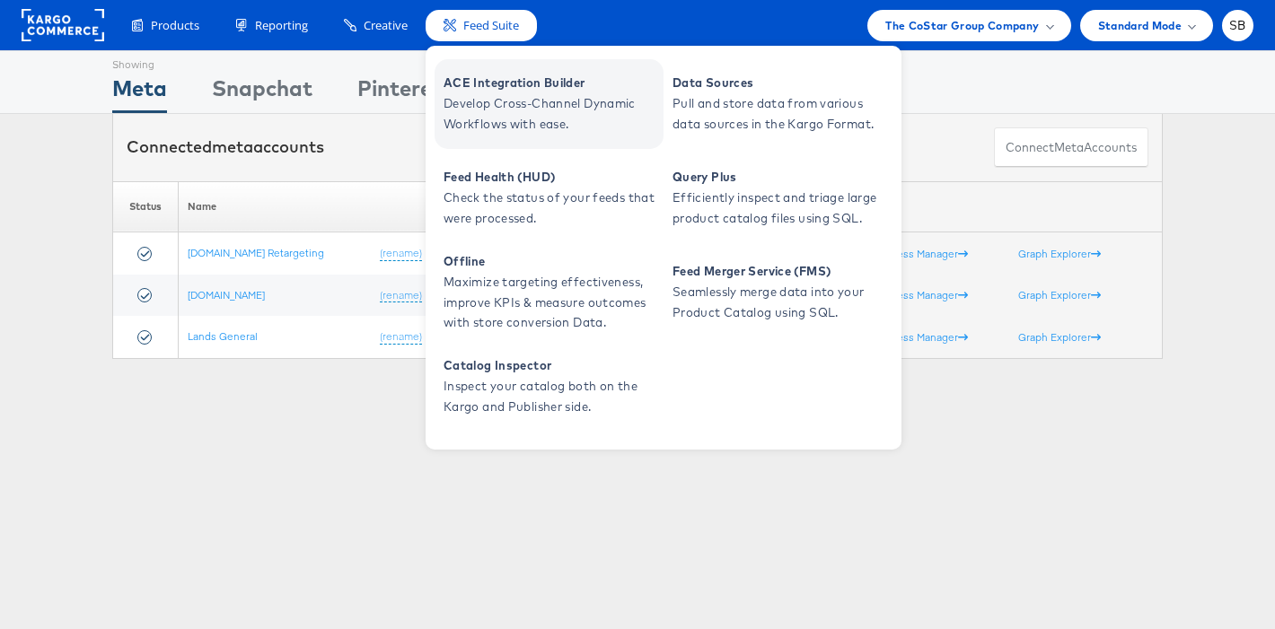
click at [556, 111] on span "Develop Cross-Channel Dynamic Workflows with ease." at bounding box center [551, 113] width 215 height 41
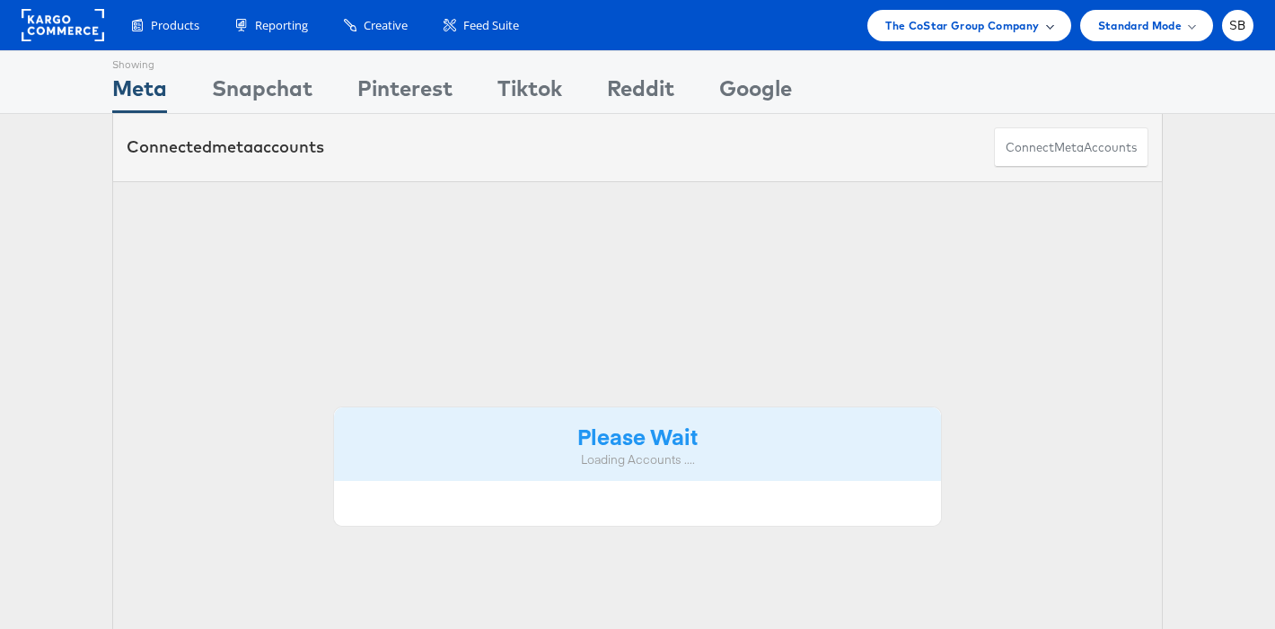
click at [973, 26] on span "The CoStar Group Company" at bounding box center [962, 25] width 154 height 19
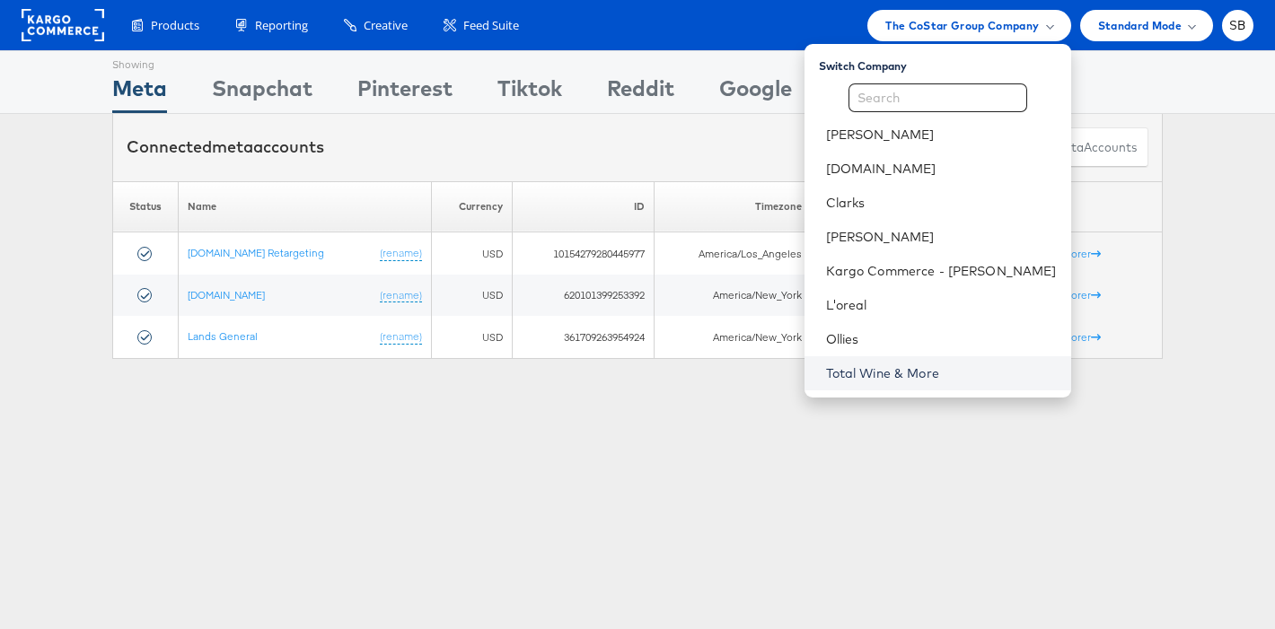
click at [932, 370] on link "Total Wine & More" at bounding box center [941, 374] width 231 height 18
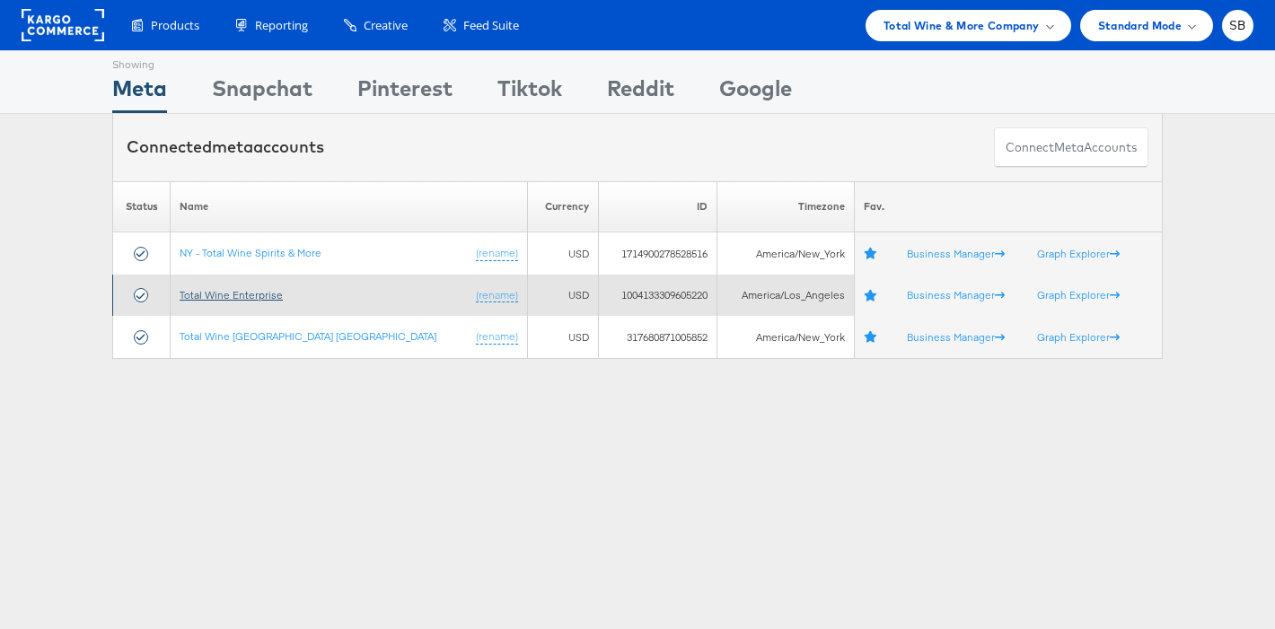
click at [268, 300] on link "Total Wine Enterprise" at bounding box center [231, 294] width 103 height 13
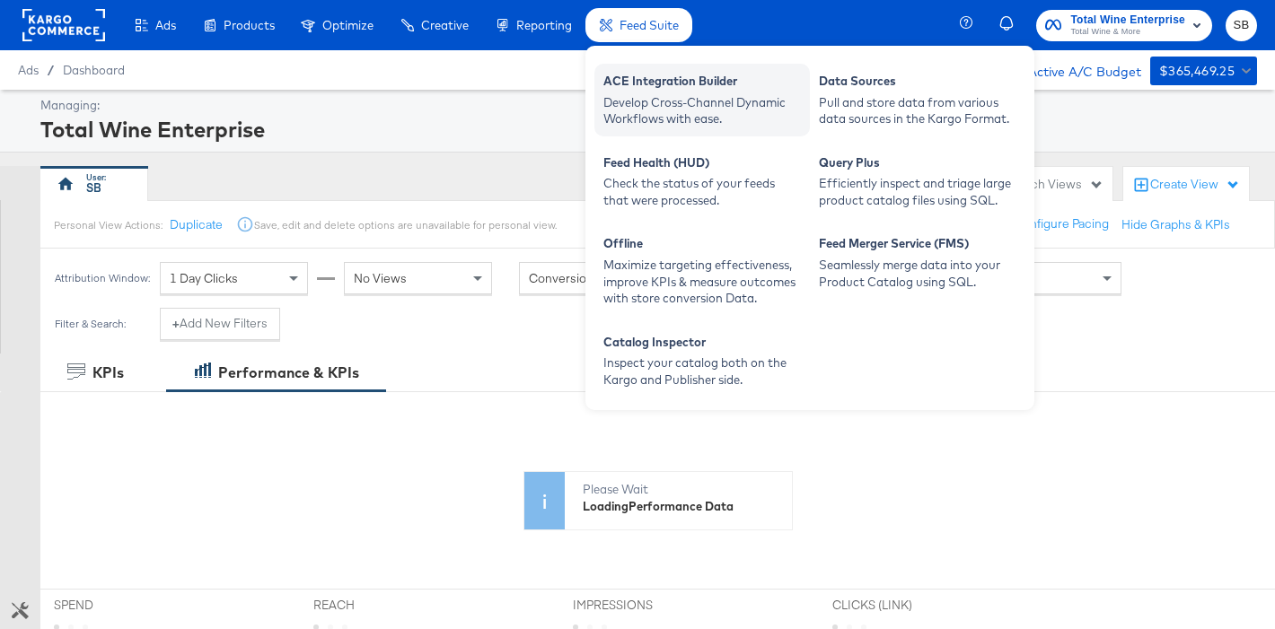
click at [663, 85] on div "ACE Integration Builder" at bounding box center [702, 84] width 198 height 22
